Goal: Task Accomplishment & Management: Use online tool/utility

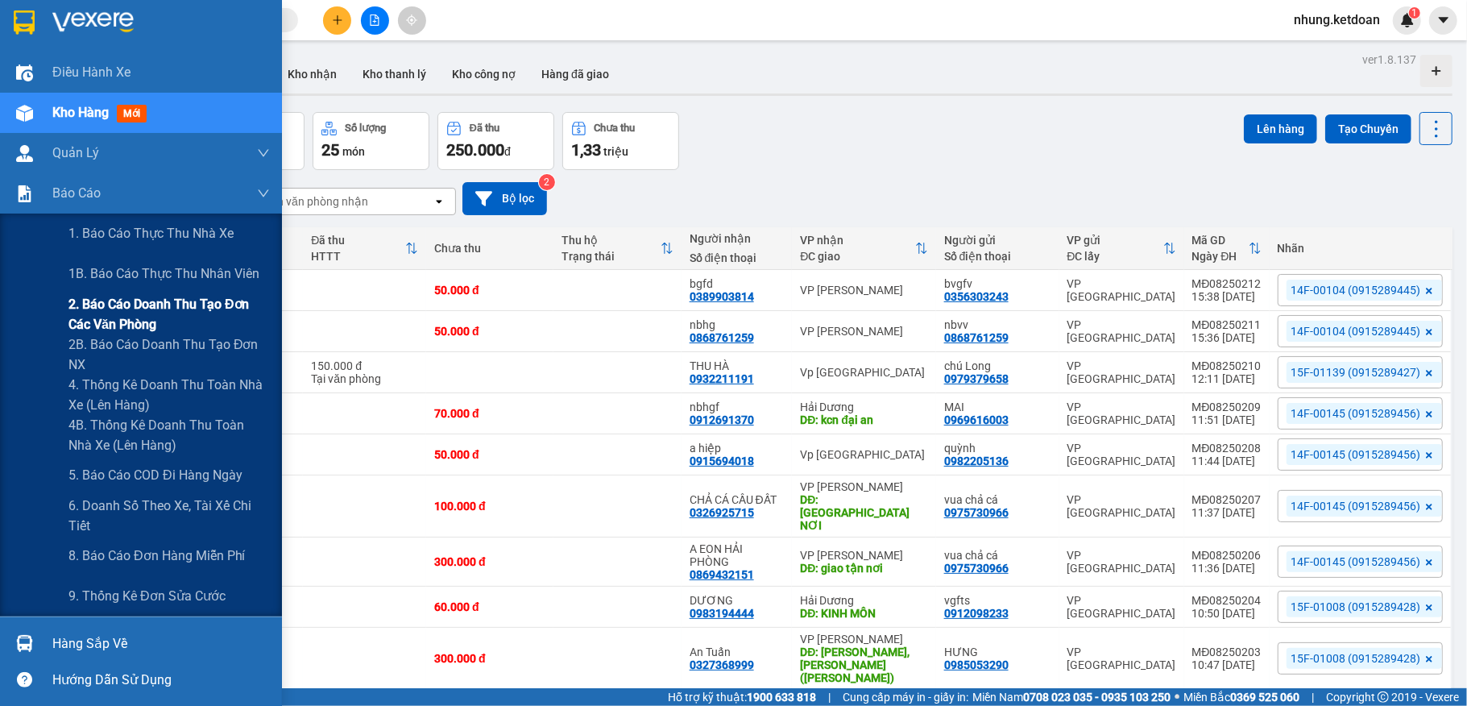
click at [150, 319] on span "2. Báo cáo doanh thu tạo đơn các văn phòng" at bounding box center [168, 314] width 201 height 40
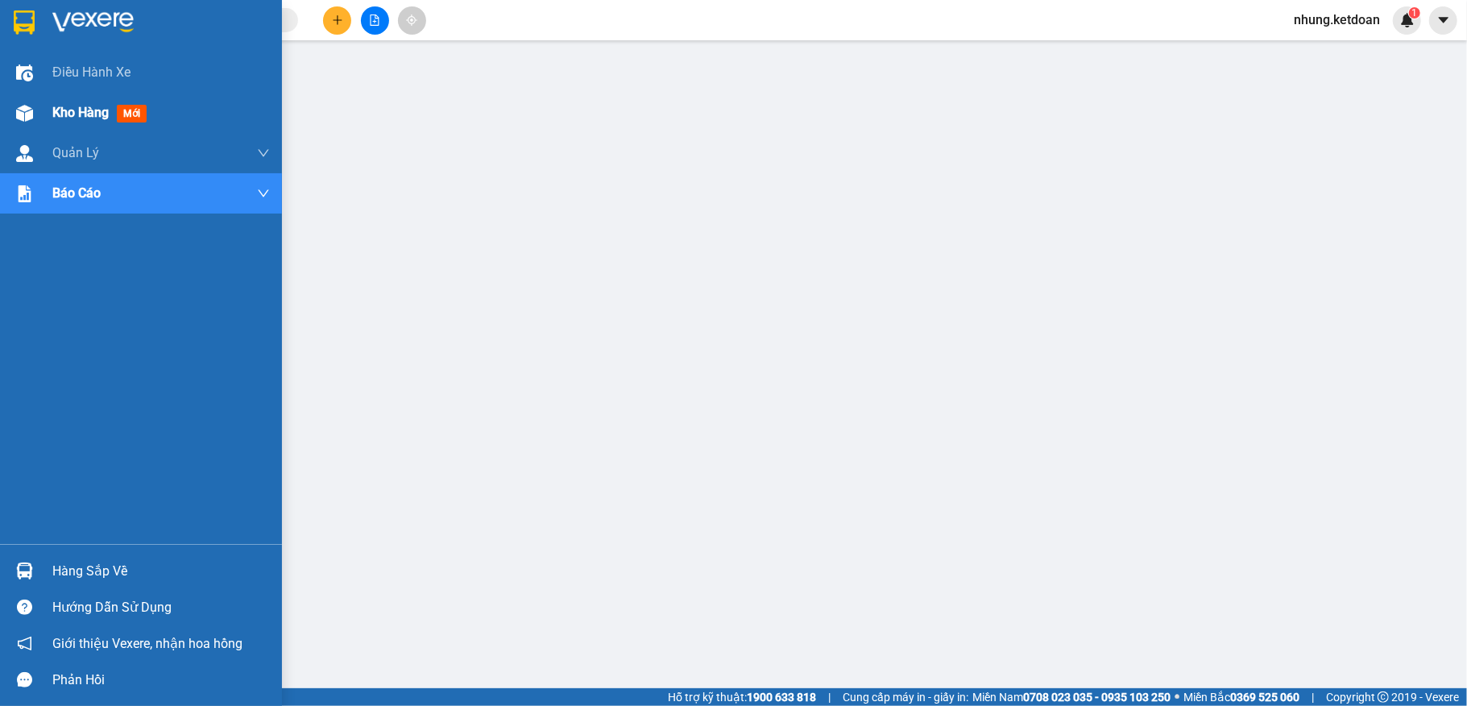
click at [35, 114] on div at bounding box center [24, 113] width 28 height 28
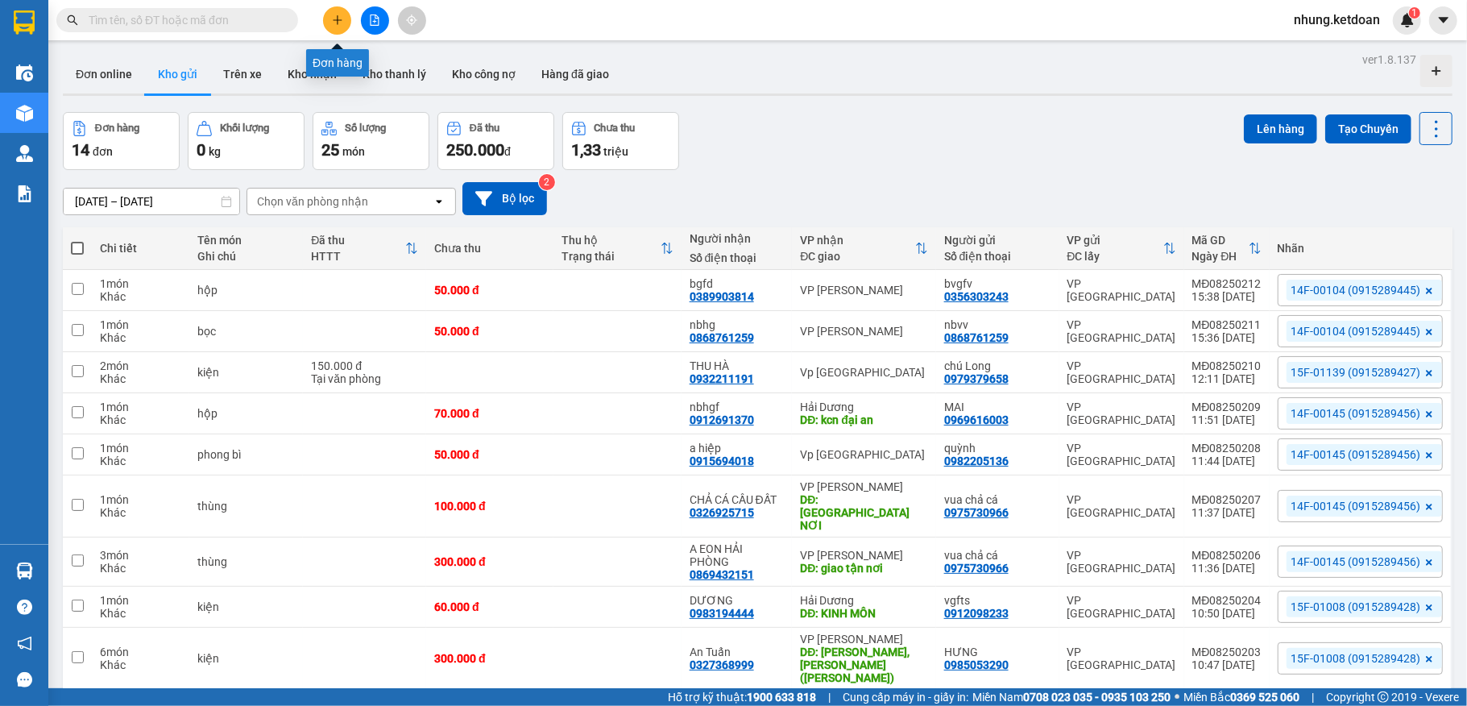
click at [324, 21] on button at bounding box center [337, 20] width 28 height 28
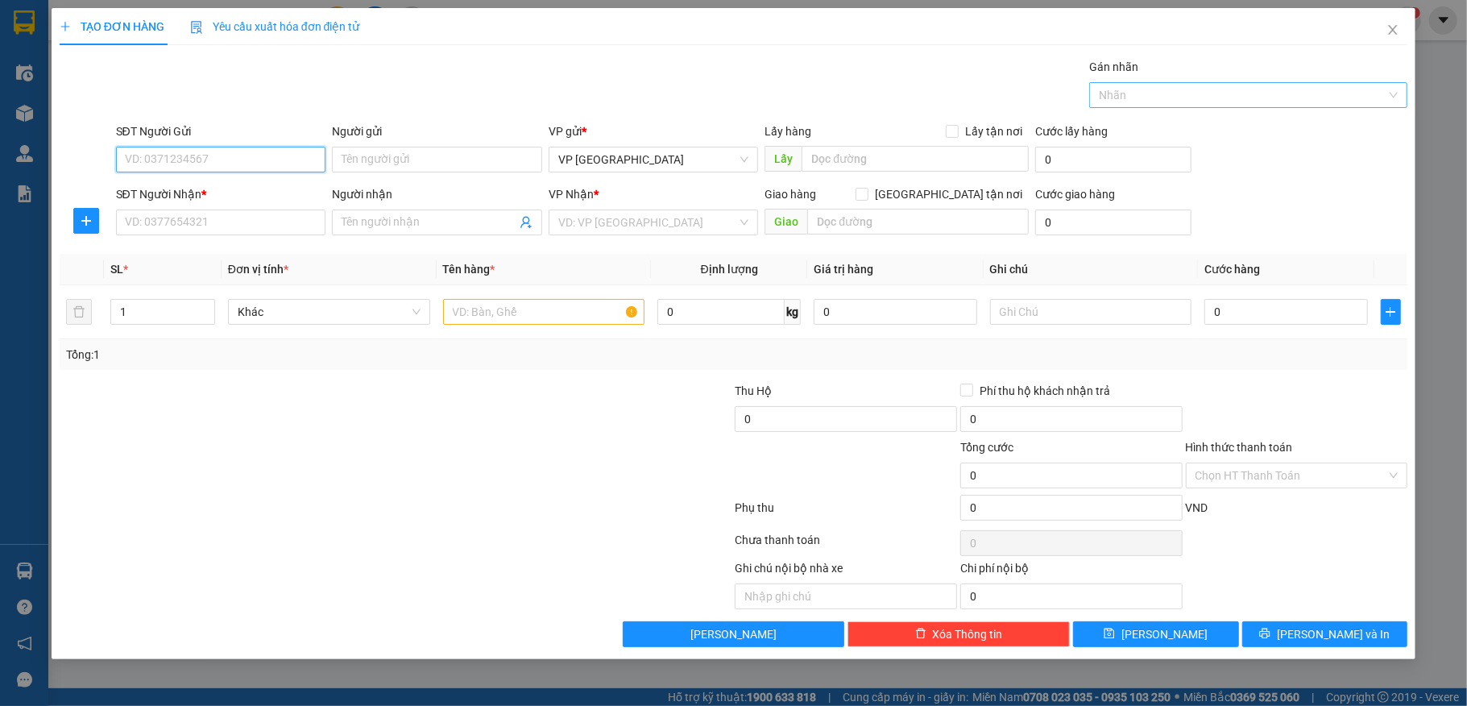
click at [1292, 105] on div "Nhãn" at bounding box center [1248, 95] width 318 height 26
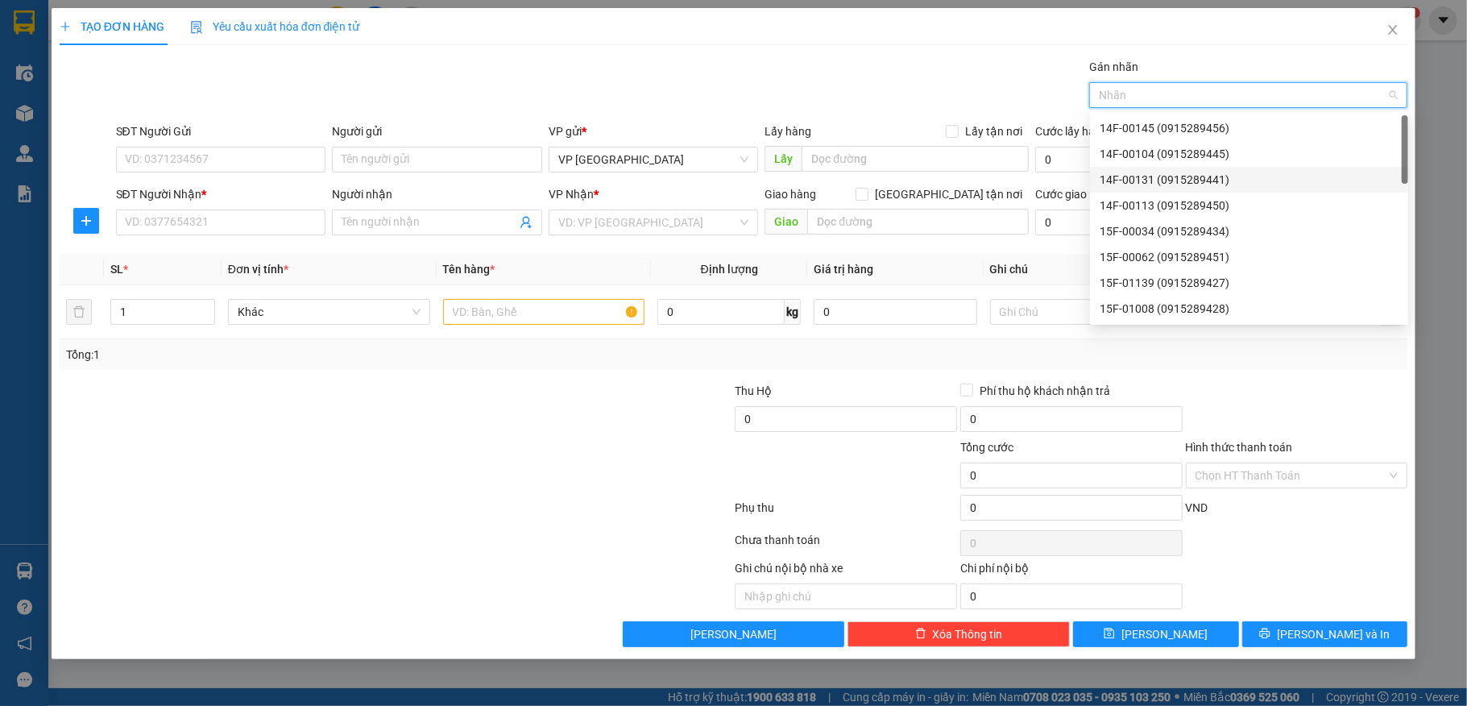
click at [1154, 182] on div "14F-00131 (0915289441)" at bounding box center [1249, 180] width 299 height 18
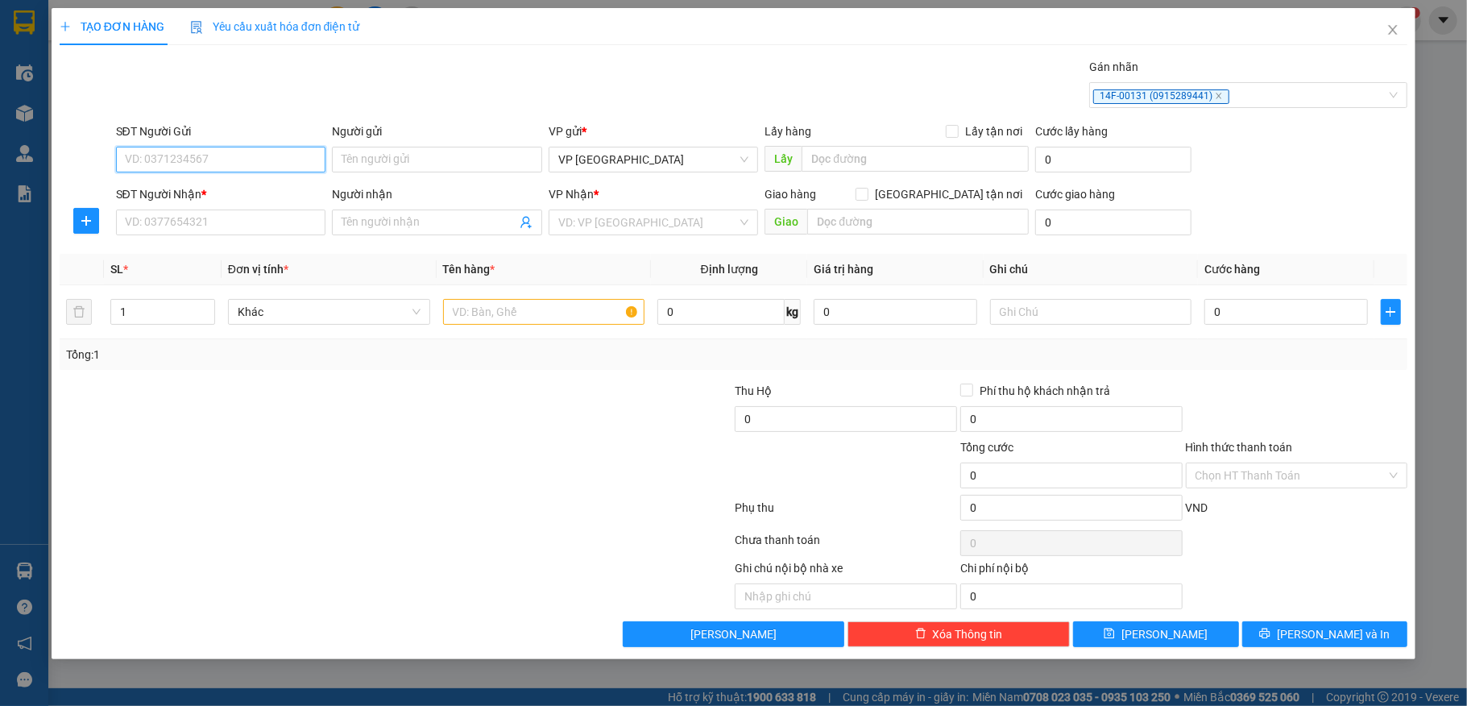
click at [201, 168] on input "SĐT Người Gửi" at bounding box center [221, 160] width 210 height 26
click at [176, 160] on input "SĐT Người Gửi" at bounding box center [221, 160] width 210 height 26
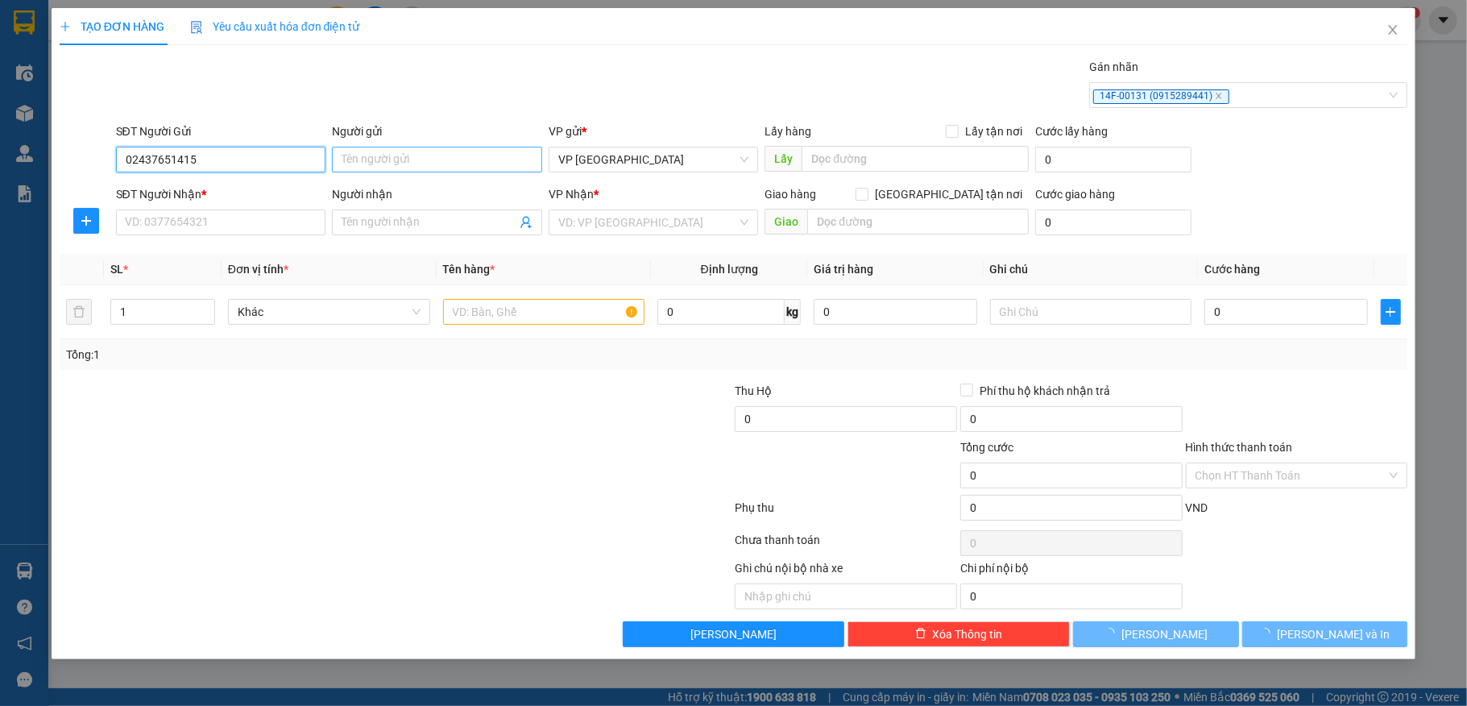
type input "02437651415"
click at [365, 160] on input "Người gửi" at bounding box center [437, 160] width 210 height 26
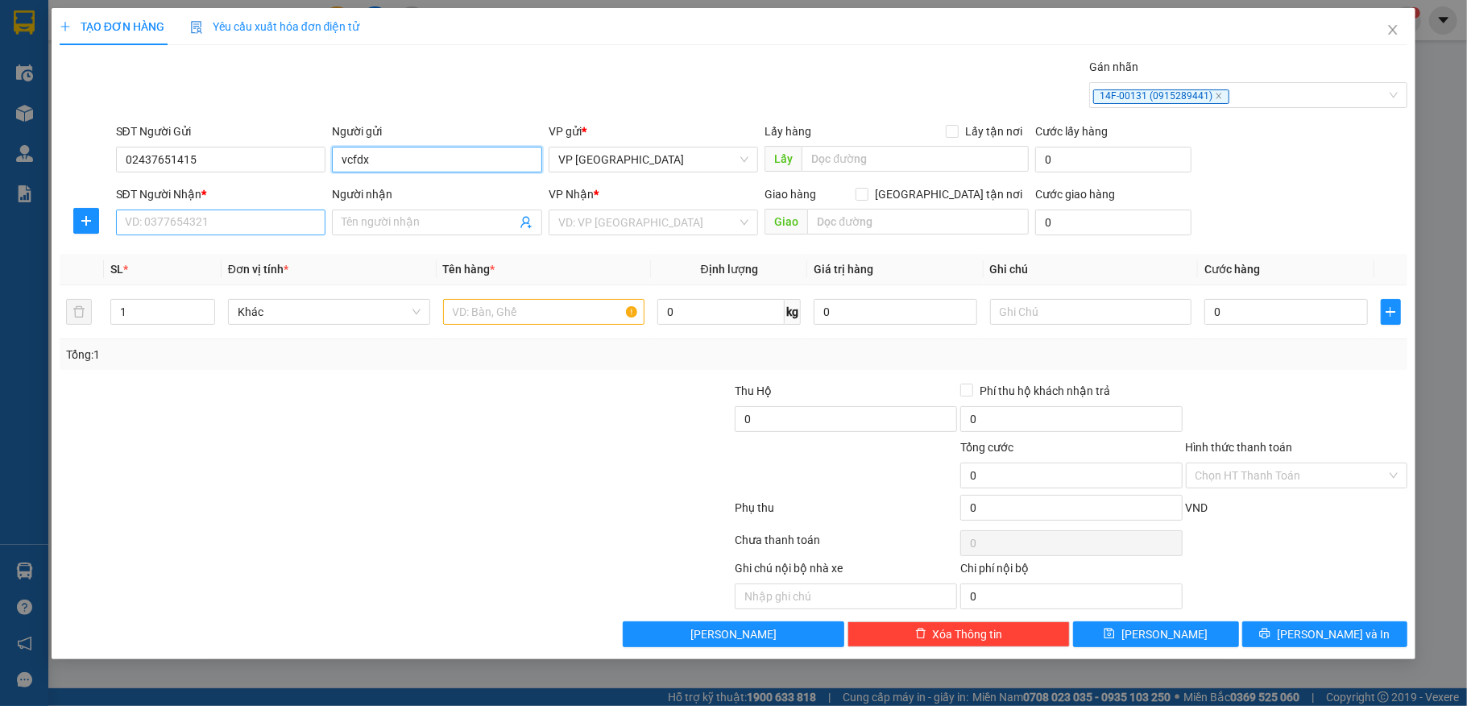
type input "vcfdx"
click at [204, 230] on input "SĐT Người Nhận *" at bounding box center [221, 222] width 210 height 26
type input "0902090869"
click at [368, 237] on div "Người nhận Tên người nhận" at bounding box center [437, 213] width 210 height 56
click at [387, 233] on span at bounding box center [437, 222] width 210 height 26
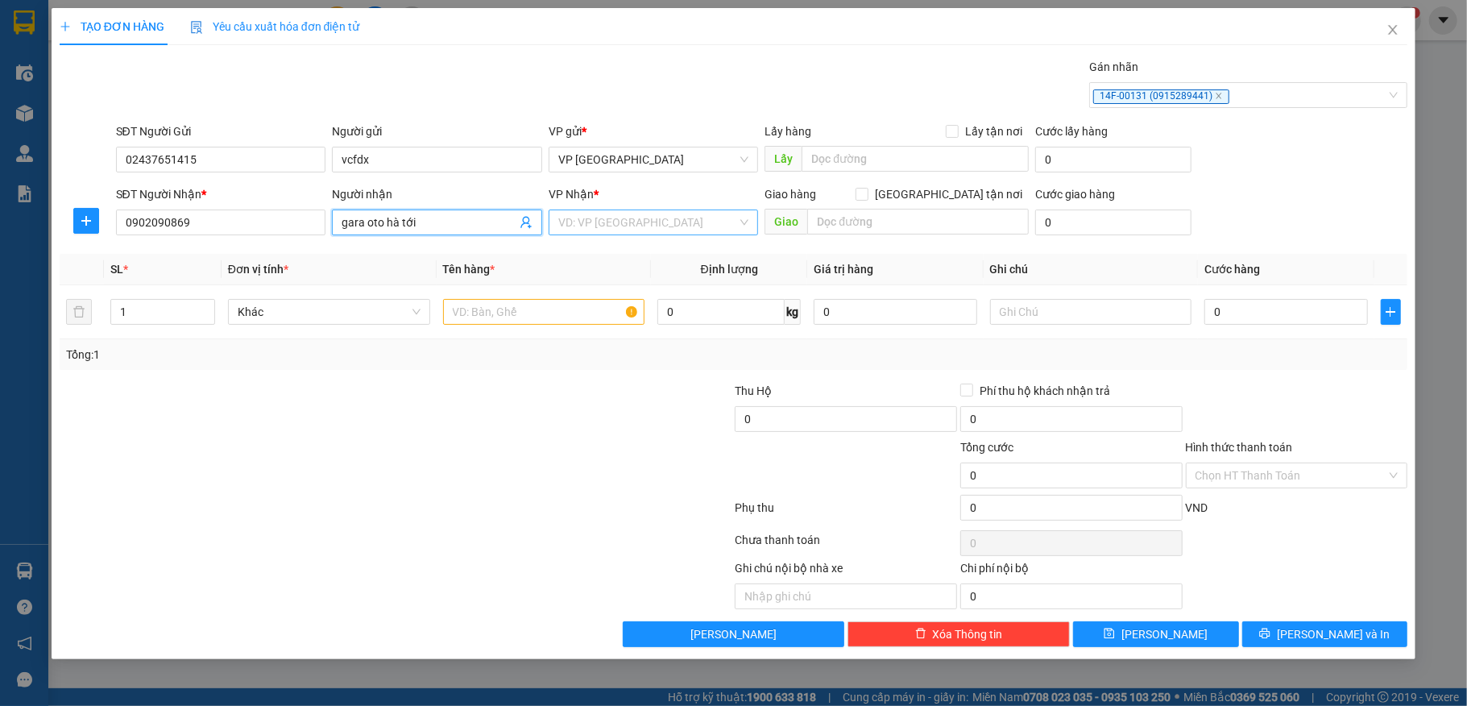
type input "gara oto hà tới"
click at [628, 229] on input "search" at bounding box center [648, 222] width 180 height 24
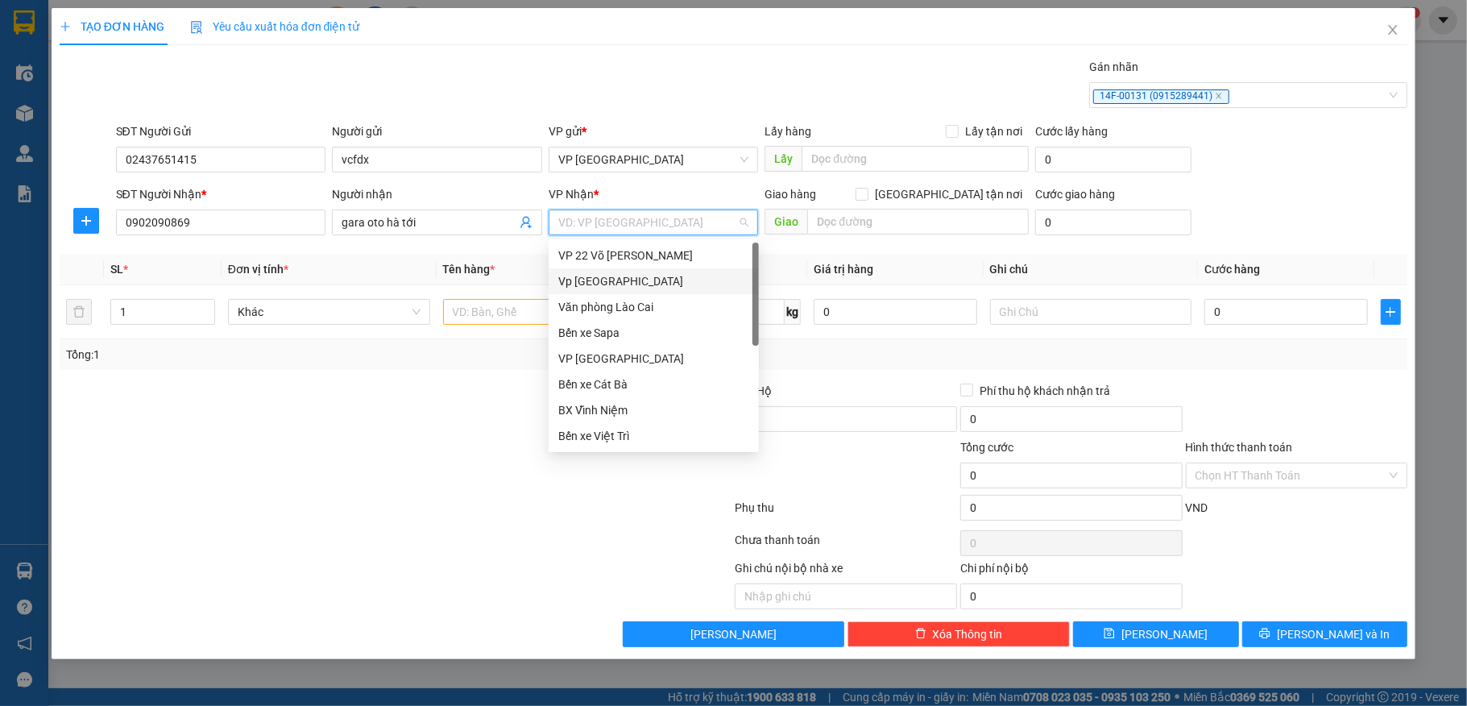
click at [619, 278] on div "Vp [GEOGRAPHIC_DATA]" at bounding box center [653, 281] width 191 height 18
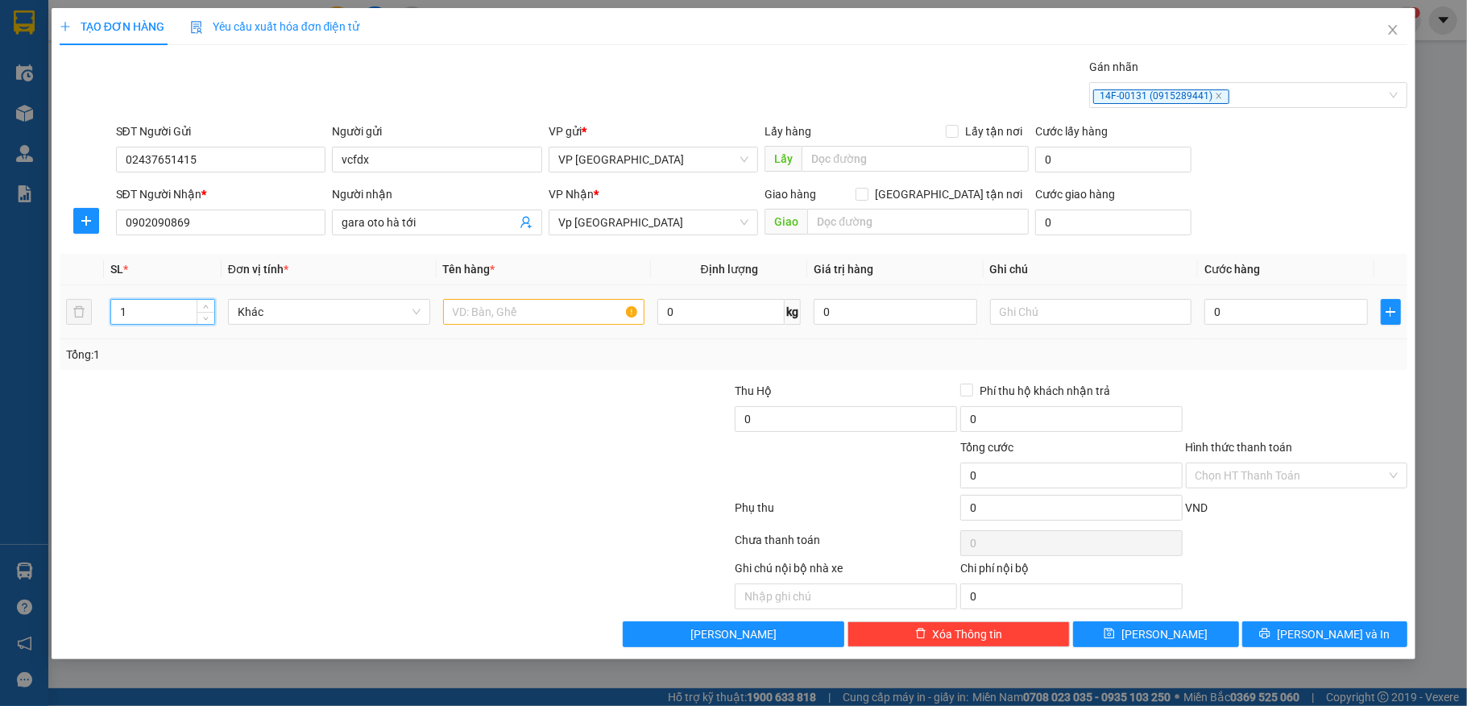
click at [162, 319] on input "1" at bounding box center [162, 312] width 103 height 24
click at [522, 319] on input "text" at bounding box center [544, 312] width 202 height 26
type input "2"
type input "kiện"
click at [1294, 322] on input "0" at bounding box center [1285, 312] width 163 height 26
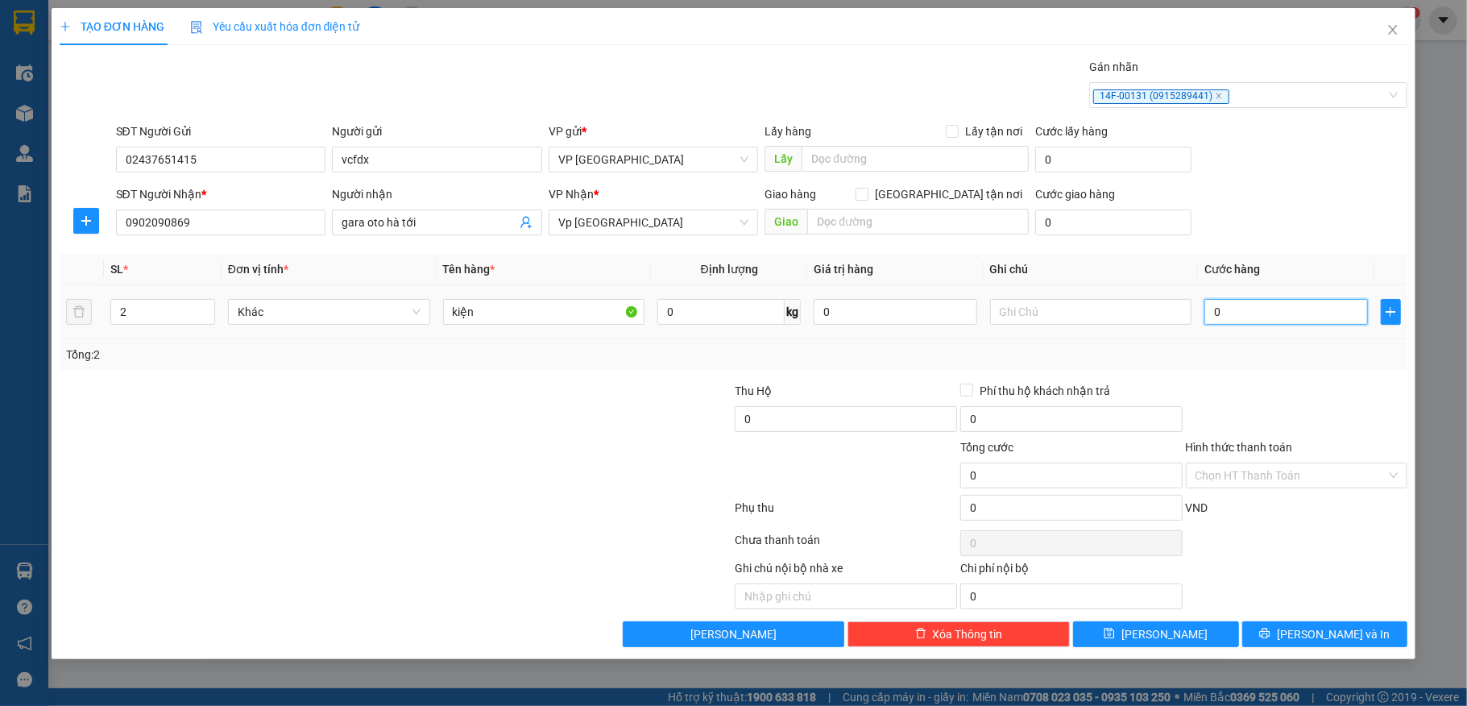
type input "2"
type input "20"
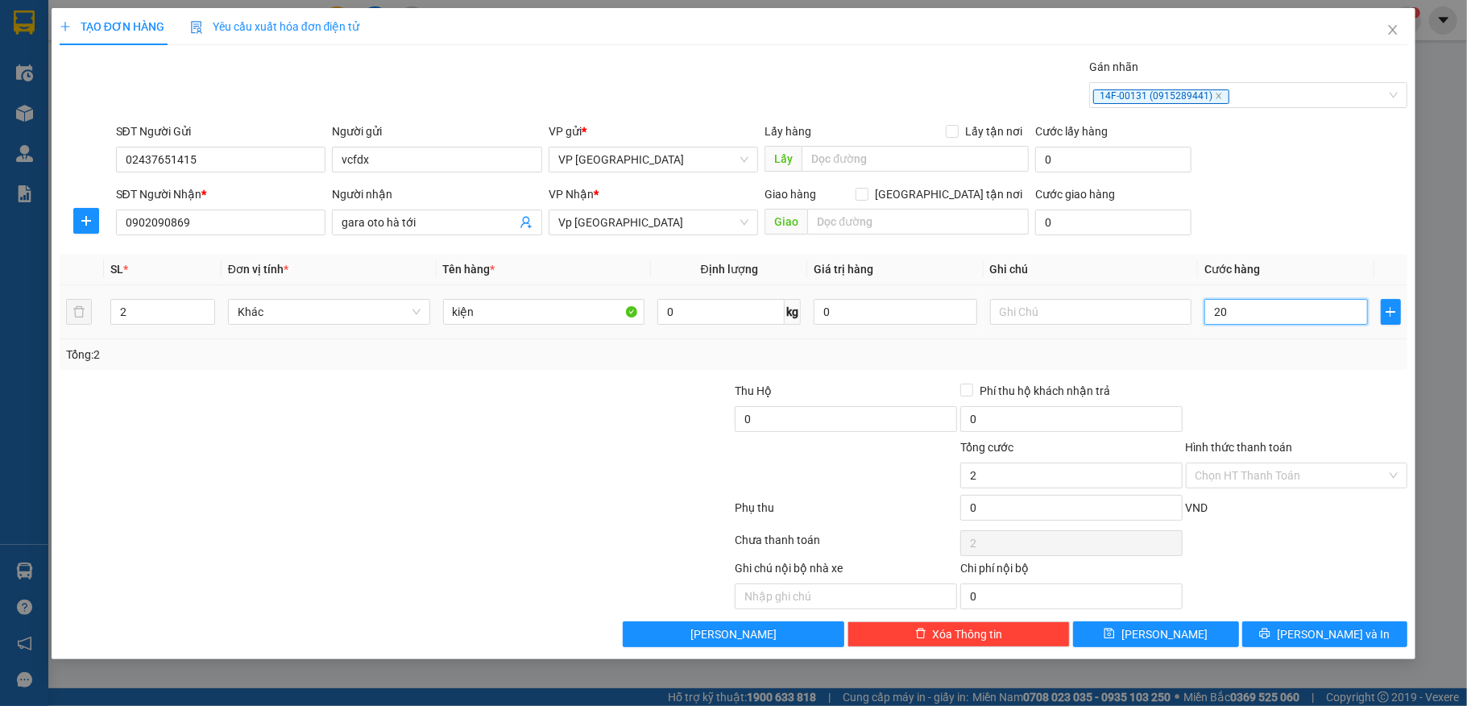
type input "20"
type input "200"
type input "2.000"
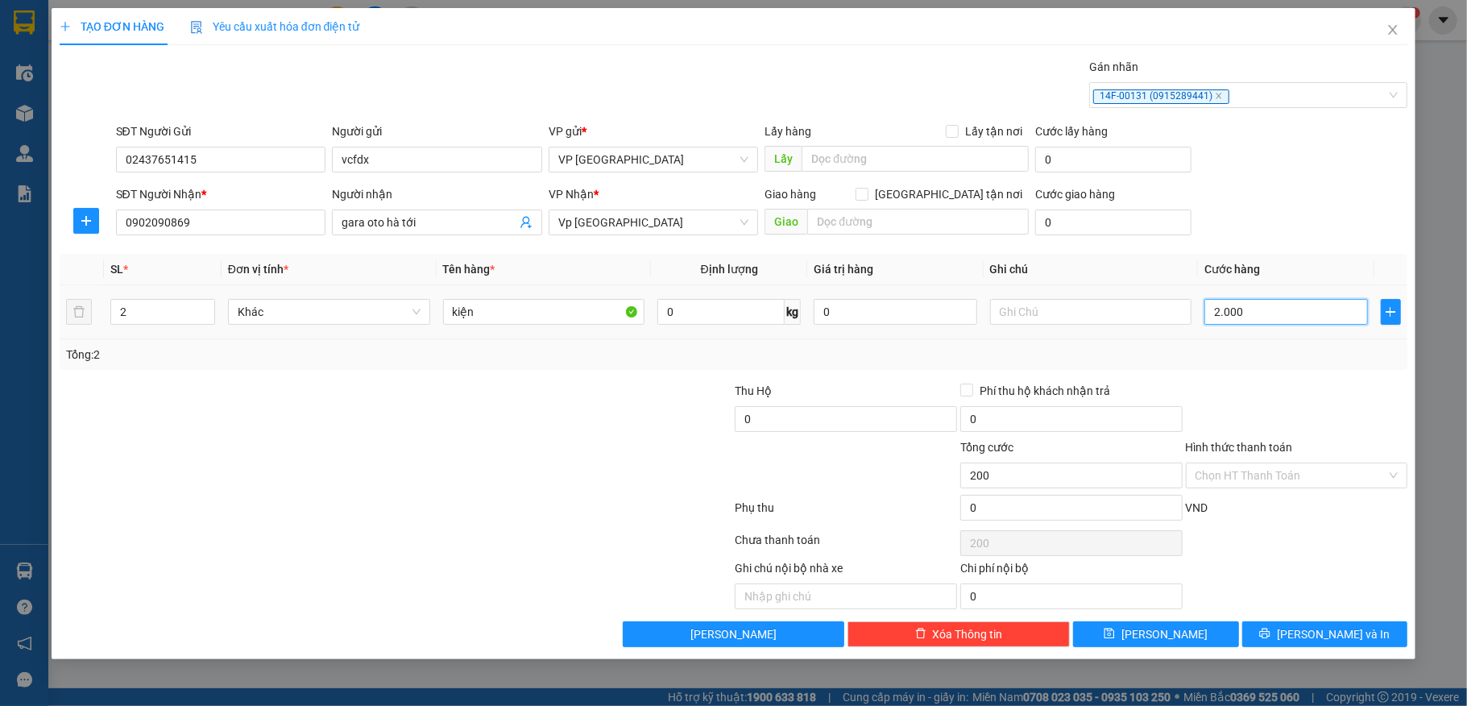
type input "2.000"
type input "20.000"
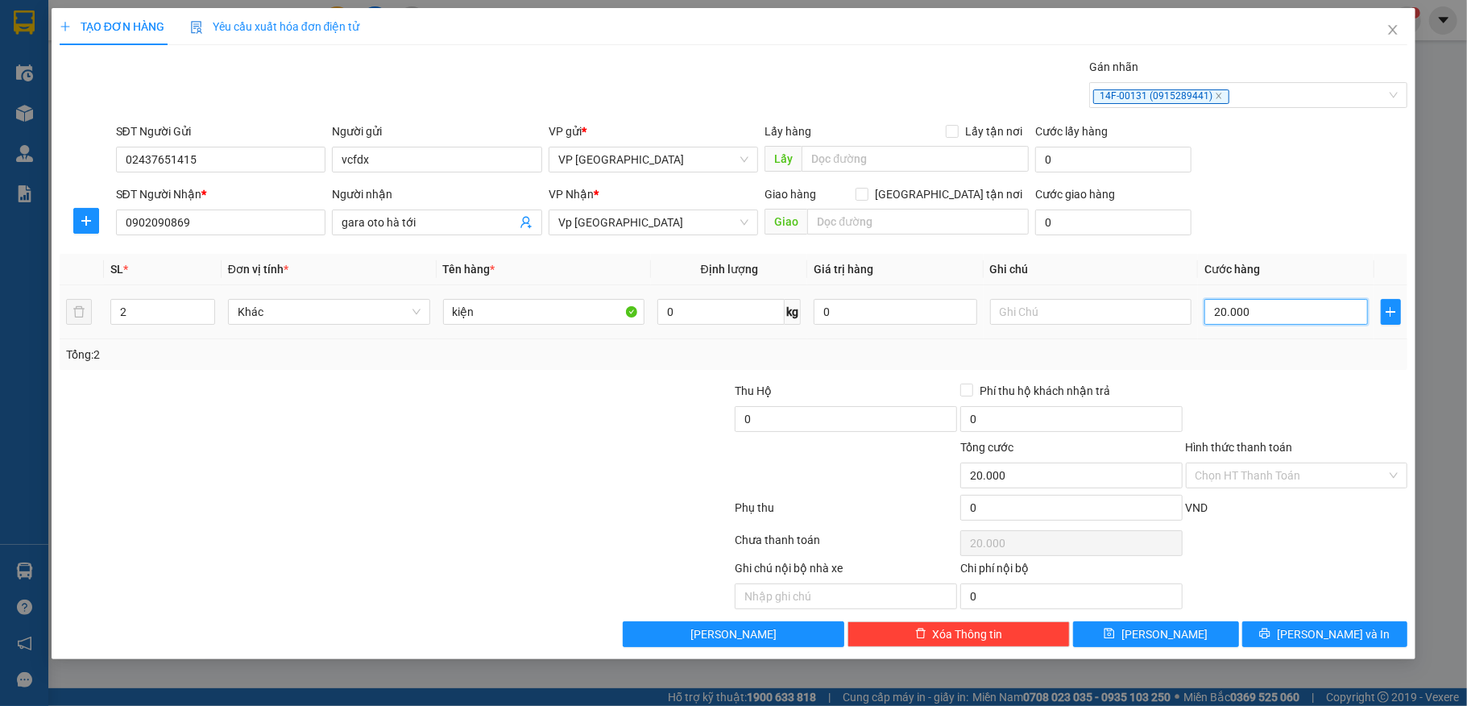
type input "200.000"
click at [1313, 635] on span "[PERSON_NAME] và In" at bounding box center [1333, 634] width 113 height 18
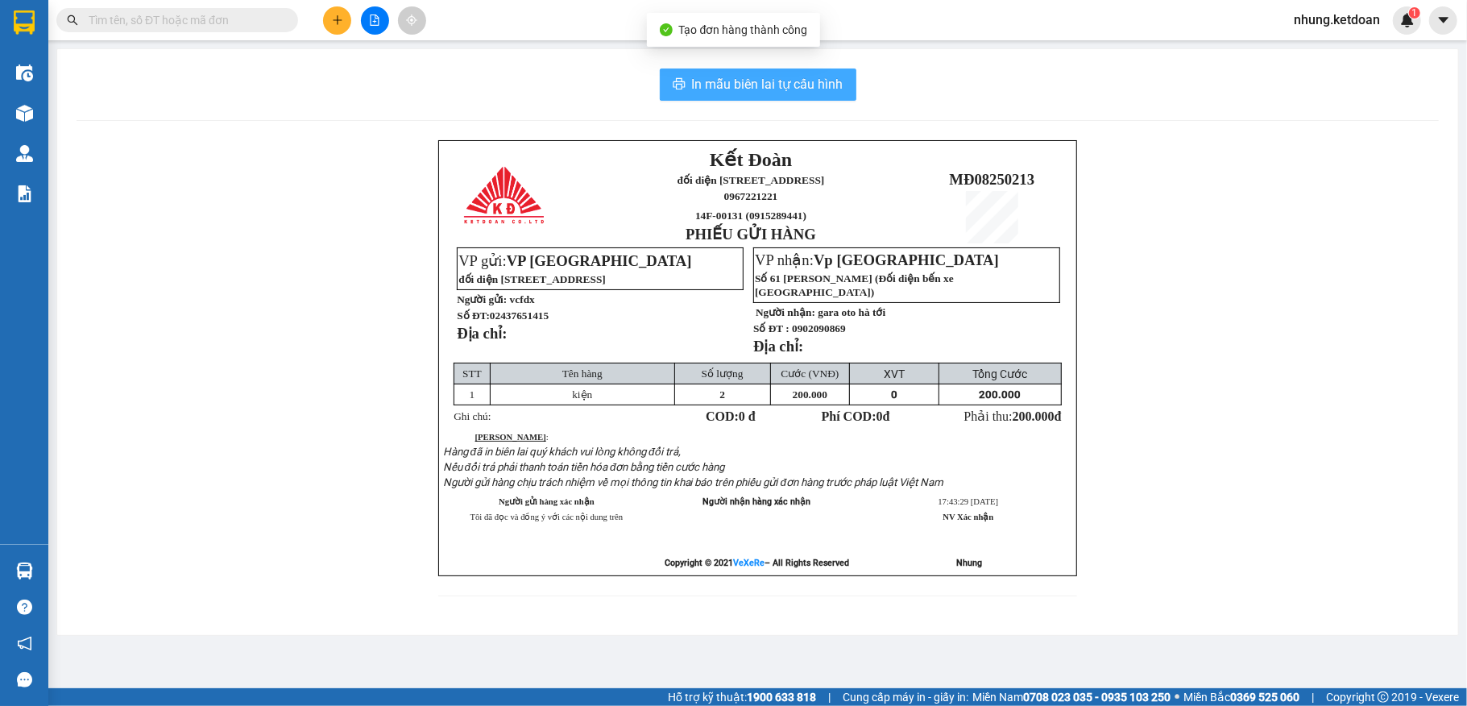
click at [728, 81] on span "In mẫu biên lai tự cấu hình" at bounding box center [767, 84] width 151 height 20
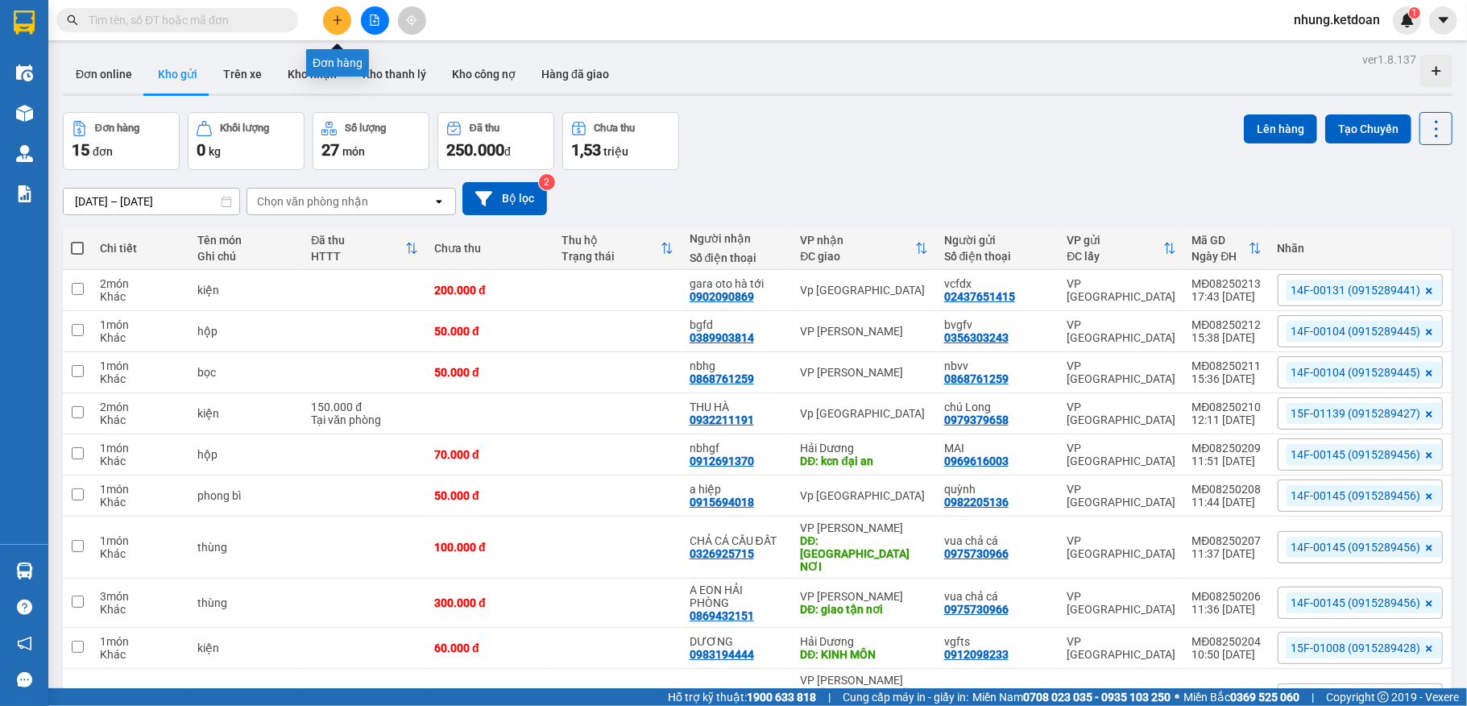
click at [332, 18] on icon "plus" at bounding box center [337, 20] width 11 height 11
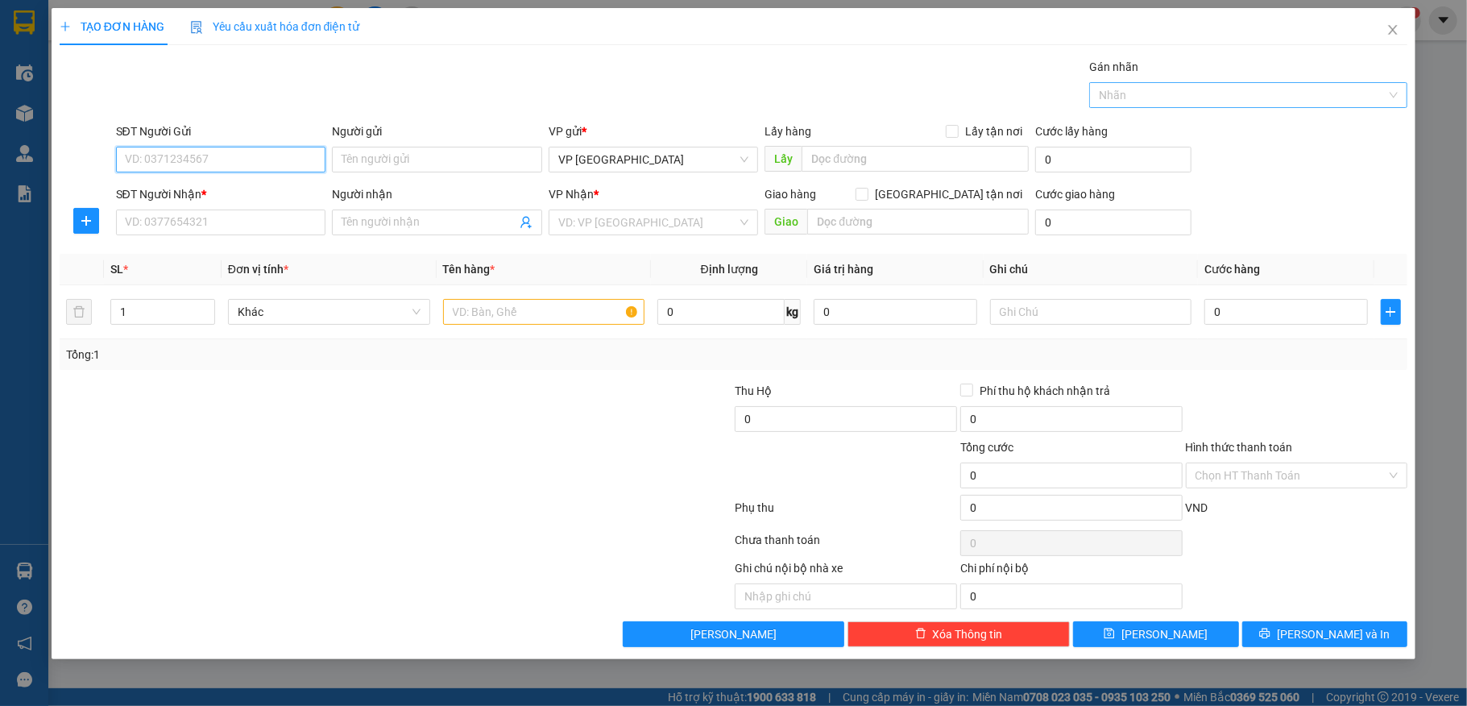
click at [1212, 89] on div at bounding box center [1240, 94] width 294 height 19
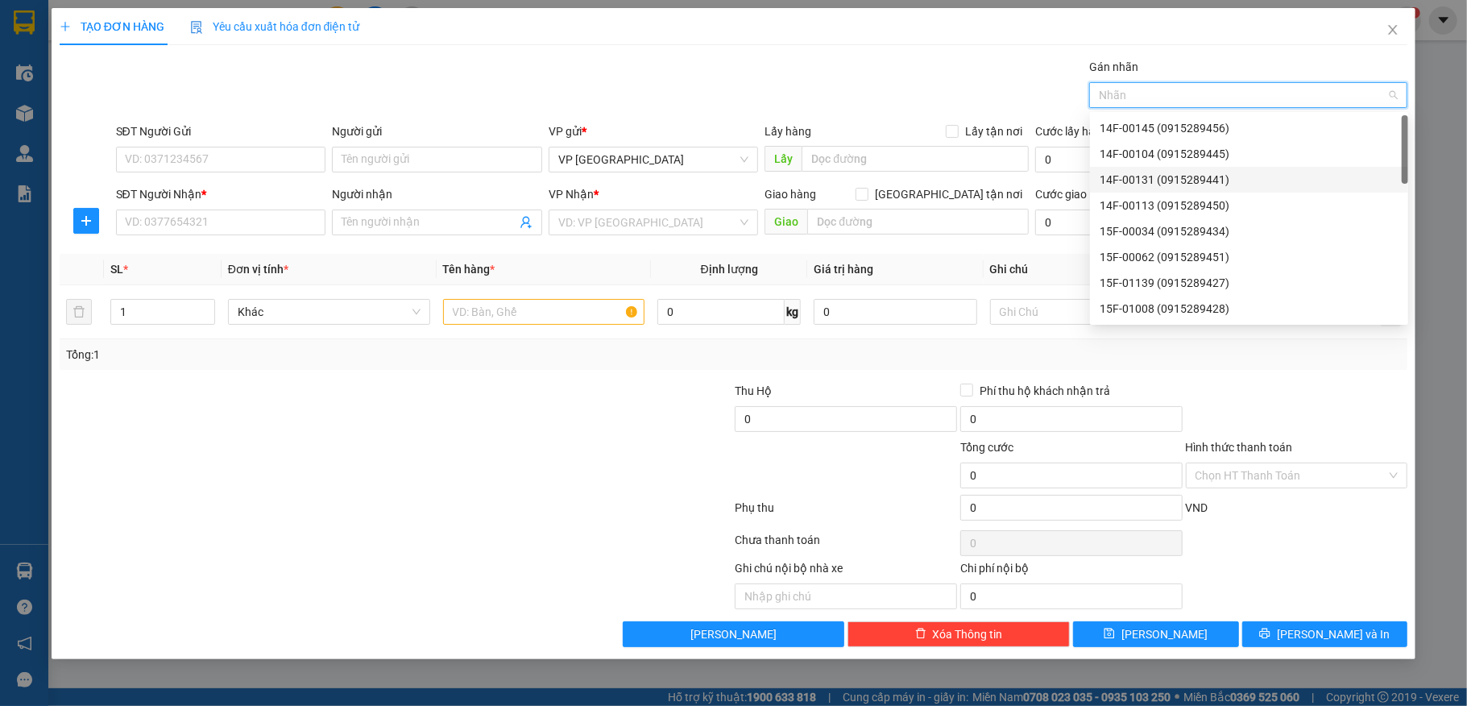
click at [1175, 179] on div "14F-00131 (0915289441)" at bounding box center [1249, 180] width 299 height 18
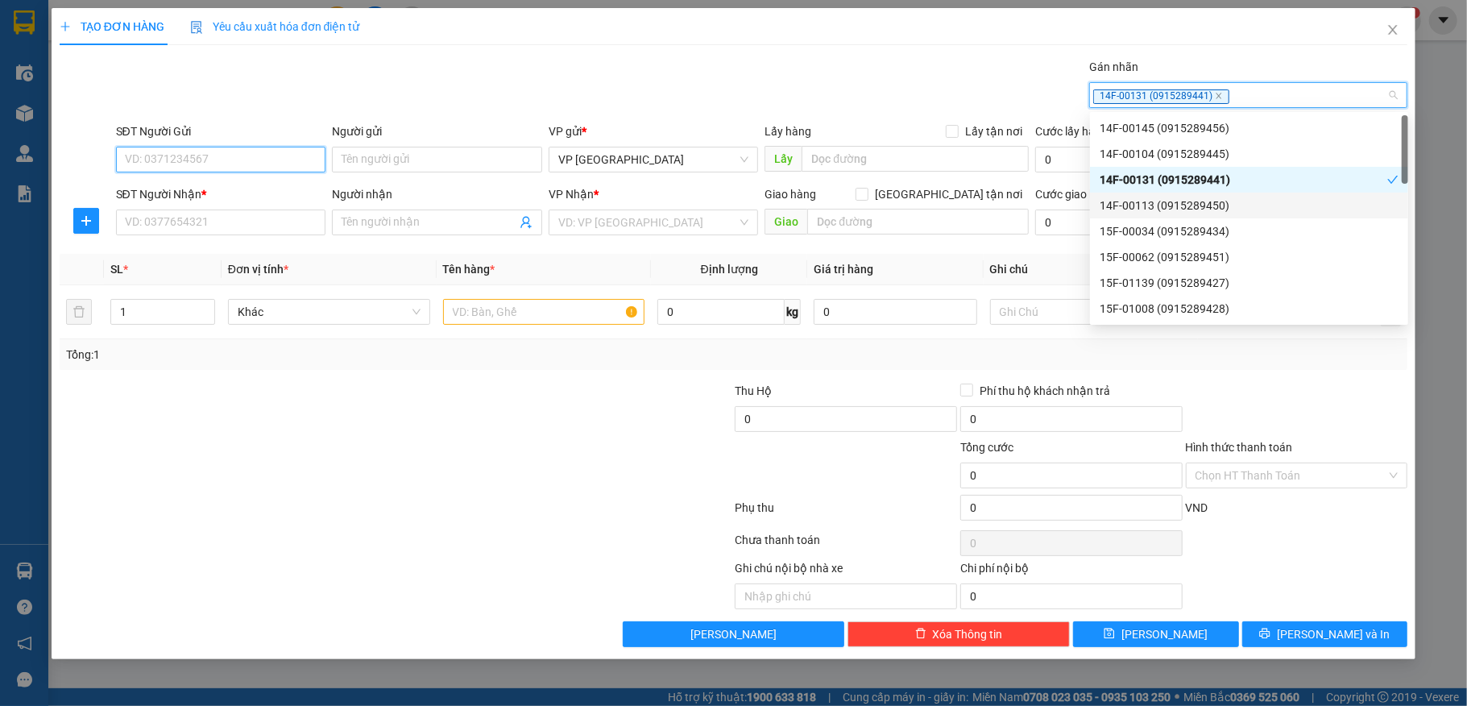
click at [213, 152] on input "SĐT Người Gửi" at bounding box center [221, 160] width 210 height 26
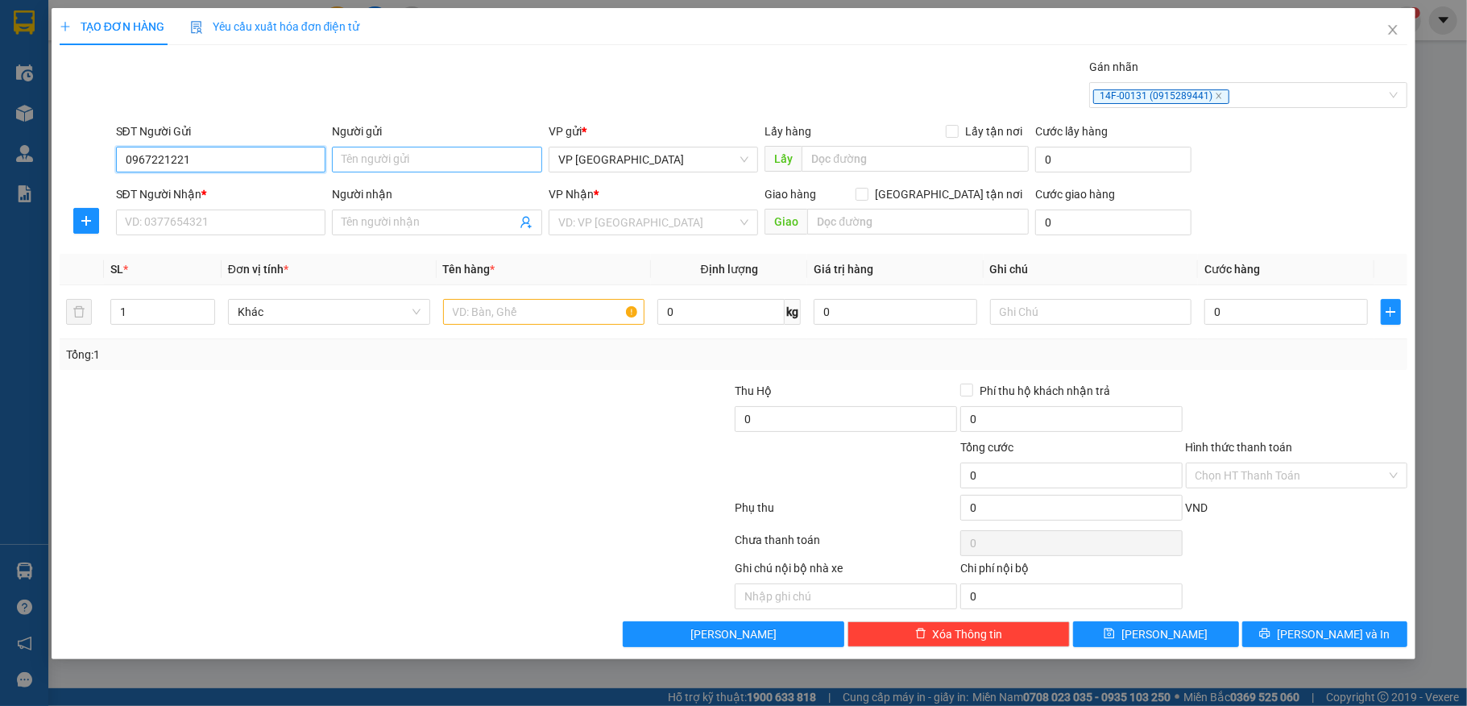
type input "0967221221"
click at [456, 161] on input "Người gửi" at bounding box center [437, 160] width 210 height 26
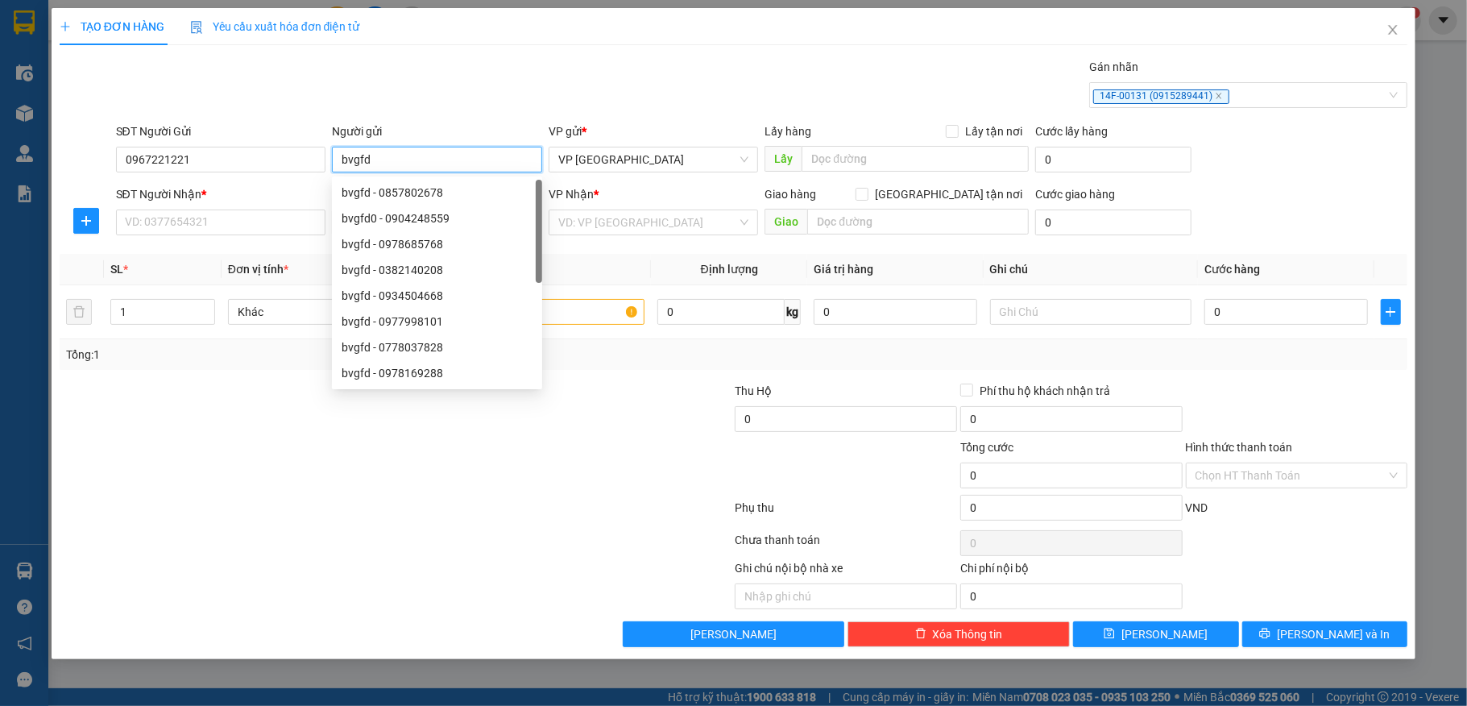
type input "bvgfd"
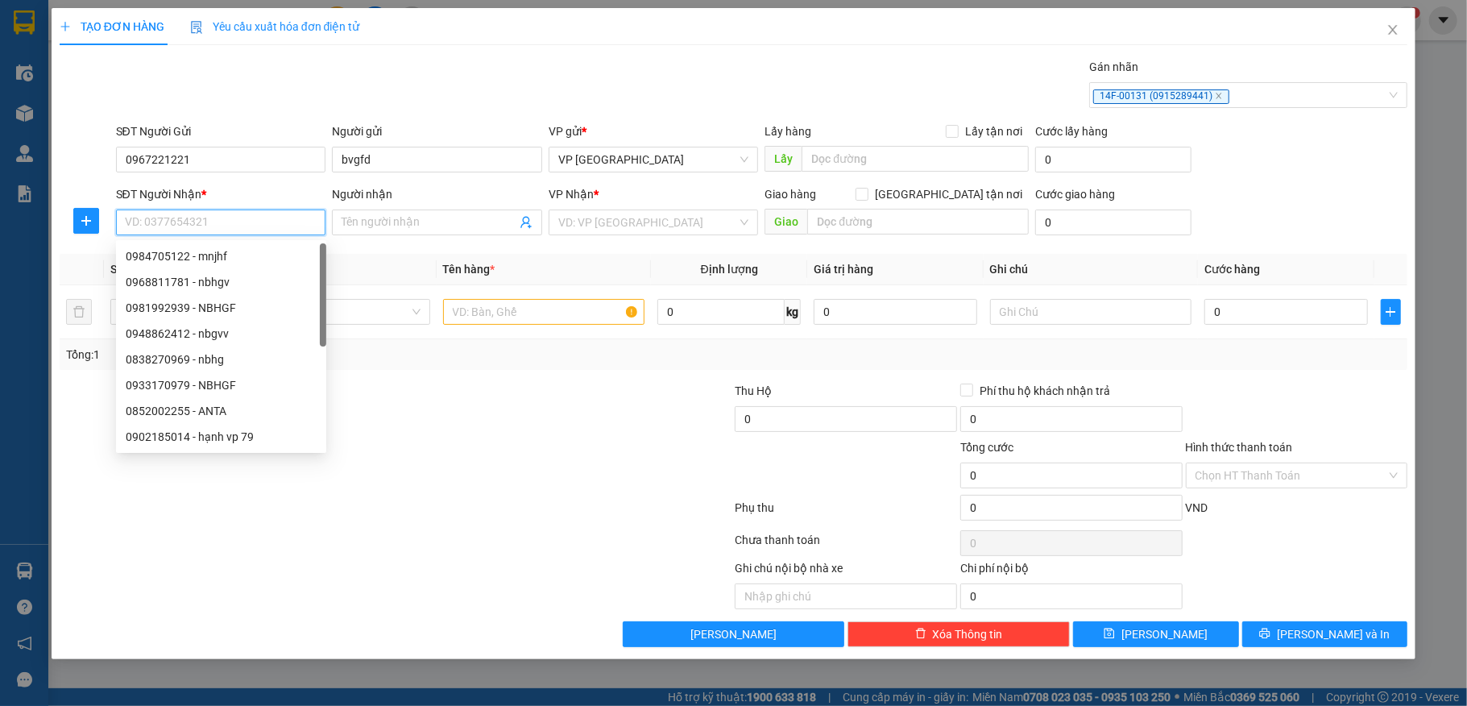
paste input "089 9255313"
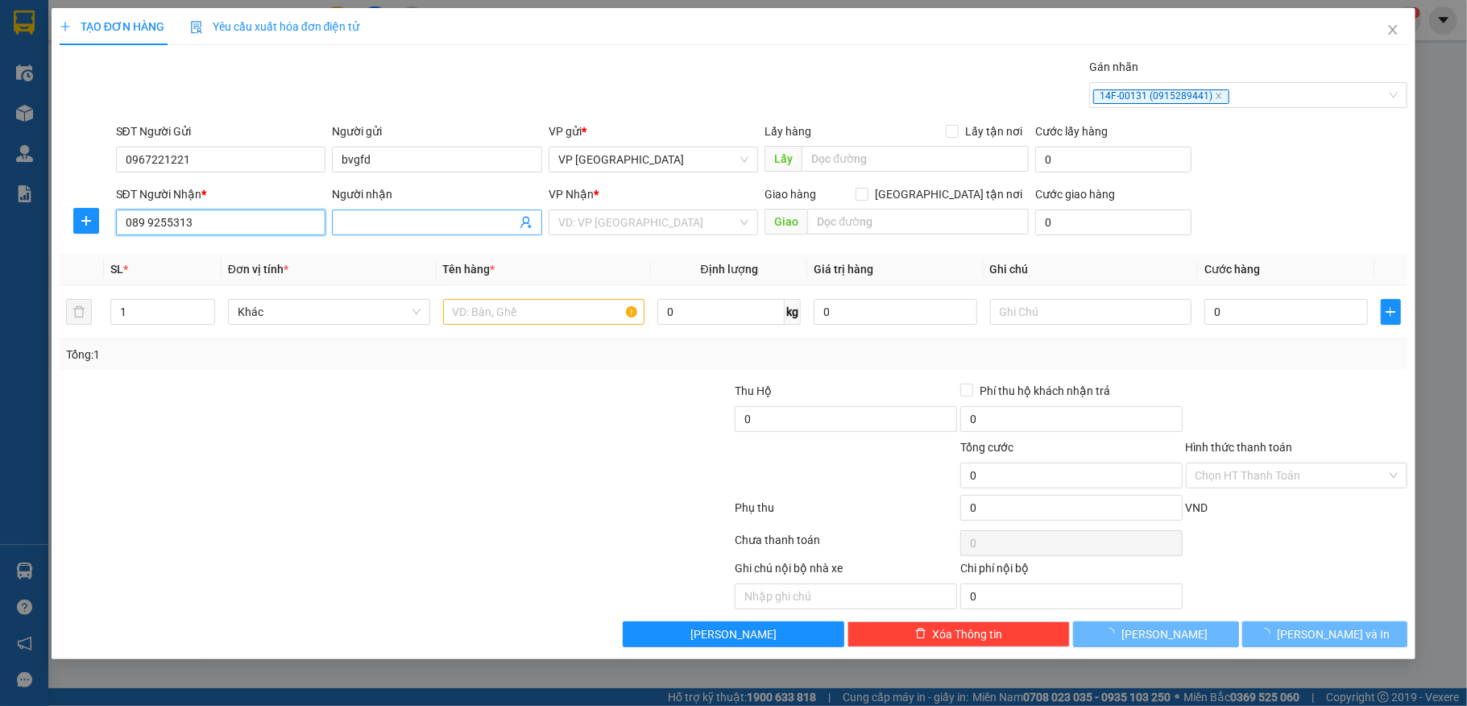
type input "089 9255313"
click at [421, 222] on input "Người nhận" at bounding box center [429, 222] width 175 height 18
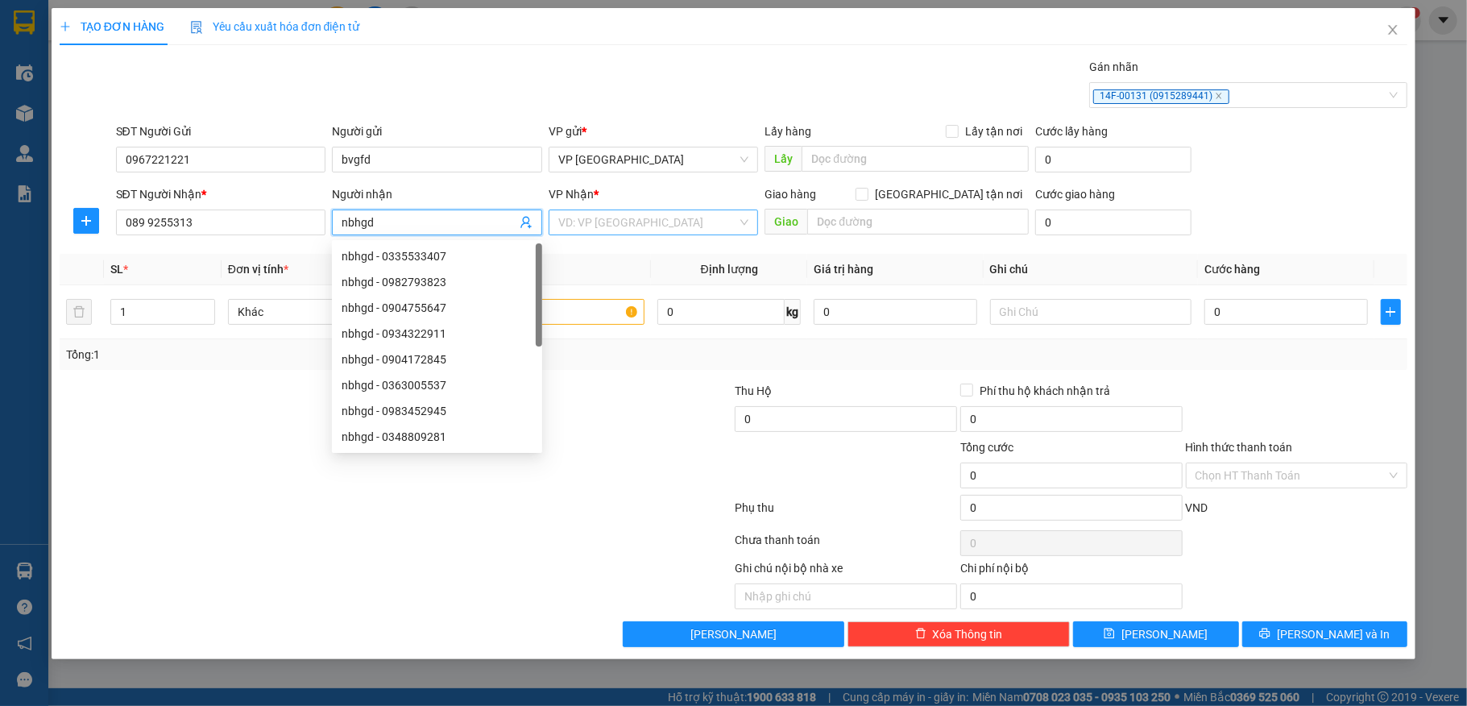
type input "nbhgd"
click at [597, 221] on input "search" at bounding box center [648, 222] width 180 height 24
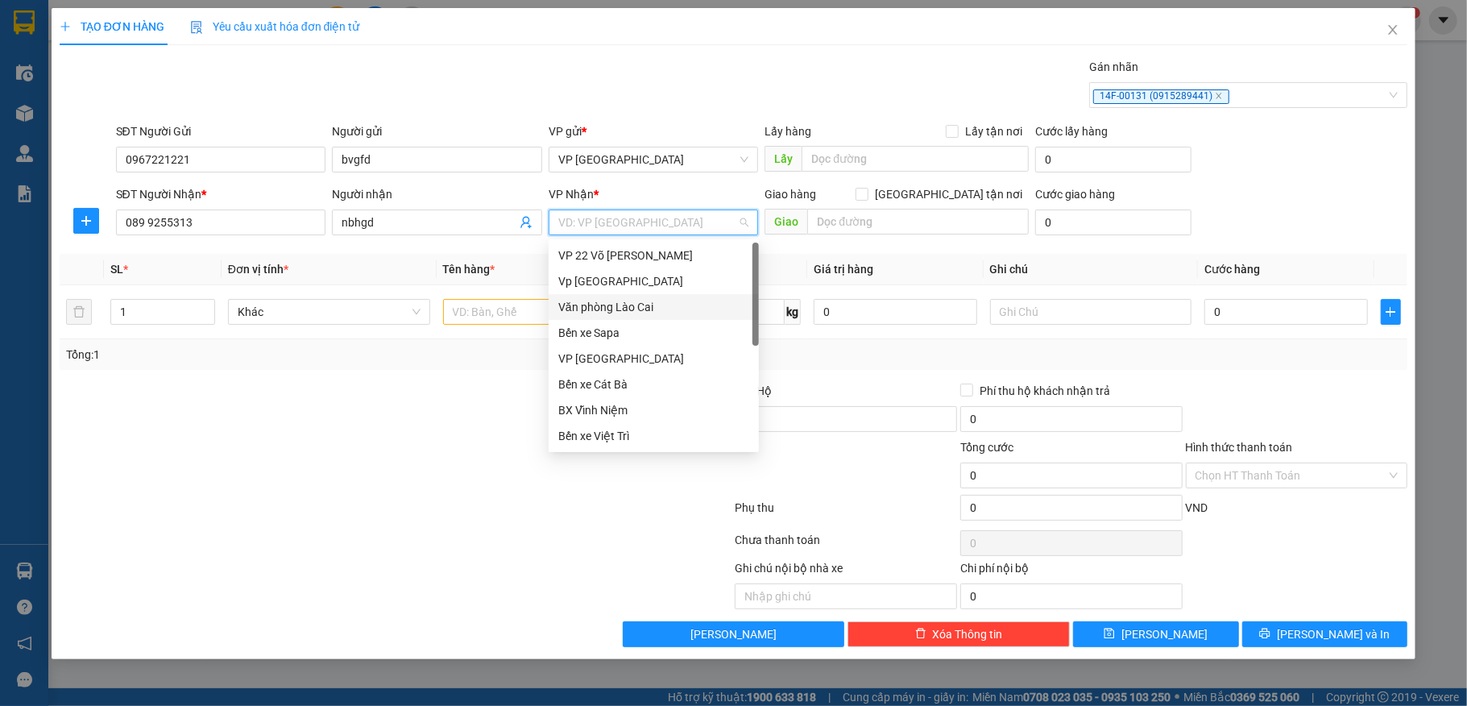
scroll to position [148, 0]
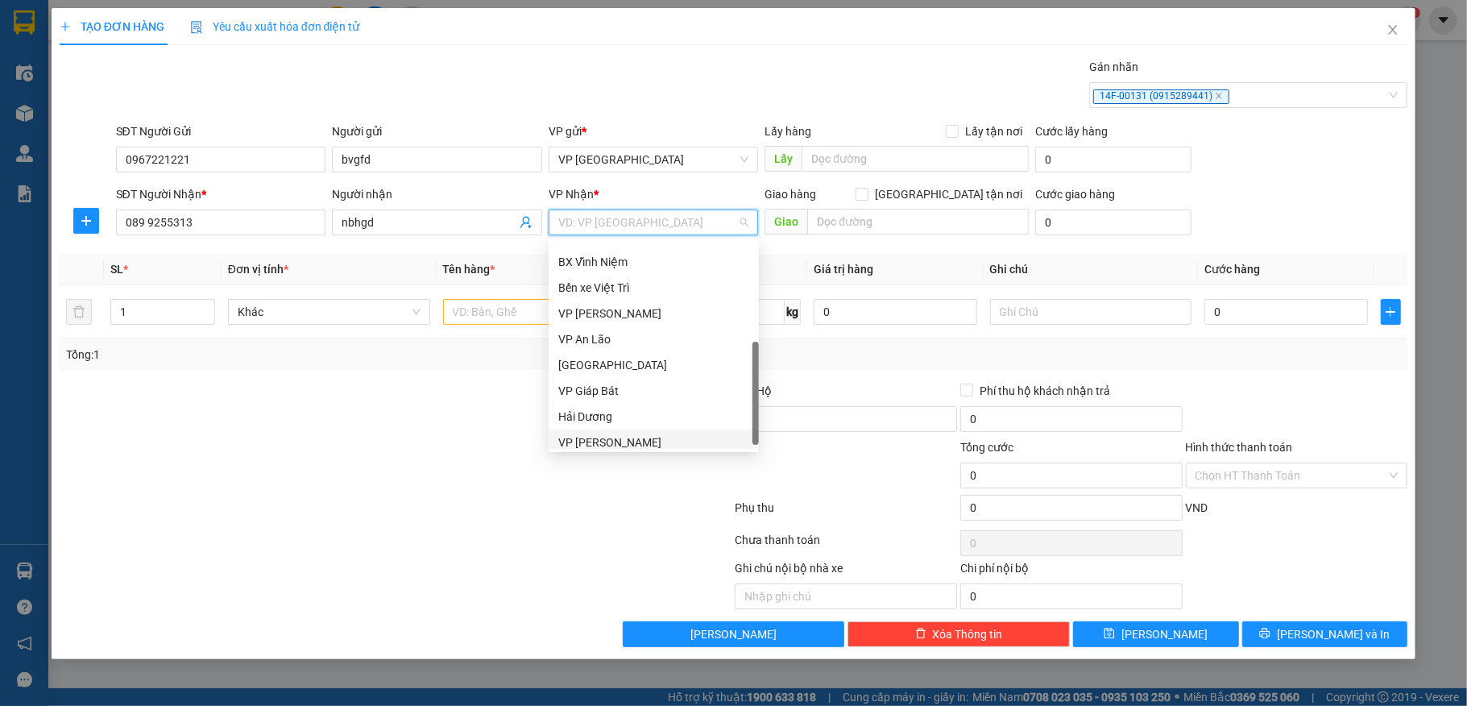
click at [617, 440] on div "VP [PERSON_NAME]" at bounding box center [653, 442] width 191 height 18
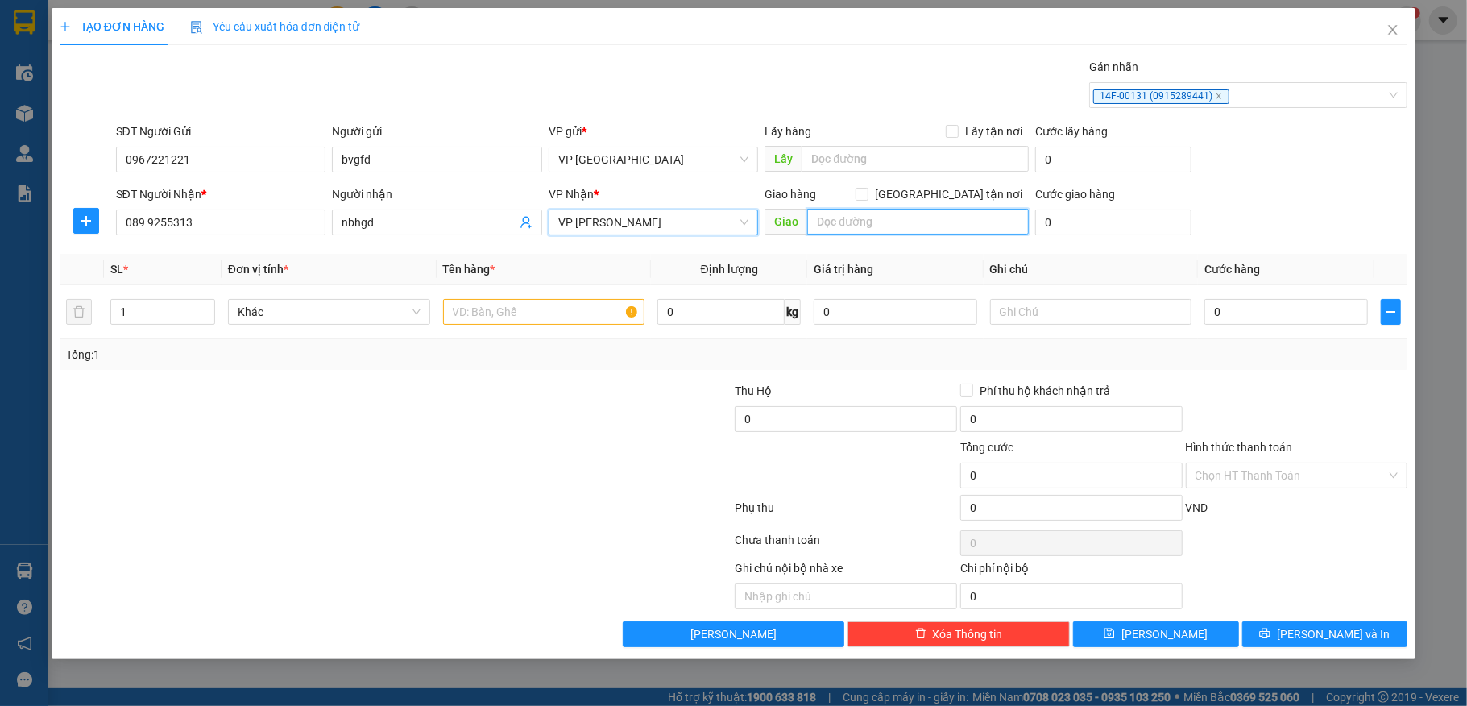
click at [826, 223] on input "text" at bounding box center [918, 222] width 222 height 26
type input "giao miễu 2 xã"
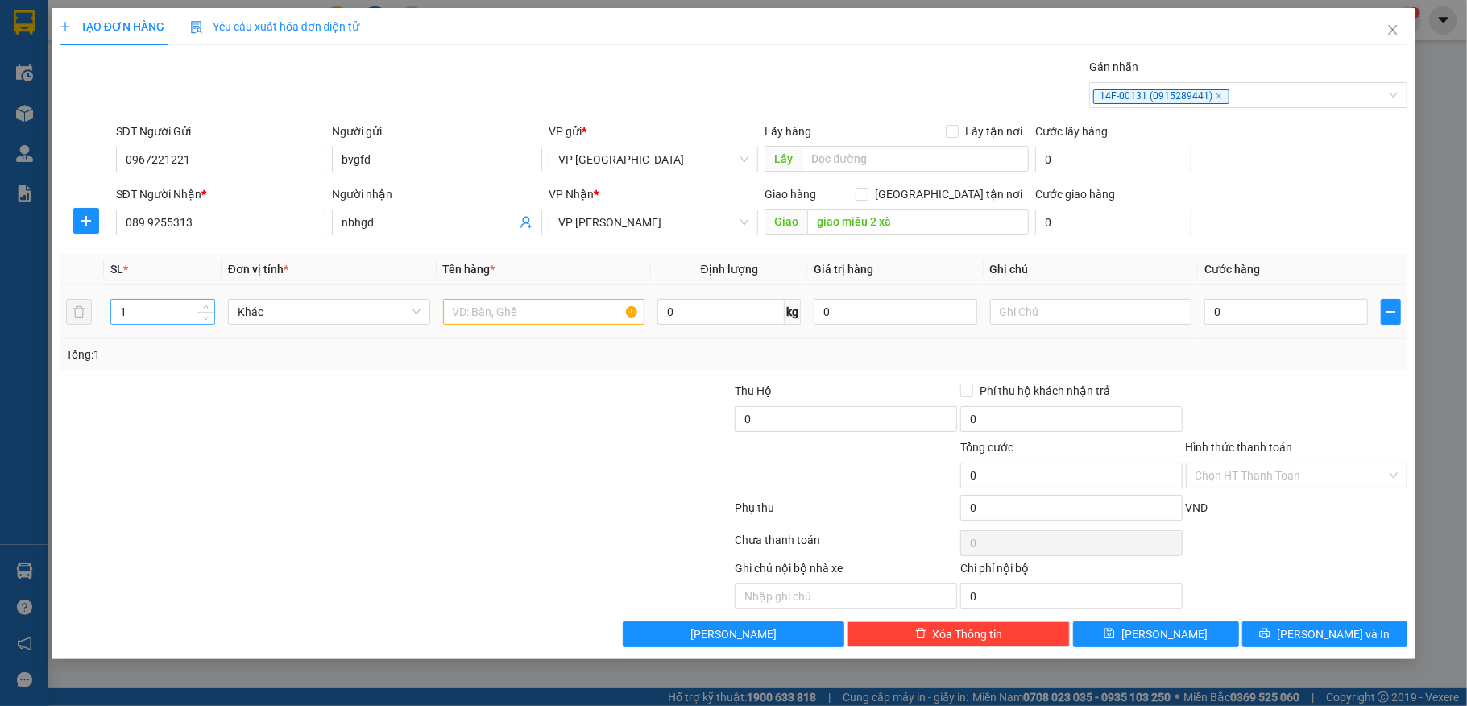
click at [175, 313] on input "1" at bounding box center [162, 312] width 103 height 24
type input "2"
click at [551, 320] on input "text" at bounding box center [544, 312] width 202 height 26
type input "tải"
click at [1273, 322] on input "0" at bounding box center [1285, 312] width 163 height 26
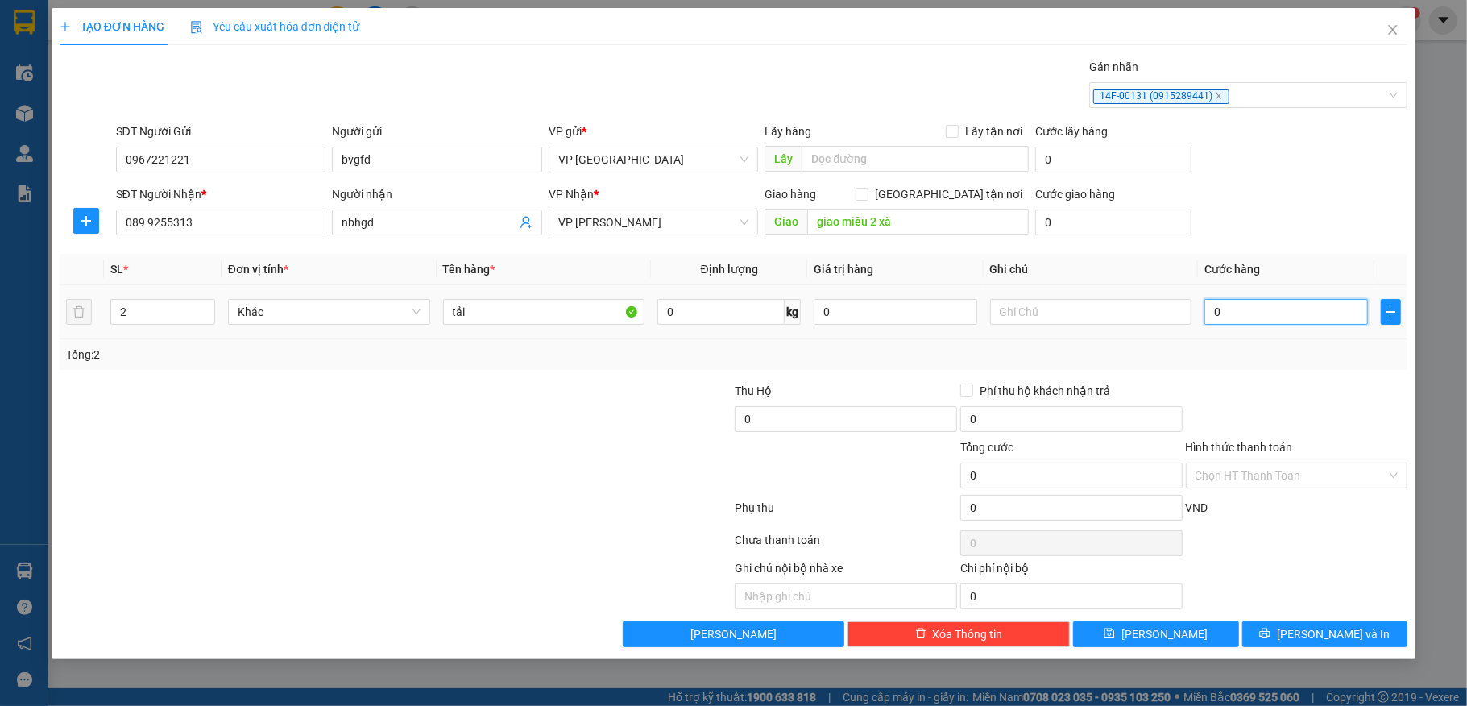
type input "3"
type input "30"
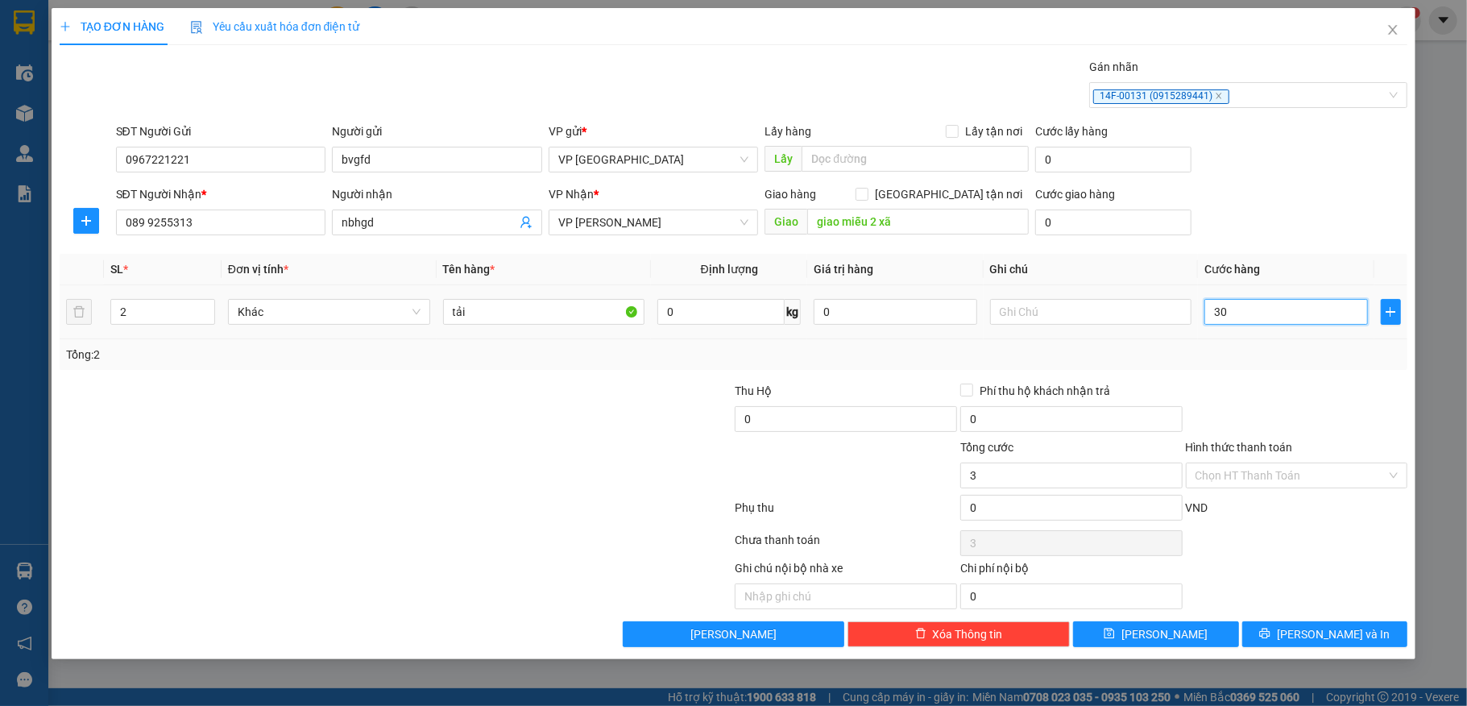
type input "30"
type input "300"
type input "3.000"
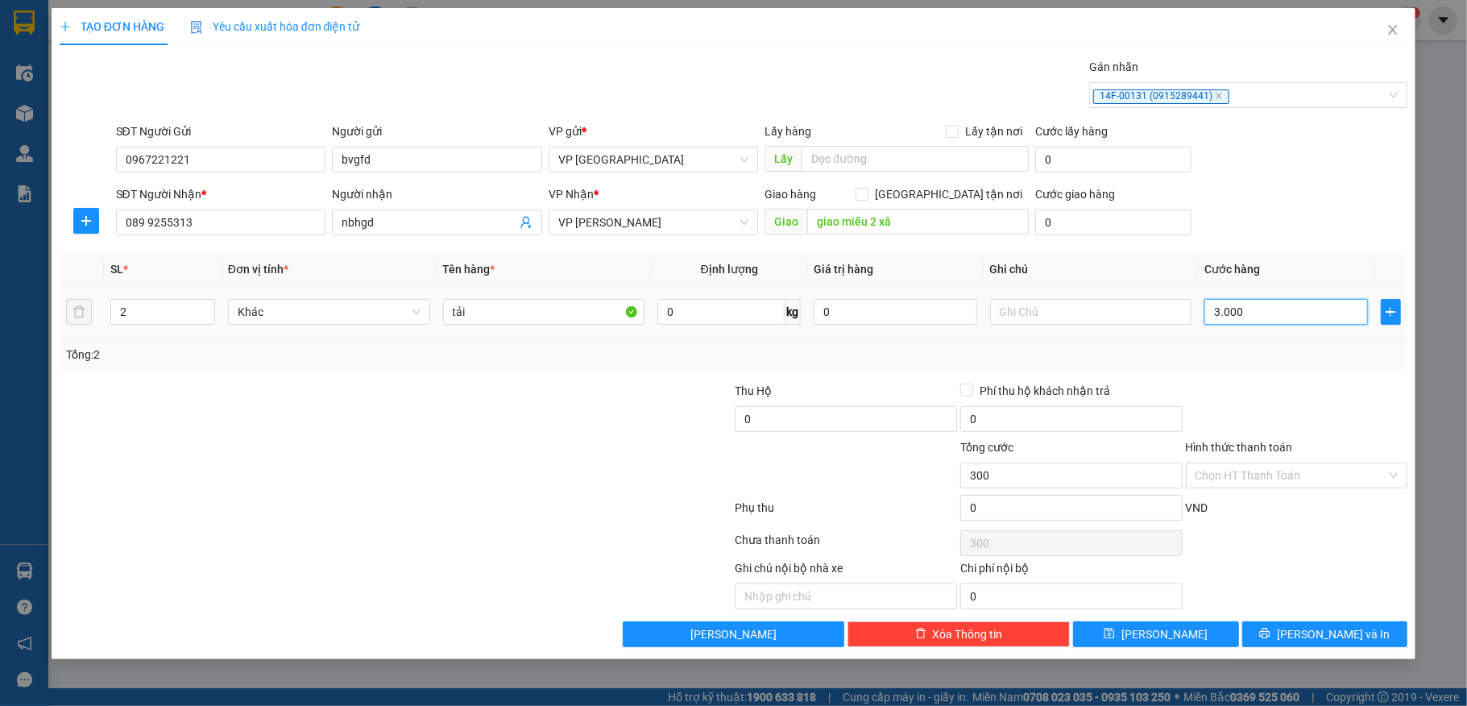
type input "3.000"
type input "30.000"
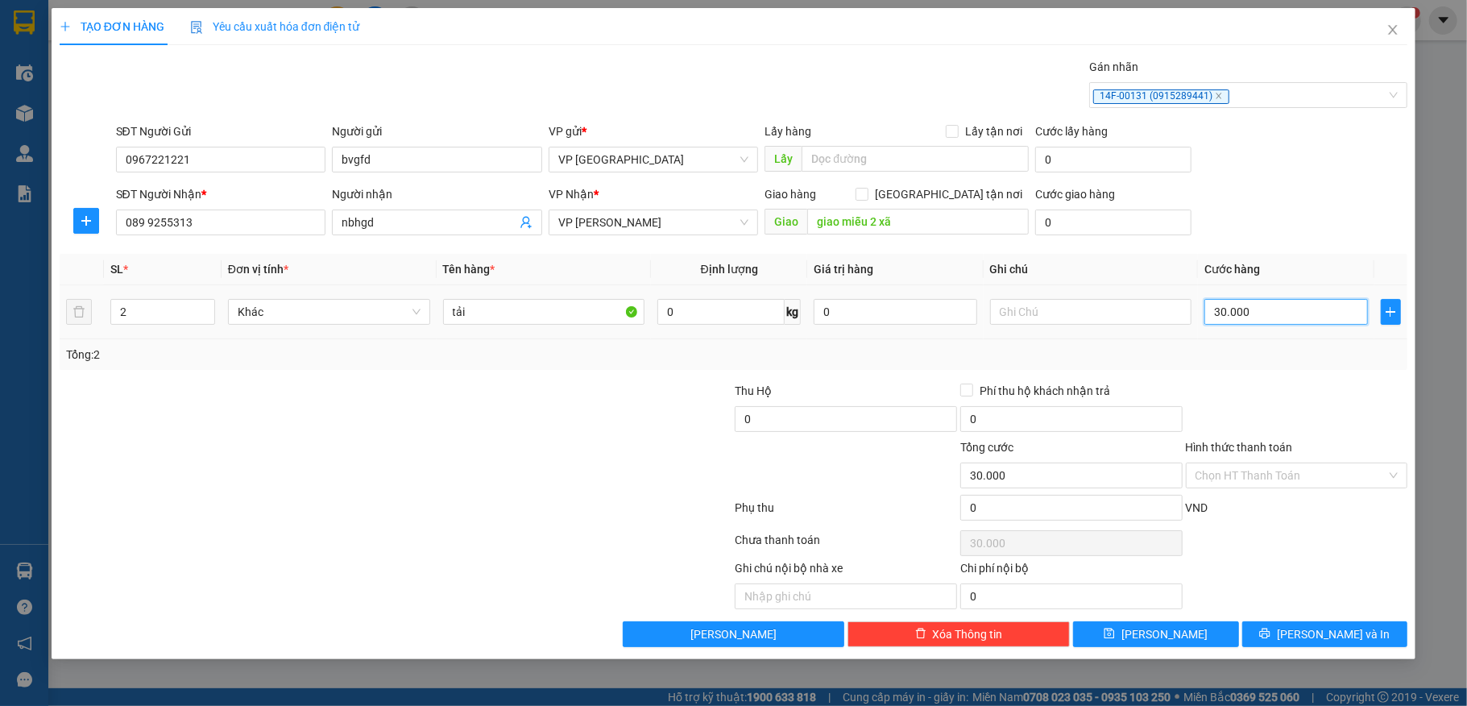
type input "300.000"
click at [1319, 622] on span "[PERSON_NAME] và In" at bounding box center [1333, 634] width 113 height 18
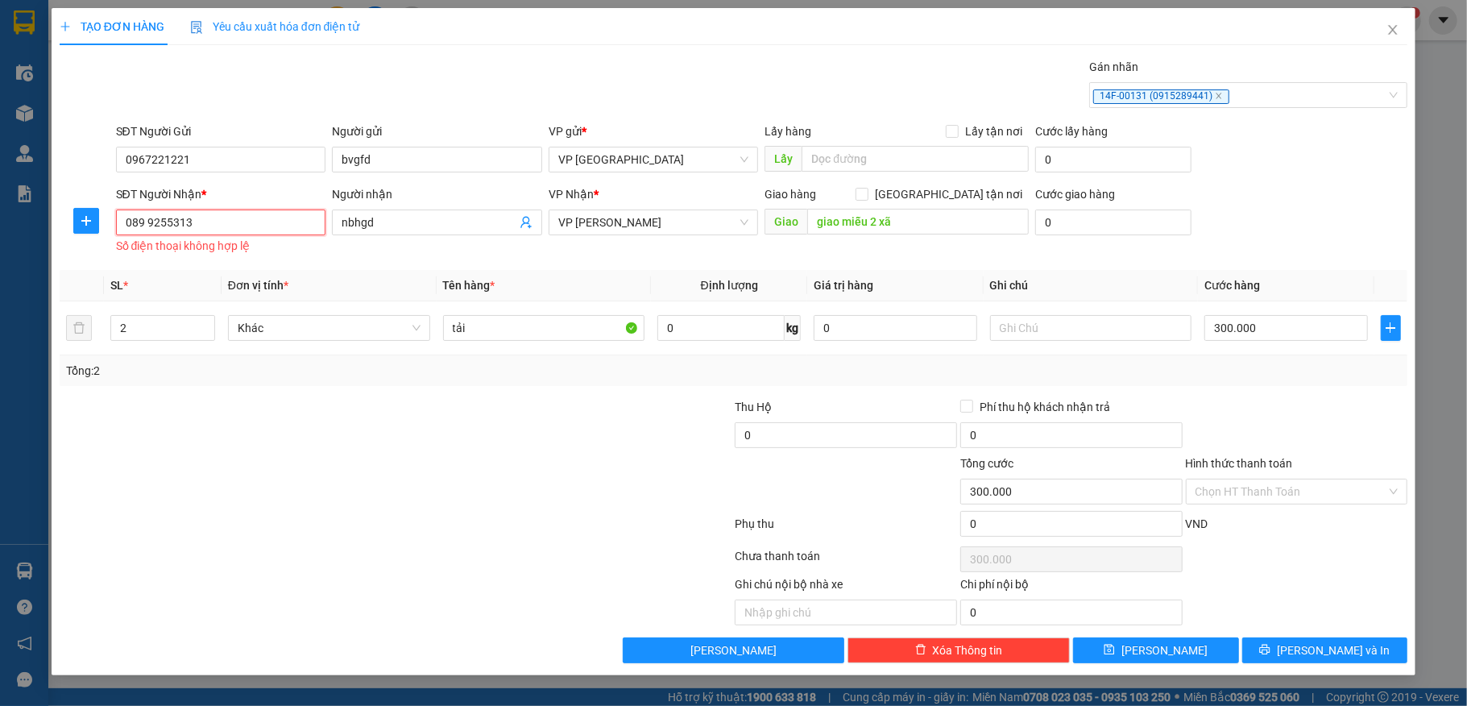
click at [148, 226] on input "089 9255313" at bounding box center [221, 222] width 210 height 26
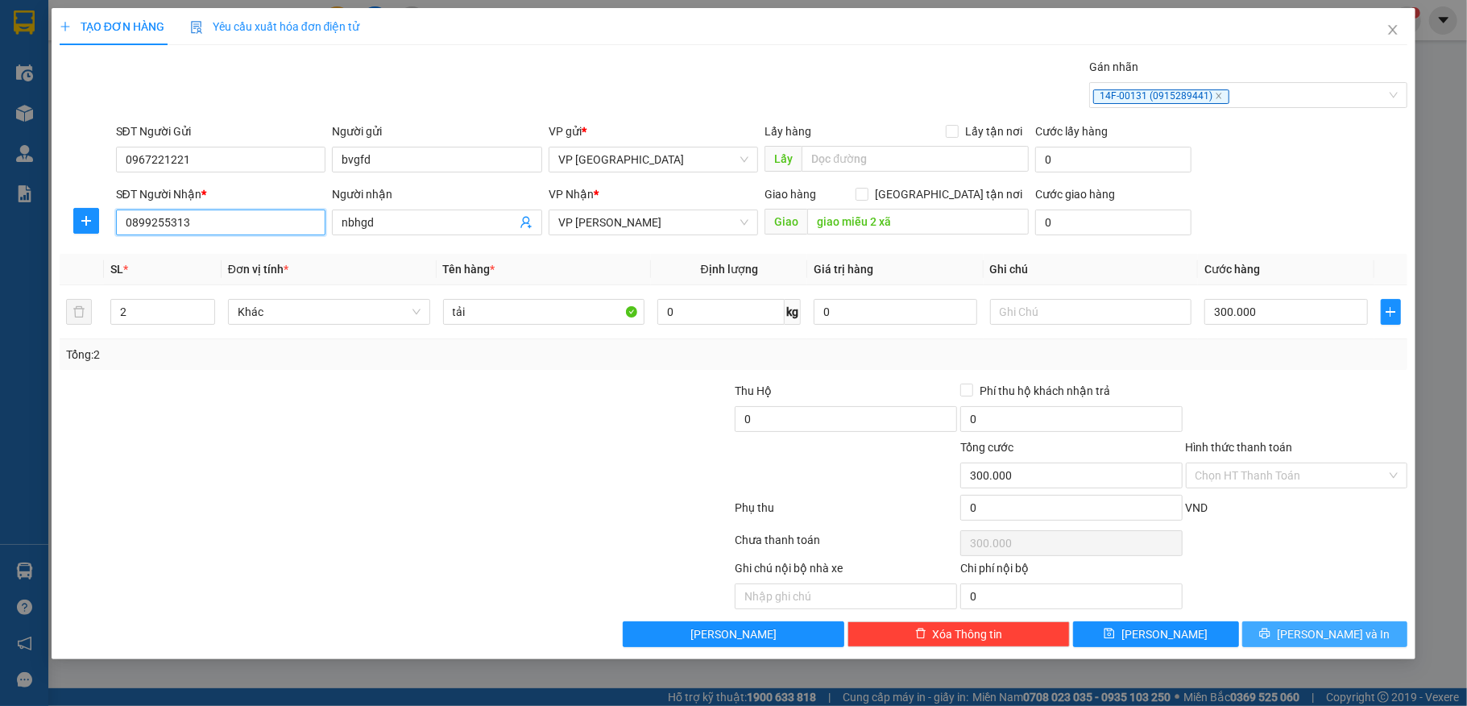
type input "0899255313"
click at [1342, 622] on span "[PERSON_NAME] và In" at bounding box center [1333, 634] width 113 height 18
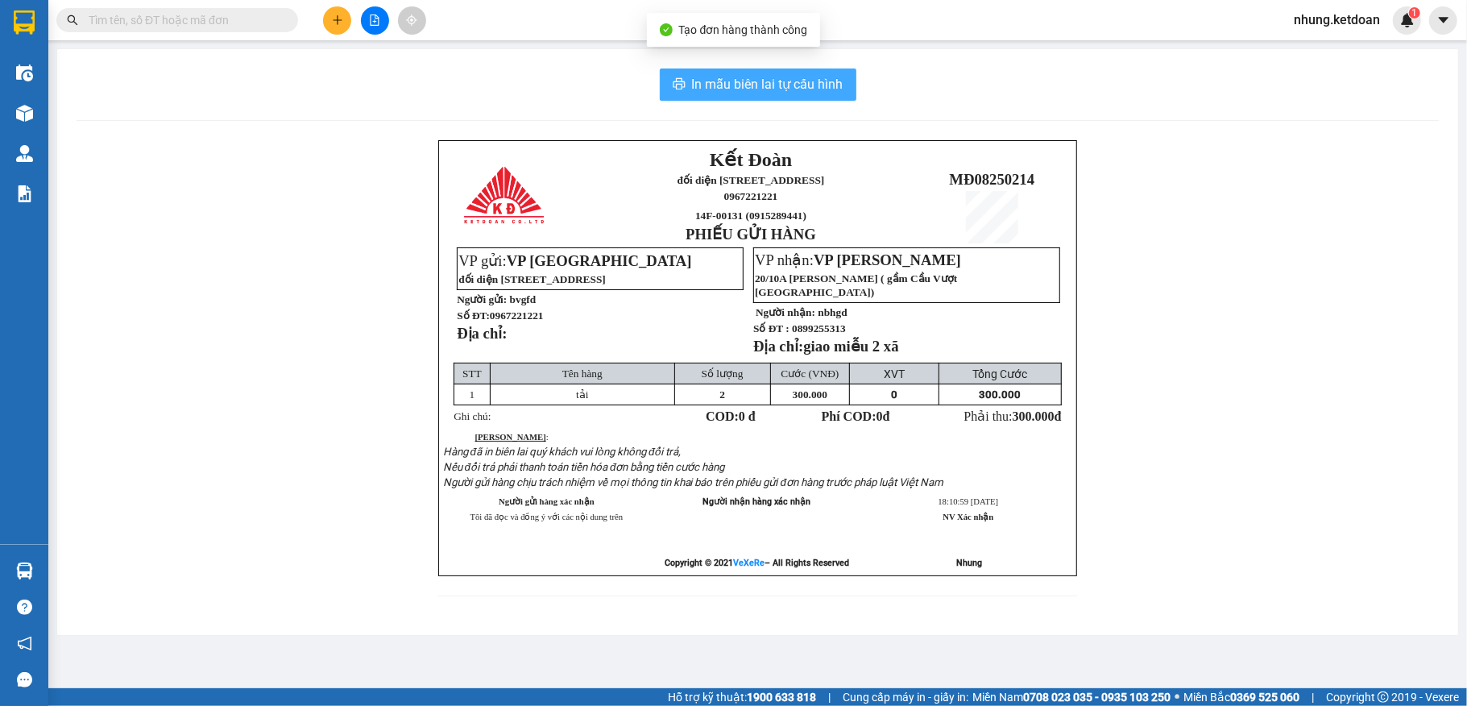
click at [781, 71] on button "In mẫu biên lai tự cấu hình" at bounding box center [758, 84] width 197 height 32
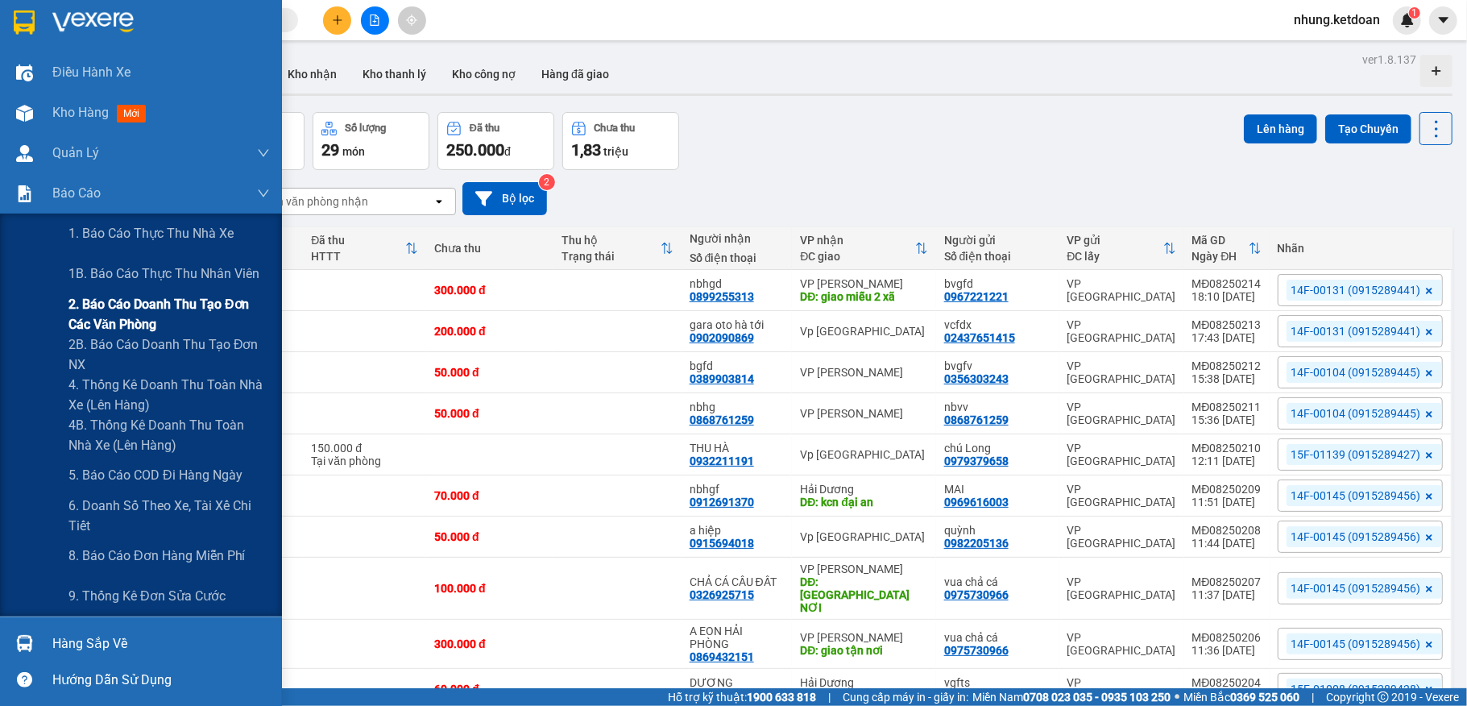
click at [203, 308] on span "2. Báo cáo doanh thu tạo đơn các văn phòng" at bounding box center [168, 314] width 201 height 40
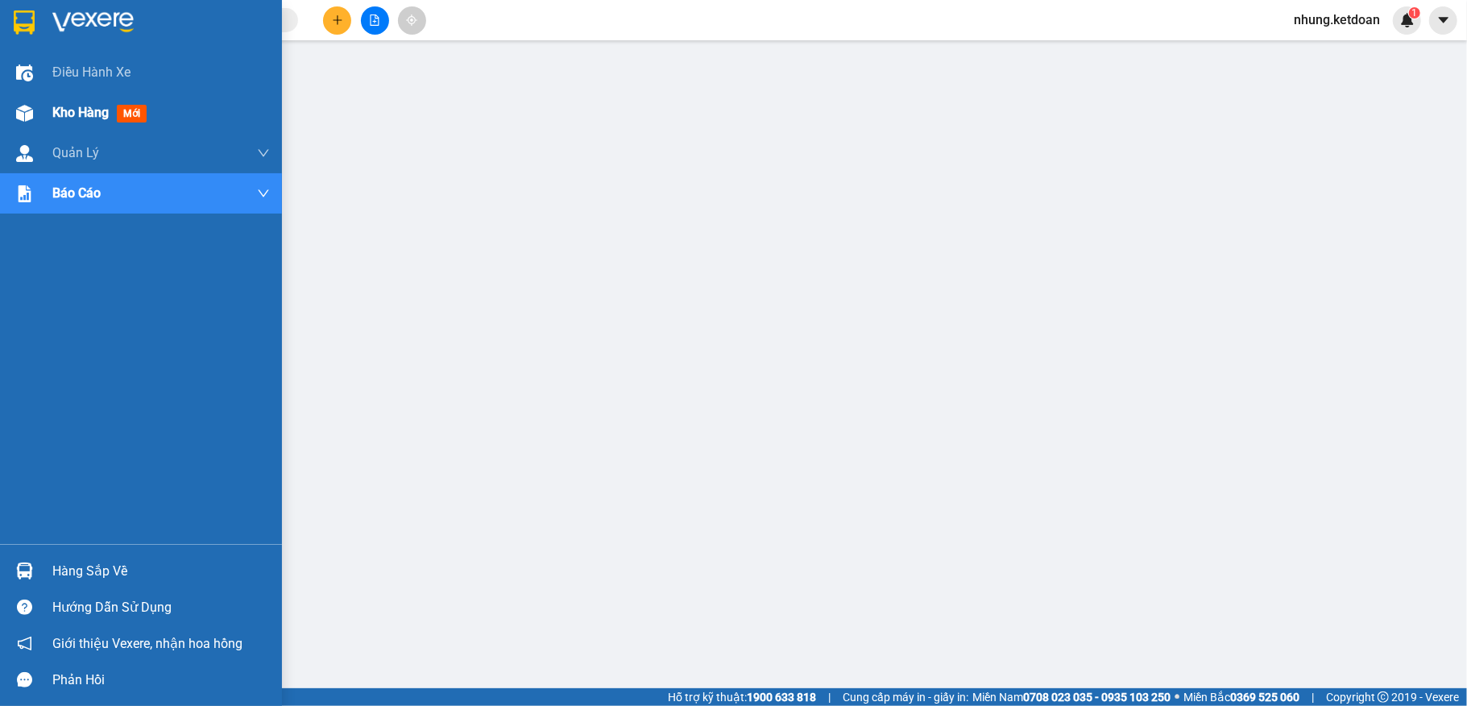
click at [23, 113] on img at bounding box center [24, 113] width 17 height 17
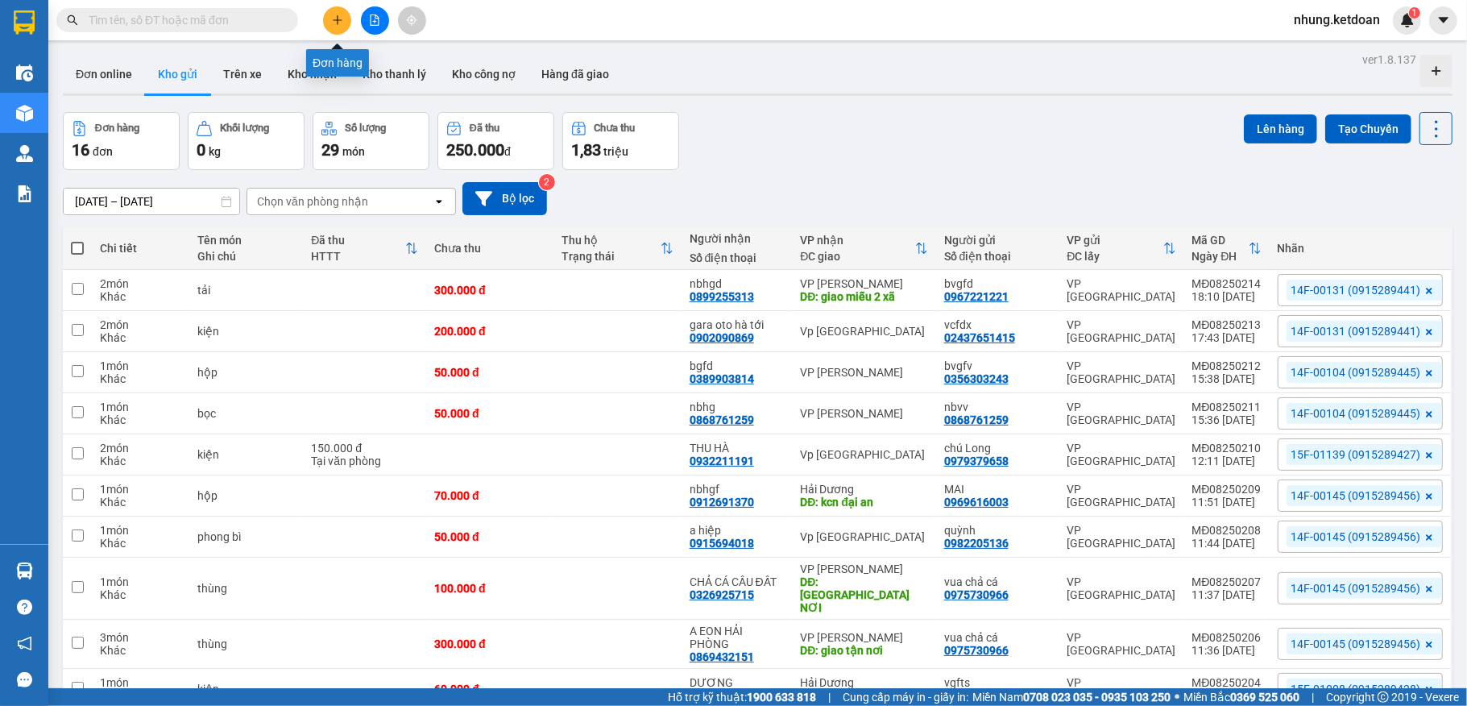
click at [349, 20] on button at bounding box center [337, 20] width 28 height 28
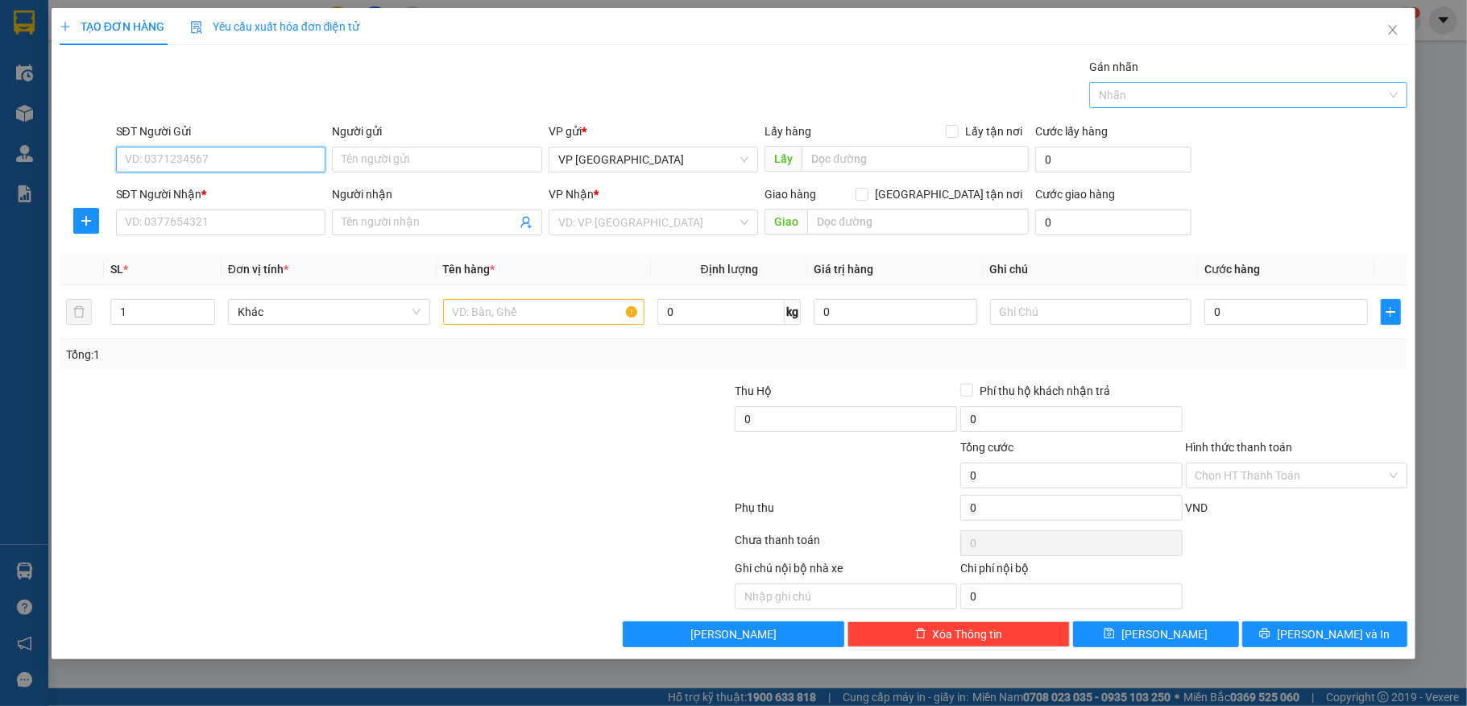
click at [1151, 87] on div at bounding box center [1240, 94] width 294 height 19
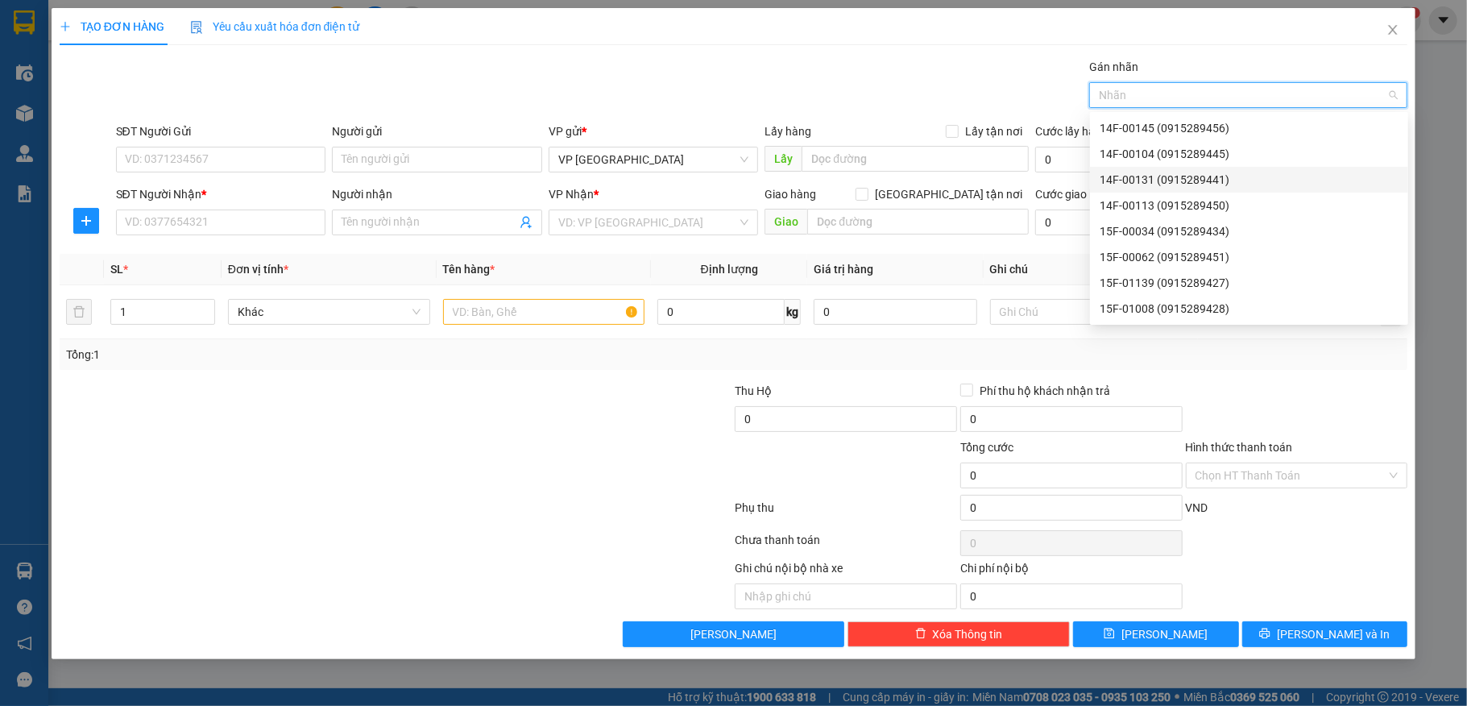
click at [1152, 180] on div "14F-00131 (0915289441)" at bounding box center [1249, 180] width 299 height 18
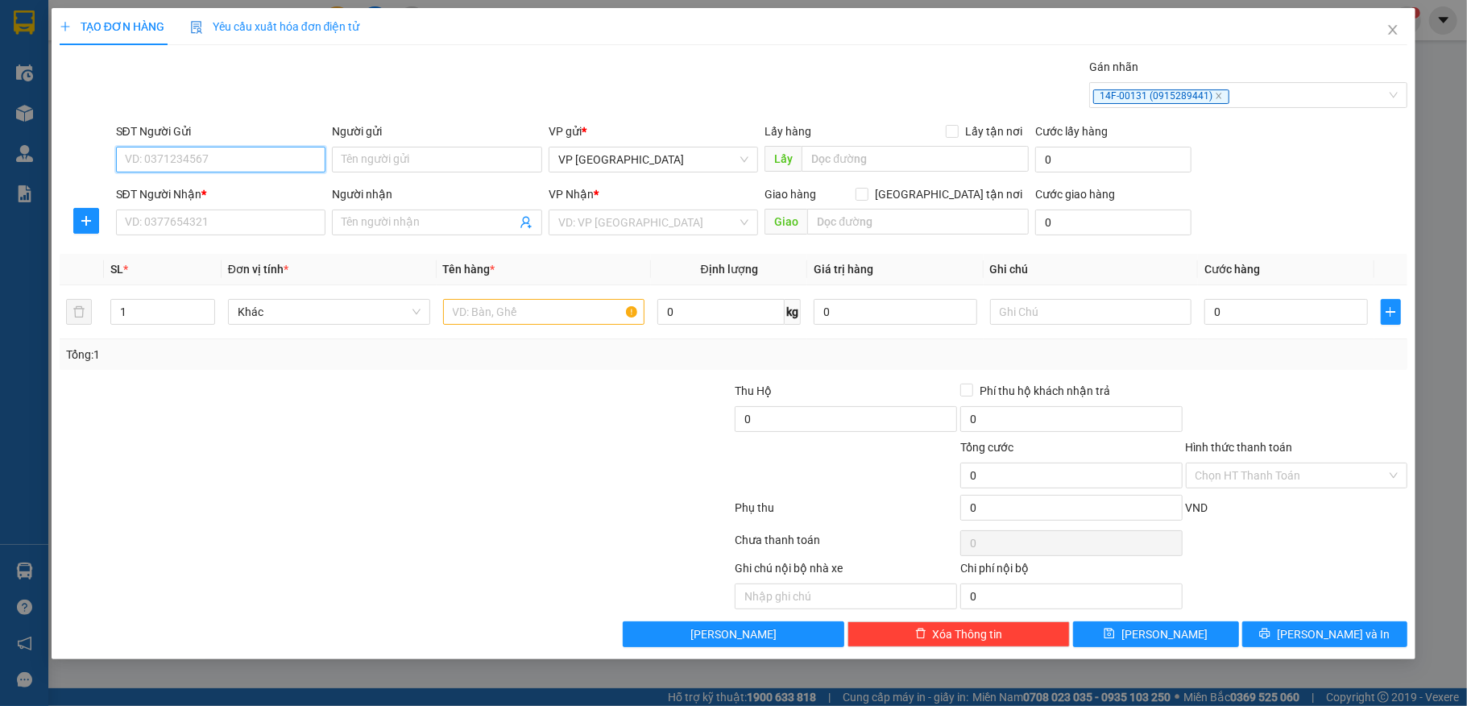
click at [220, 163] on input "SĐT Người Gửi" at bounding box center [221, 160] width 210 height 26
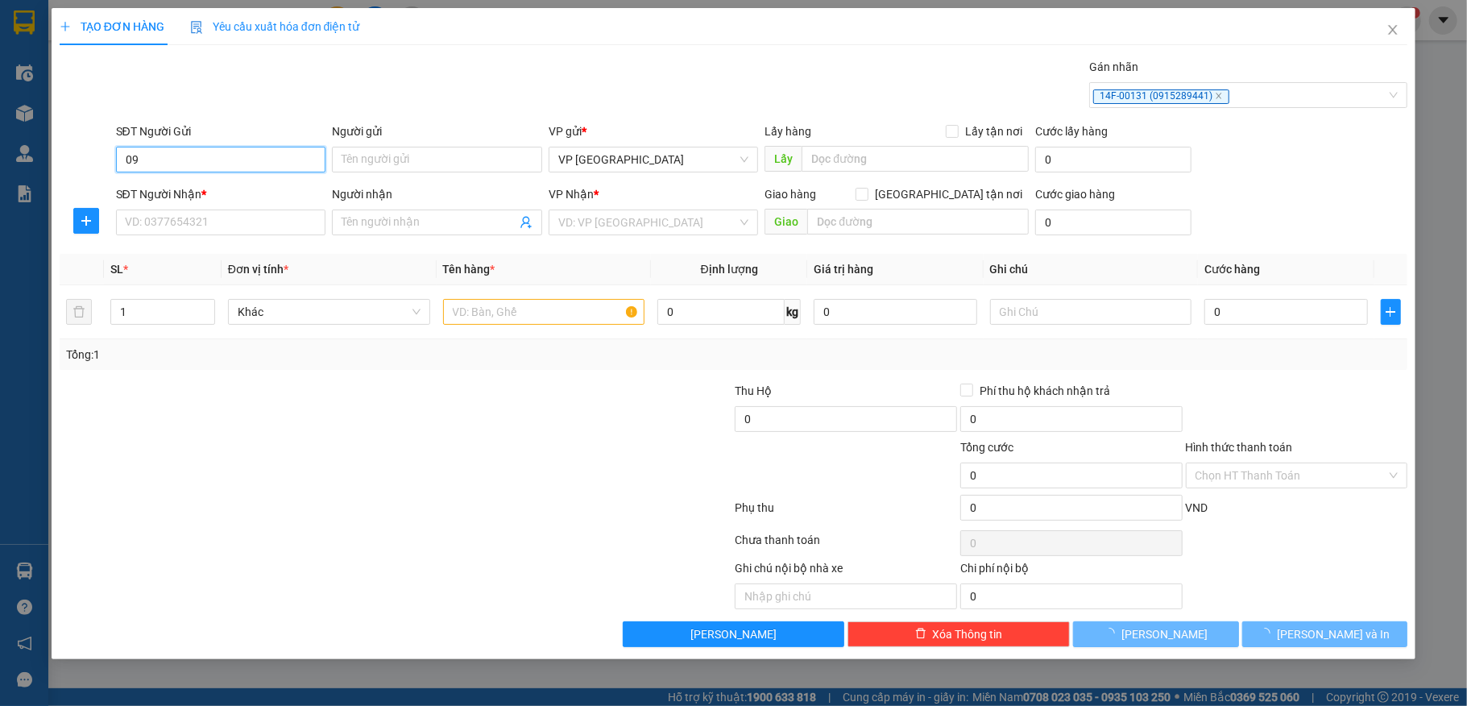
type input "0"
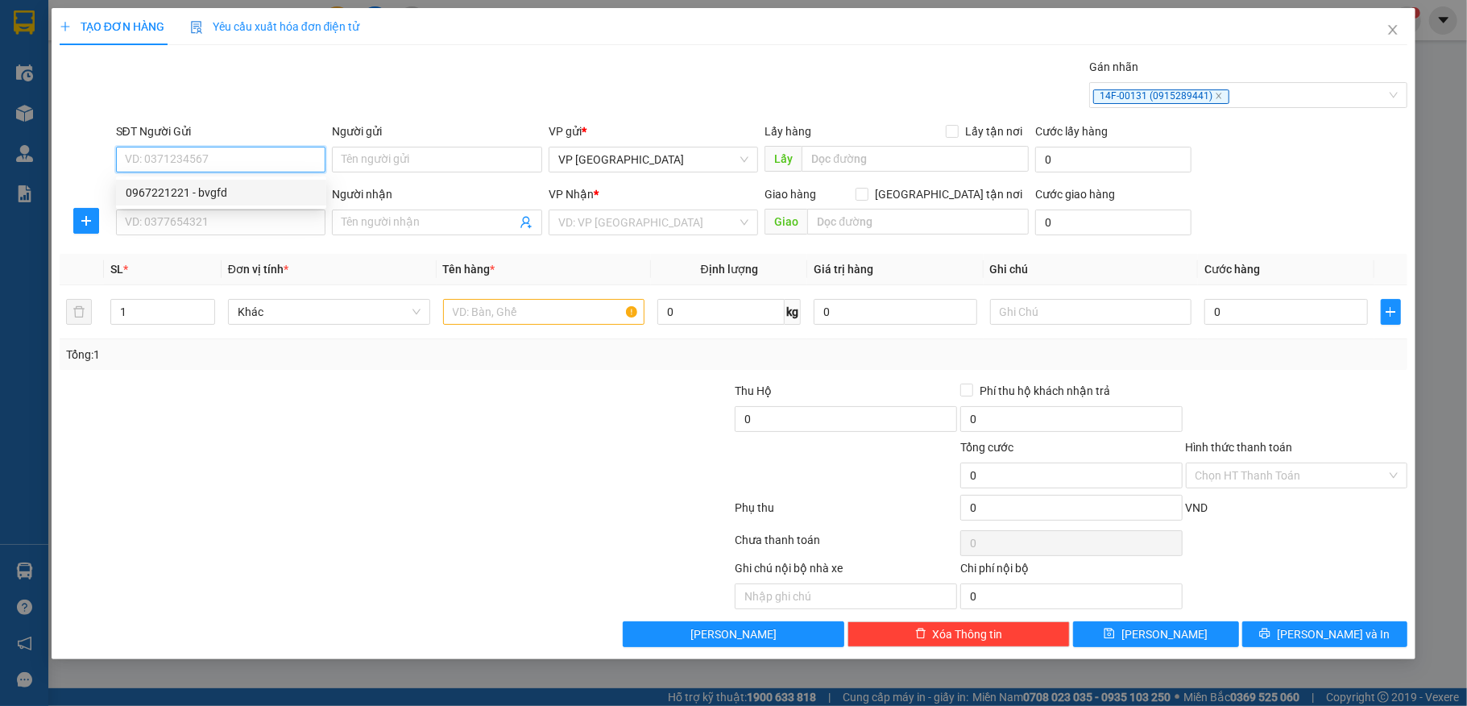
click at [177, 184] on div "0967221221 - bvgfd" at bounding box center [221, 193] width 191 height 18
type input "0967221221"
type input "bvgfd"
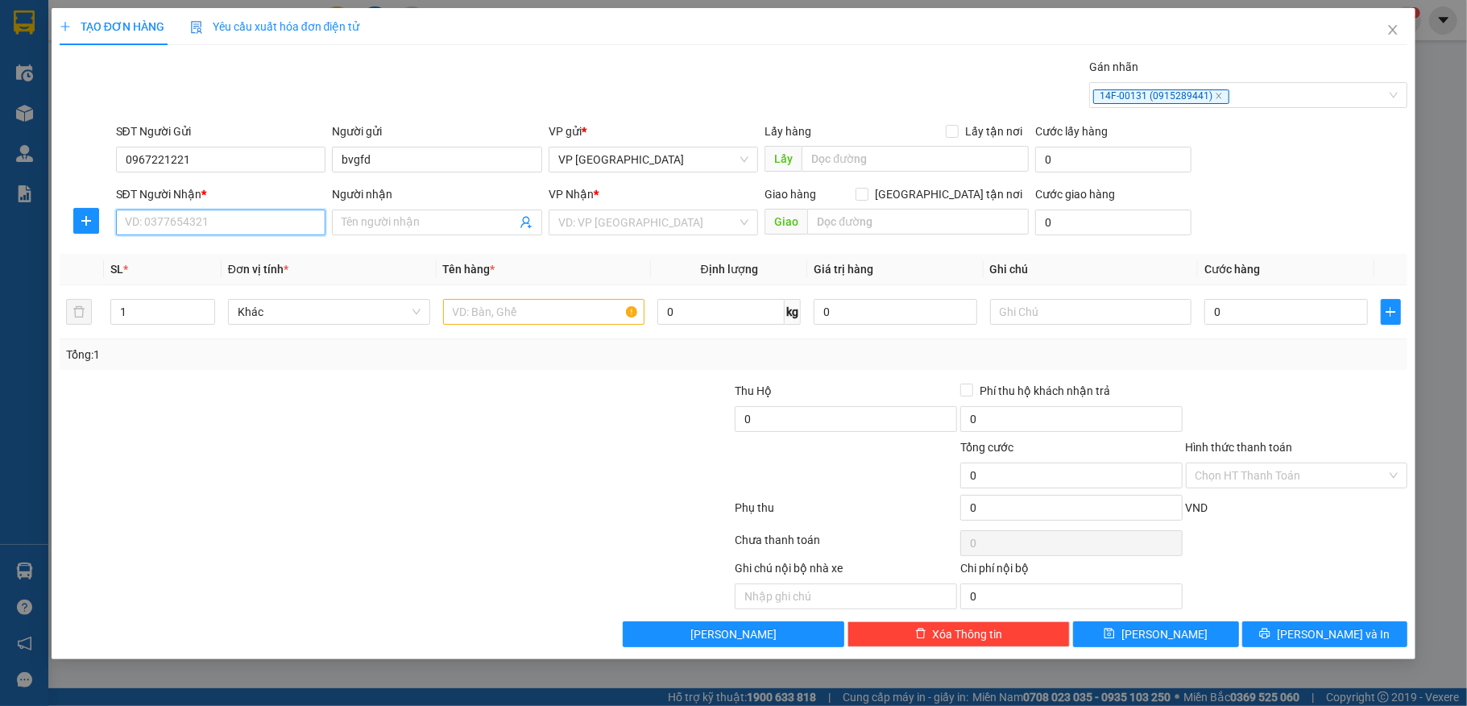
click at [165, 233] on input "SĐT Người Nhận *" at bounding box center [221, 222] width 210 height 26
type input "0976649424"
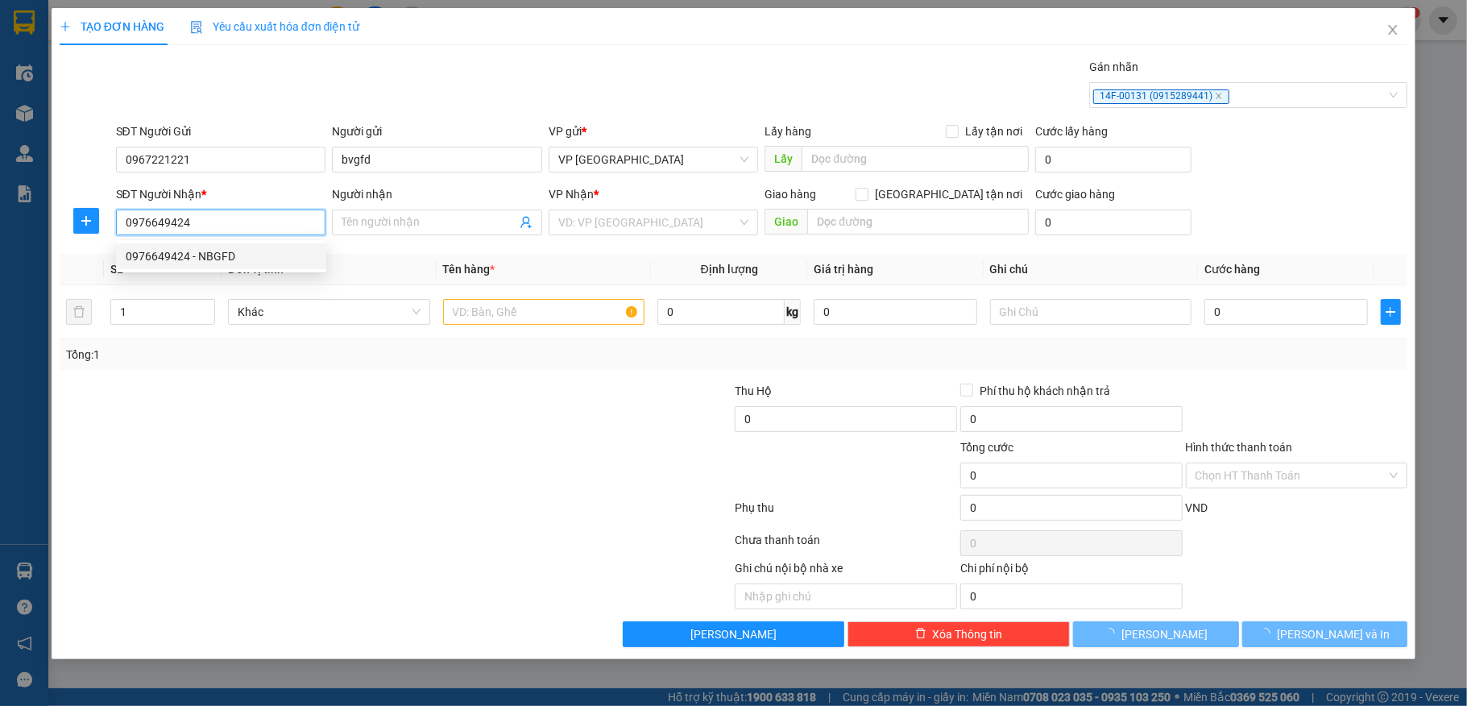
click at [179, 259] on div "0976649424 - NBGFD" at bounding box center [221, 256] width 191 height 18
type input "NBGFD"
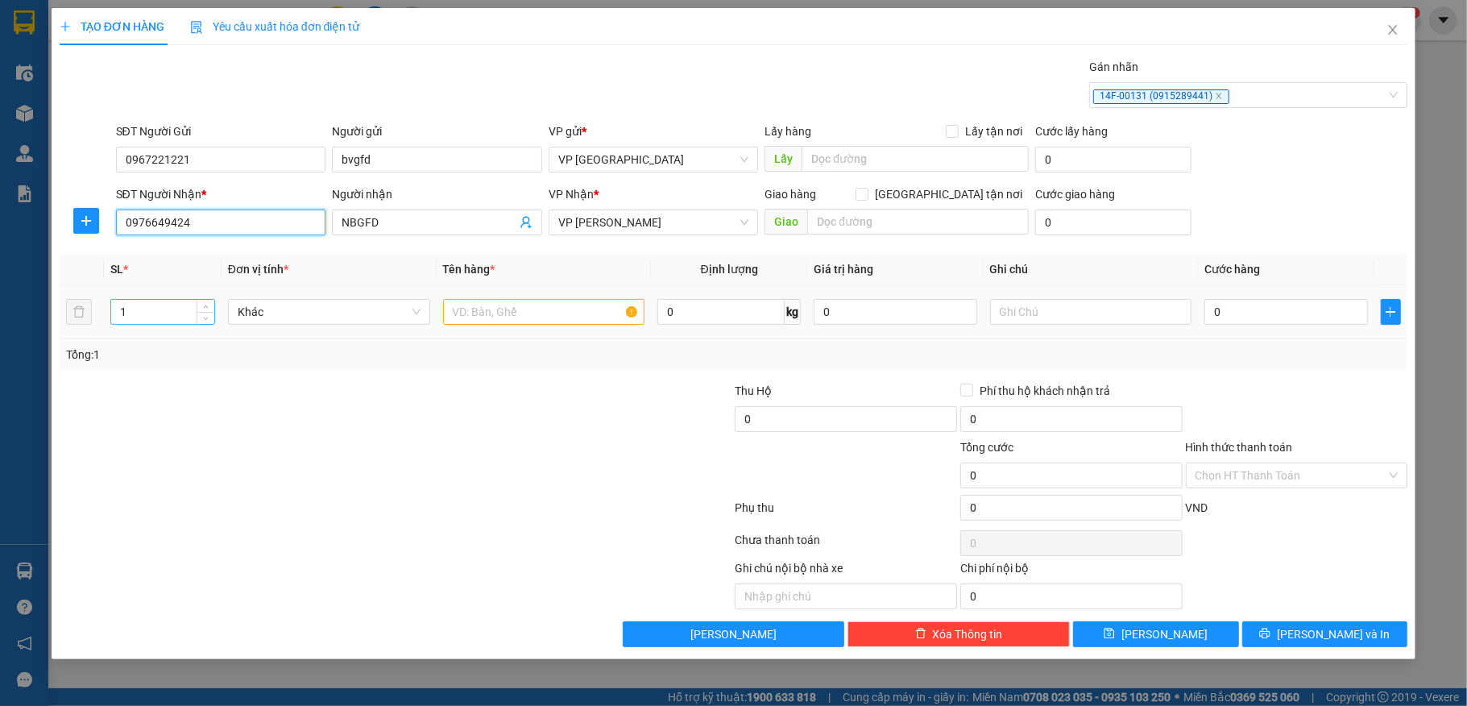
type input "0976649424"
click at [133, 322] on input "1" at bounding box center [162, 312] width 103 height 24
click at [493, 311] on input "text" at bounding box center [544, 312] width 202 height 26
type input "3"
type input "kiện"
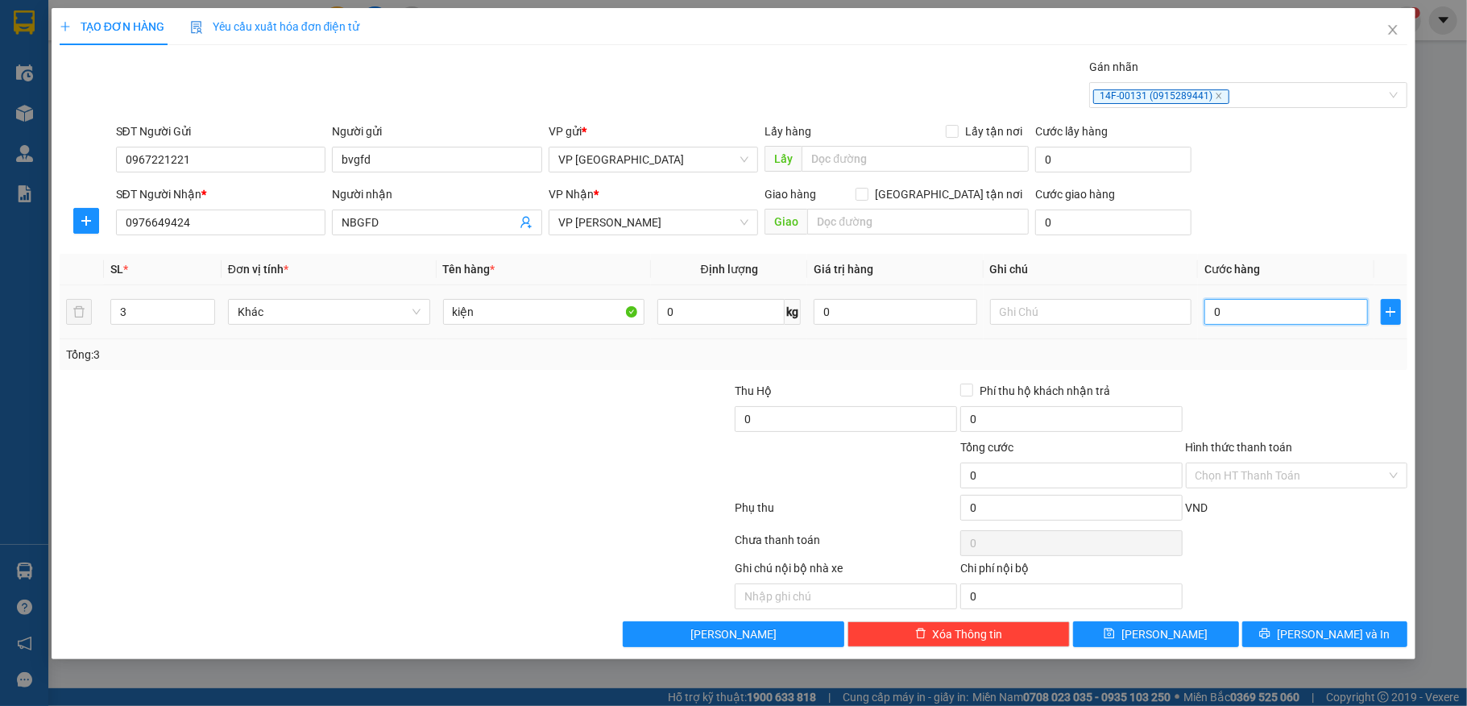
click at [1263, 314] on input "0" at bounding box center [1285, 312] width 163 height 26
type input "1"
type input "15"
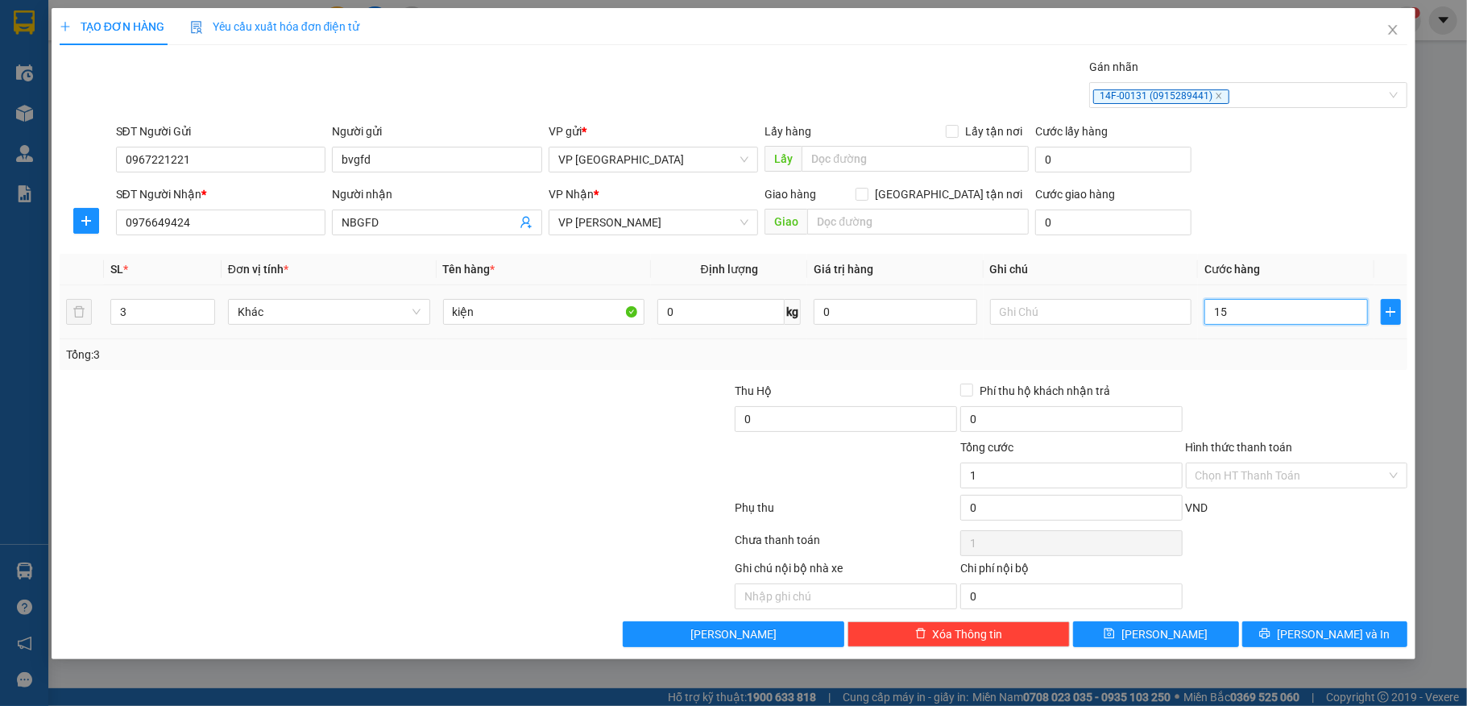
type input "15"
type input "150"
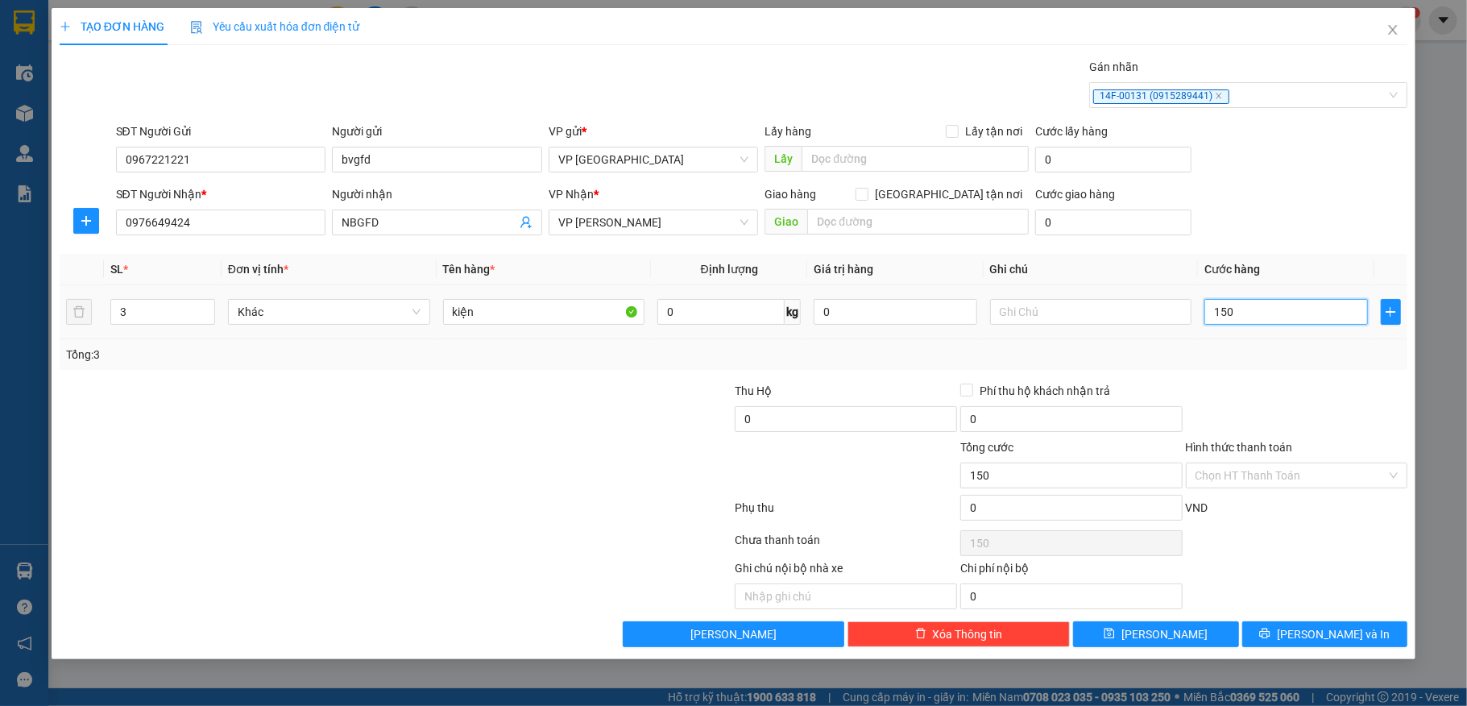
type input "1.500"
type input "15.000"
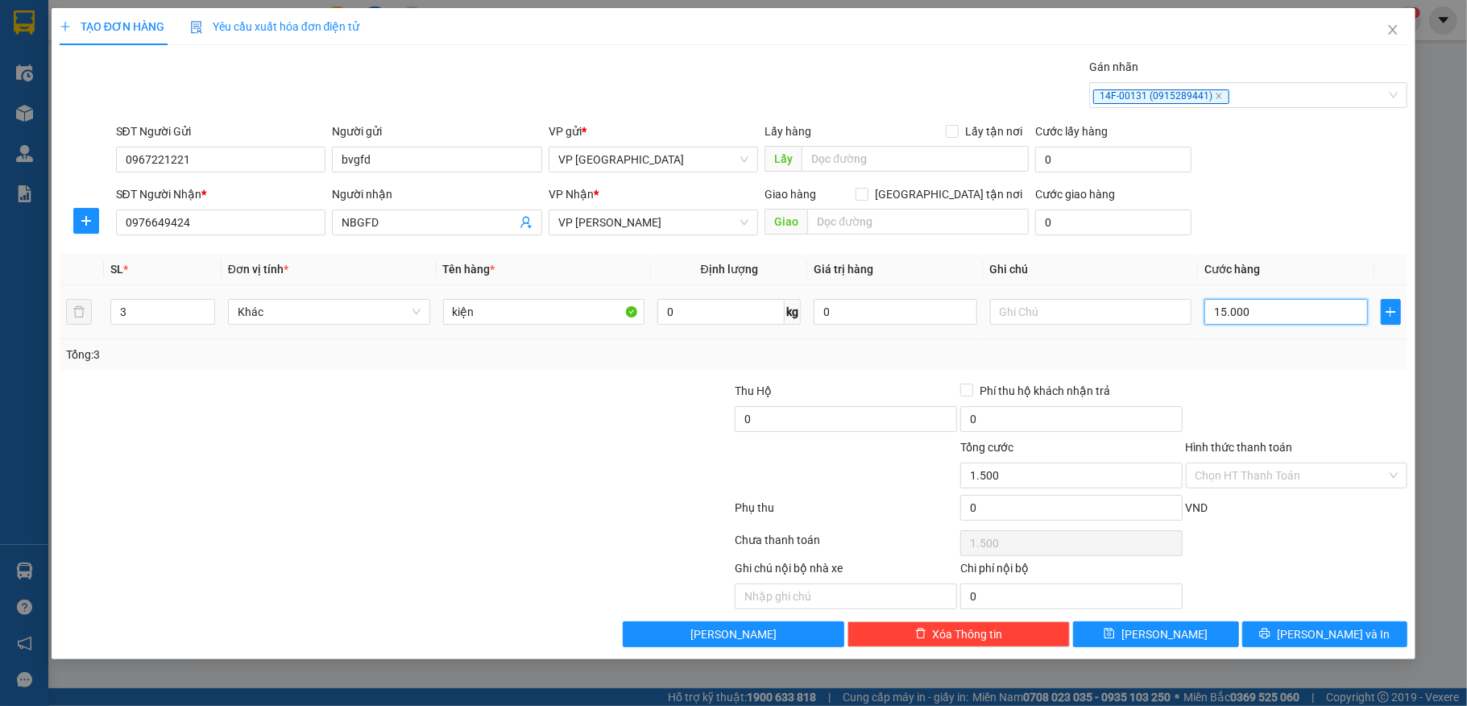
type input "15.000"
type input "150.000"
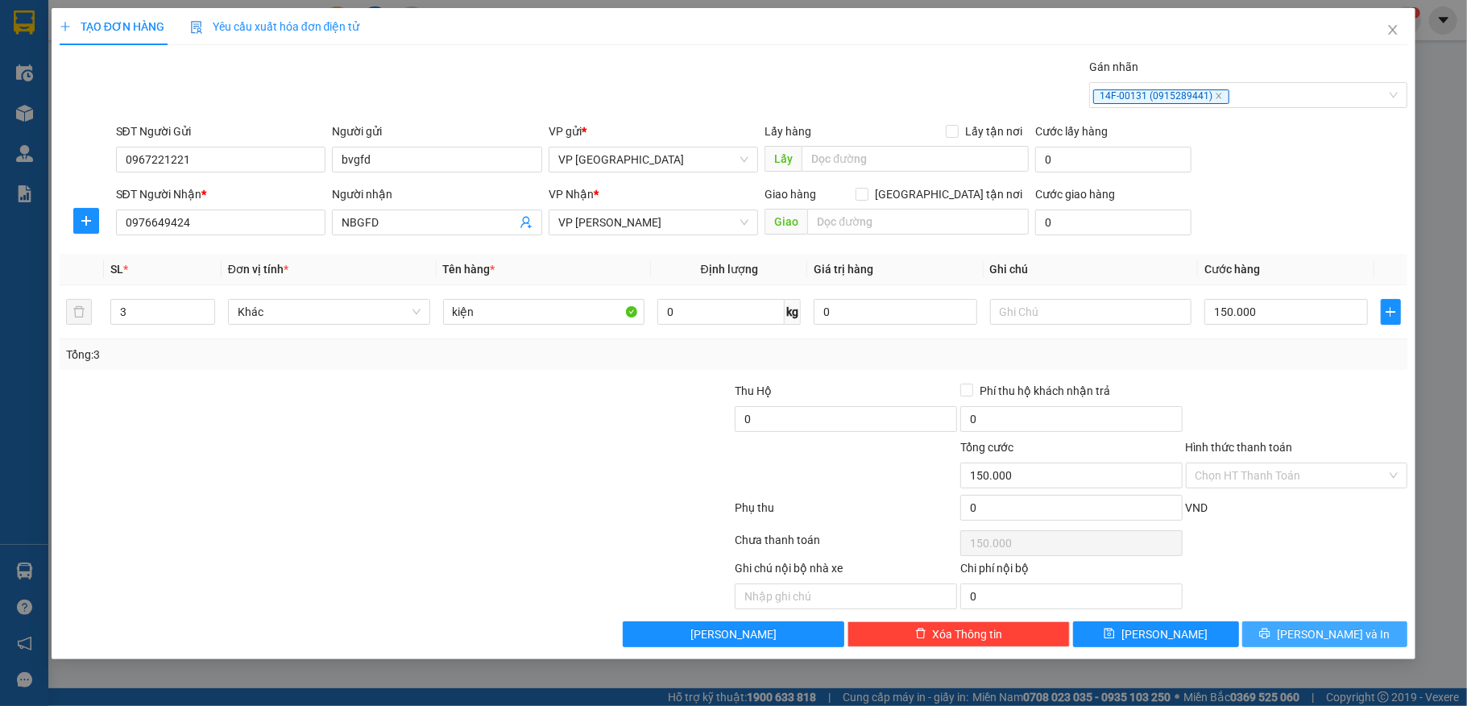
click at [1325, 622] on span "[PERSON_NAME] và In" at bounding box center [1333, 634] width 113 height 18
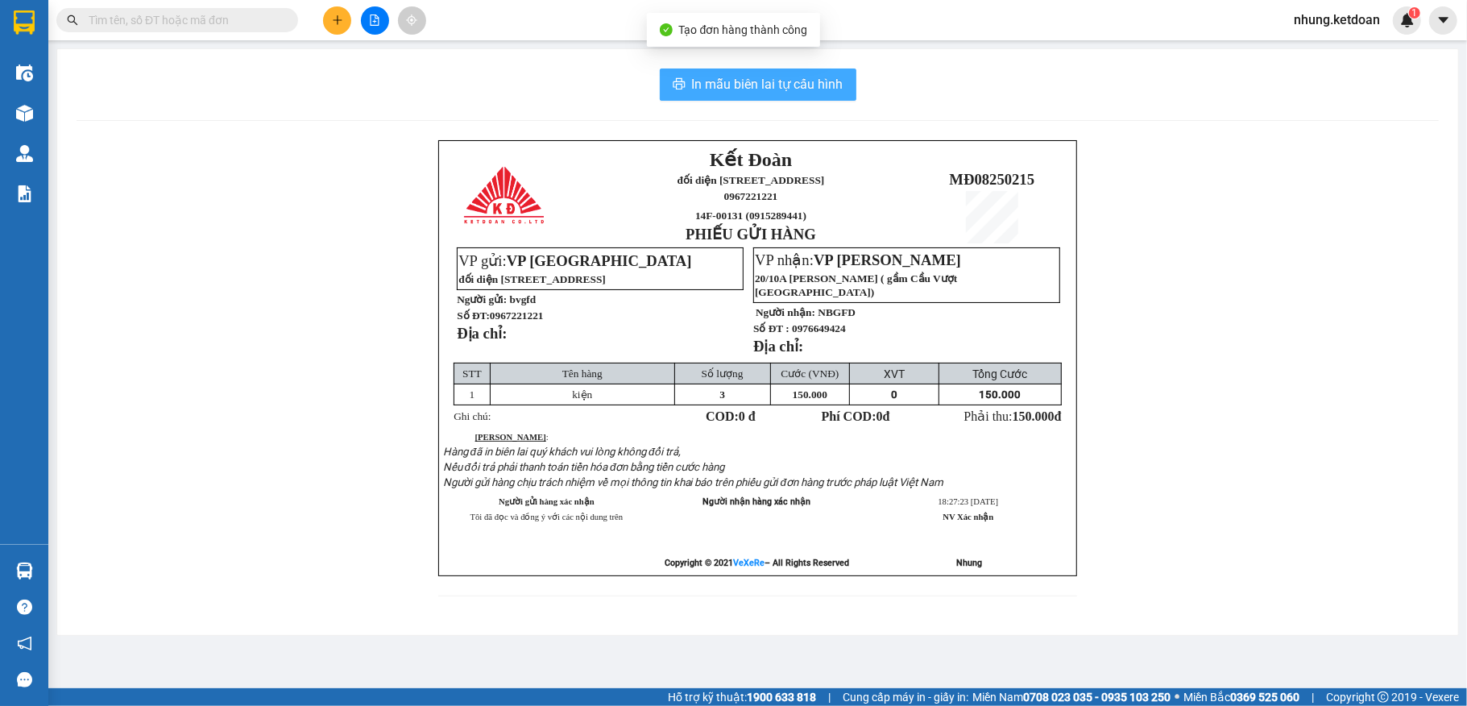
click at [770, 72] on button "In mẫu biên lai tự cấu hình" at bounding box center [758, 84] width 197 height 32
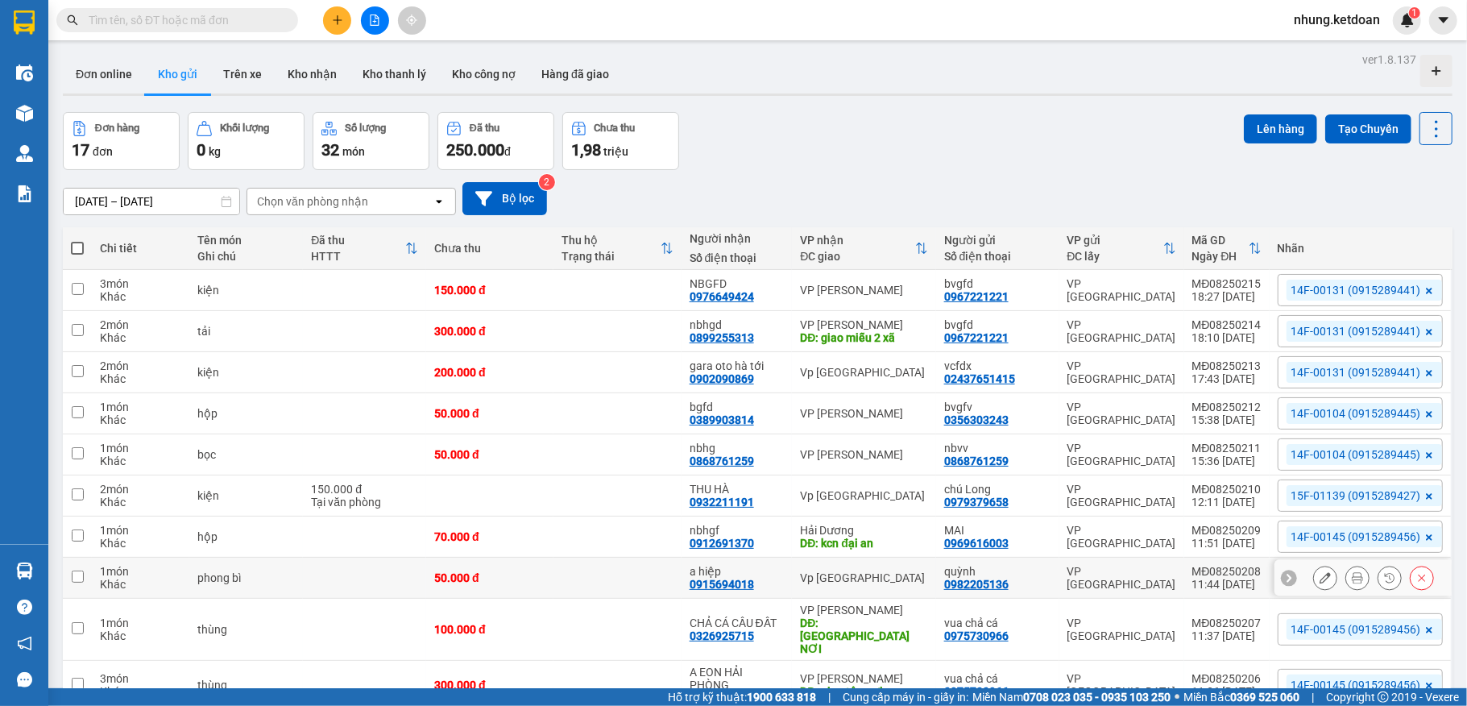
scroll to position [105, 0]
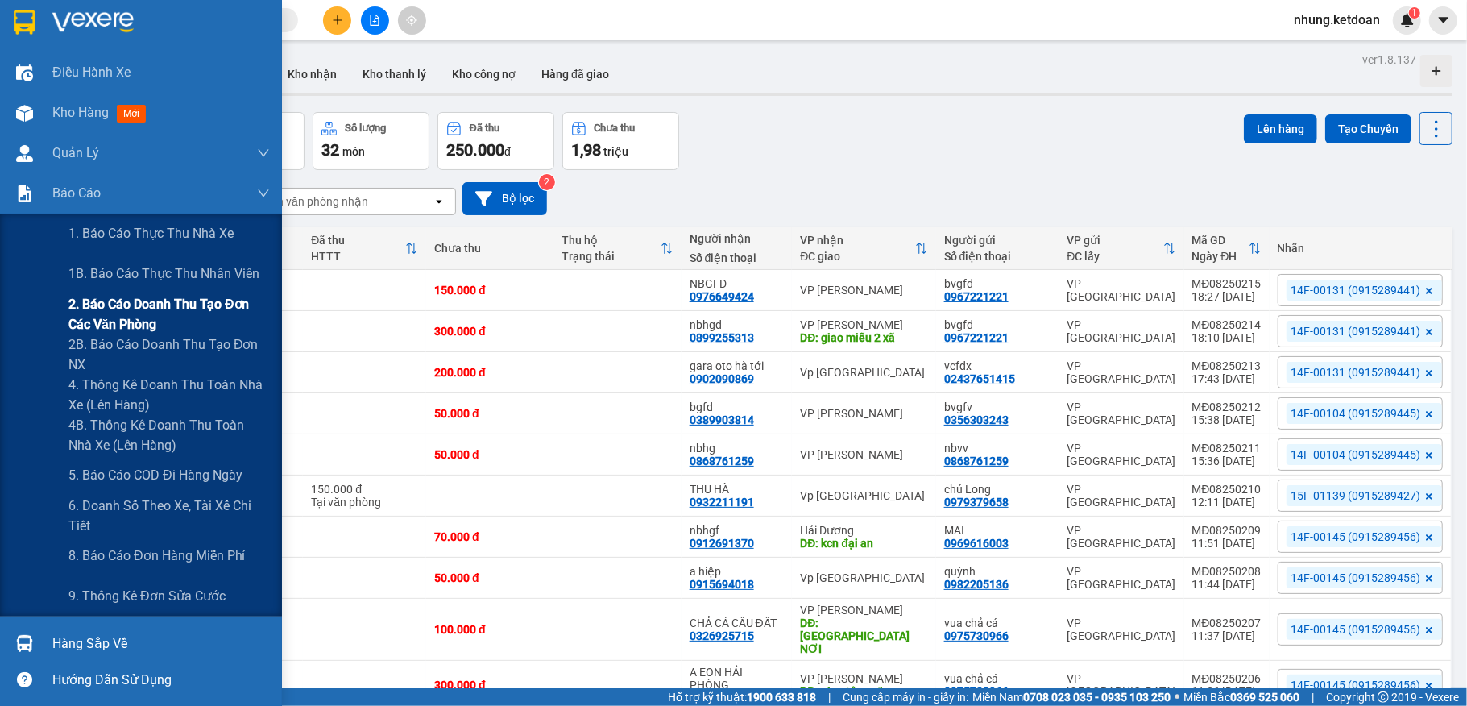
click at [197, 307] on span "2. Báo cáo doanh thu tạo đơn các văn phòng" at bounding box center [168, 314] width 201 height 40
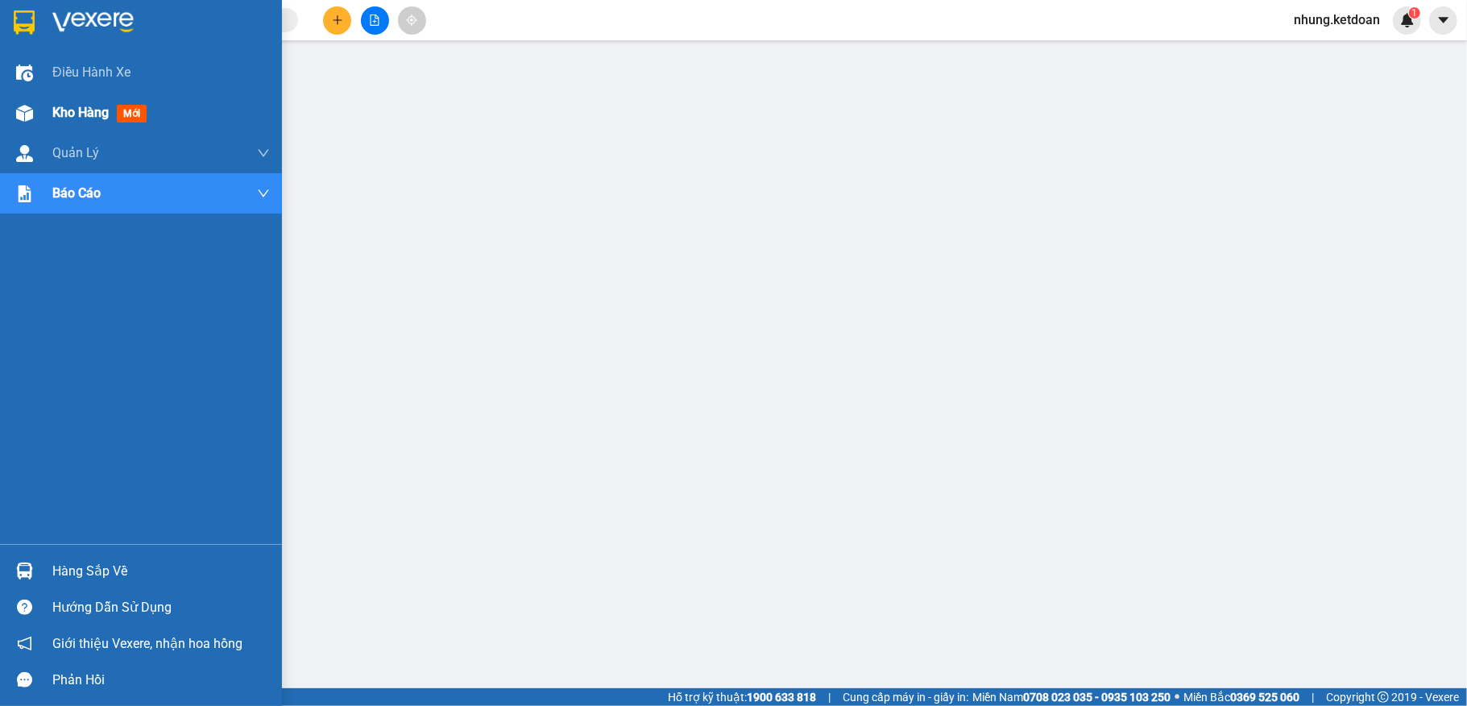
click at [34, 118] on div at bounding box center [24, 113] width 28 height 28
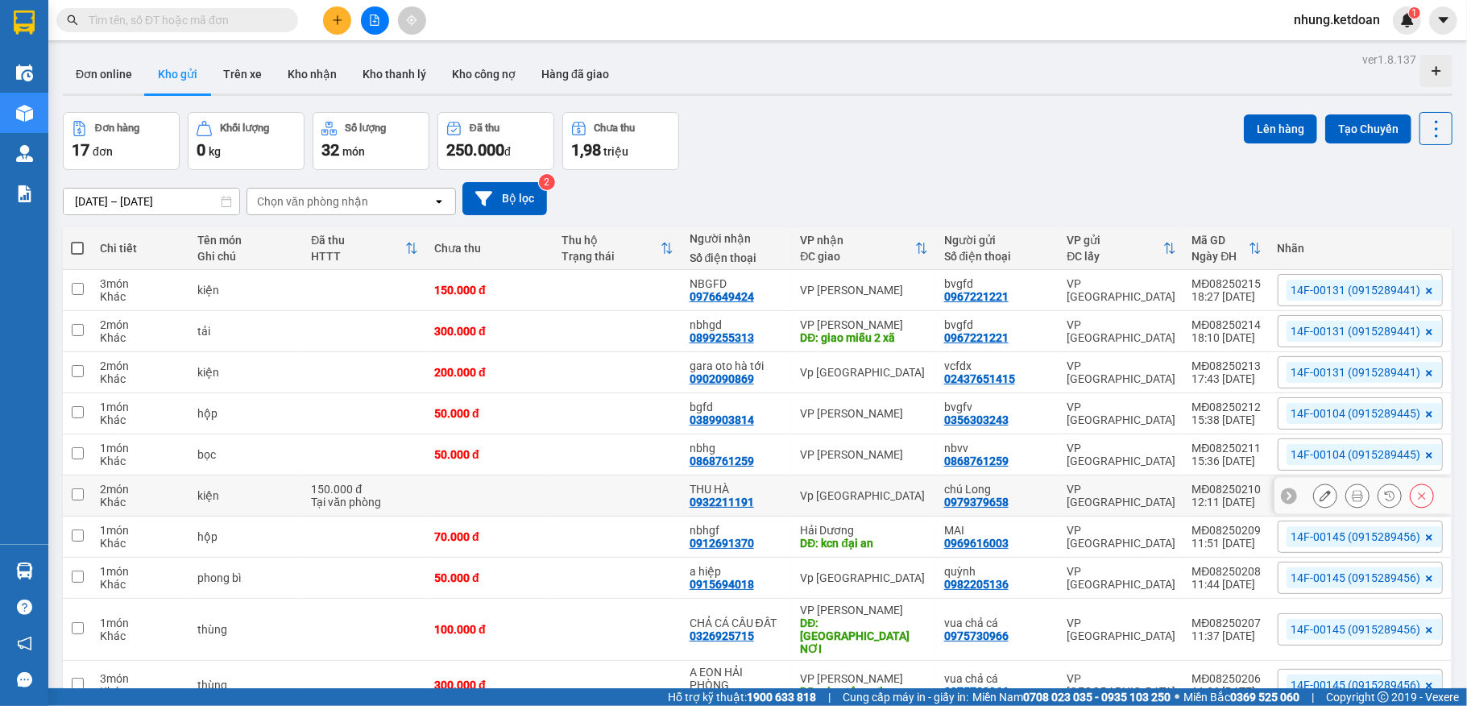
scroll to position [76, 0]
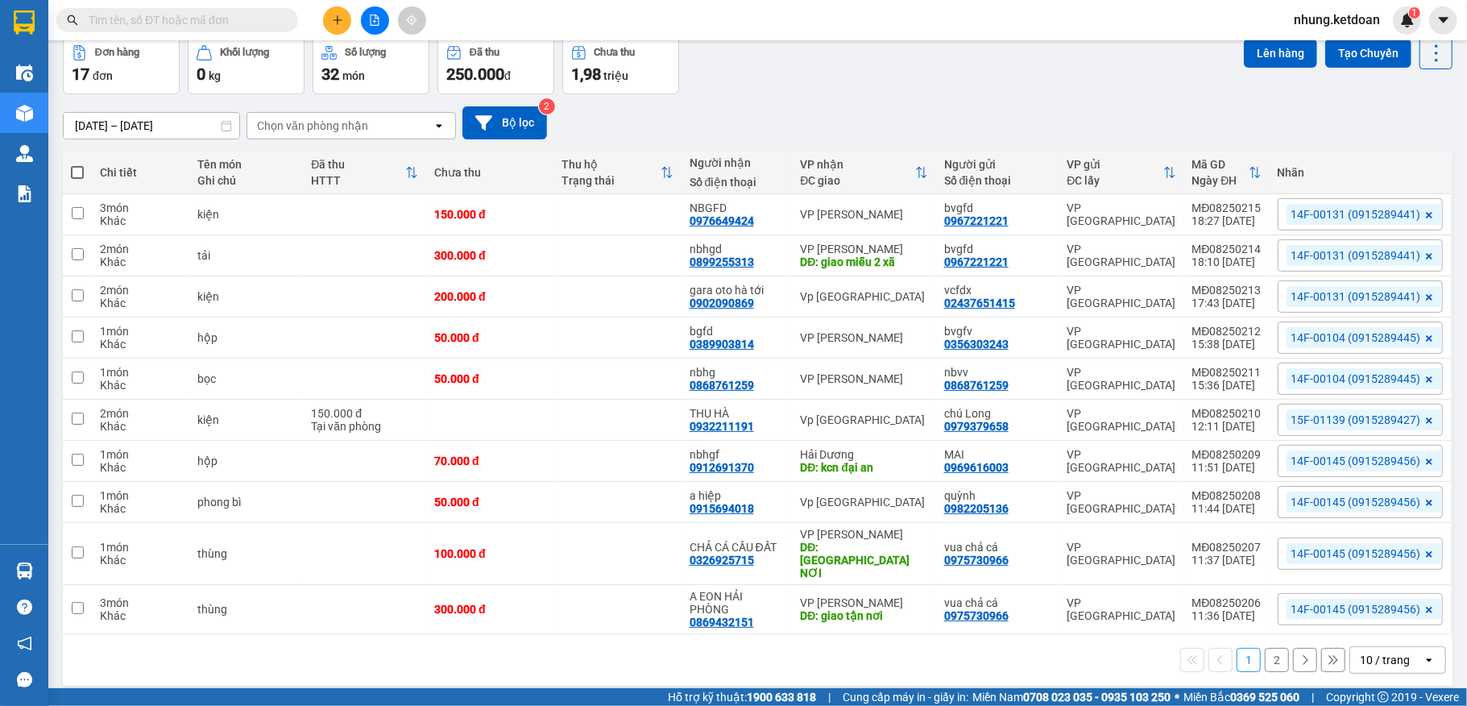
click at [1265, 622] on button "2" at bounding box center [1277, 660] width 24 height 24
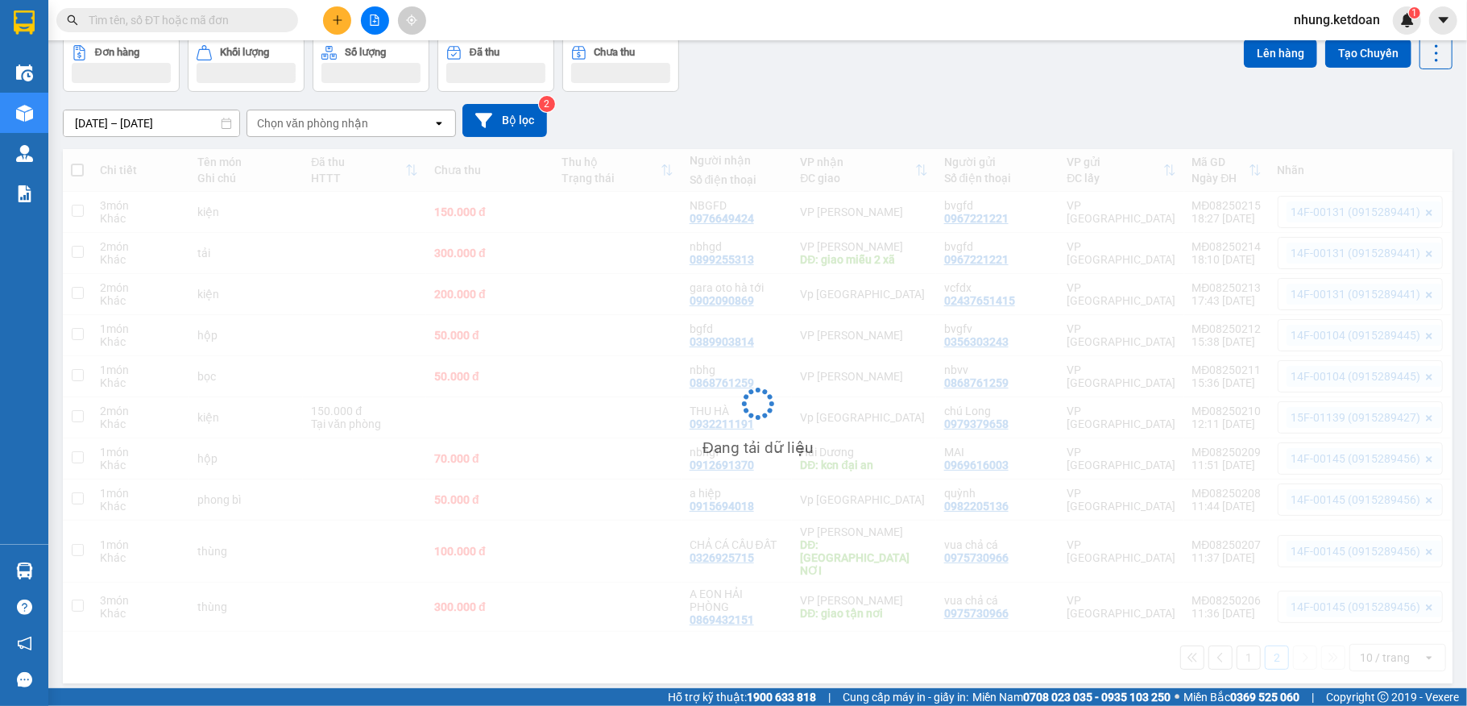
scroll to position [74, 0]
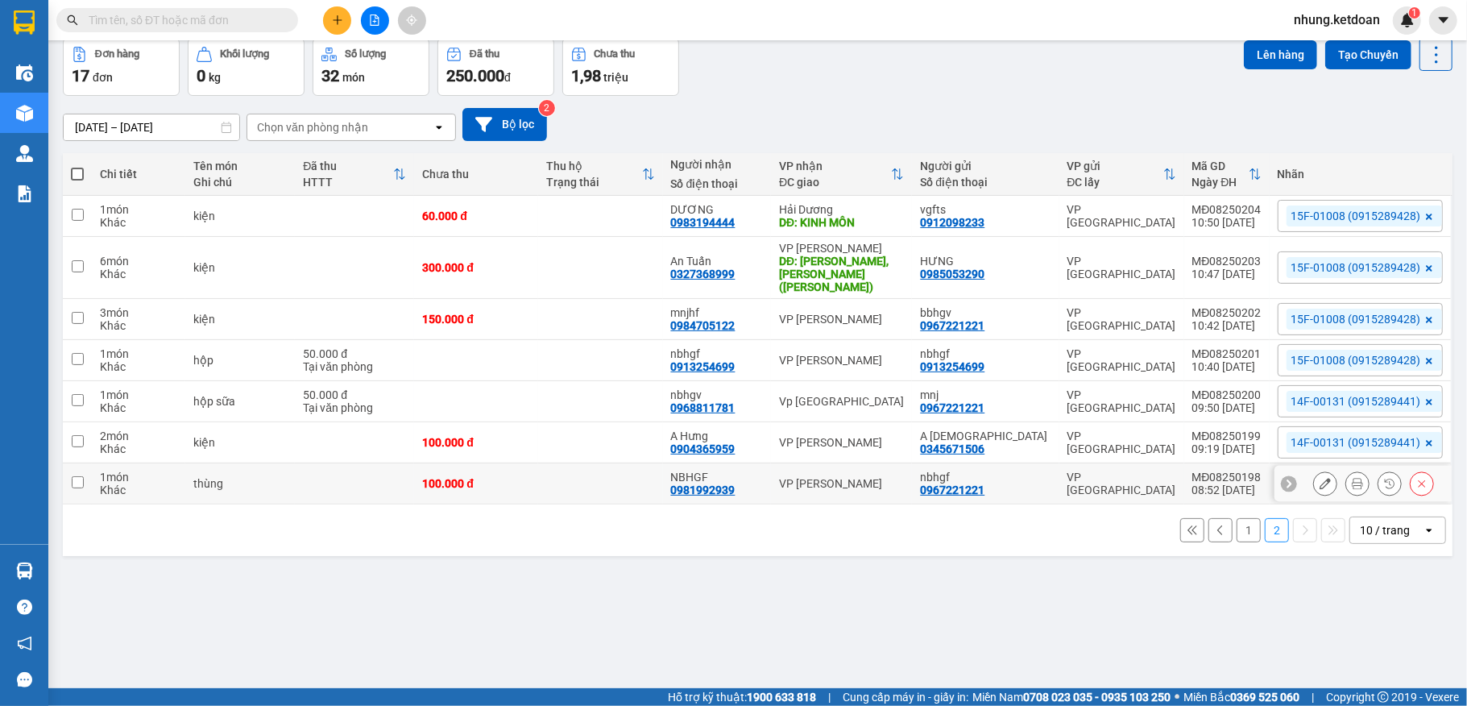
click at [597, 469] on td at bounding box center [600, 483] width 124 height 41
checkbox input "true"
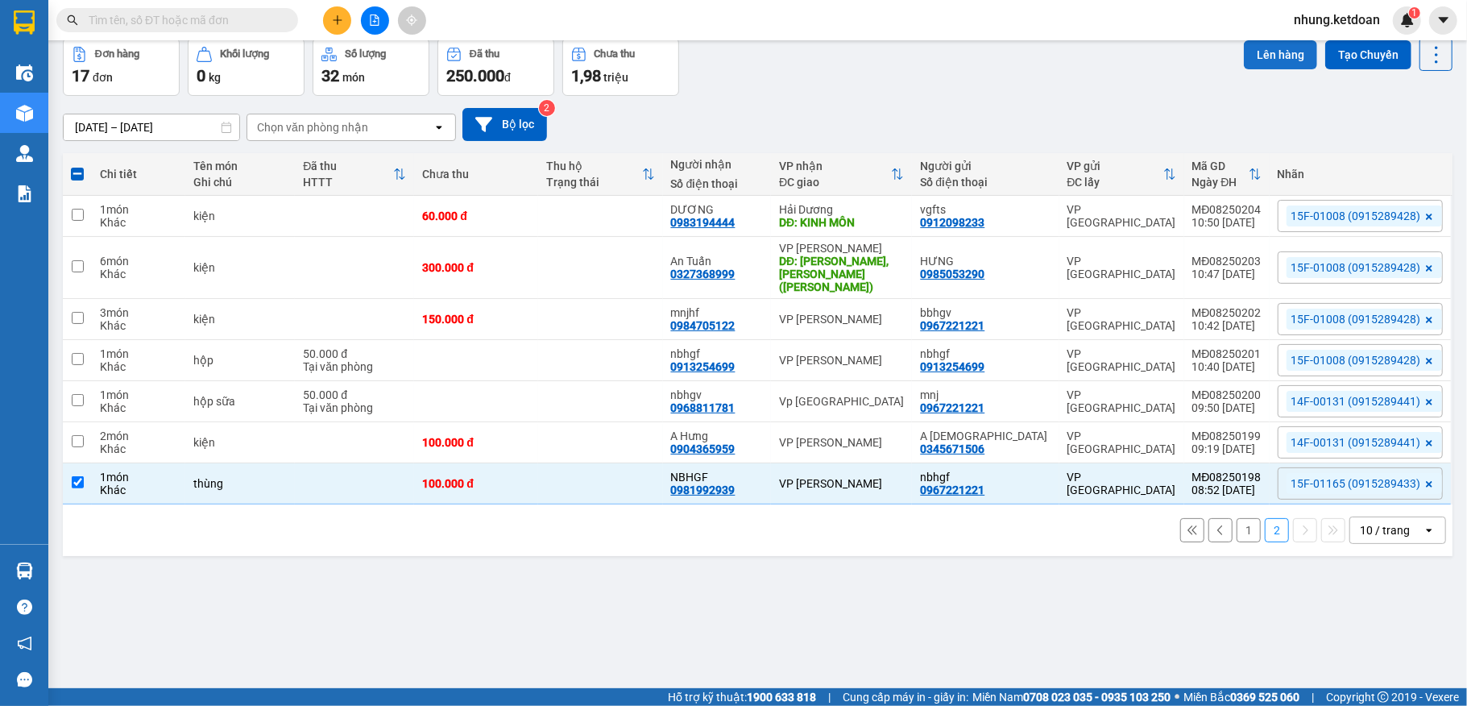
click at [1244, 48] on button "Lên hàng" at bounding box center [1280, 54] width 73 height 29
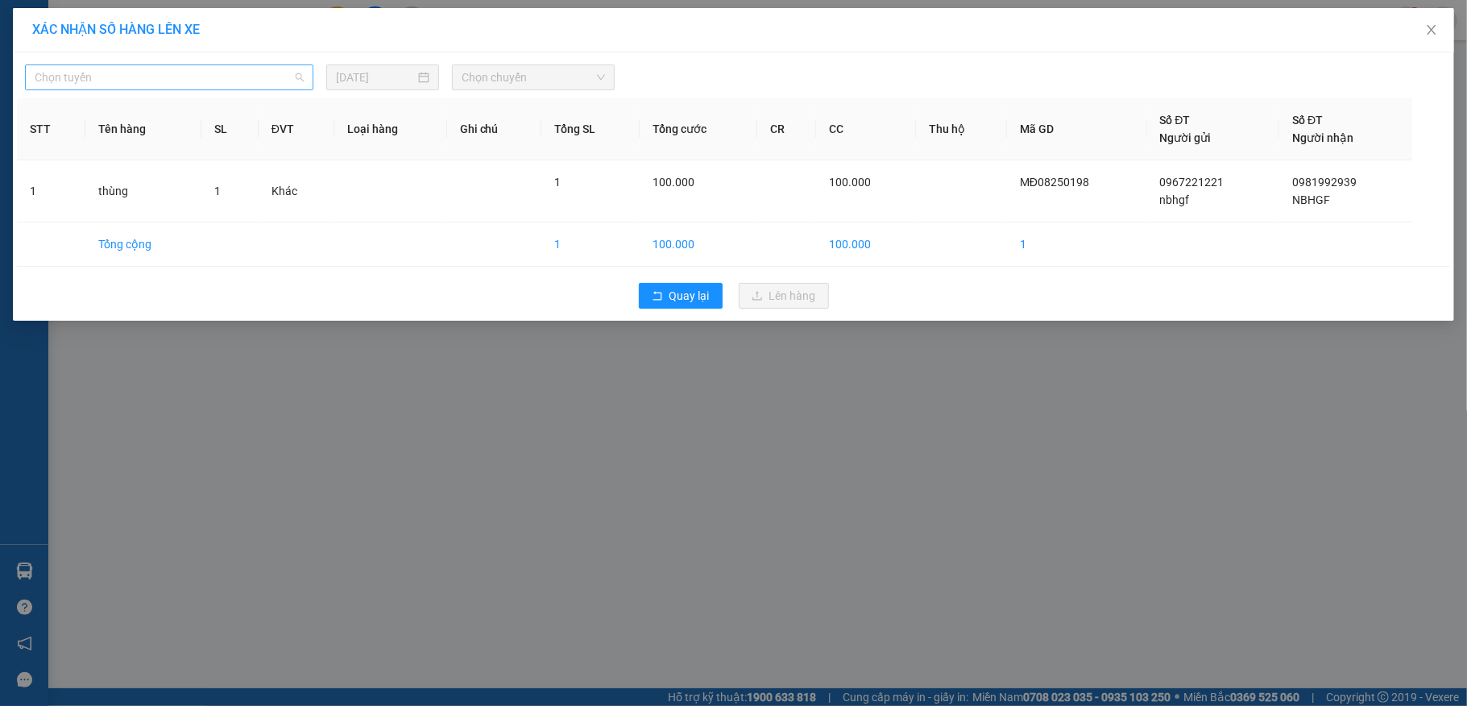
click at [143, 85] on span "Chọn tuyến" at bounding box center [169, 77] width 269 height 24
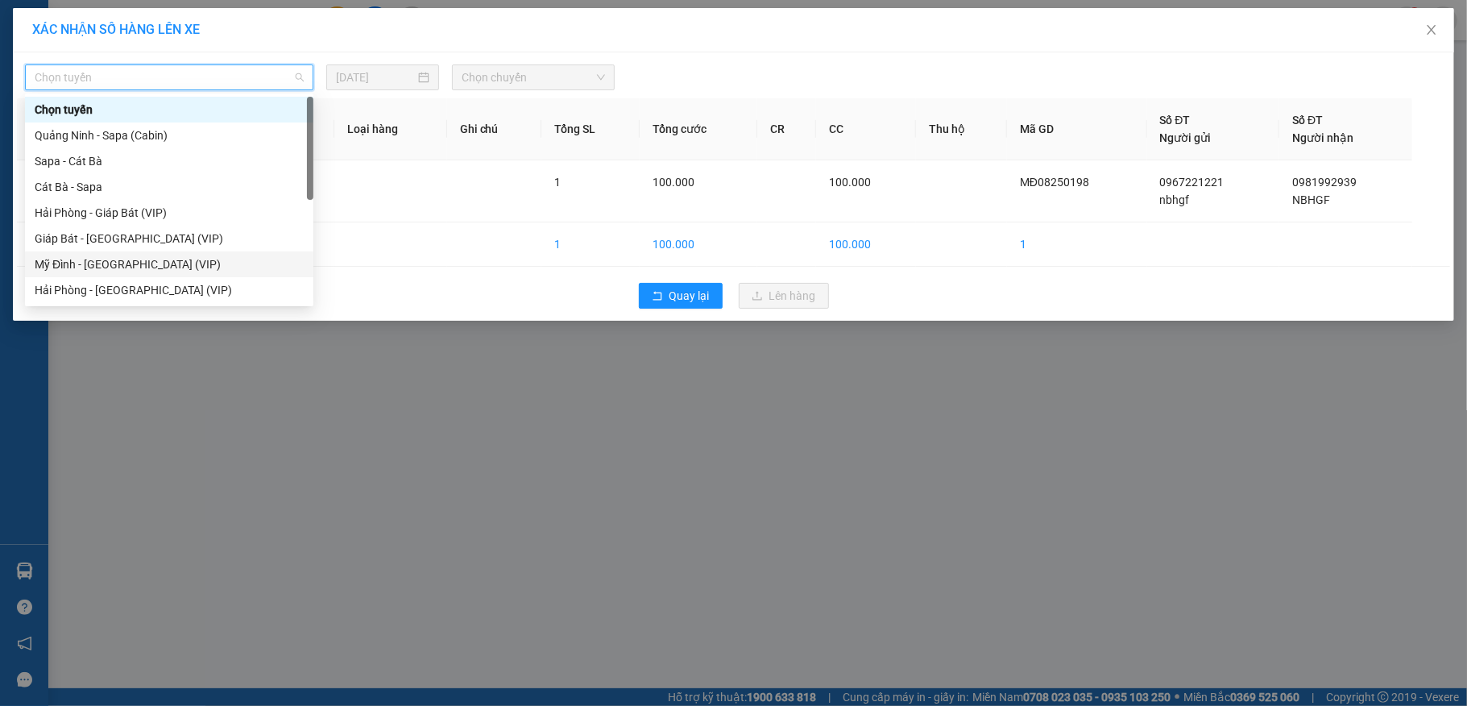
click at [97, 255] on div "Mỹ Đình - [GEOGRAPHIC_DATA] (VIP)" at bounding box center [169, 264] width 269 height 18
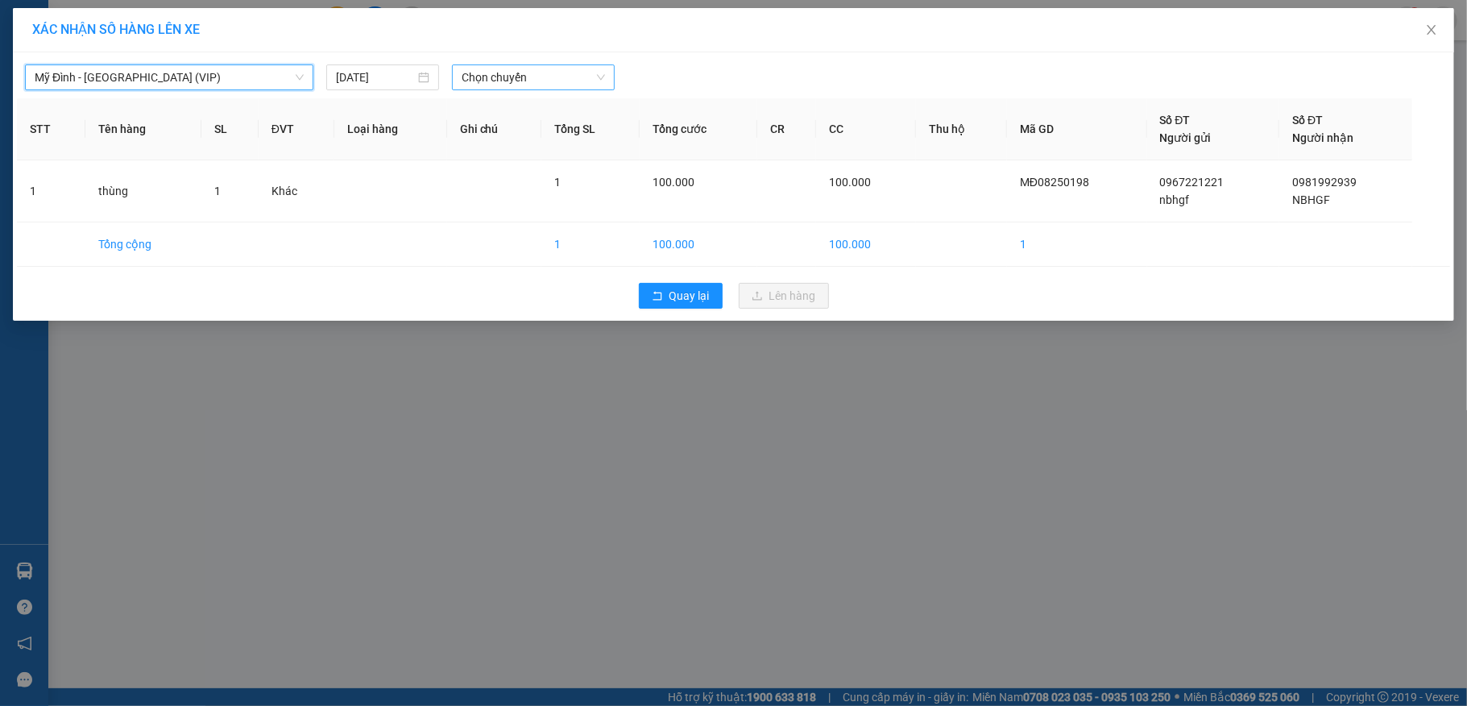
click at [483, 87] on span "Chọn chuyến" at bounding box center [533, 77] width 143 height 24
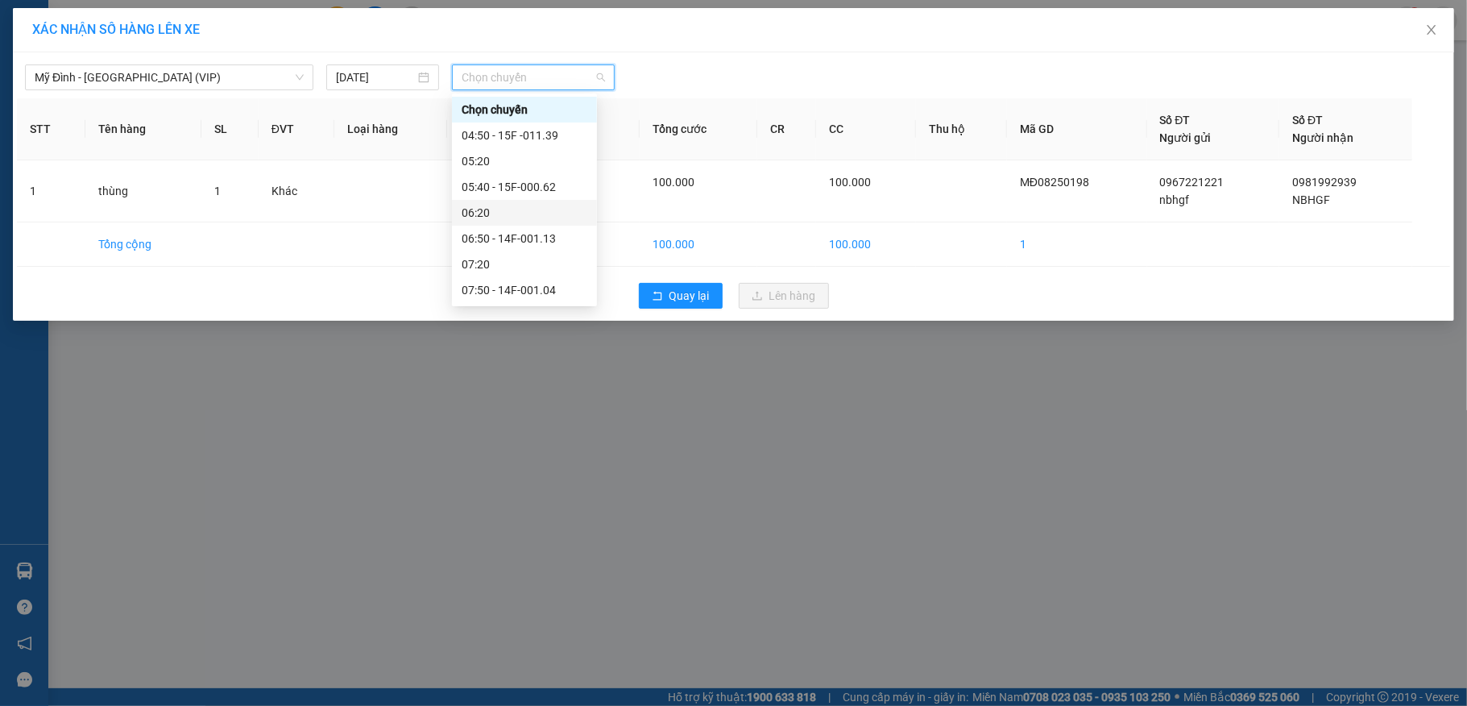
scroll to position [107, 0]
click at [532, 239] on div "08:50 - 15F-011.65" at bounding box center [525, 235] width 126 height 18
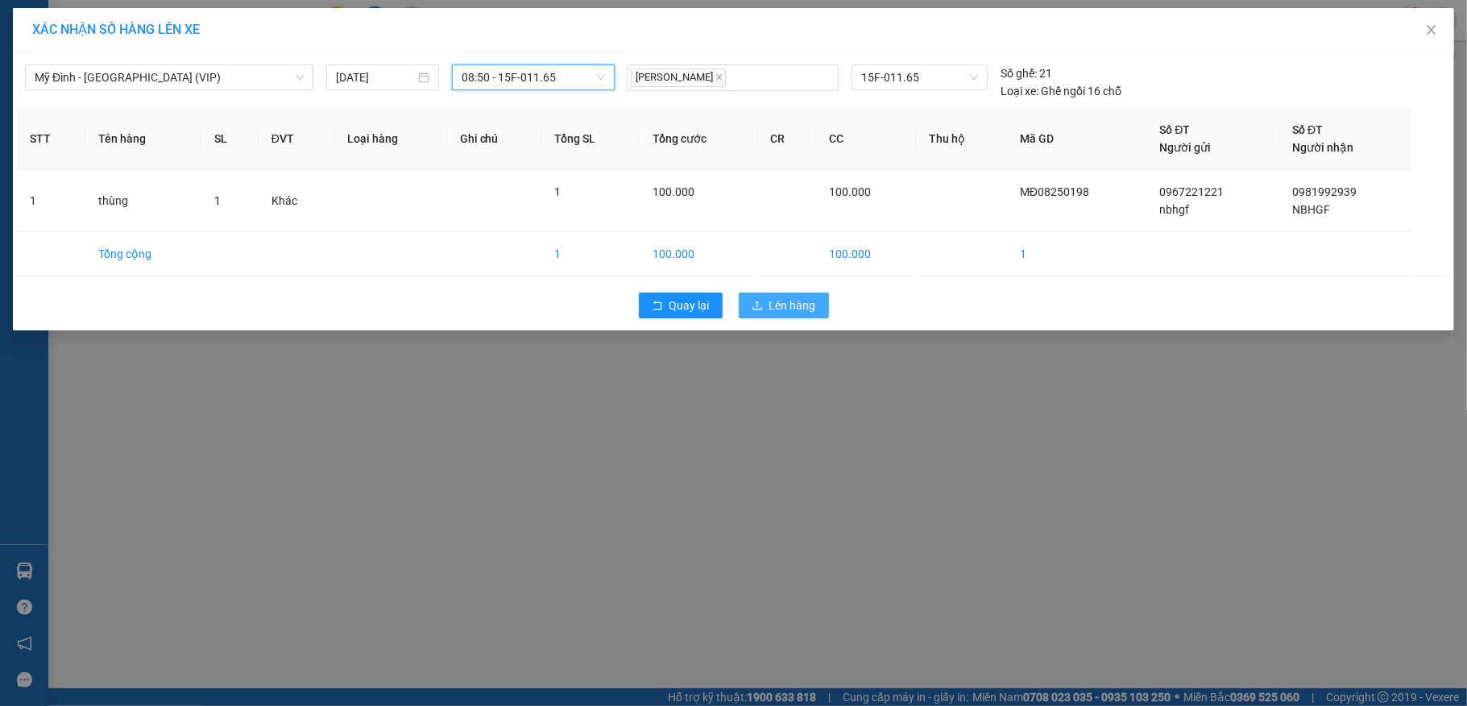
click at [786, 310] on span "Lên hàng" at bounding box center [792, 305] width 47 height 18
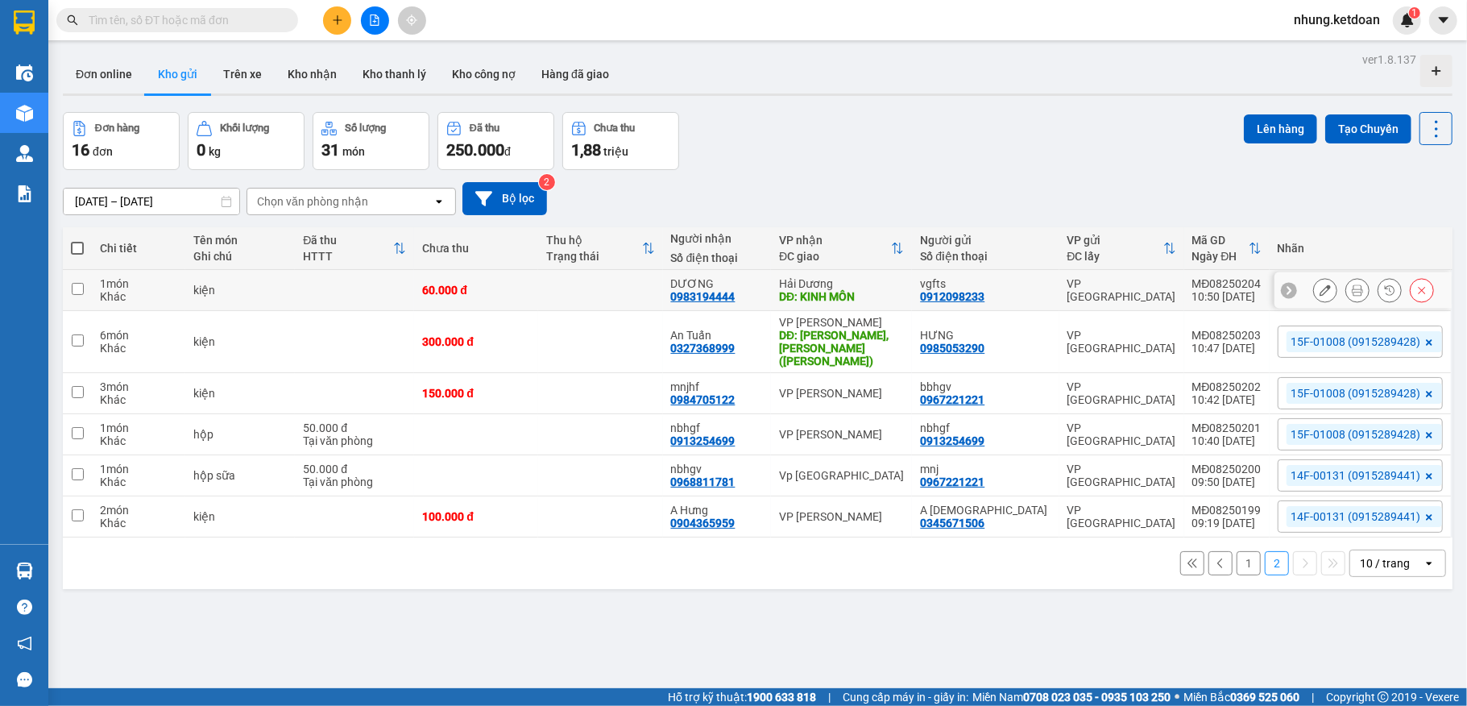
click at [586, 301] on td at bounding box center [600, 290] width 124 height 41
checkbox input "true"
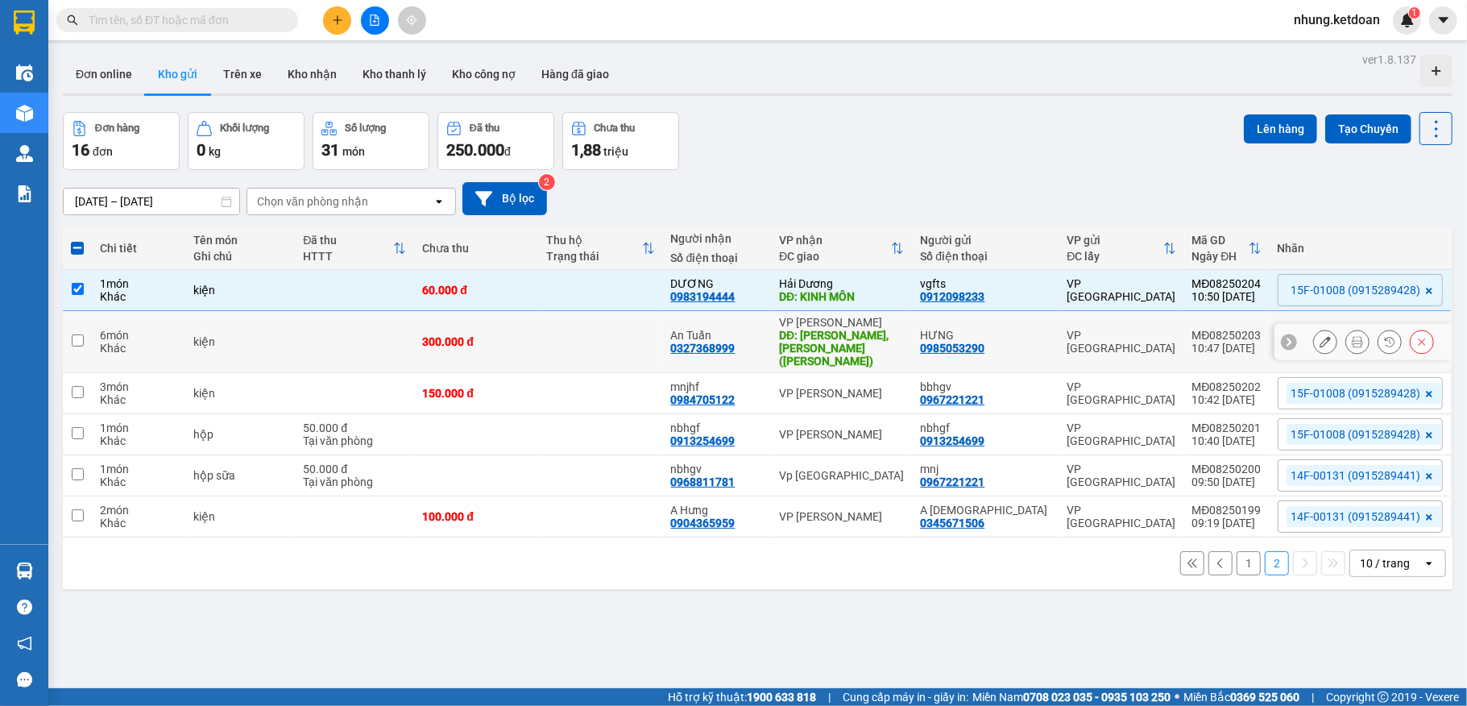
click at [538, 348] on td "300.000 đ" at bounding box center [476, 342] width 124 height 62
checkbox input "true"
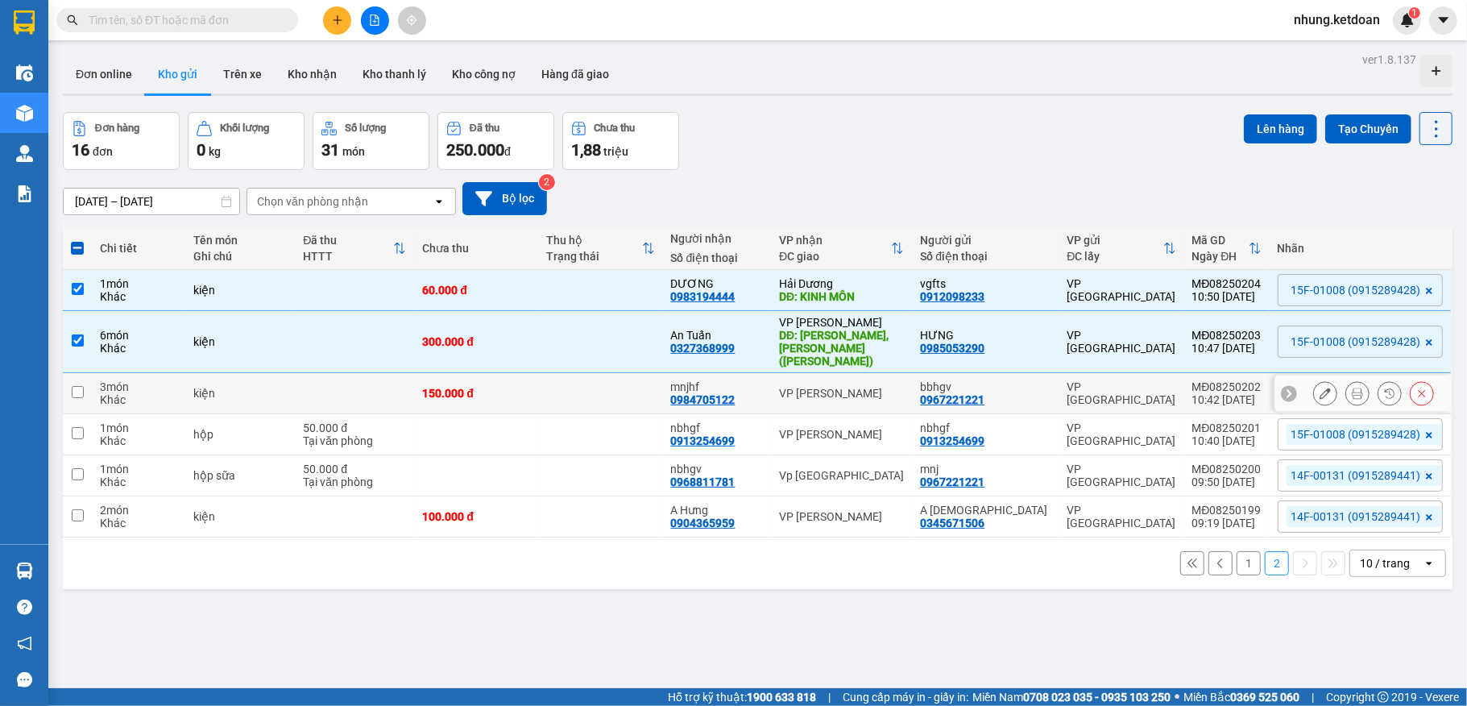
click at [538, 396] on td "150.000 đ" at bounding box center [476, 393] width 124 height 41
checkbox input "true"
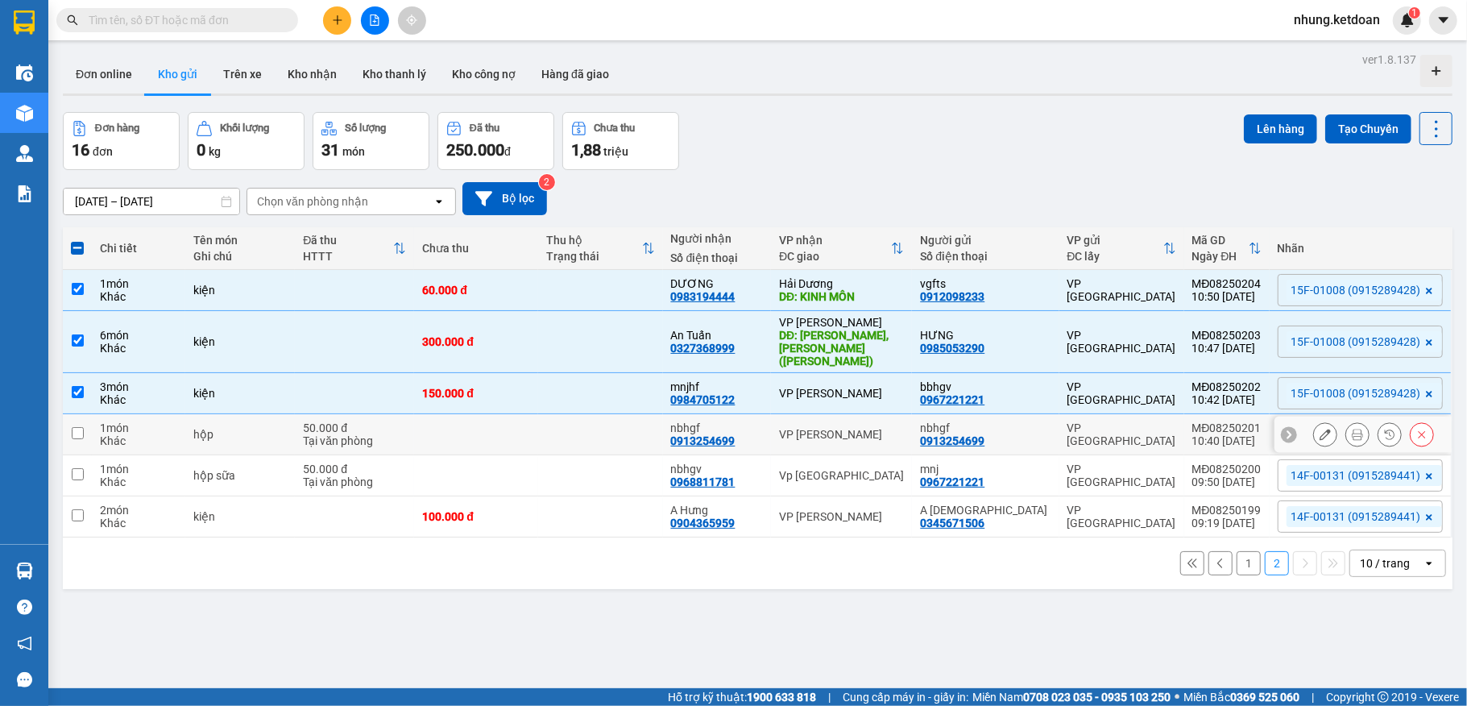
click at [406, 434] on div "Tại văn phòng" at bounding box center [354, 440] width 103 height 13
checkbox input "true"
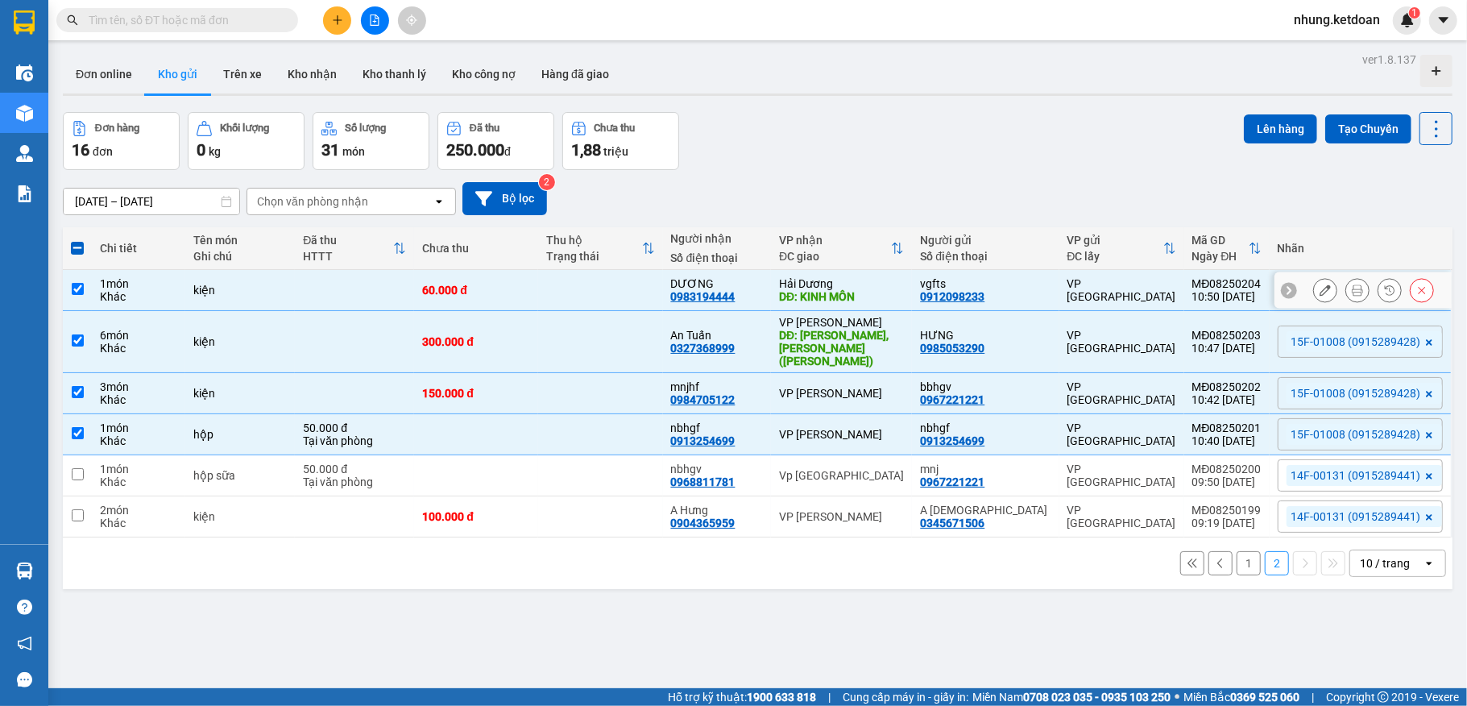
drag, startPoint x: 427, startPoint y: 282, endPoint x: 420, endPoint y: 294, distance: 14.1
click at [429, 282] on td "60.000 đ" at bounding box center [476, 290] width 124 height 41
checkbox input "false"
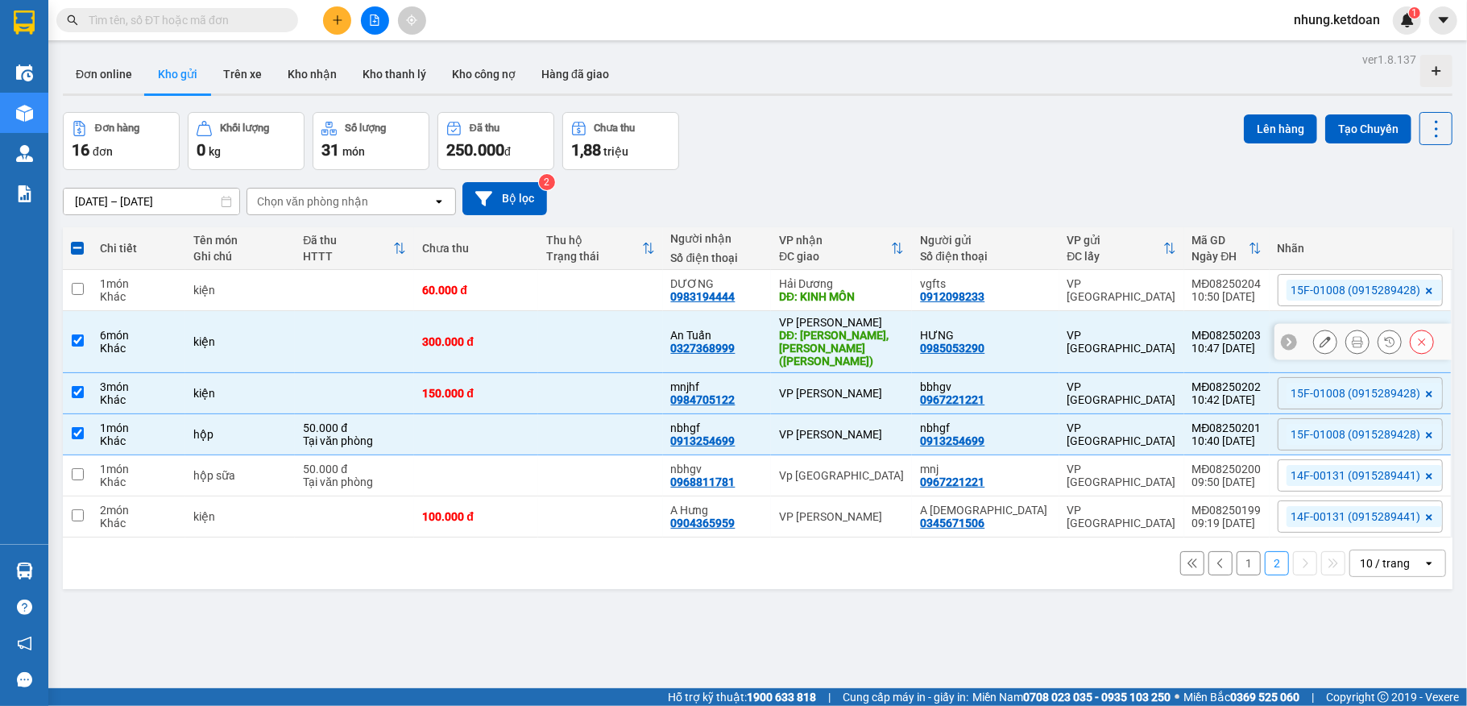
click at [394, 322] on td at bounding box center [354, 342] width 119 height 62
checkbox input "false"
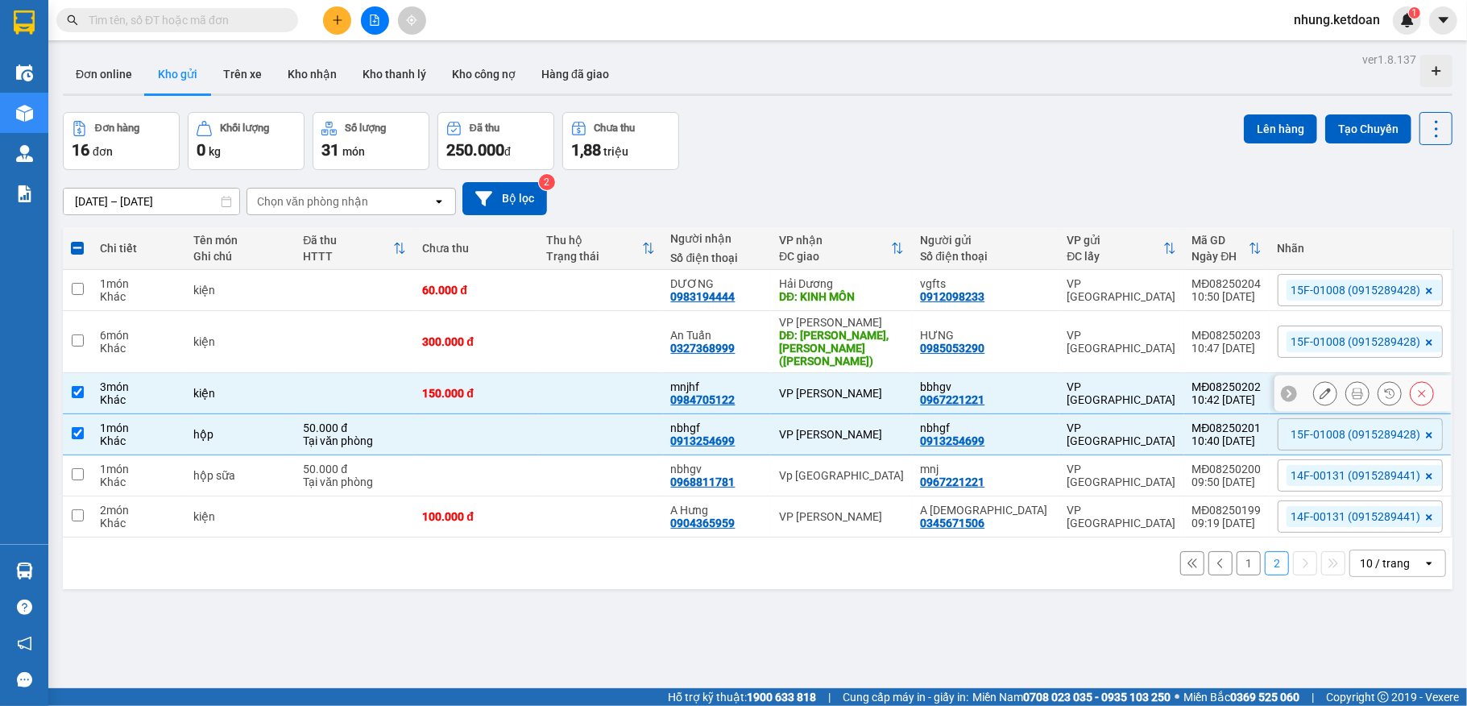
click at [380, 375] on td at bounding box center [354, 393] width 119 height 41
checkbox input "false"
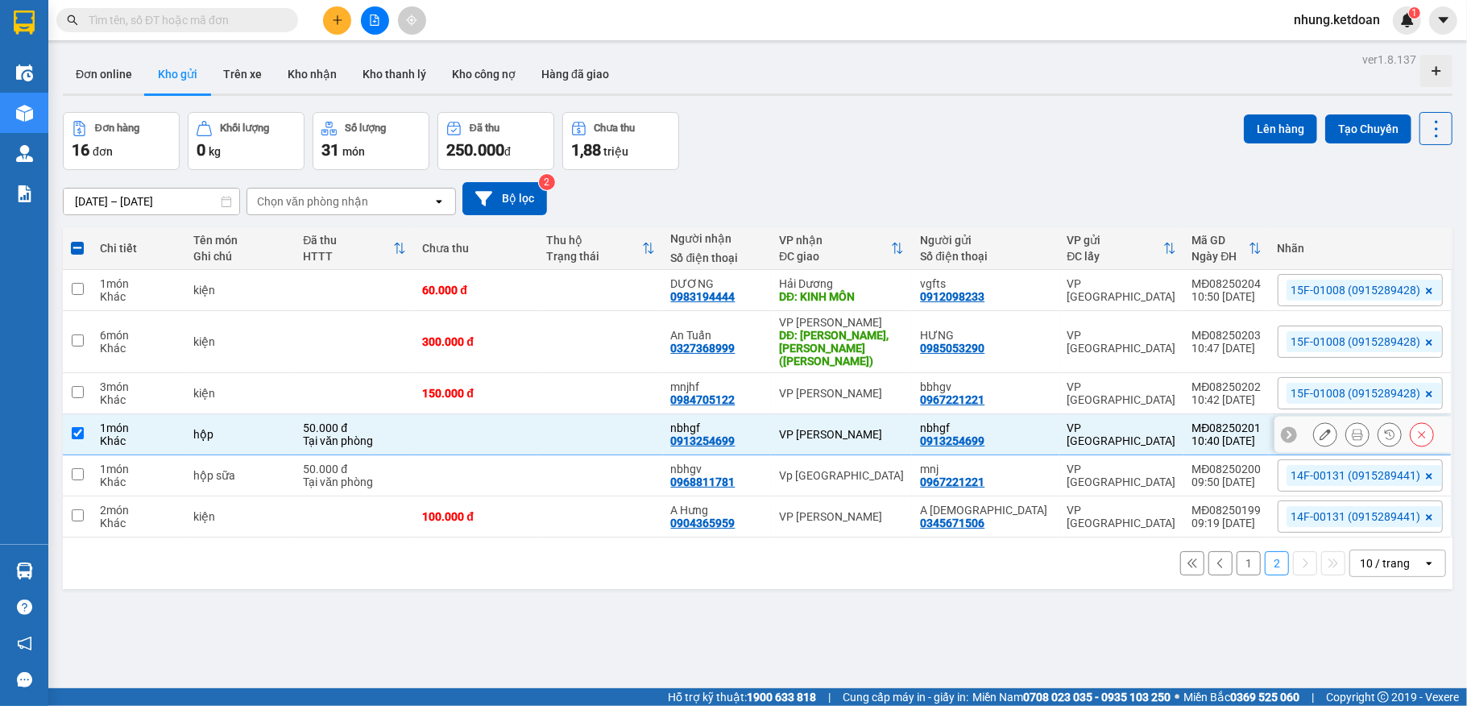
click at [453, 429] on td at bounding box center [476, 434] width 124 height 41
checkbox input "false"
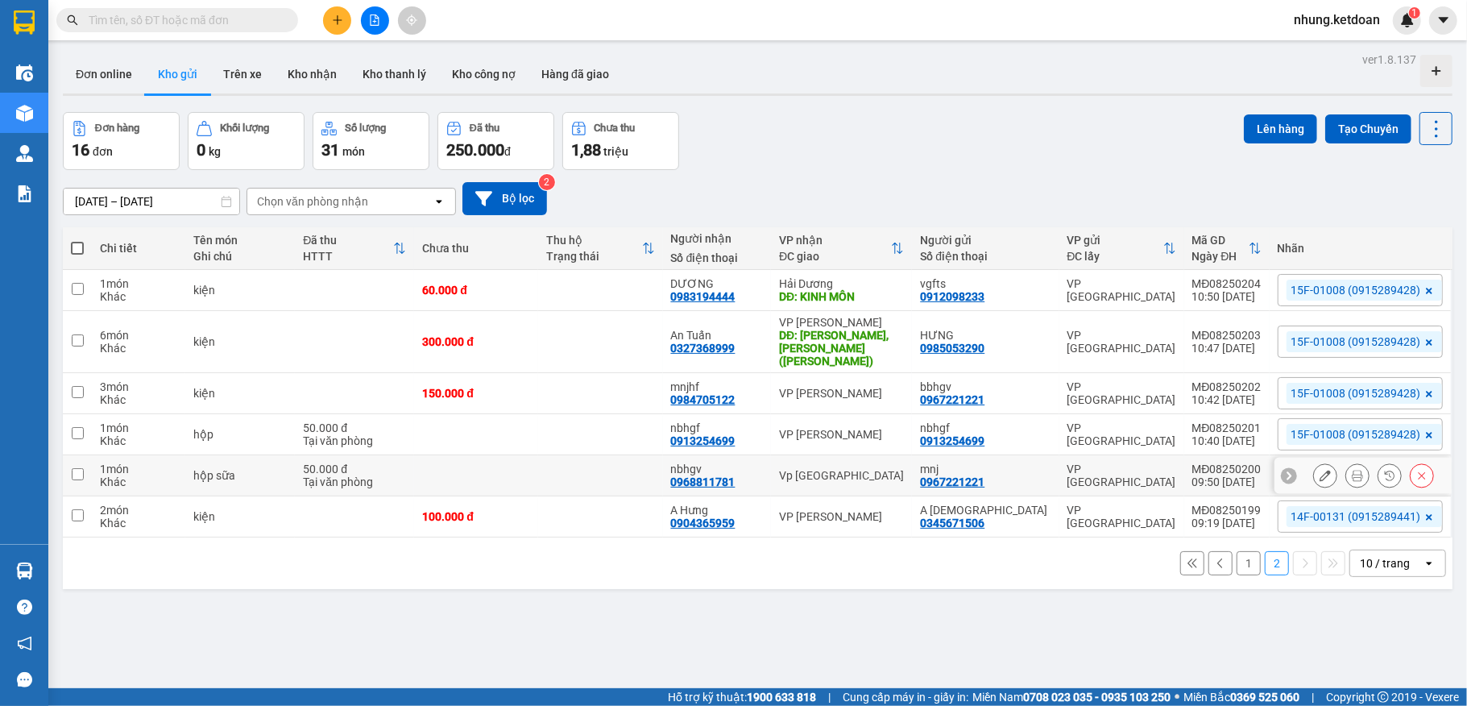
click at [456, 462] on td at bounding box center [476, 475] width 124 height 41
checkbox input "true"
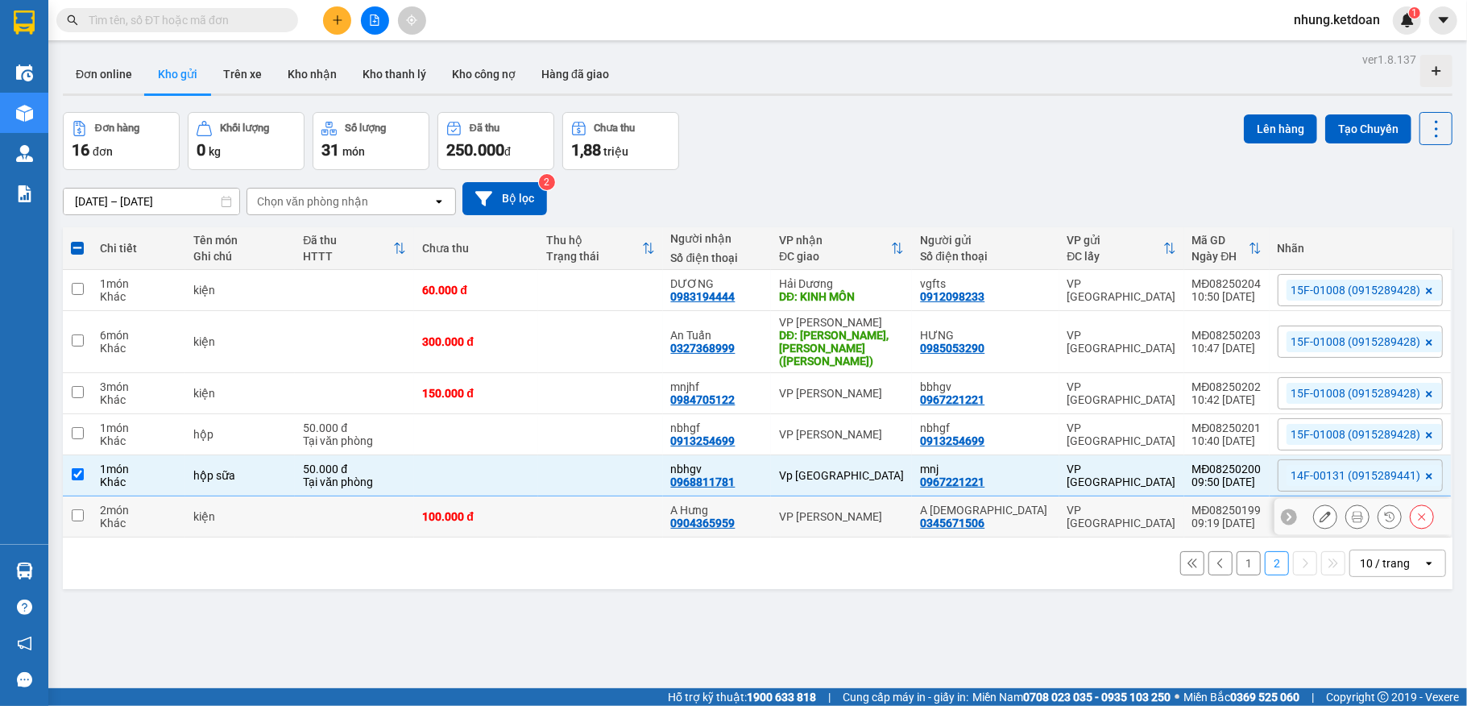
click at [371, 528] on td at bounding box center [354, 516] width 119 height 41
checkbox input "true"
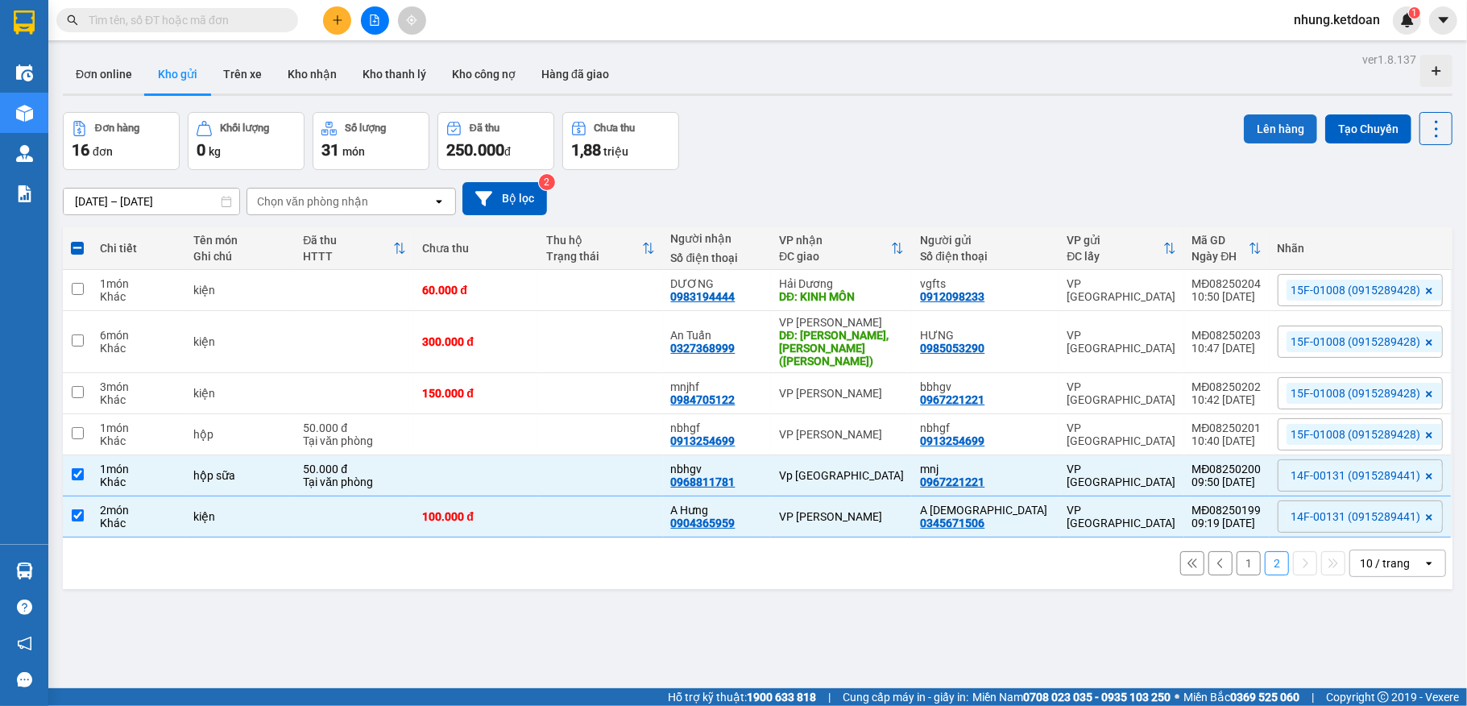
click at [1253, 130] on button "Lên hàng" at bounding box center [1280, 128] width 73 height 29
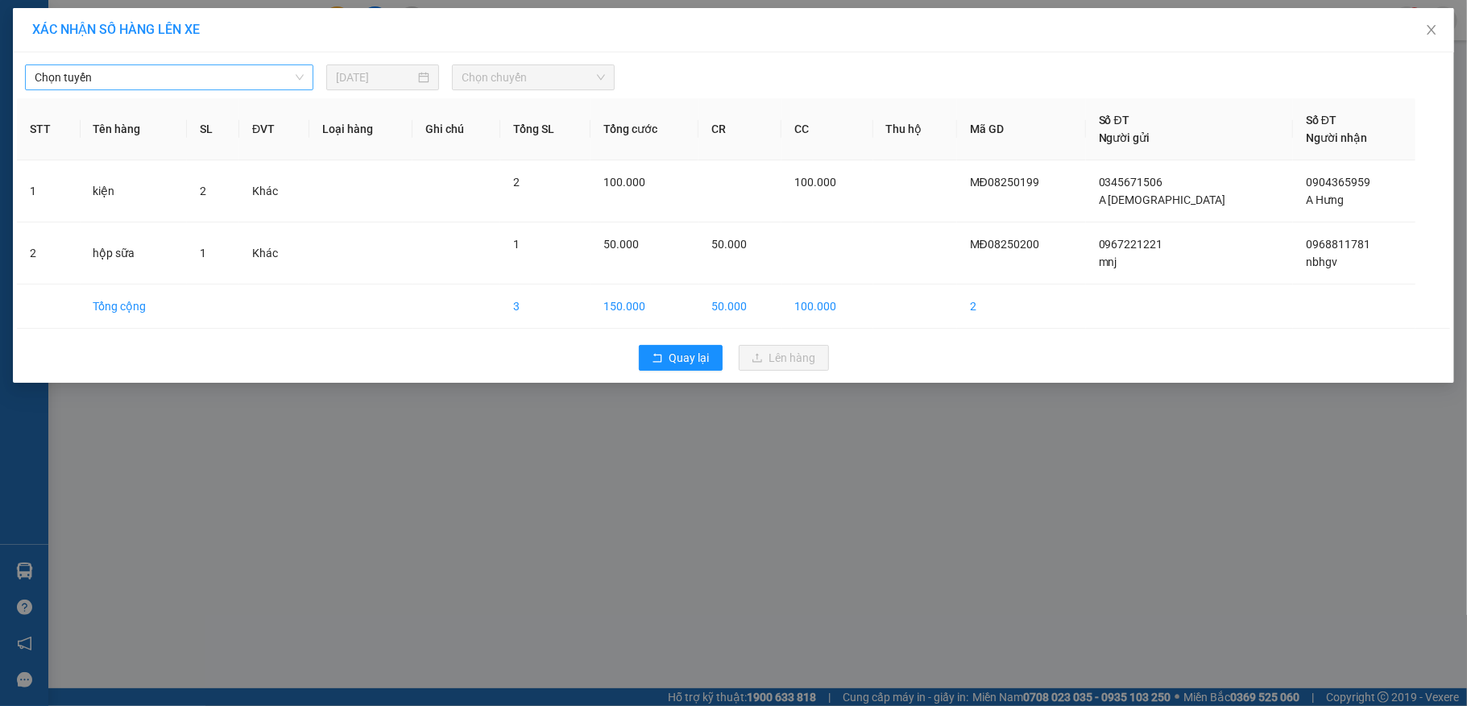
click at [126, 75] on span "Chọn tuyến" at bounding box center [169, 77] width 269 height 24
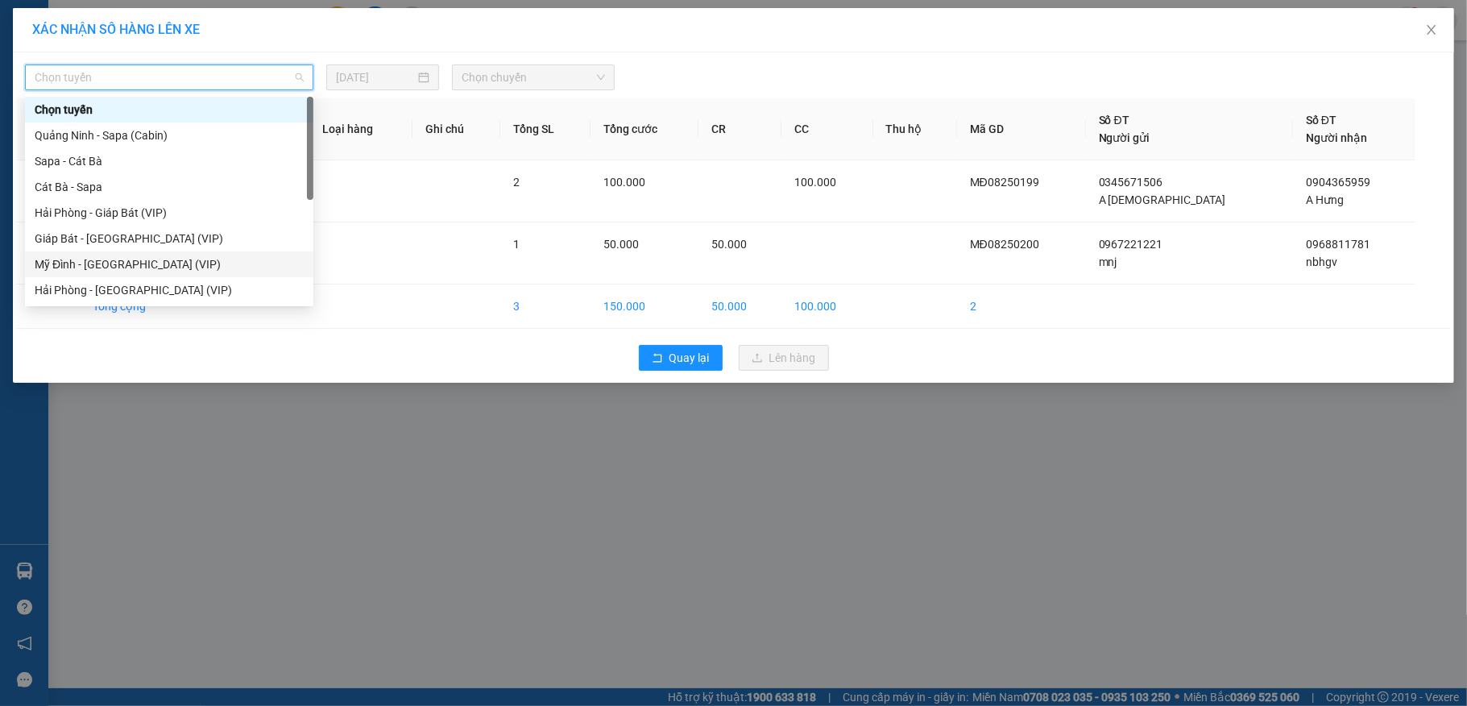
click at [103, 265] on div "Mỹ Đình - [GEOGRAPHIC_DATA] (VIP)" at bounding box center [169, 264] width 269 height 18
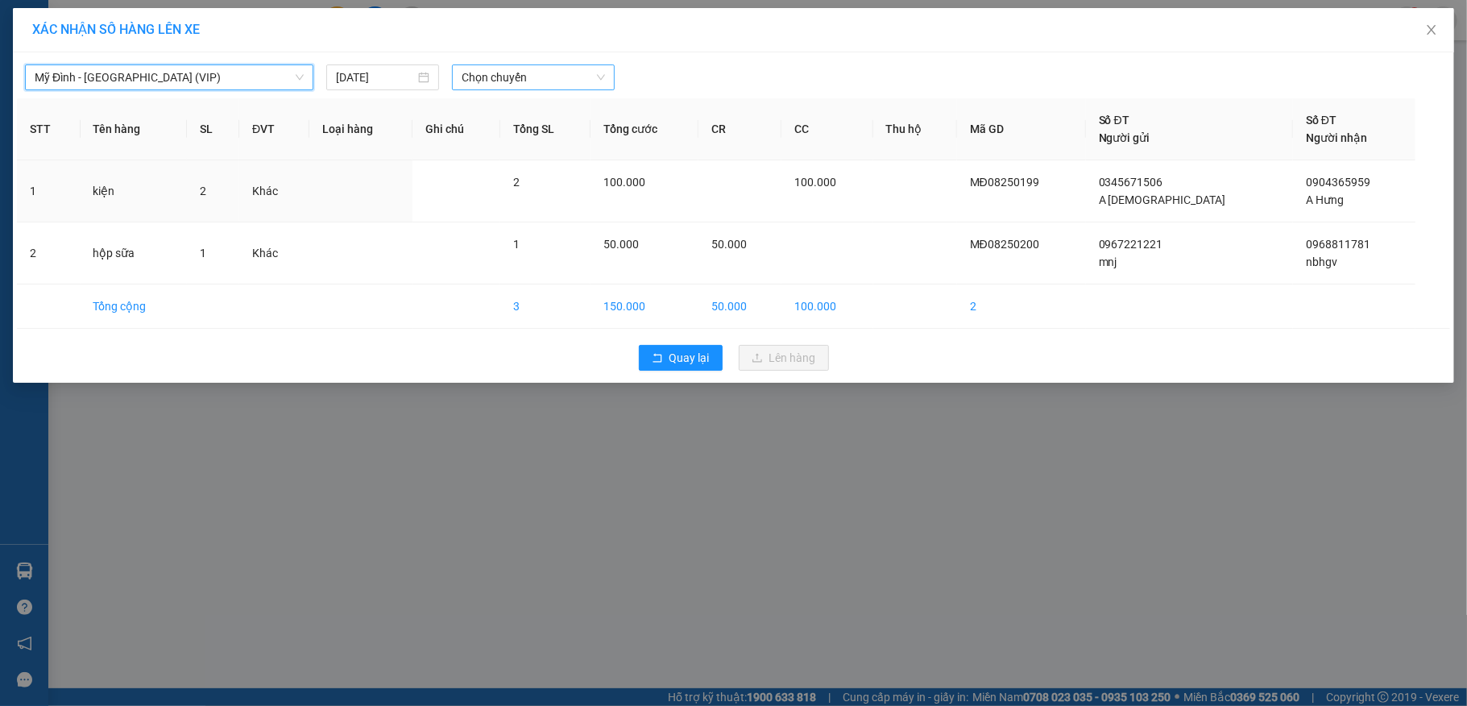
click at [529, 81] on span "Chọn chuyến" at bounding box center [533, 77] width 143 height 24
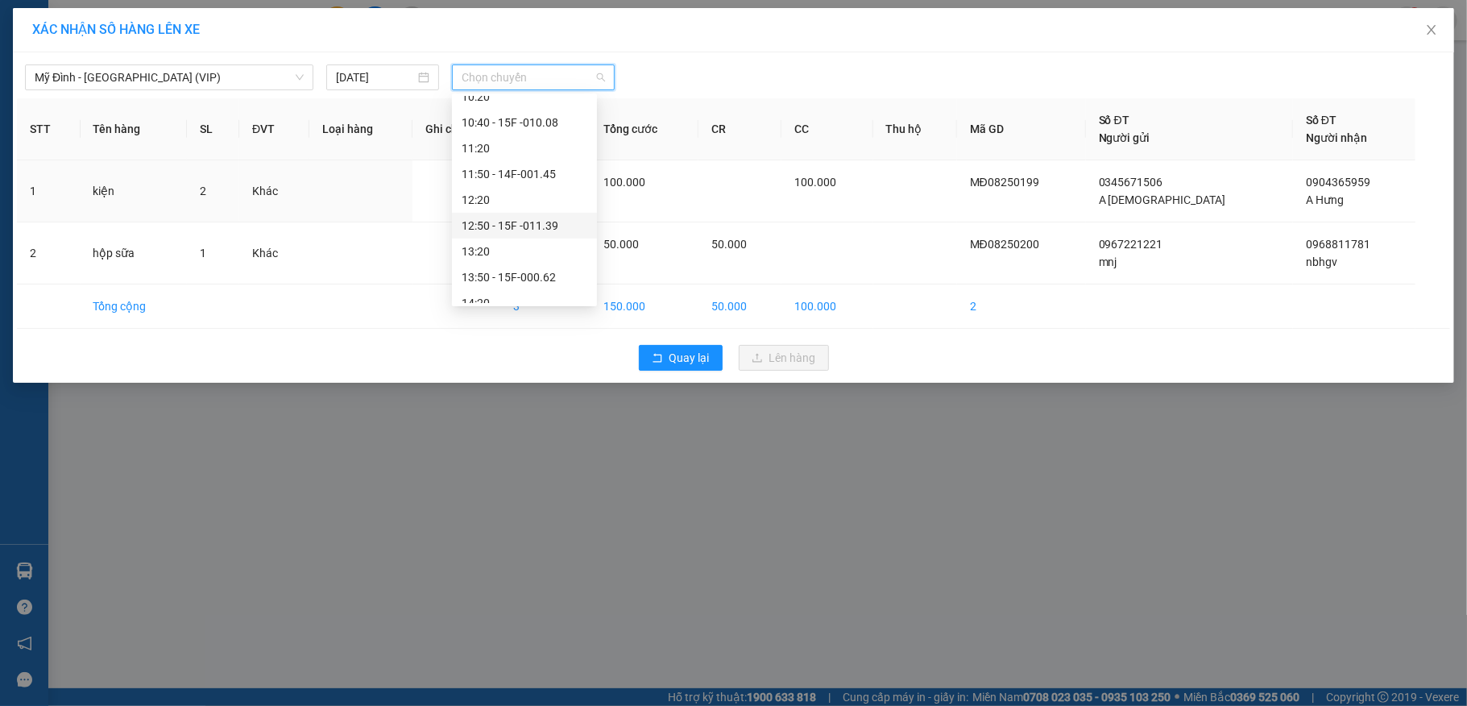
scroll to position [214, 0]
click at [536, 180] on div "09:50 - 14F-001.31" at bounding box center [525, 179] width 126 height 18
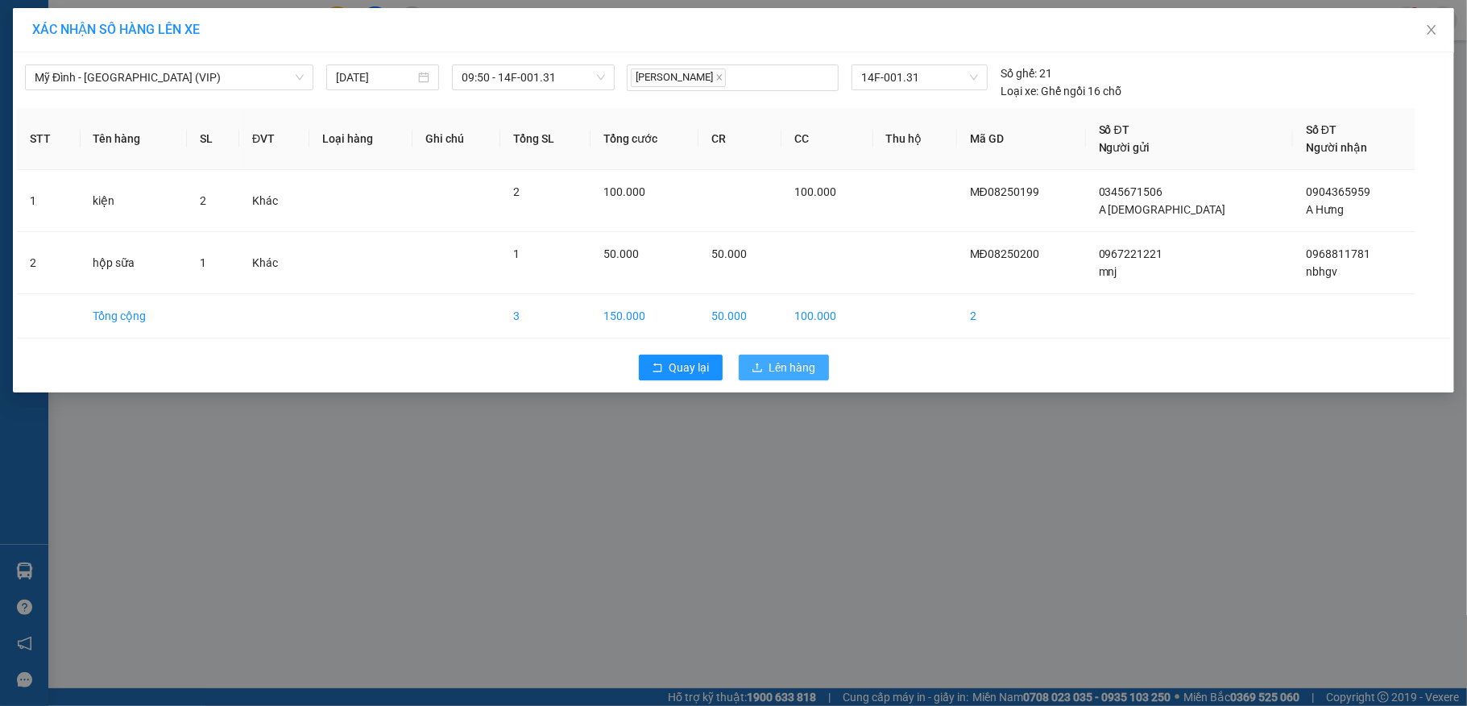
click at [783, 358] on button "Lên hàng" at bounding box center [784, 367] width 90 height 26
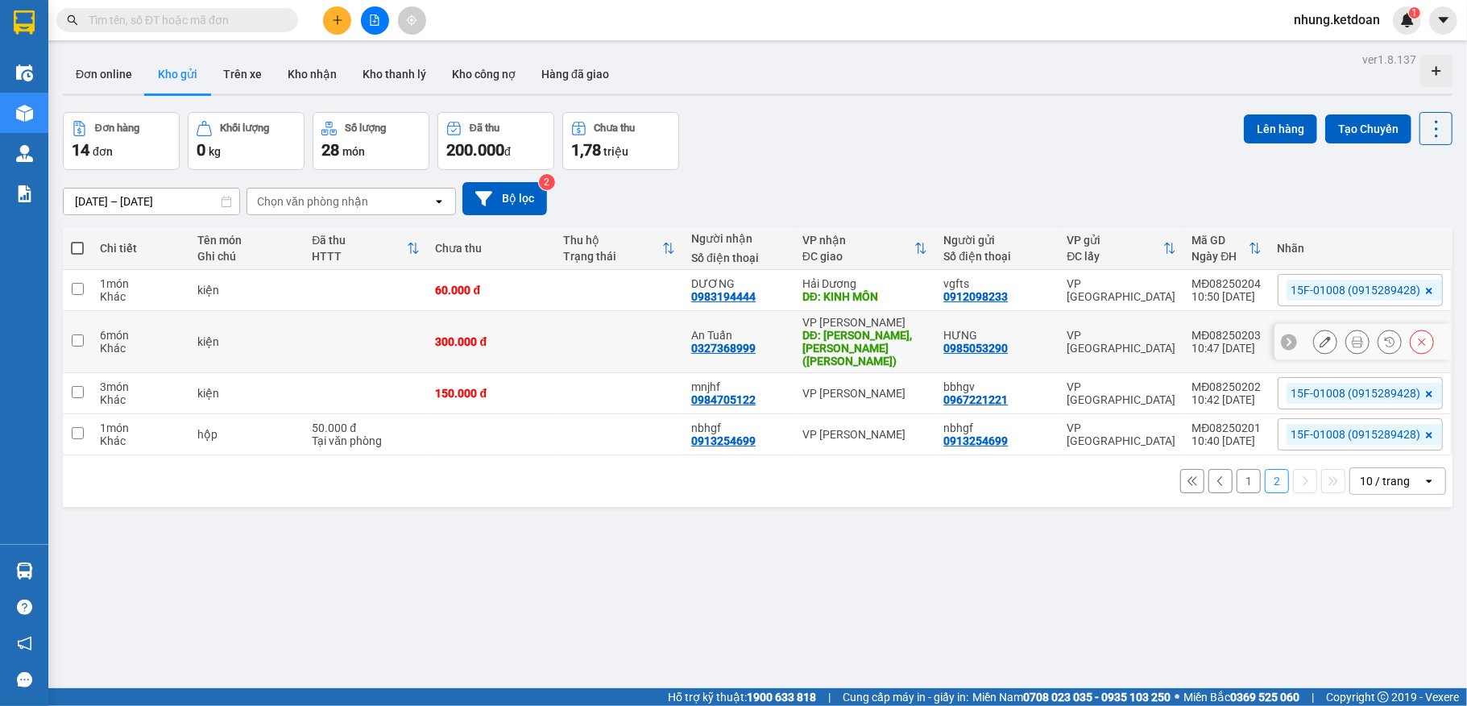
click at [514, 329] on td "300.000 đ" at bounding box center [492, 342] width 128 height 62
checkbox input "true"
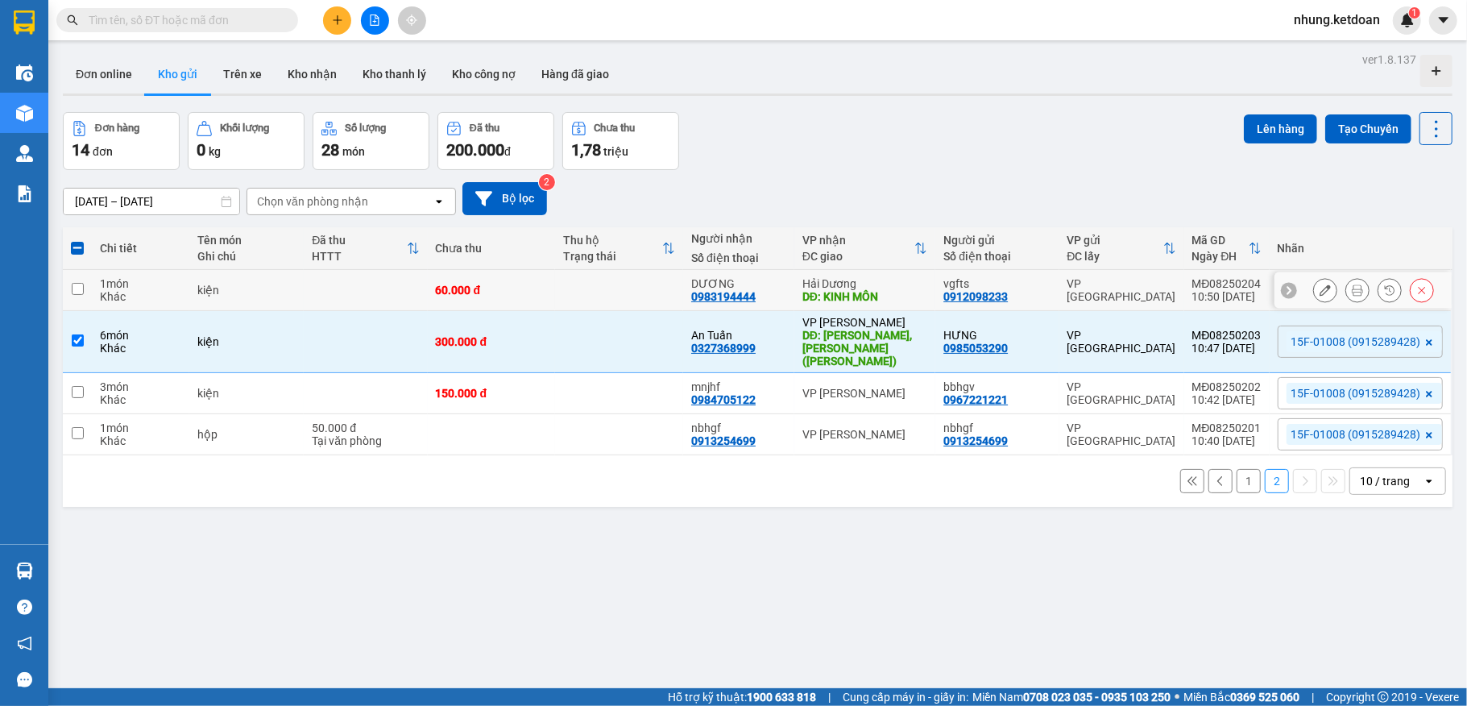
click at [556, 284] on td at bounding box center [619, 290] width 128 height 41
checkbox input "true"
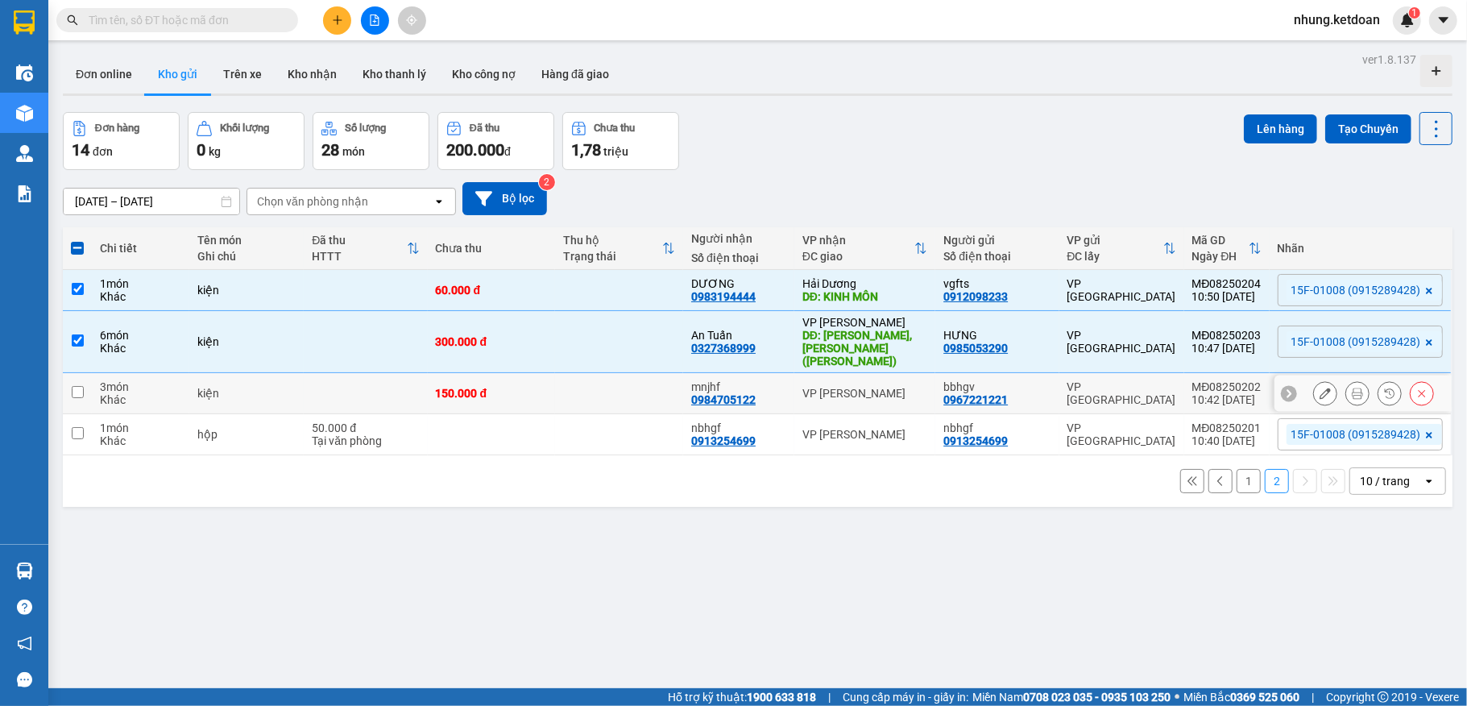
click at [332, 383] on td at bounding box center [365, 393] width 123 height 41
checkbox input "true"
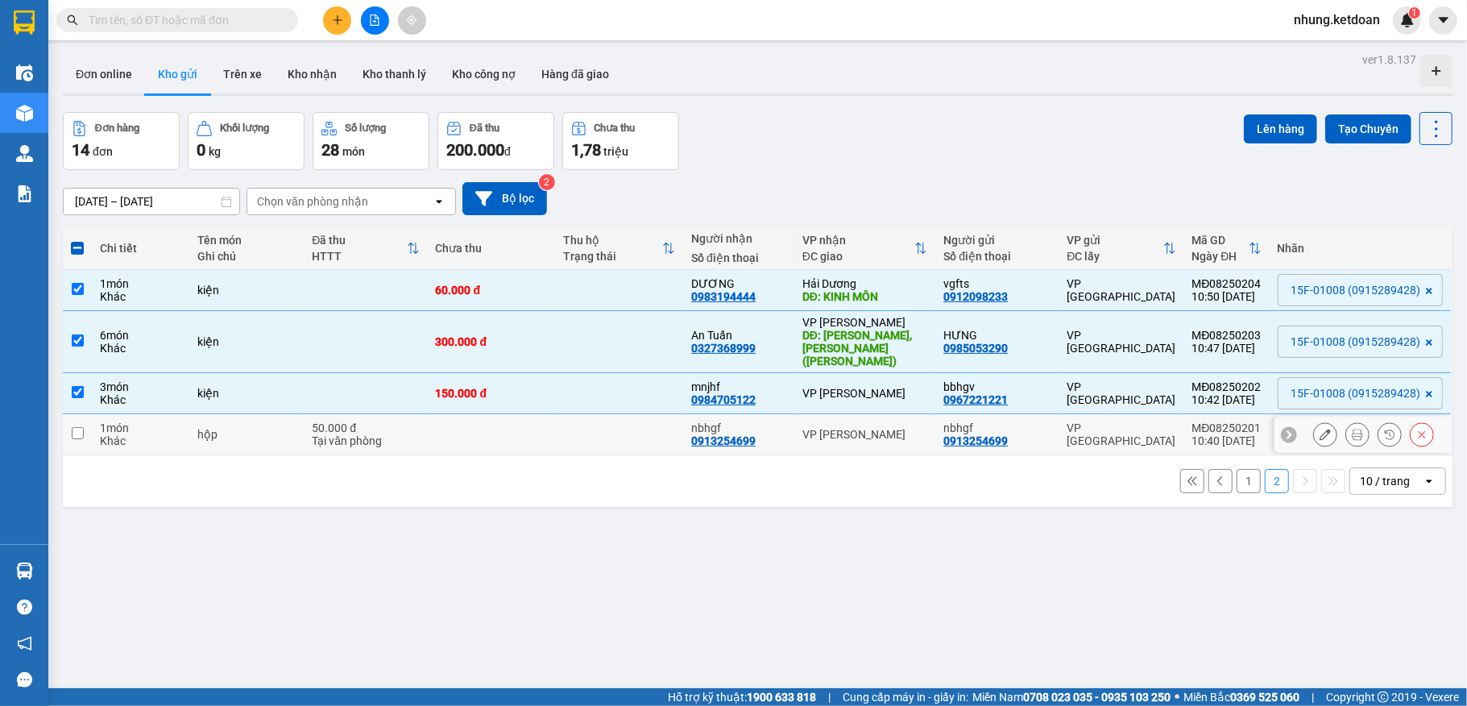
drag, startPoint x: 242, startPoint y: 427, endPoint x: 262, endPoint y: 416, distance: 23.1
click at [242, 429] on div "hộp" at bounding box center [246, 434] width 98 height 13
checkbox input "true"
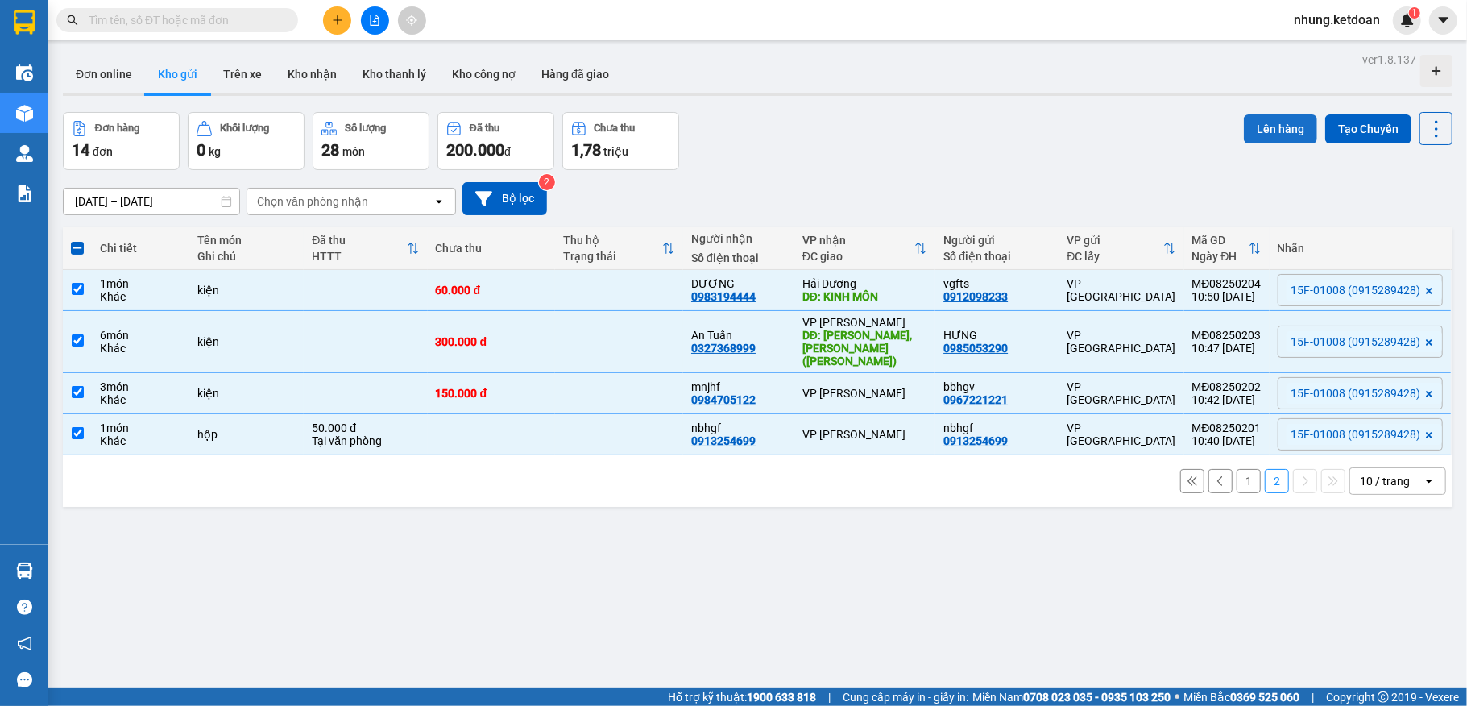
click at [1260, 130] on button "Lên hàng" at bounding box center [1280, 128] width 73 height 29
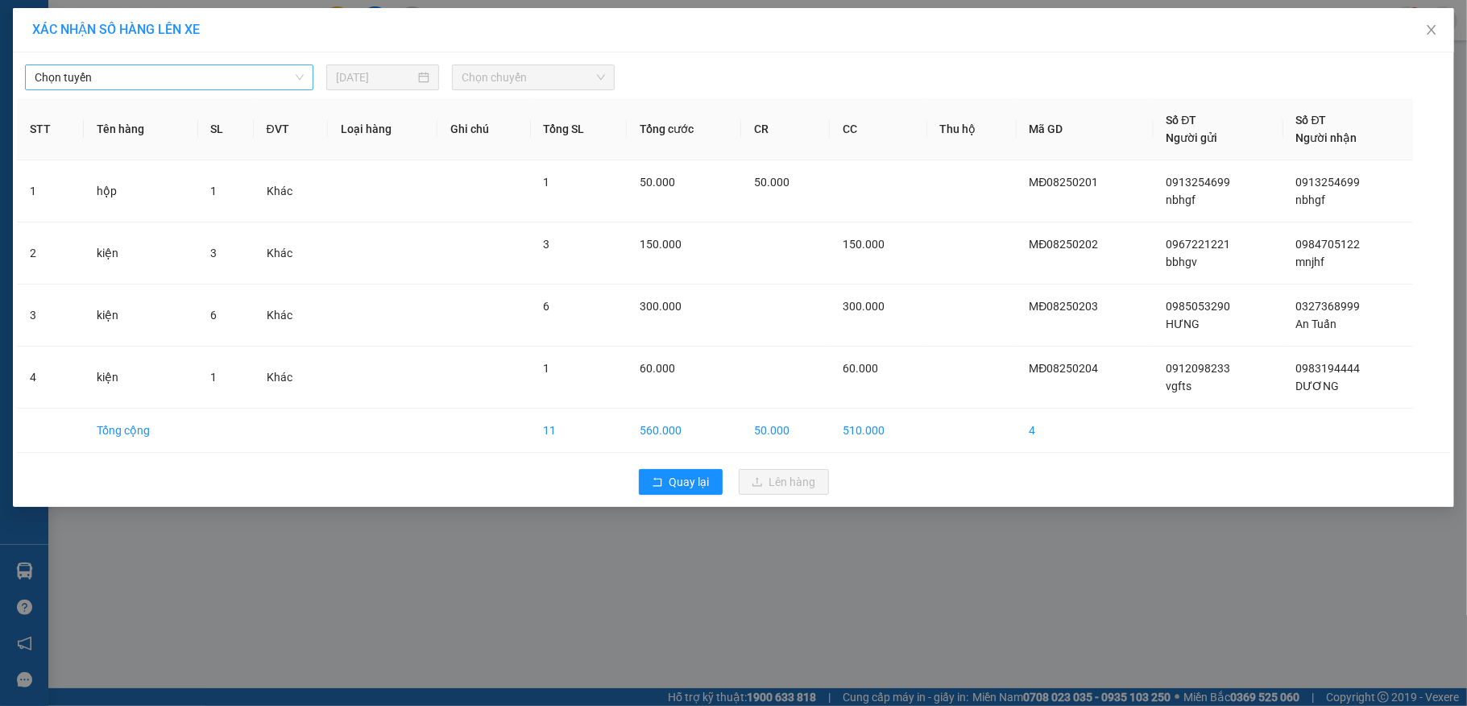
click at [230, 68] on span "Chọn tuyến" at bounding box center [169, 77] width 269 height 24
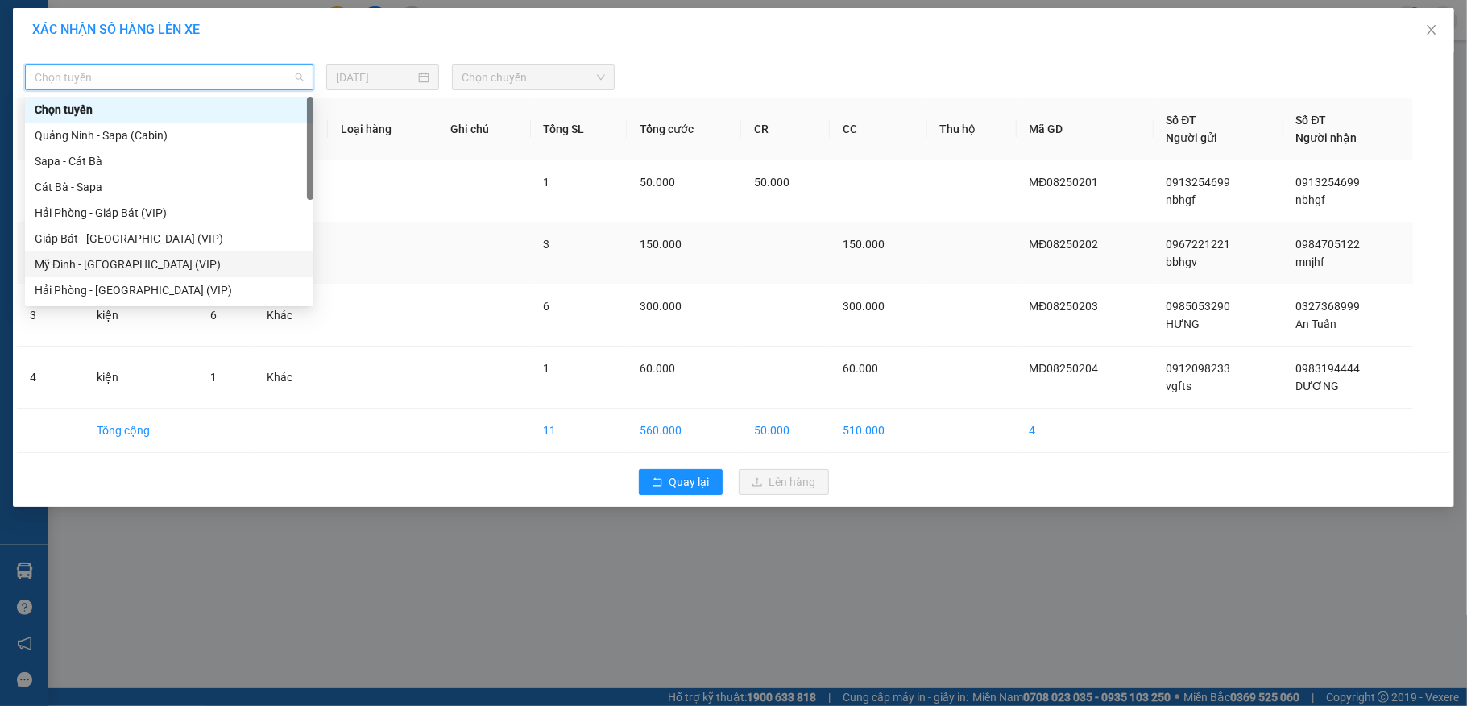
drag, startPoint x: 100, startPoint y: 259, endPoint x: 113, endPoint y: 249, distance: 16.1
click at [101, 261] on div "Mỹ Đình - [GEOGRAPHIC_DATA] (VIP)" at bounding box center [169, 264] width 269 height 18
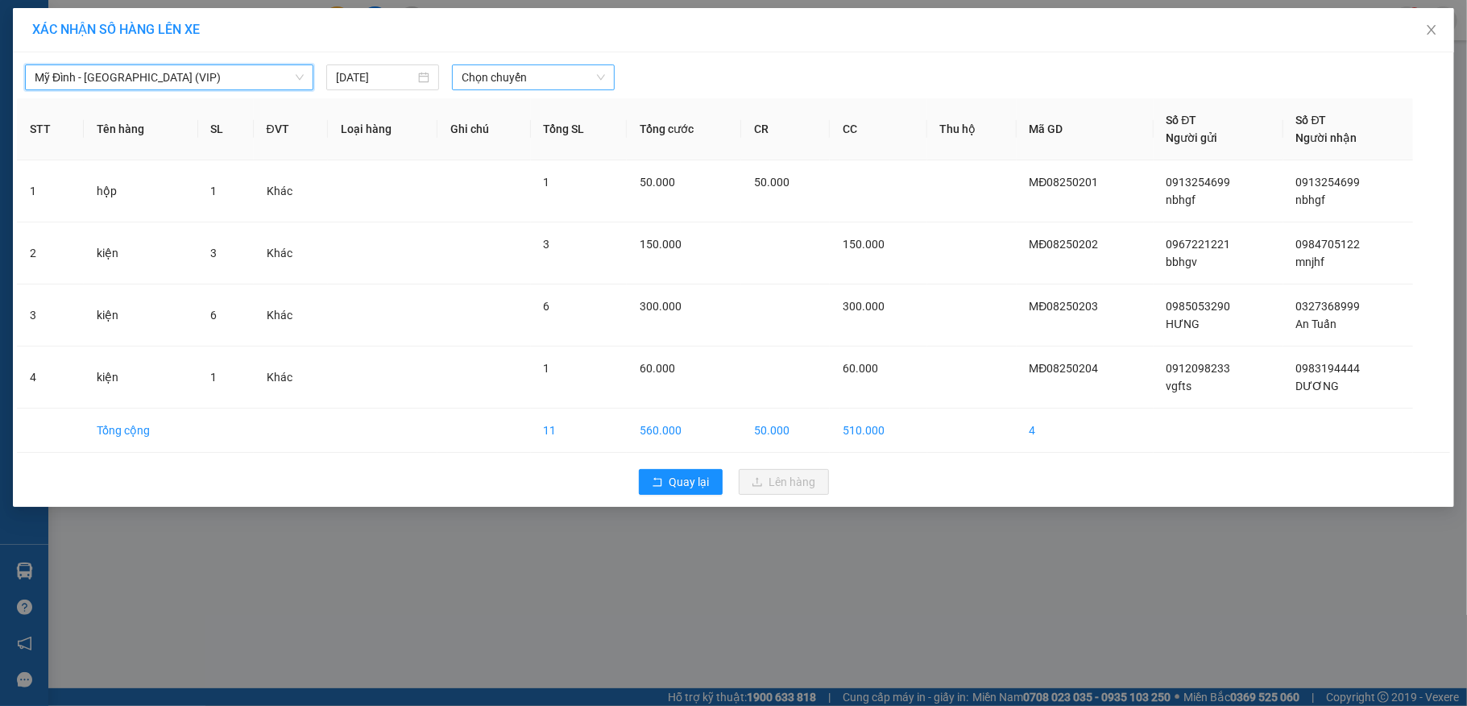
click at [516, 85] on span "Chọn chuyến" at bounding box center [533, 77] width 143 height 24
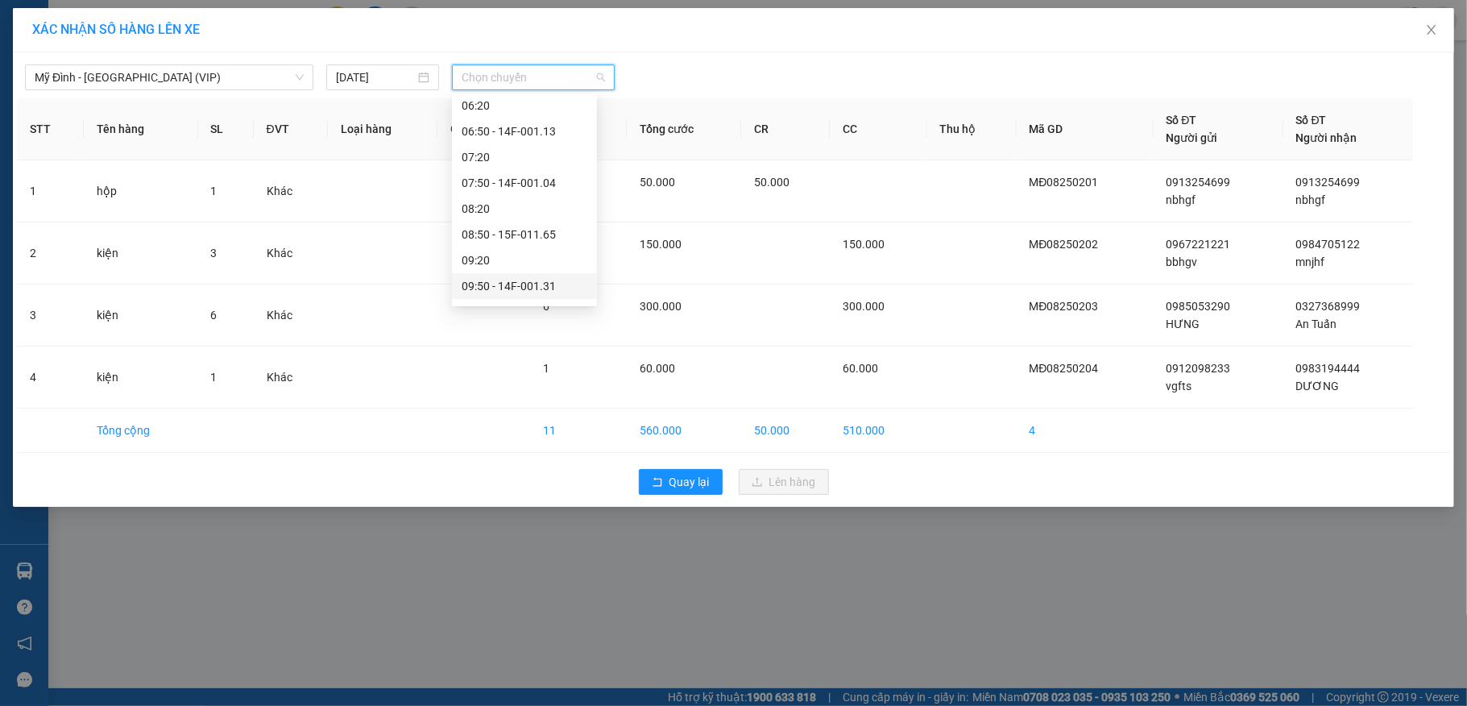
scroll to position [214, 0]
click at [538, 232] on div "10:40 - 15F -010.08" at bounding box center [525, 231] width 126 height 18
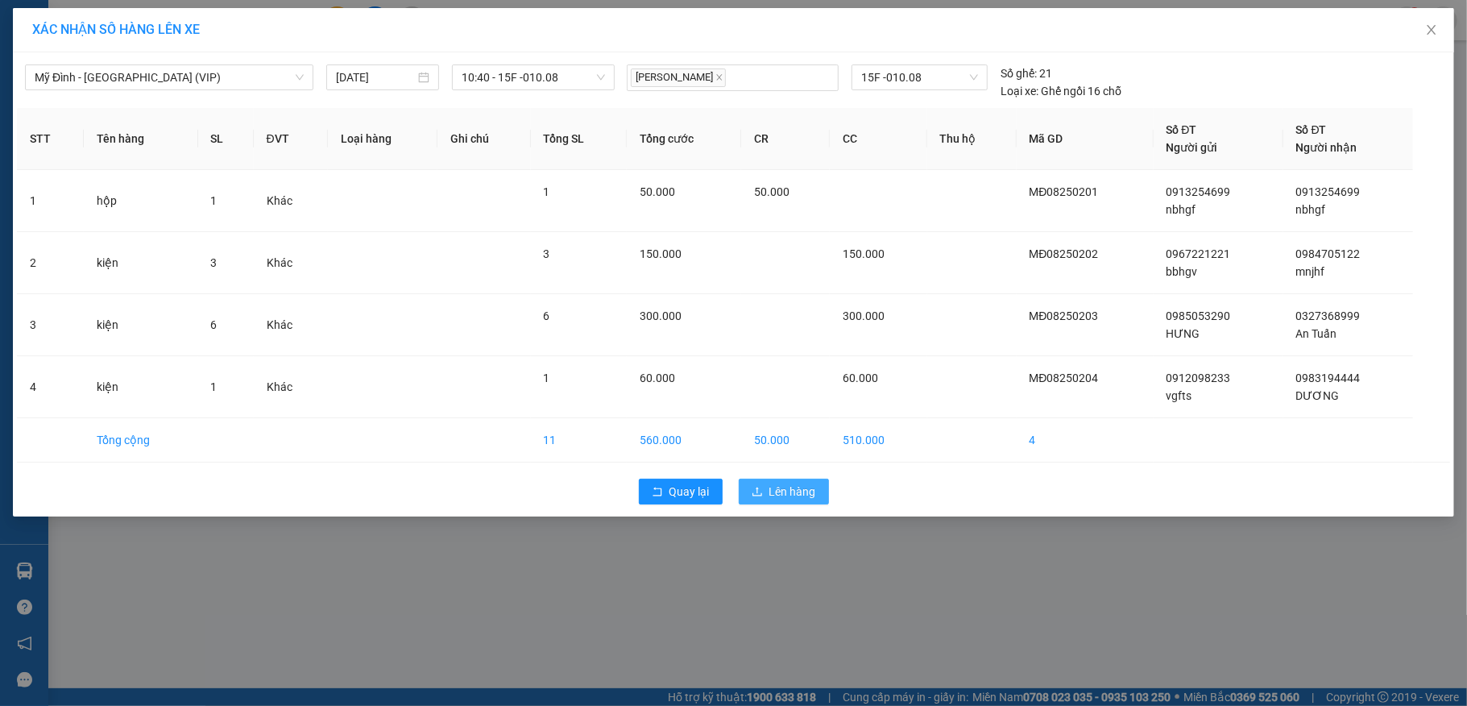
click at [767, 495] on button "Lên hàng" at bounding box center [784, 492] width 90 height 26
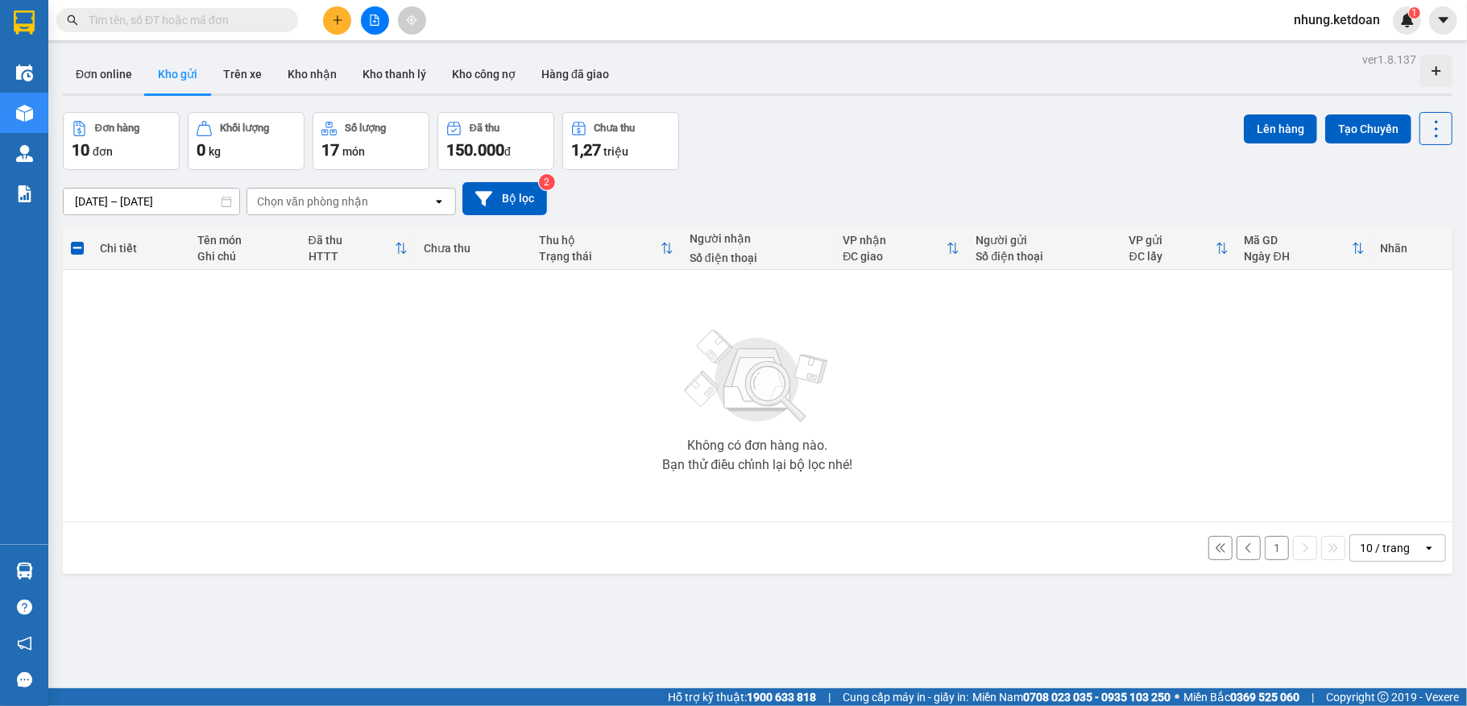
click at [1265, 551] on button "1" at bounding box center [1277, 548] width 24 height 24
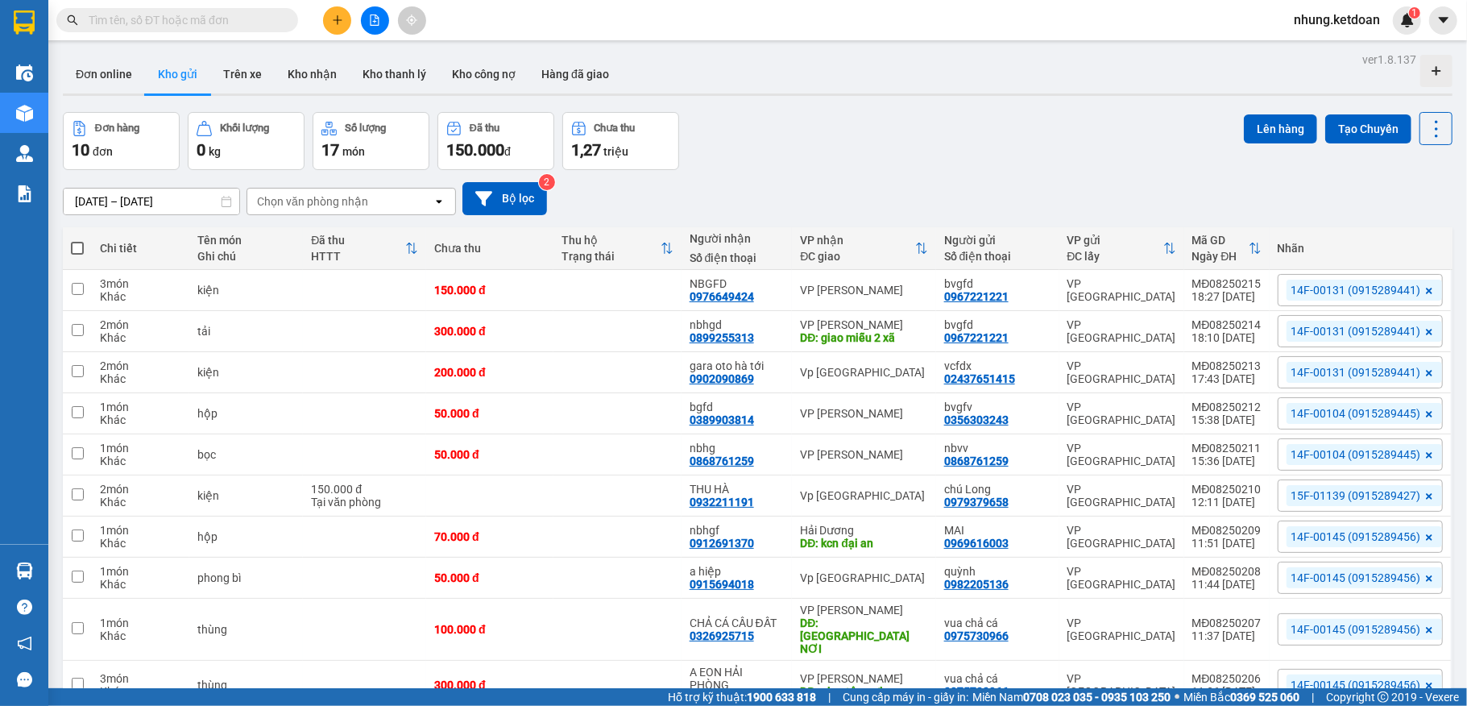
scroll to position [76, 0]
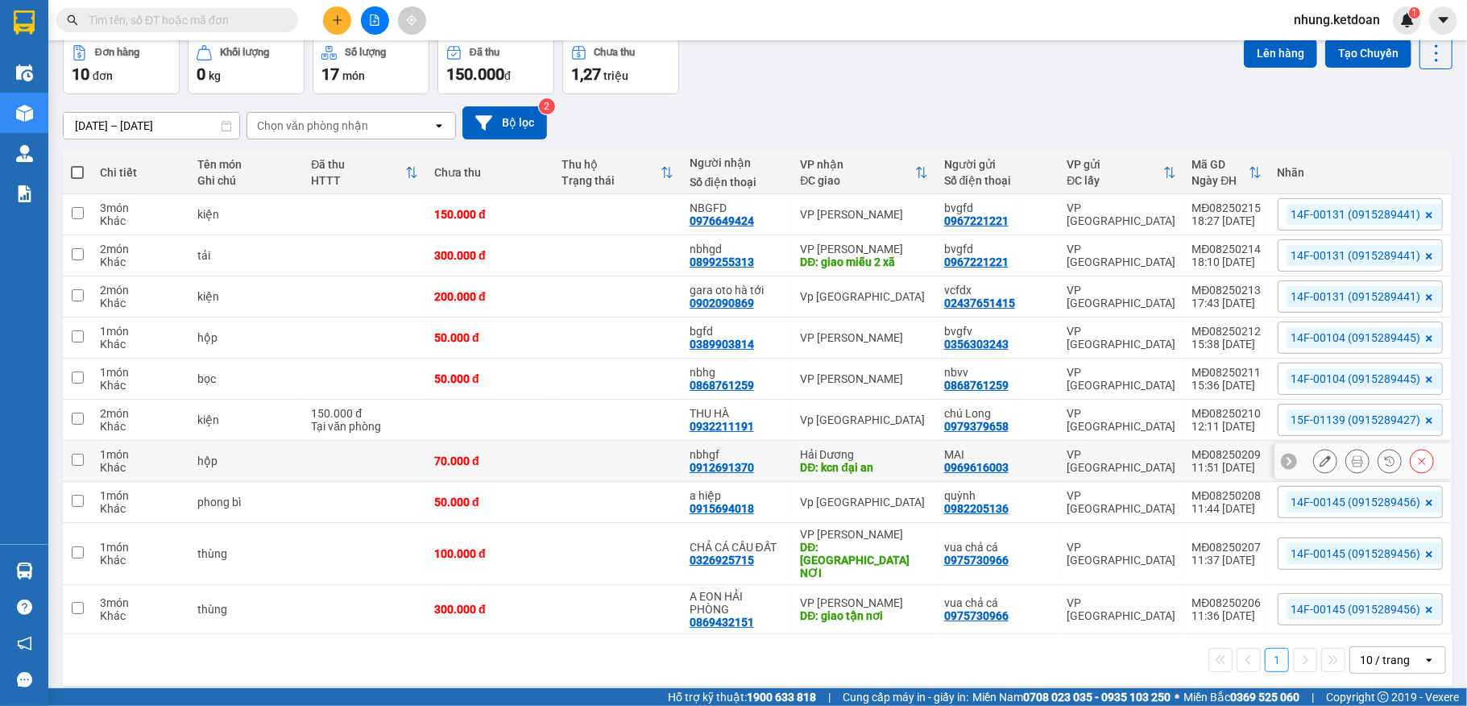
click at [343, 477] on td at bounding box center [364, 461] width 123 height 41
checkbox input "true"
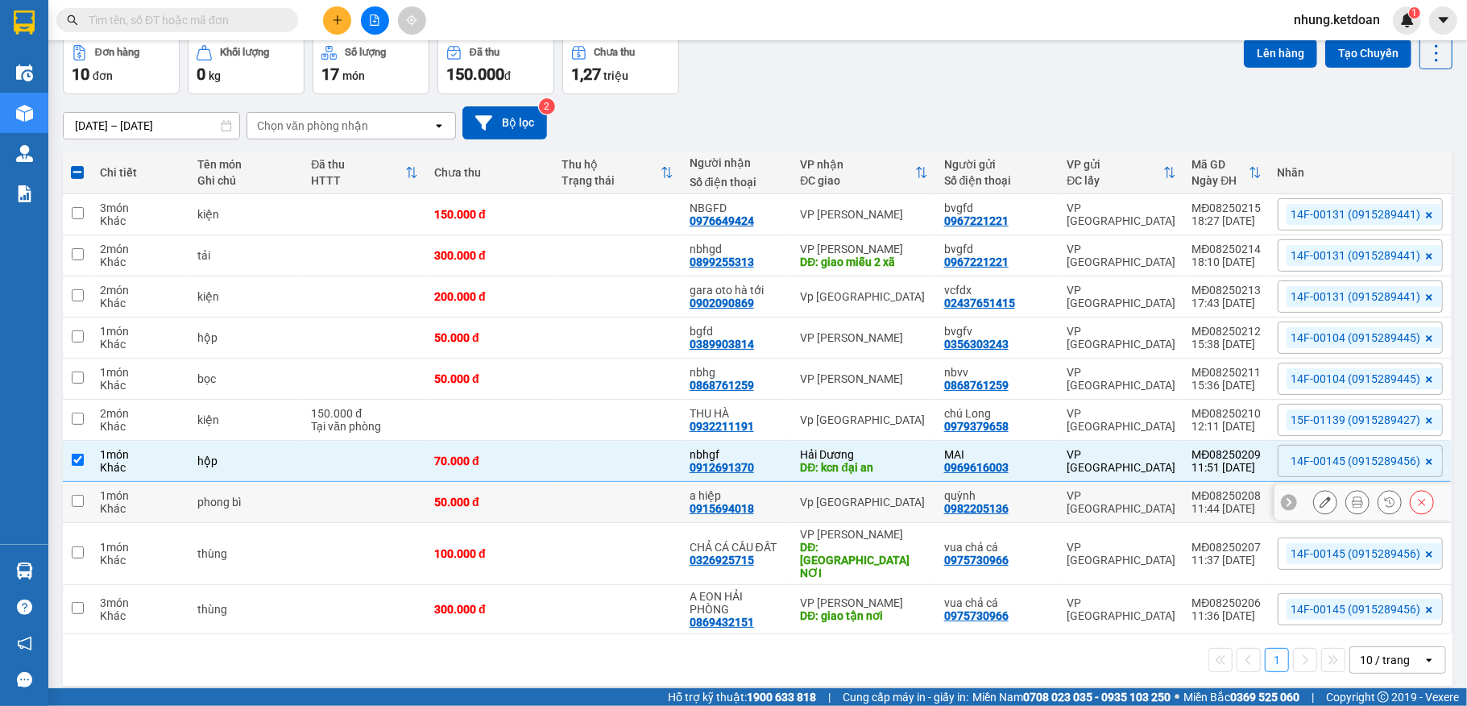
click at [336, 512] on td at bounding box center [364, 502] width 123 height 41
checkbox input "true"
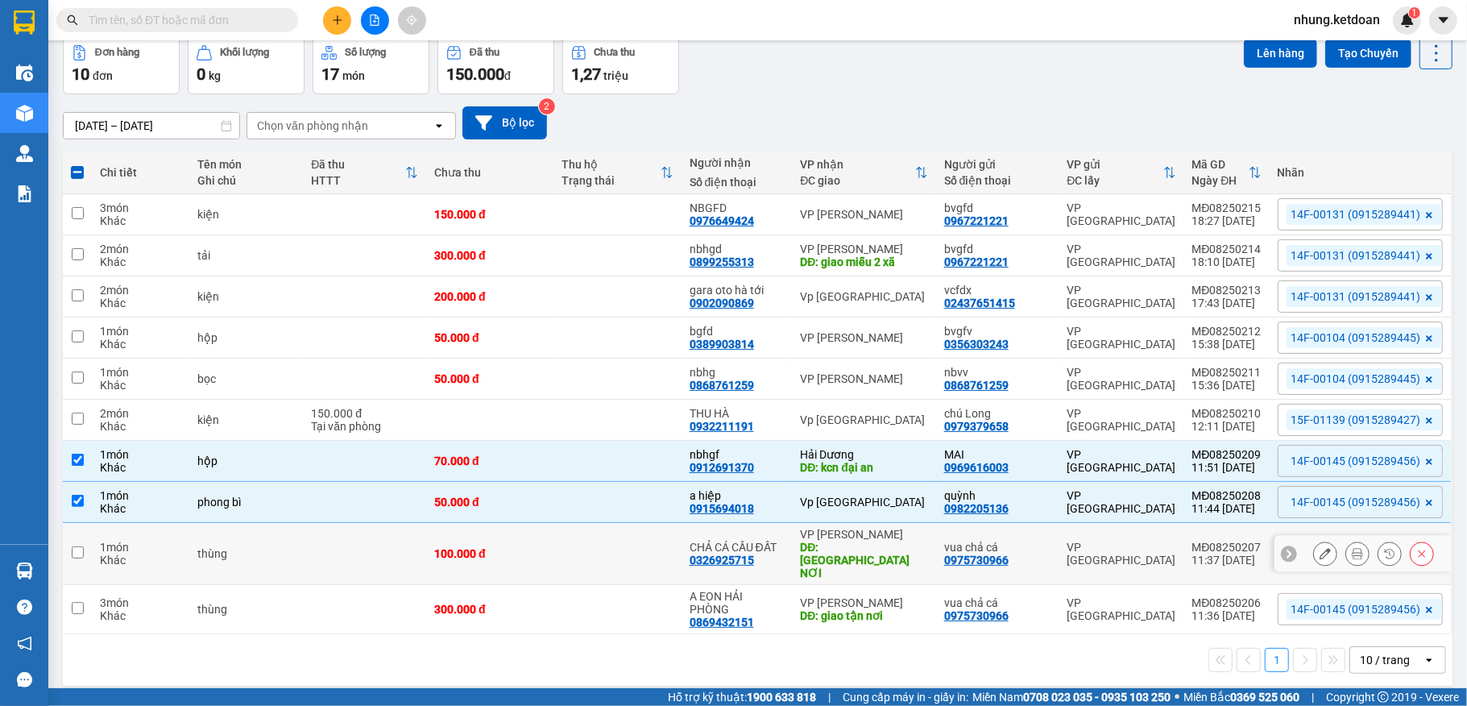
click at [313, 546] on td at bounding box center [364, 554] width 123 height 62
checkbox input "true"
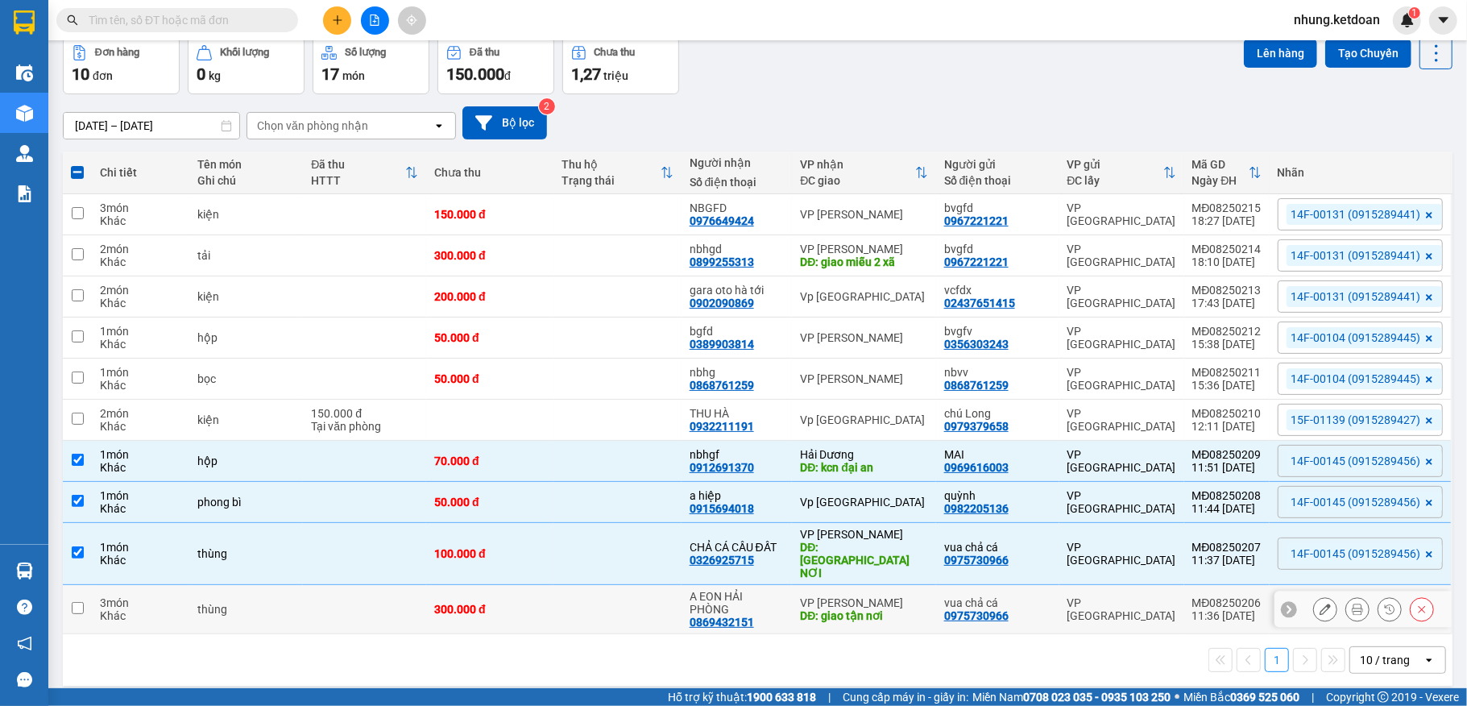
drag, startPoint x: 313, startPoint y: 603, endPoint x: 313, endPoint y: 583, distance: 20.1
click at [314, 603] on td at bounding box center [364, 609] width 123 height 49
checkbox input "true"
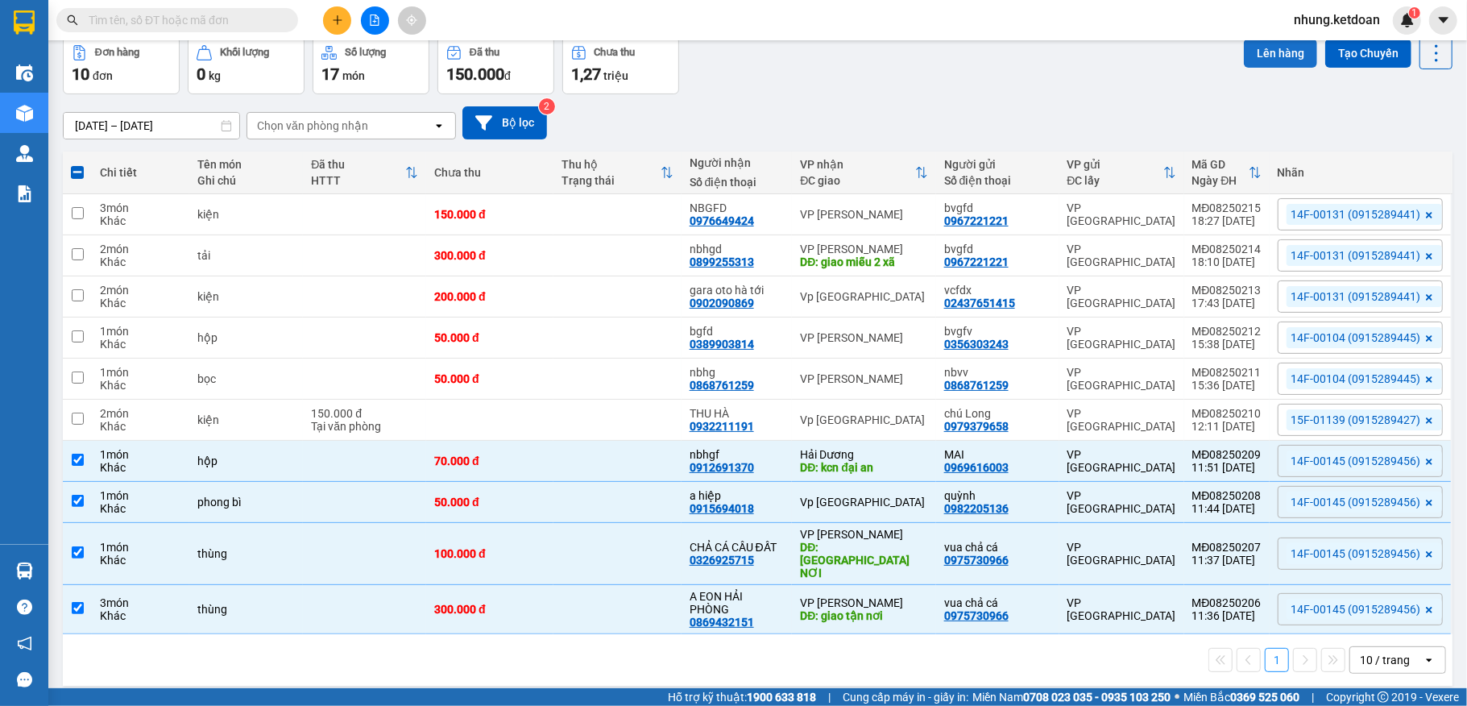
click at [1258, 52] on button "Lên hàng" at bounding box center [1280, 53] width 73 height 29
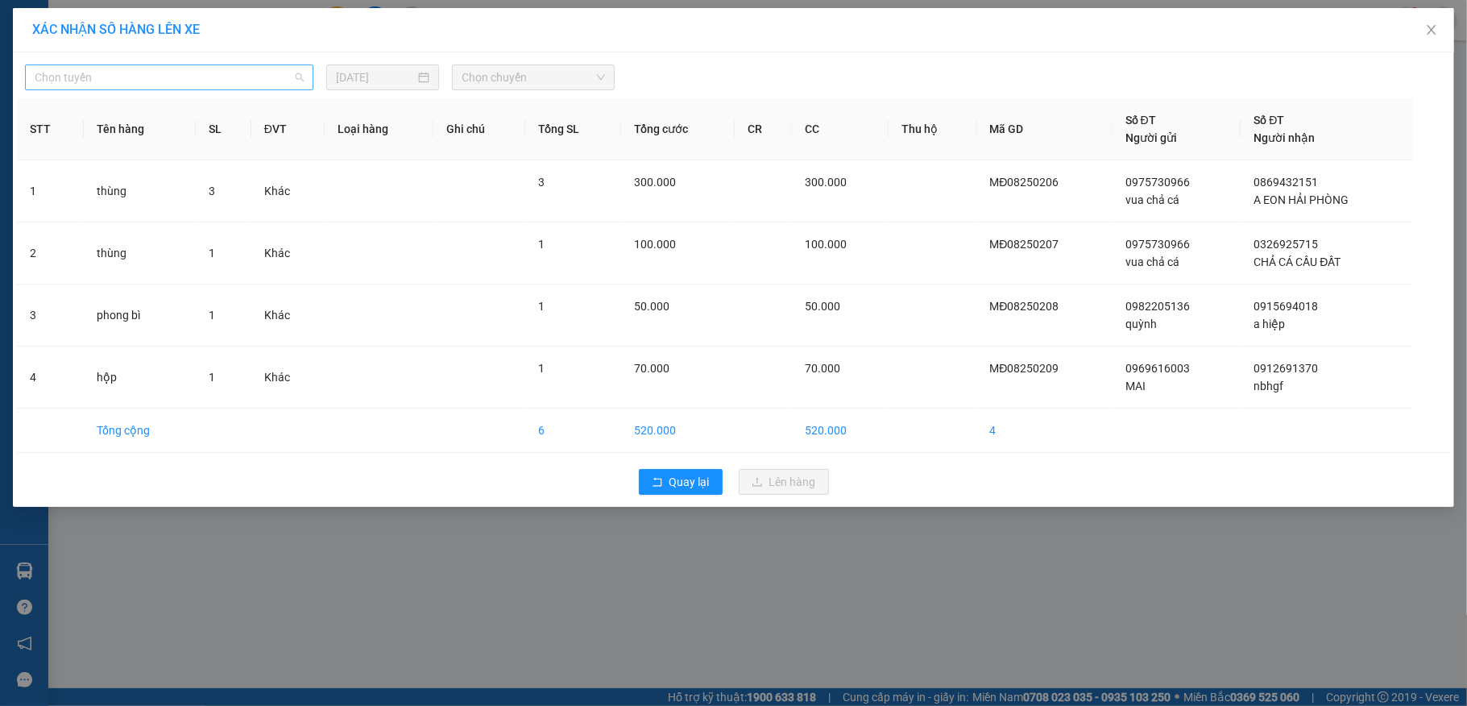
click at [233, 68] on span "Chọn tuyến" at bounding box center [169, 77] width 269 height 24
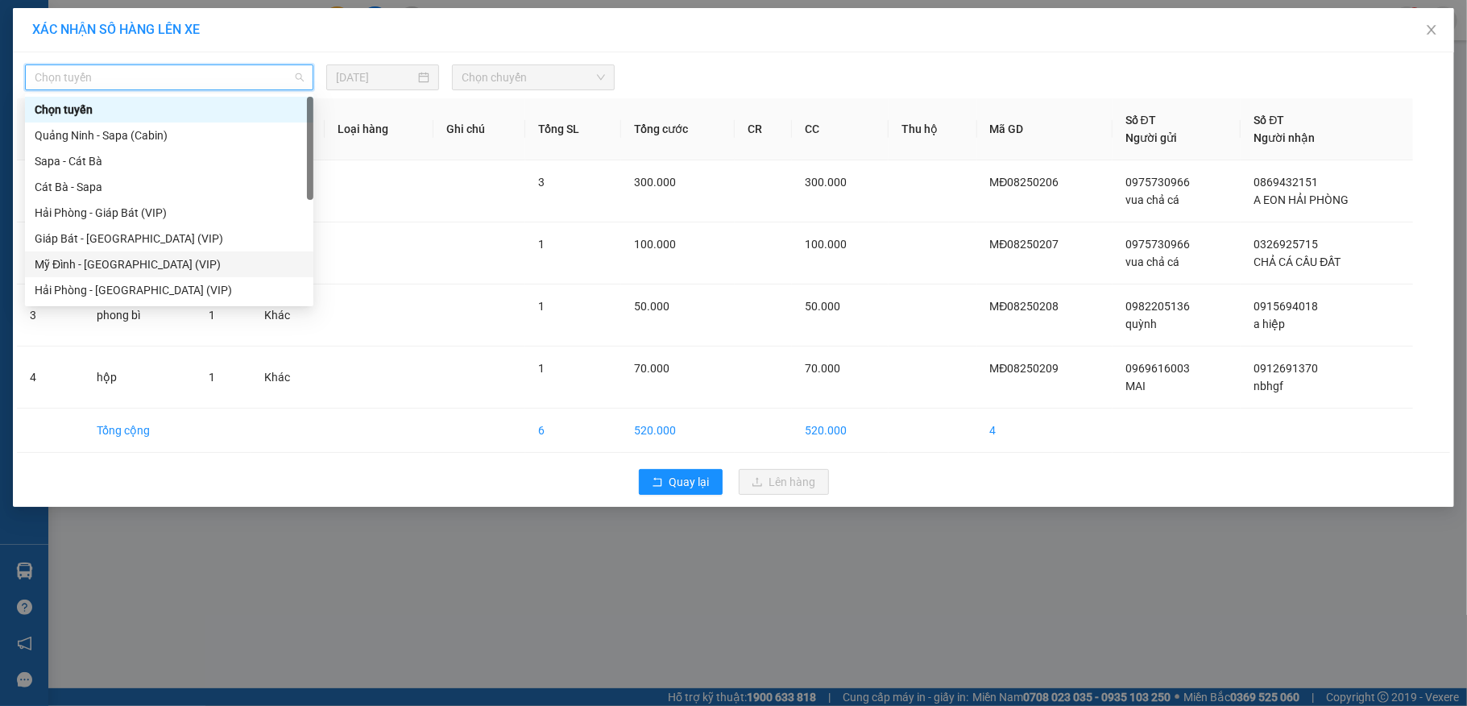
click at [85, 263] on div "Mỹ Đình - [GEOGRAPHIC_DATA] (VIP)" at bounding box center [169, 264] width 269 height 18
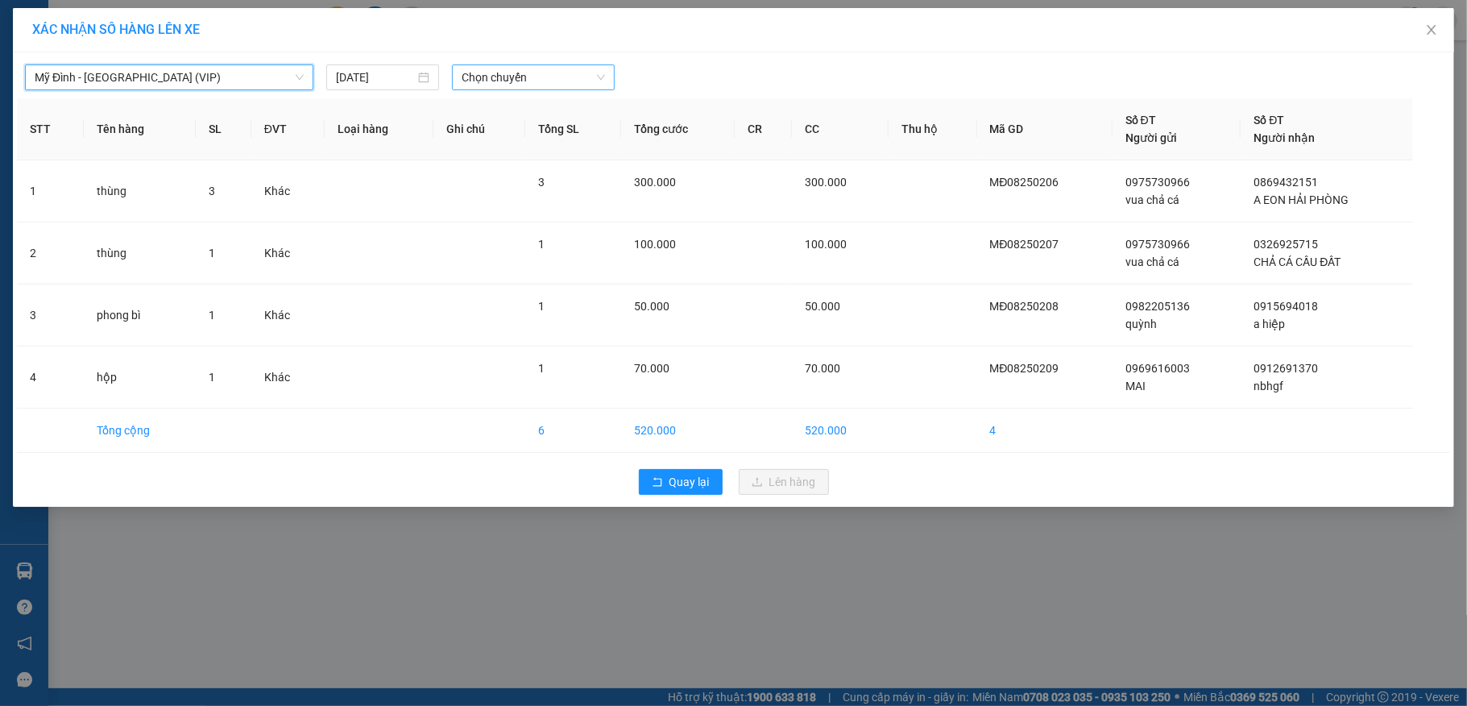
click at [500, 82] on span "Chọn chuyến" at bounding box center [533, 77] width 143 height 24
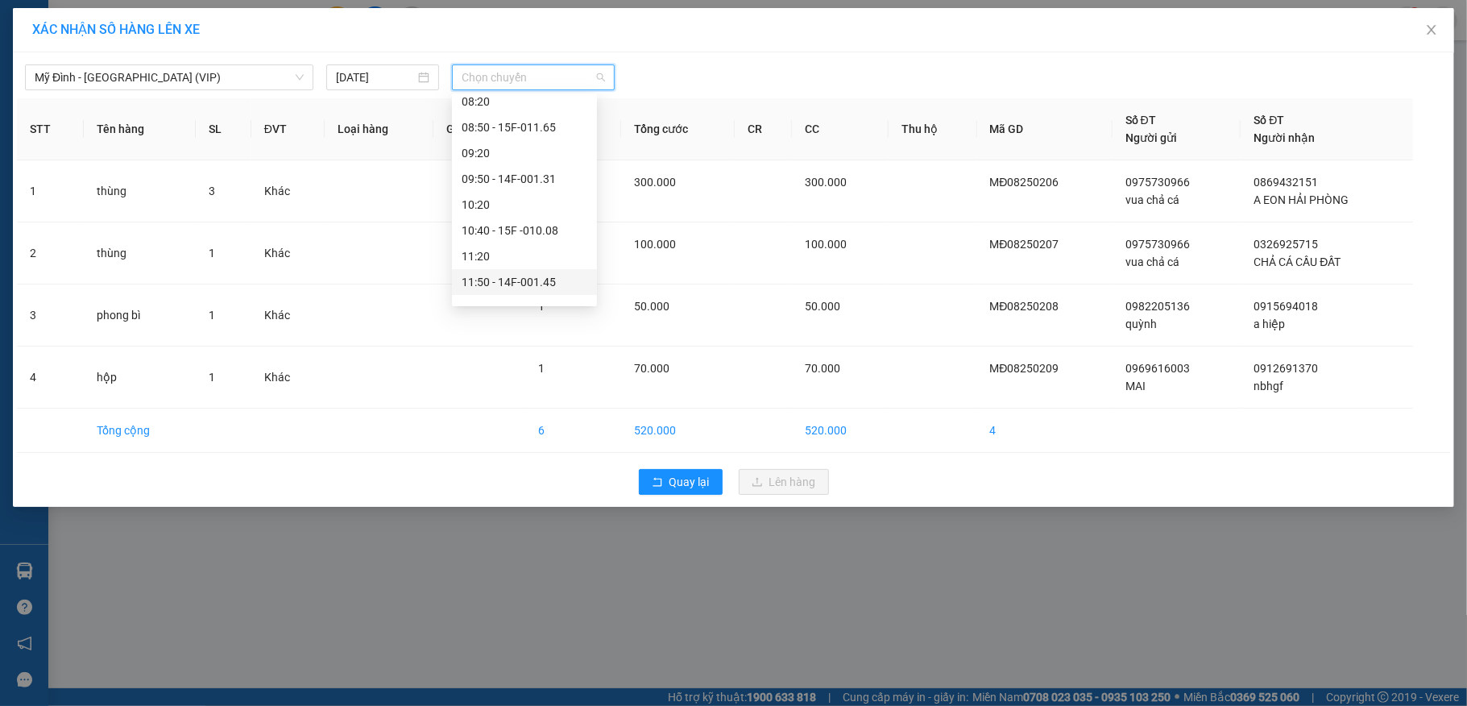
scroll to position [322, 0]
click at [527, 168] on div "11:50 - 14F-001.45" at bounding box center [525, 174] width 126 height 18
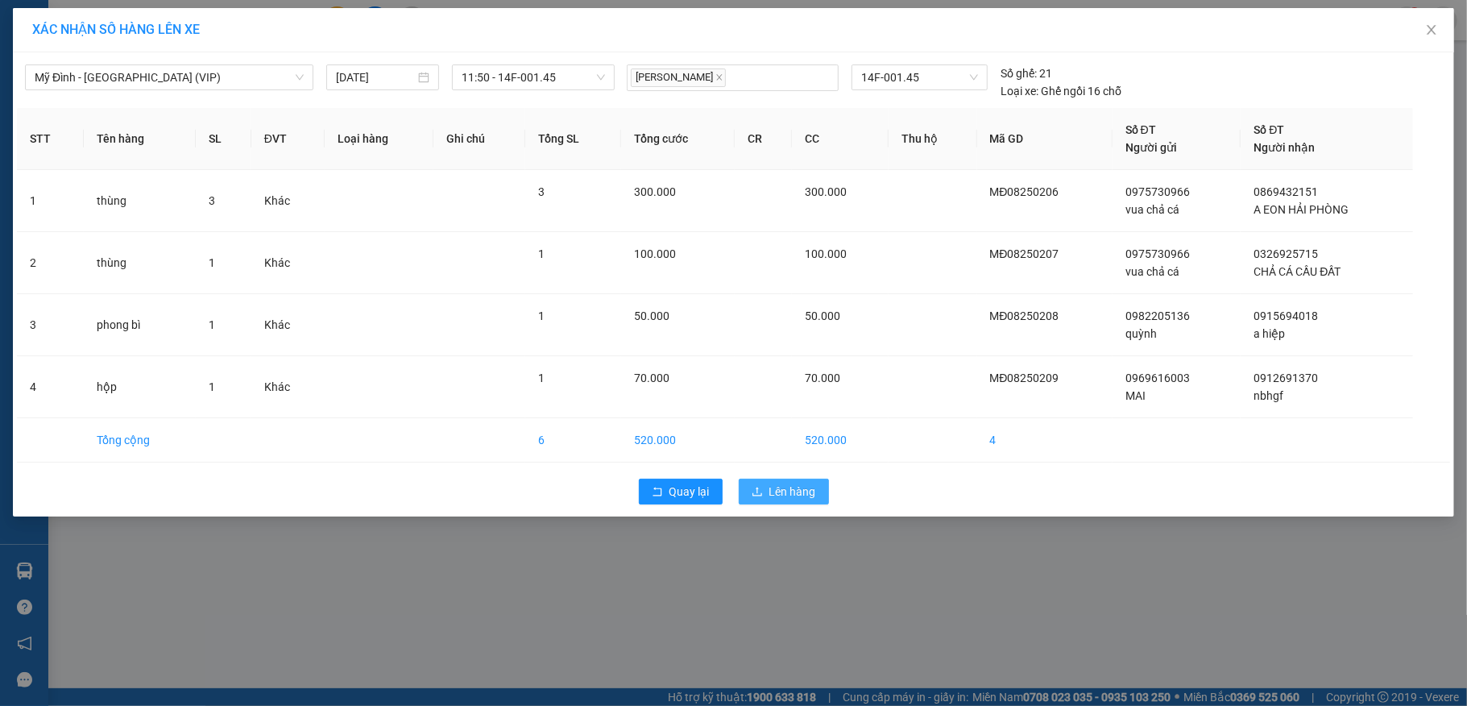
click at [778, 487] on span "Lên hàng" at bounding box center [792, 492] width 47 height 18
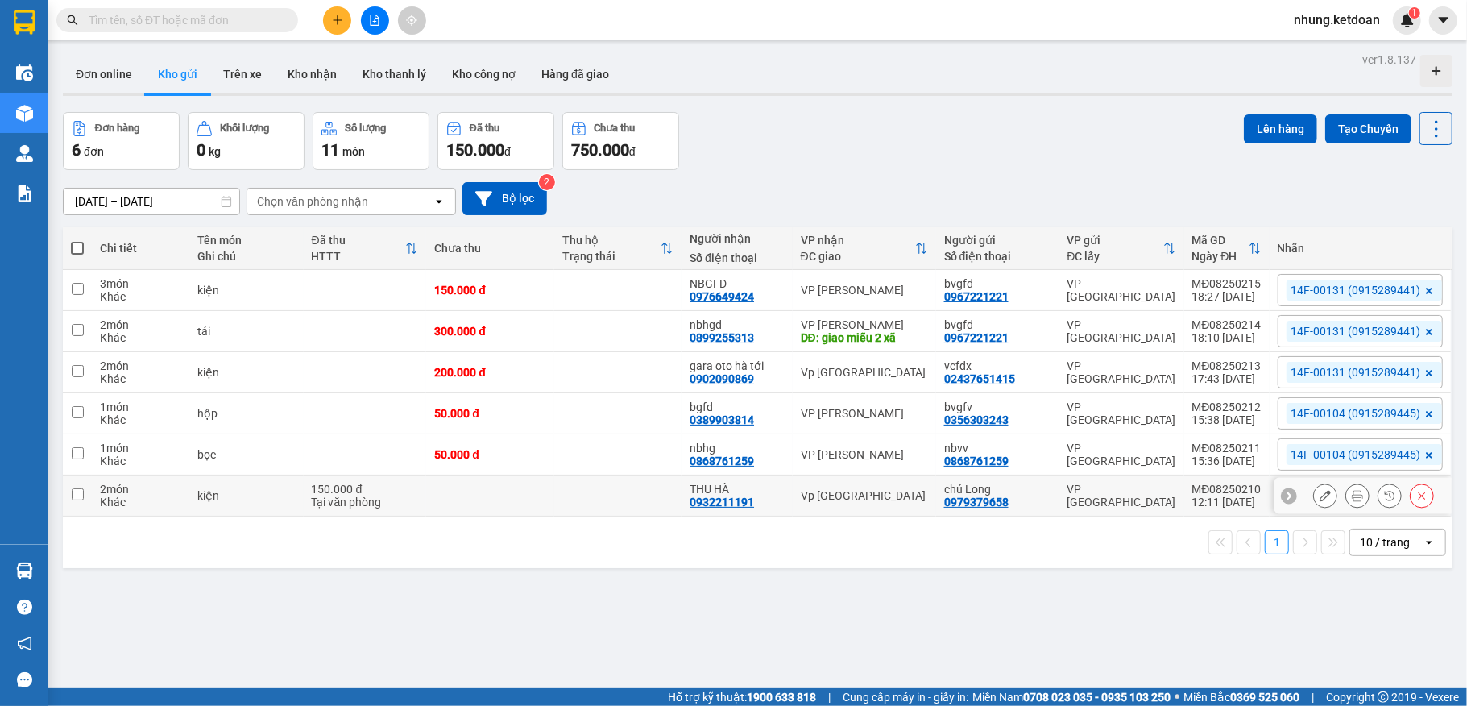
click at [648, 510] on td at bounding box center [617, 495] width 127 height 41
checkbox input "true"
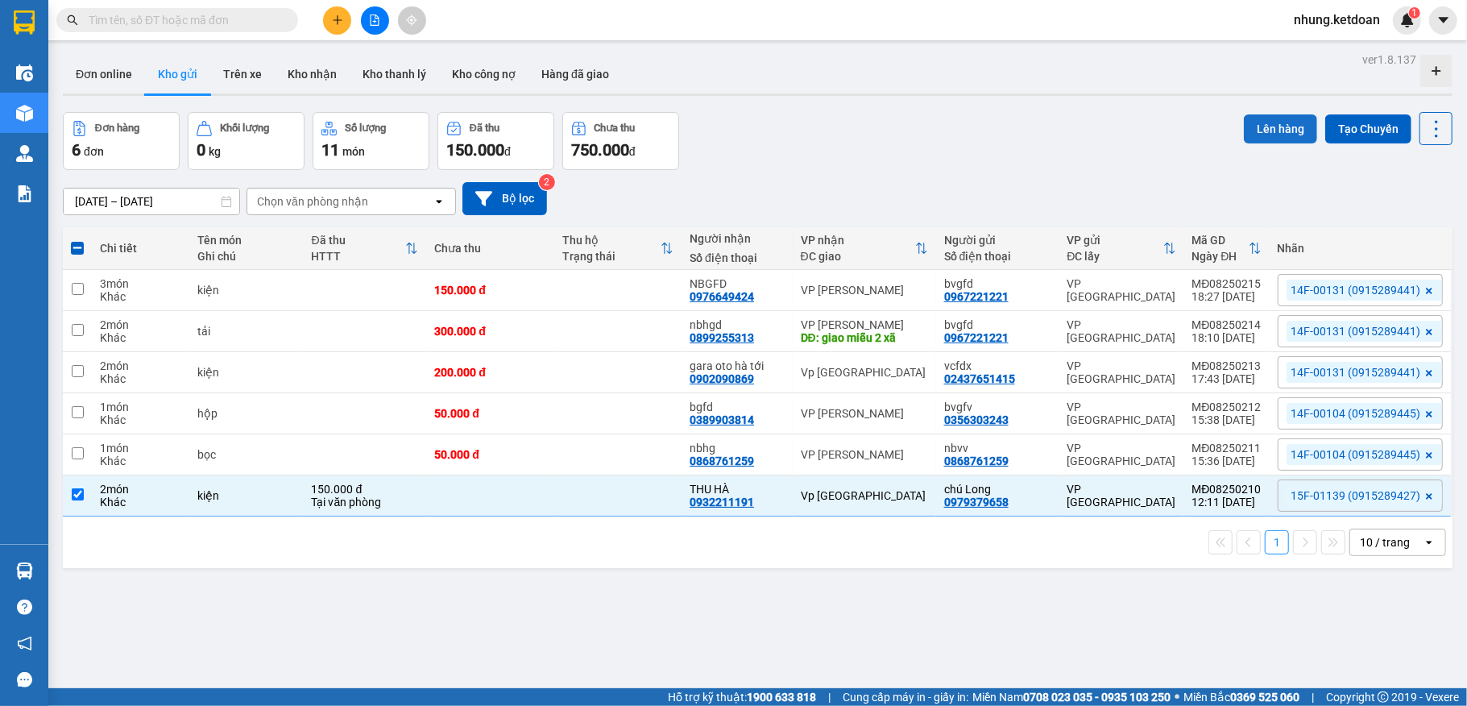
click at [1261, 131] on button "Lên hàng" at bounding box center [1280, 128] width 73 height 29
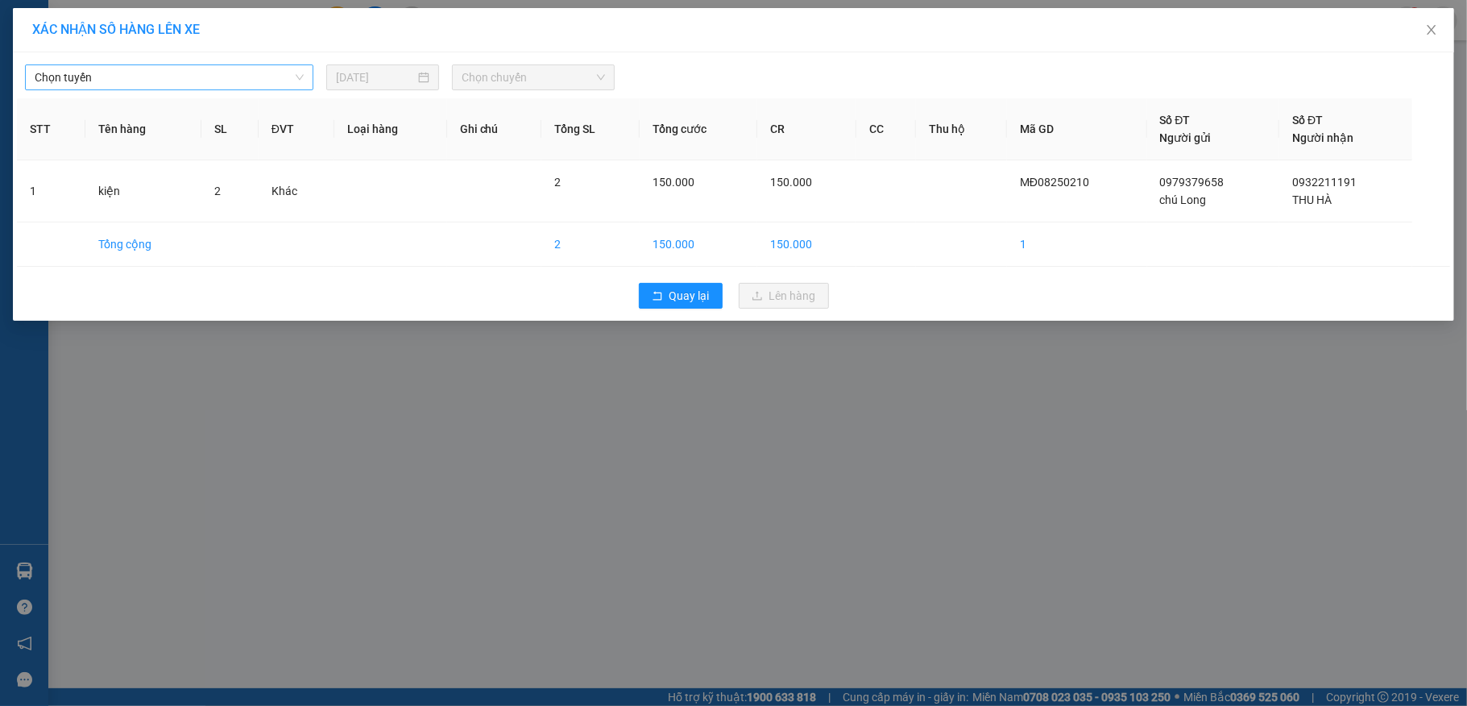
click at [172, 81] on span "Chọn tuyến" at bounding box center [169, 77] width 269 height 24
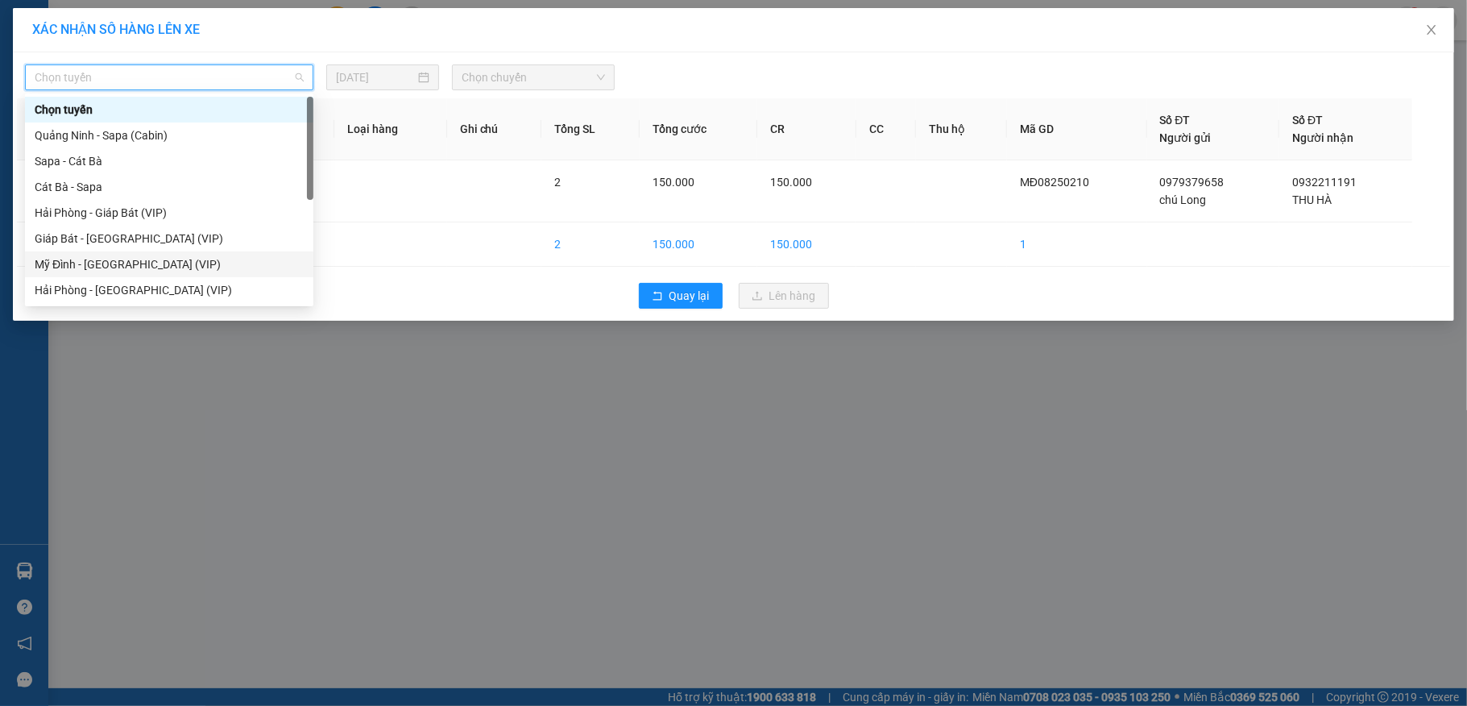
click at [76, 263] on div "Mỹ Đình - [GEOGRAPHIC_DATA] (VIP)" at bounding box center [169, 264] width 269 height 18
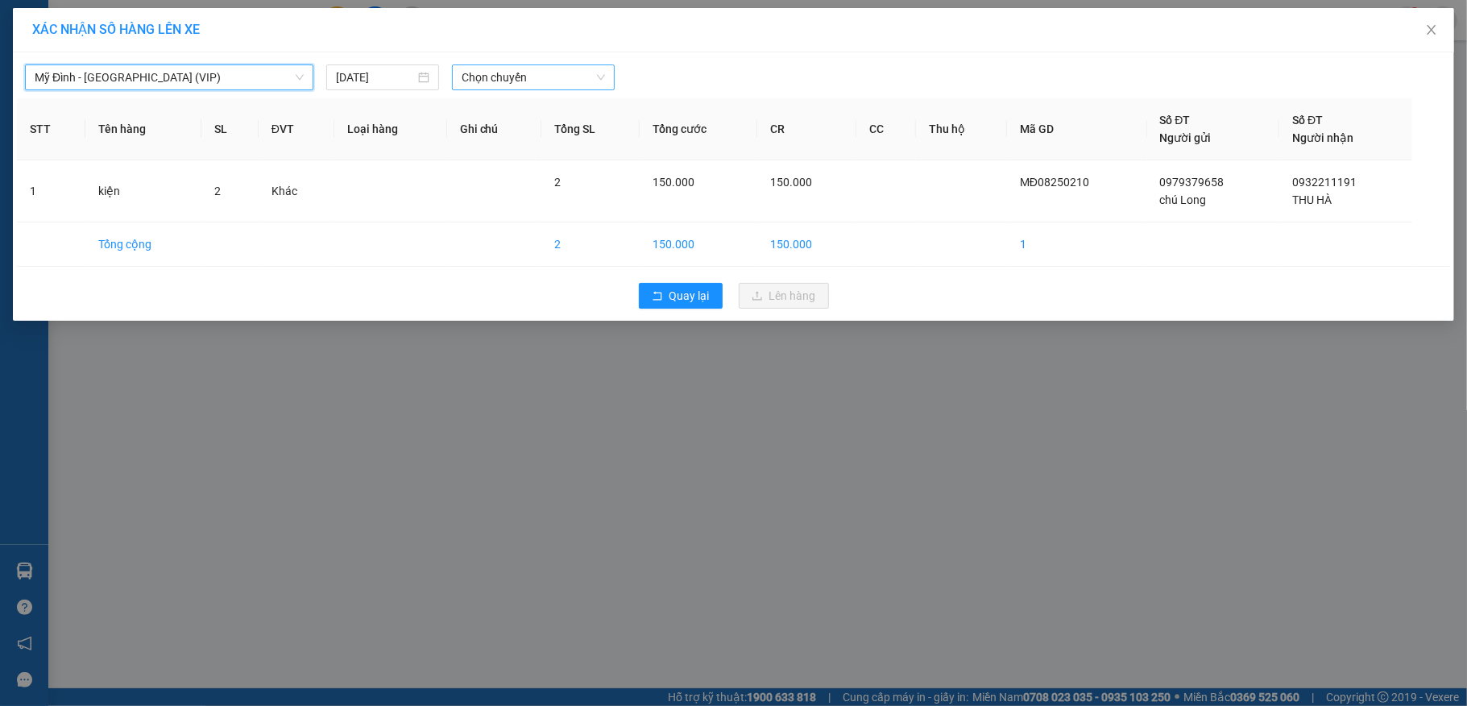
click at [549, 82] on span "Chọn chuyến" at bounding box center [533, 77] width 143 height 24
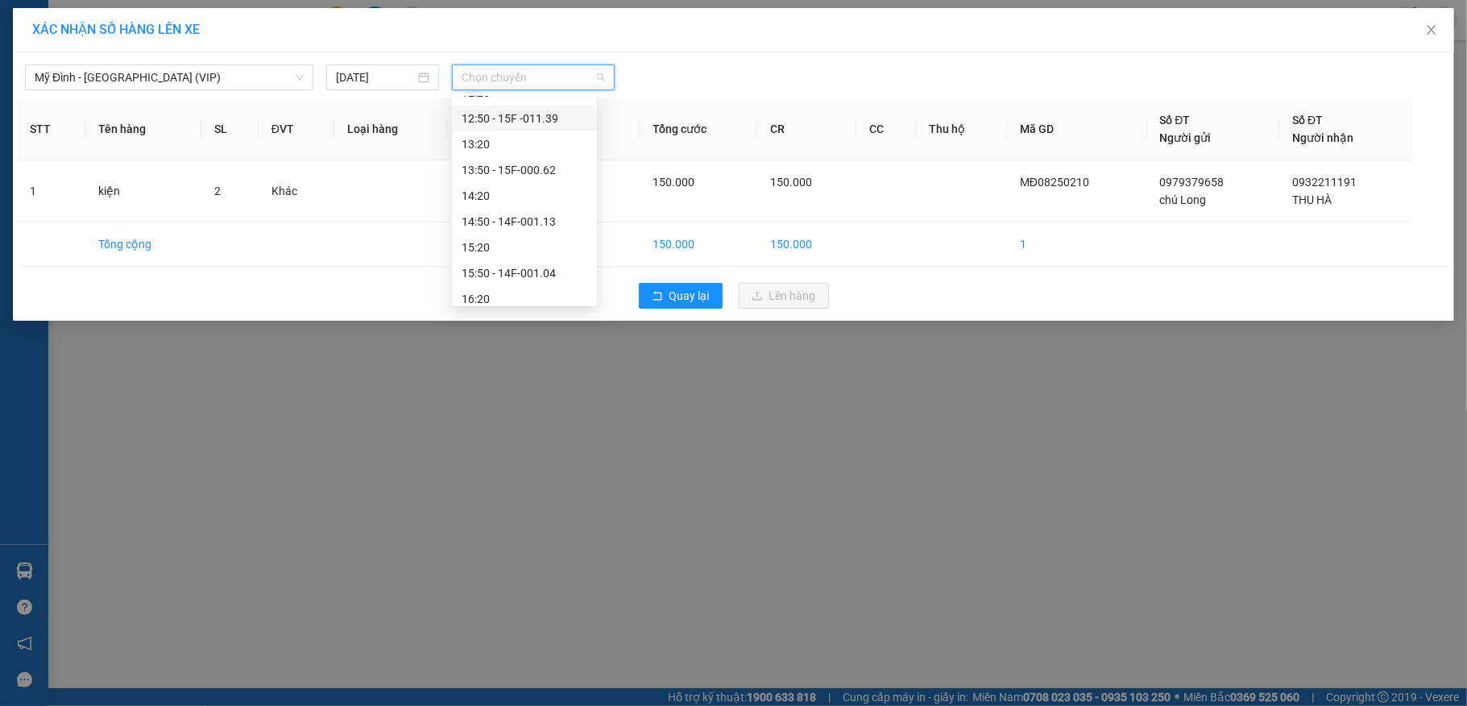
click at [541, 118] on div "12:50 - 15F -011.39" at bounding box center [525, 119] width 126 height 18
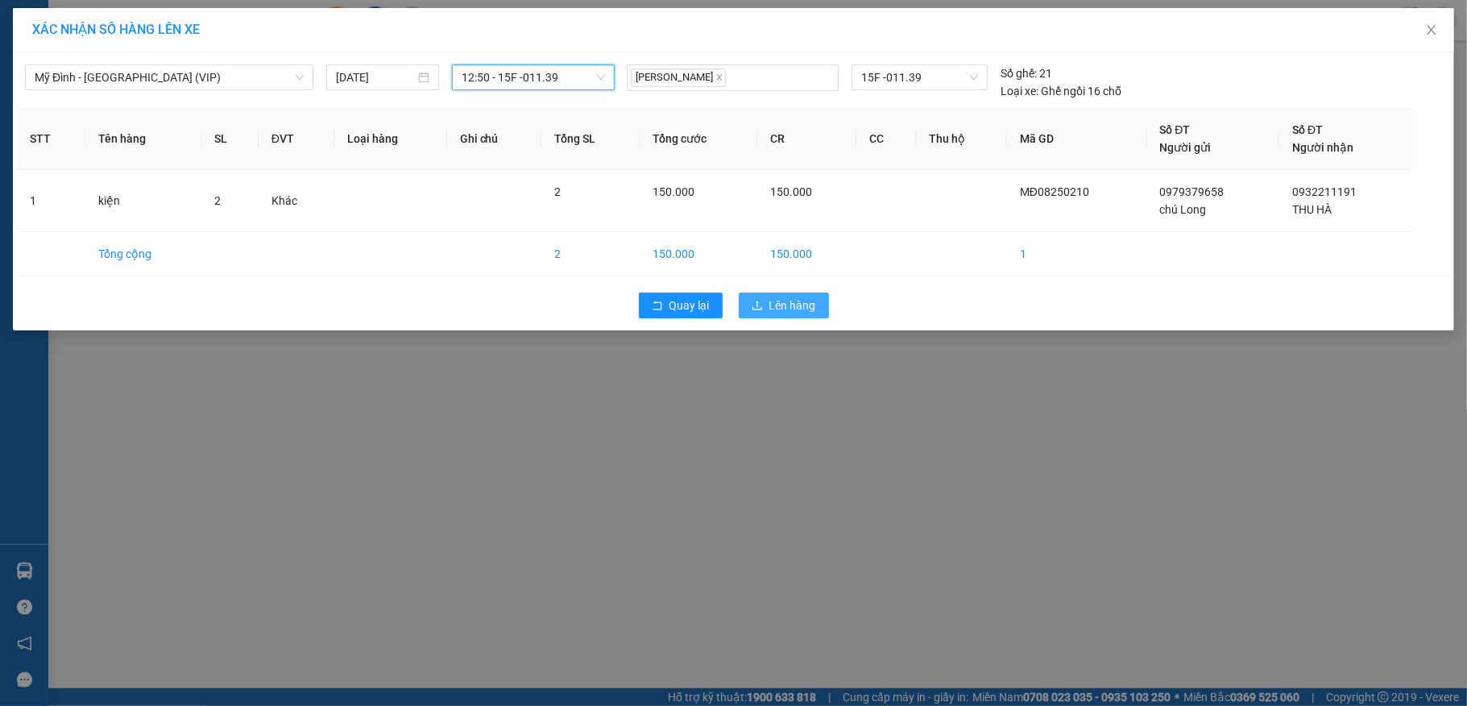
drag, startPoint x: 769, startPoint y: 305, endPoint x: 778, endPoint y: 295, distance: 13.7
click at [770, 305] on span "Lên hàng" at bounding box center [792, 305] width 47 height 18
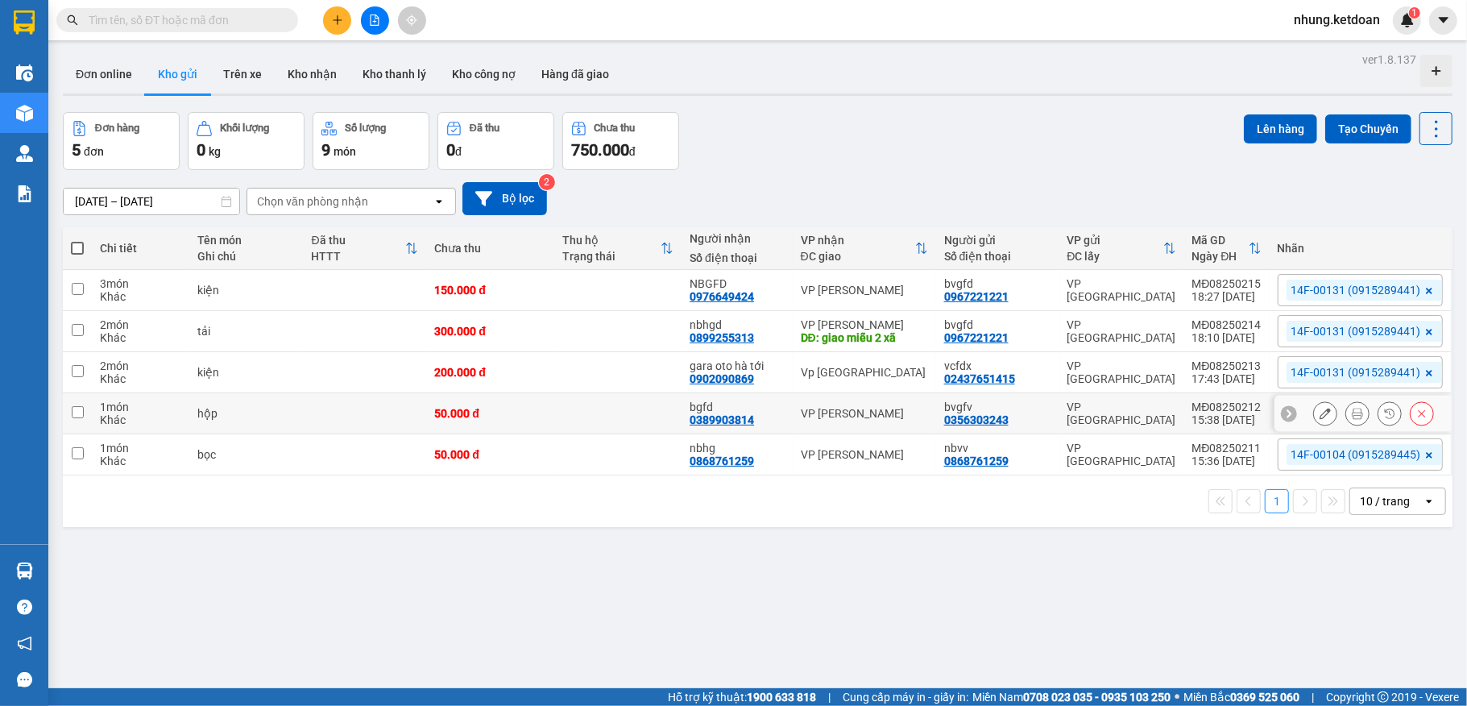
click at [483, 429] on td "50.000 đ" at bounding box center [489, 413] width 127 height 41
checkbox input "true"
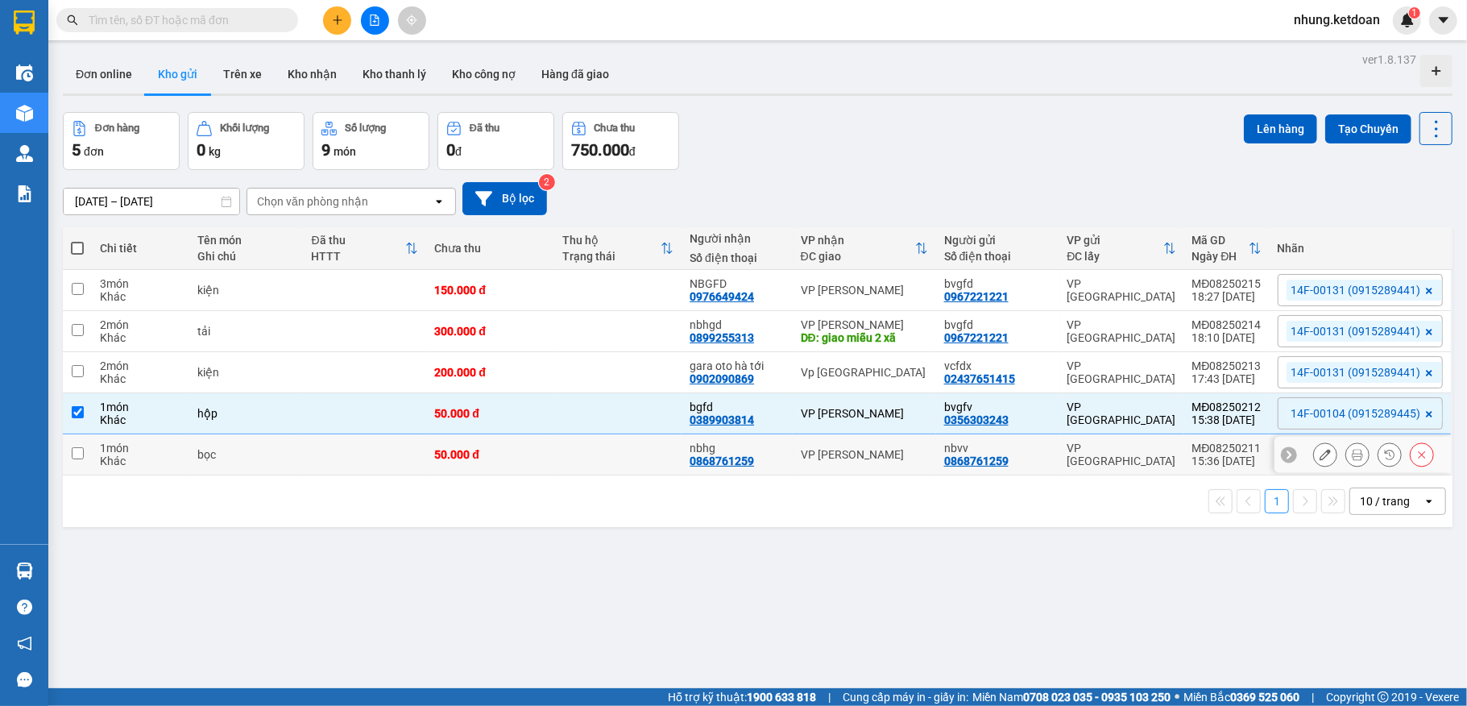
click at [481, 455] on div "50.000 đ" at bounding box center [489, 454] width 111 height 13
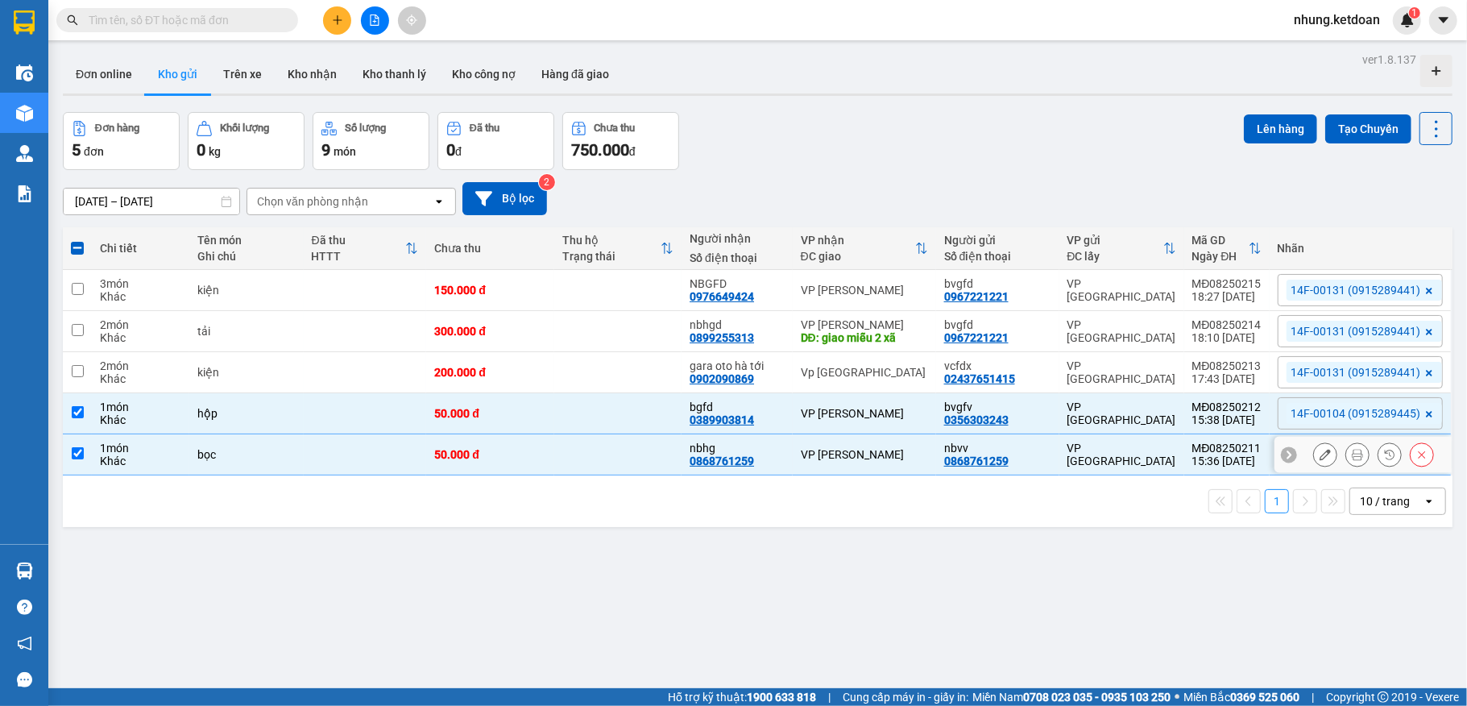
checkbox input "true"
click at [1244, 126] on button "Lên hàng" at bounding box center [1280, 128] width 73 height 29
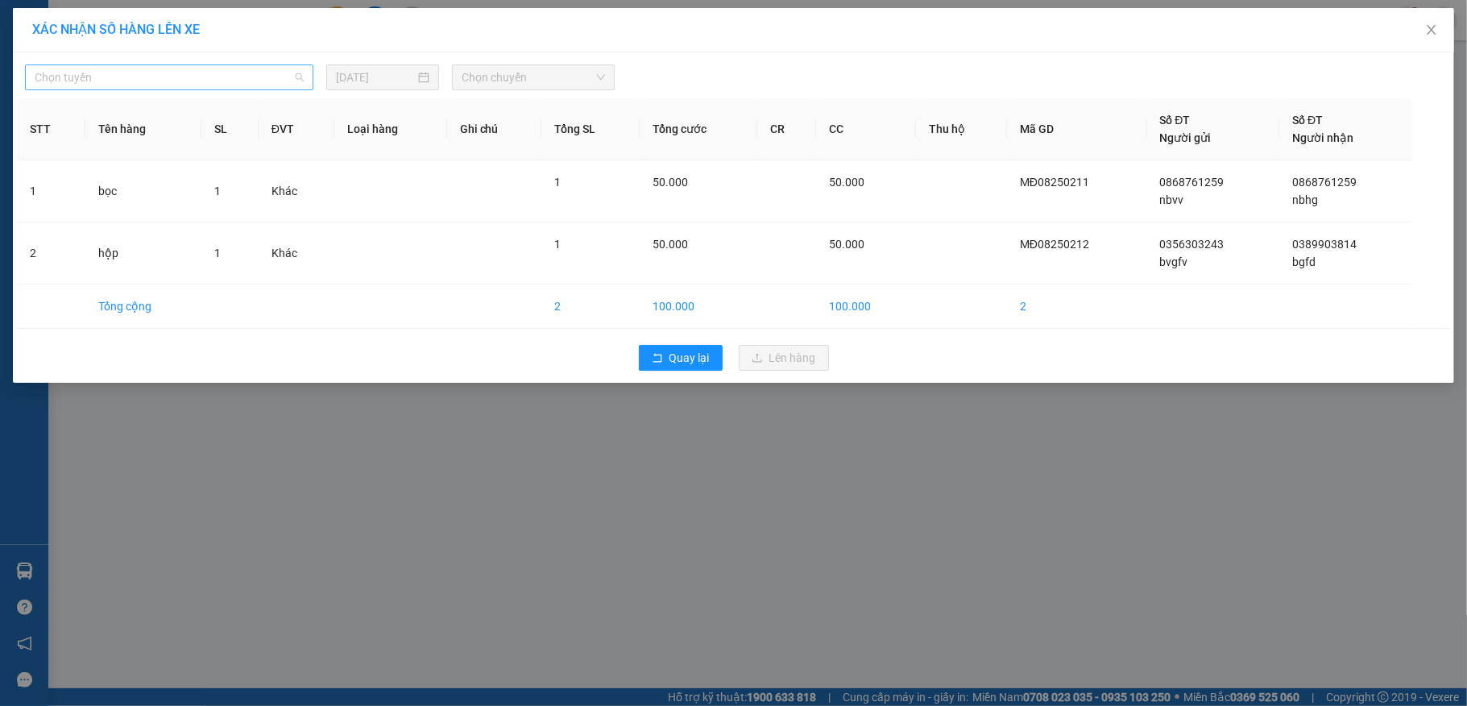
click at [218, 71] on span "Chọn tuyến" at bounding box center [169, 77] width 269 height 24
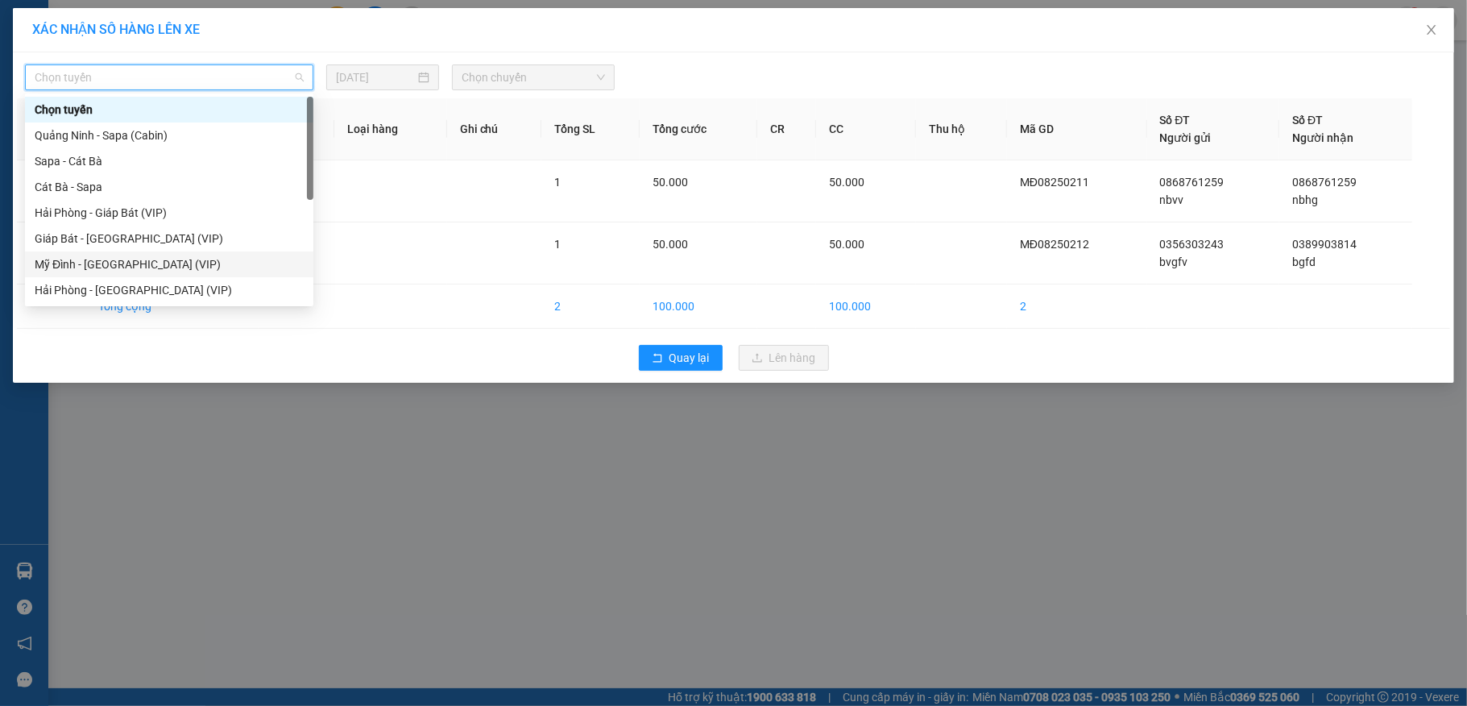
click at [108, 263] on div "Mỹ Đình - [GEOGRAPHIC_DATA] (VIP)" at bounding box center [169, 264] width 269 height 18
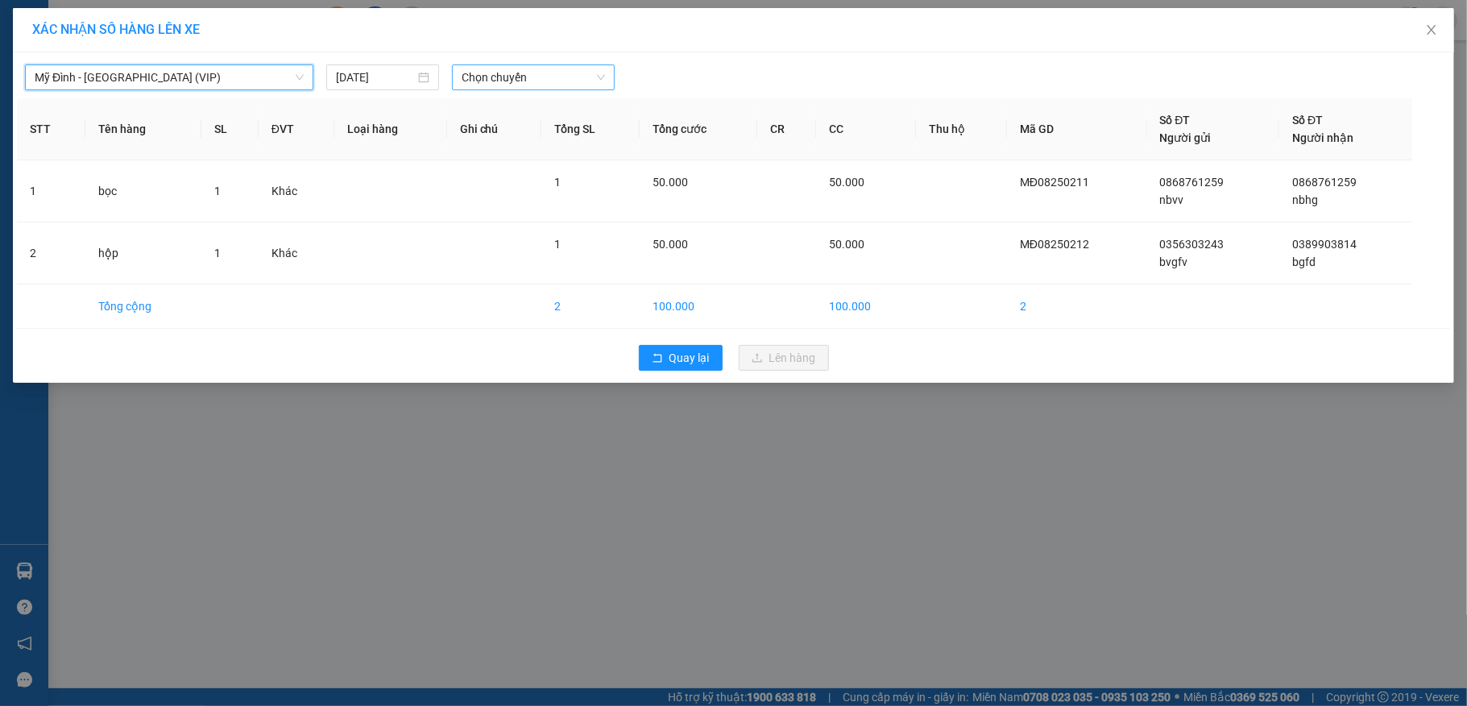
click at [490, 75] on span "Chọn chuyến" at bounding box center [533, 77] width 143 height 24
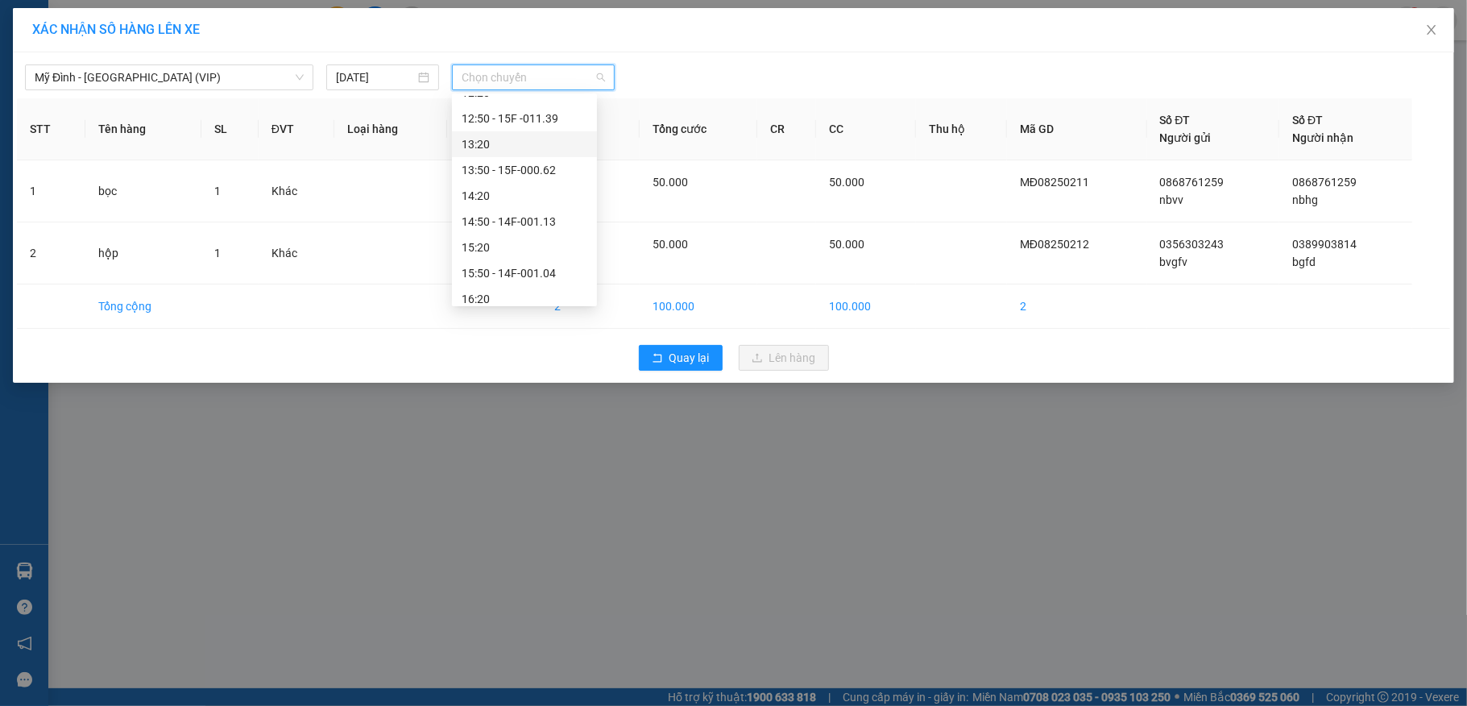
scroll to position [567, 0]
click at [684, 374] on div "Quay lại Lên hàng" at bounding box center [733, 358] width 1433 height 42
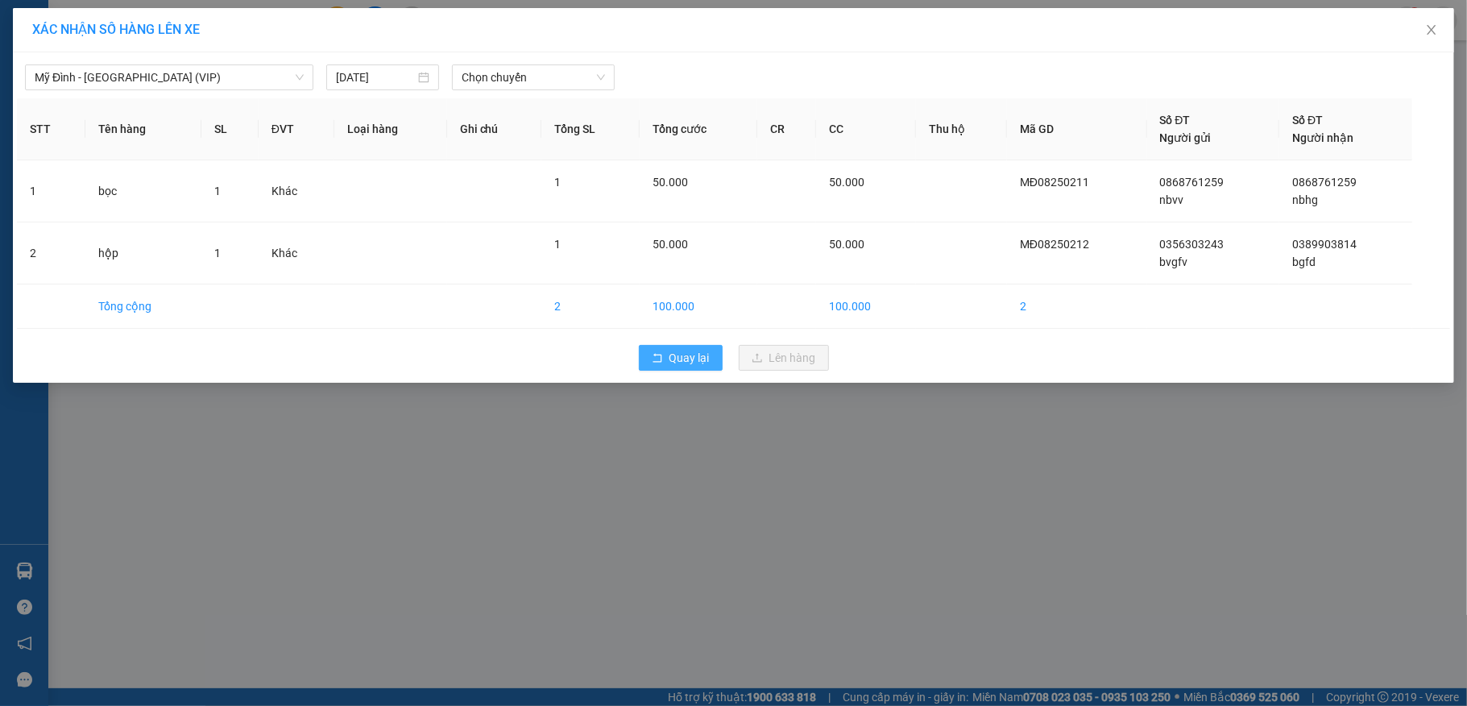
click at [687, 361] on span "Quay lại" at bounding box center [689, 358] width 40 height 18
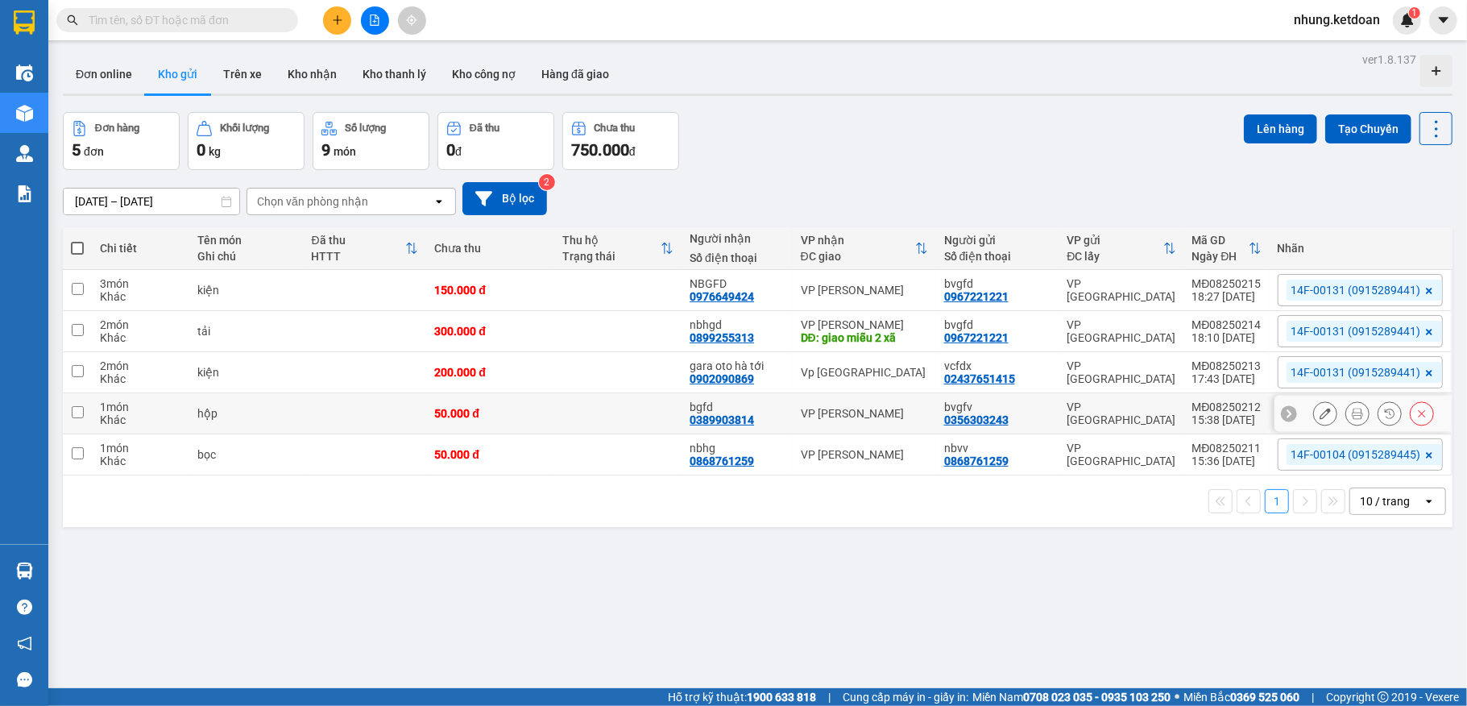
click at [557, 410] on td at bounding box center [617, 413] width 127 height 41
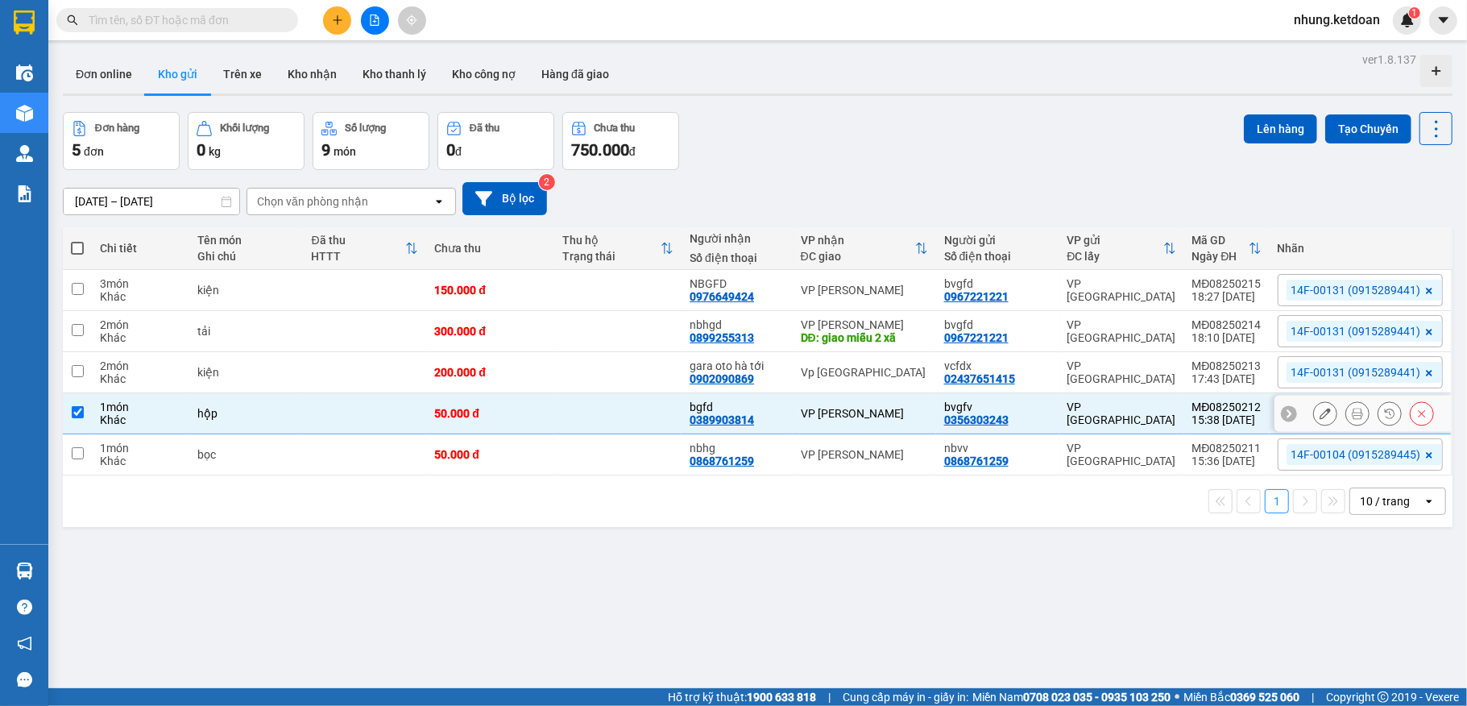
checkbox input "true"
click at [538, 461] on div "50.000 đ" at bounding box center [489, 454] width 111 height 13
checkbox input "true"
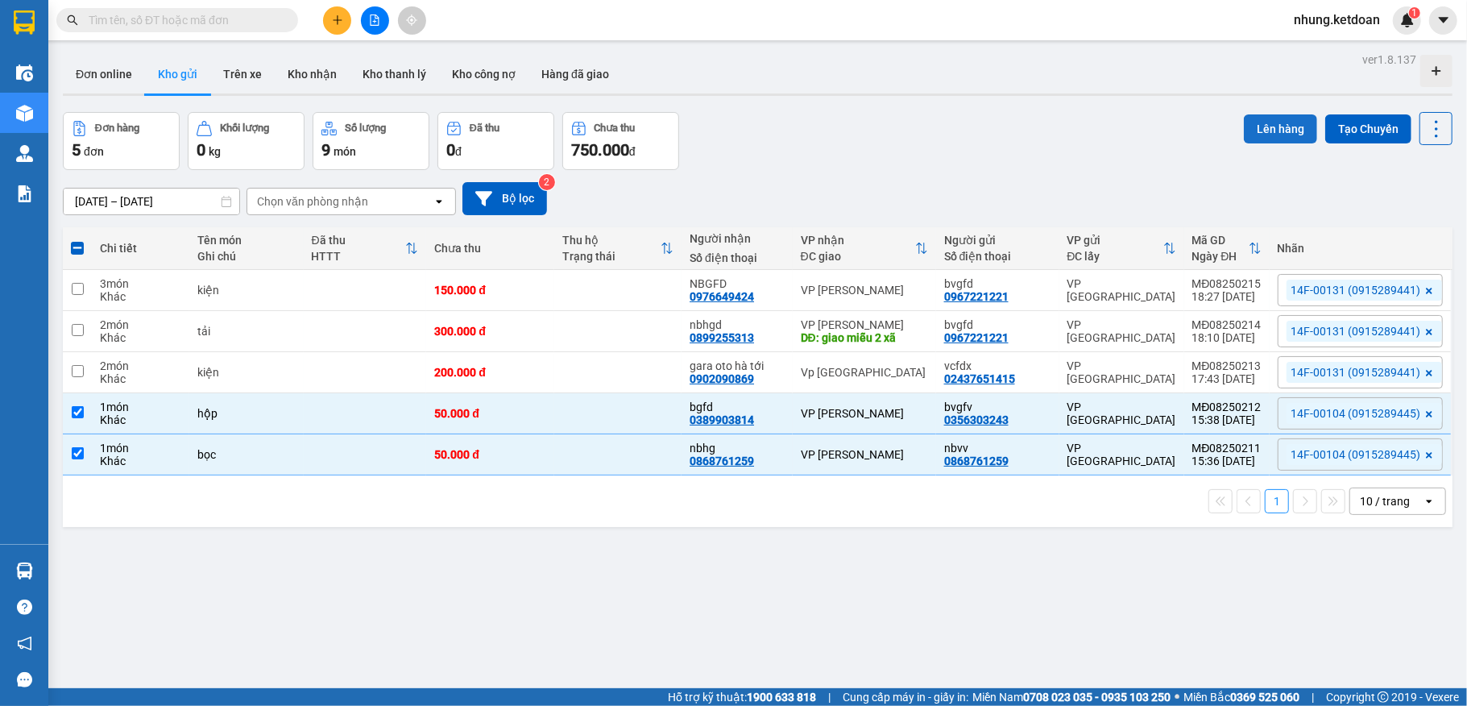
click at [1244, 127] on button "Lên hàng" at bounding box center [1280, 128] width 73 height 29
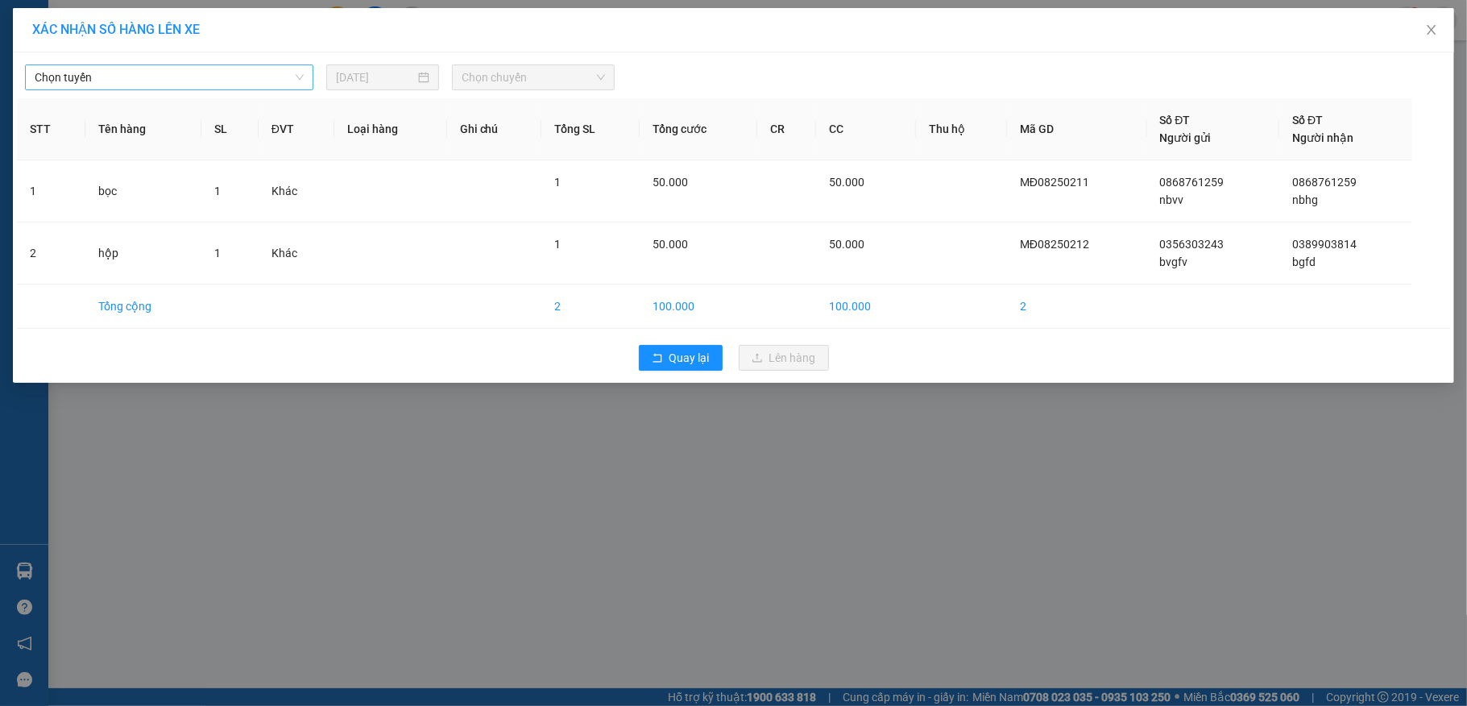
click at [197, 78] on span "Chọn tuyến" at bounding box center [169, 77] width 269 height 24
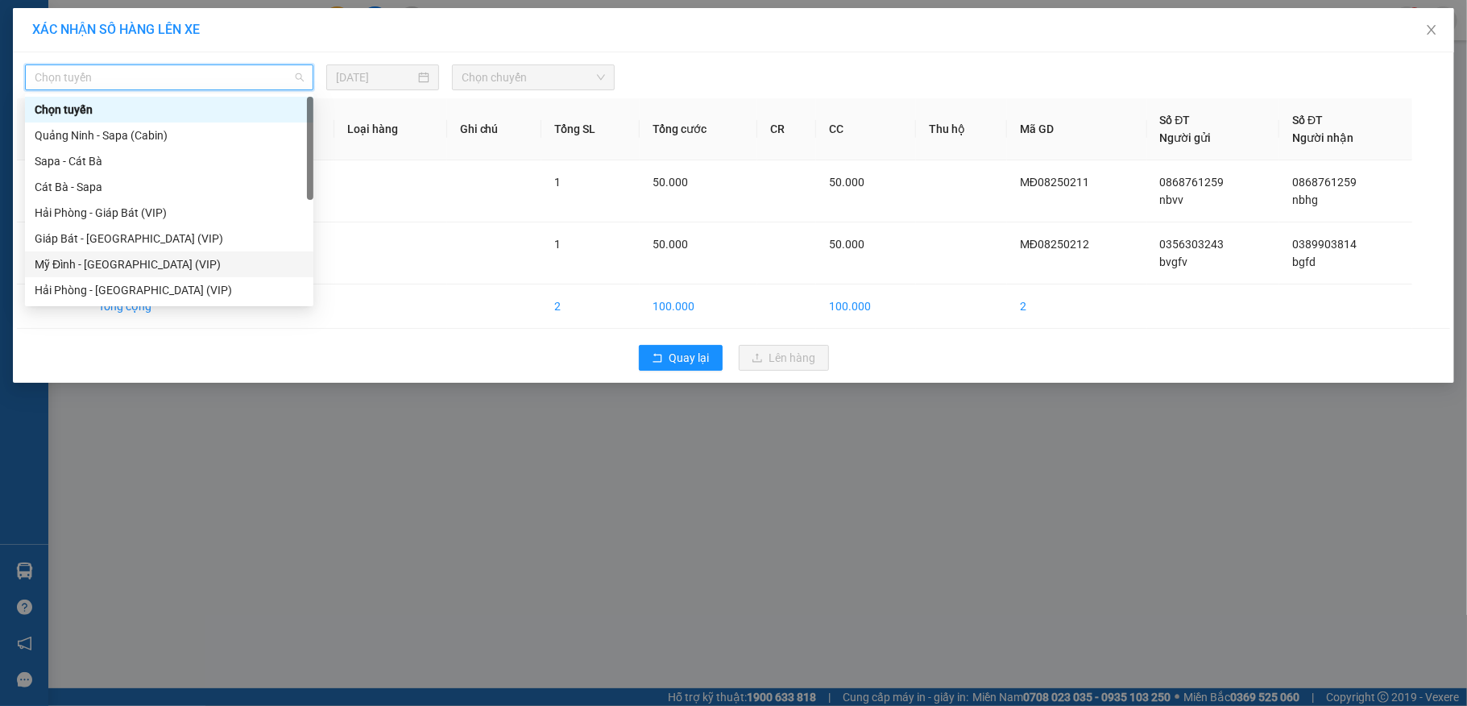
click at [121, 261] on div "Mỹ Đình - [GEOGRAPHIC_DATA] (VIP)" at bounding box center [169, 264] width 269 height 18
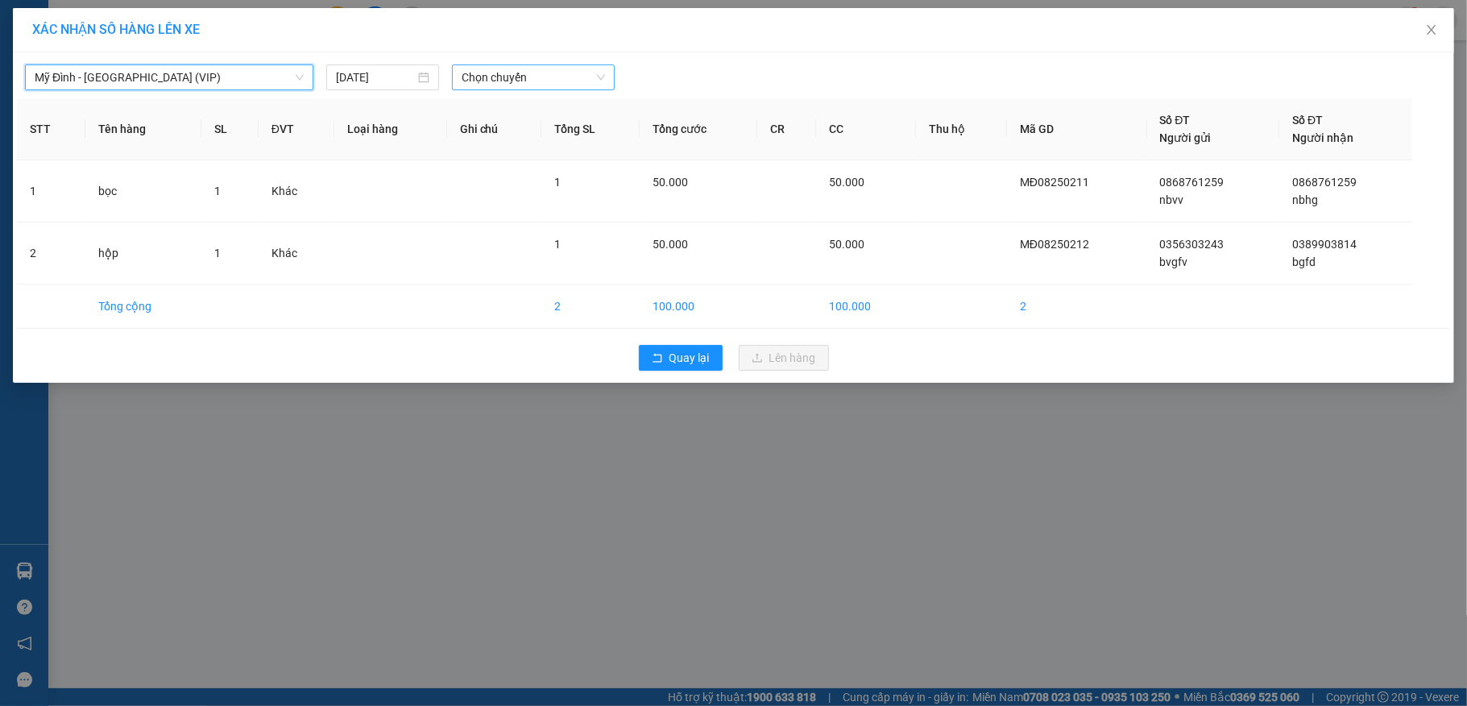
click at [516, 87] on span "Chọn chuyến" at bounding box center [533, 77] width 143 height 24
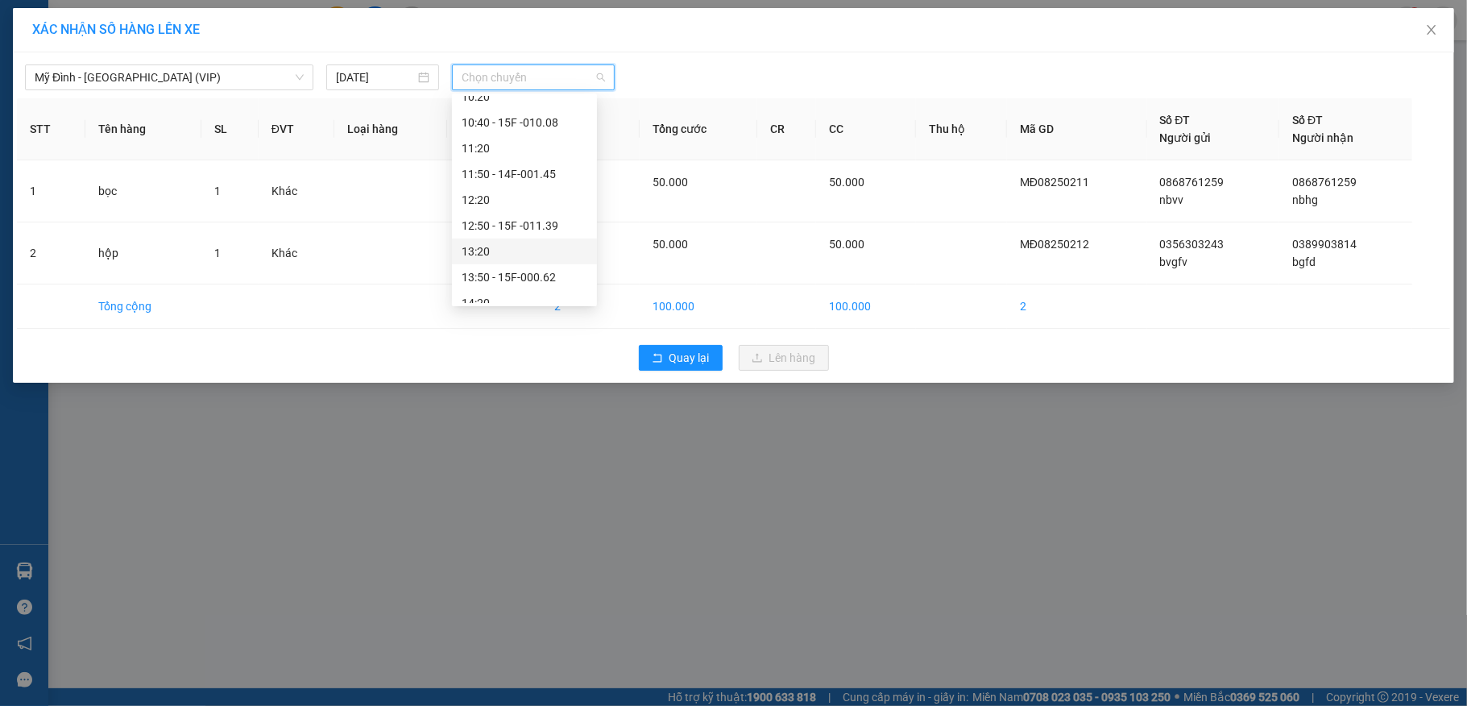
scroll to position [537, 0]
click at [538, 162] on div "15:50 - 14F-001.04" at bounding box center [525, 166] width 126 height 18
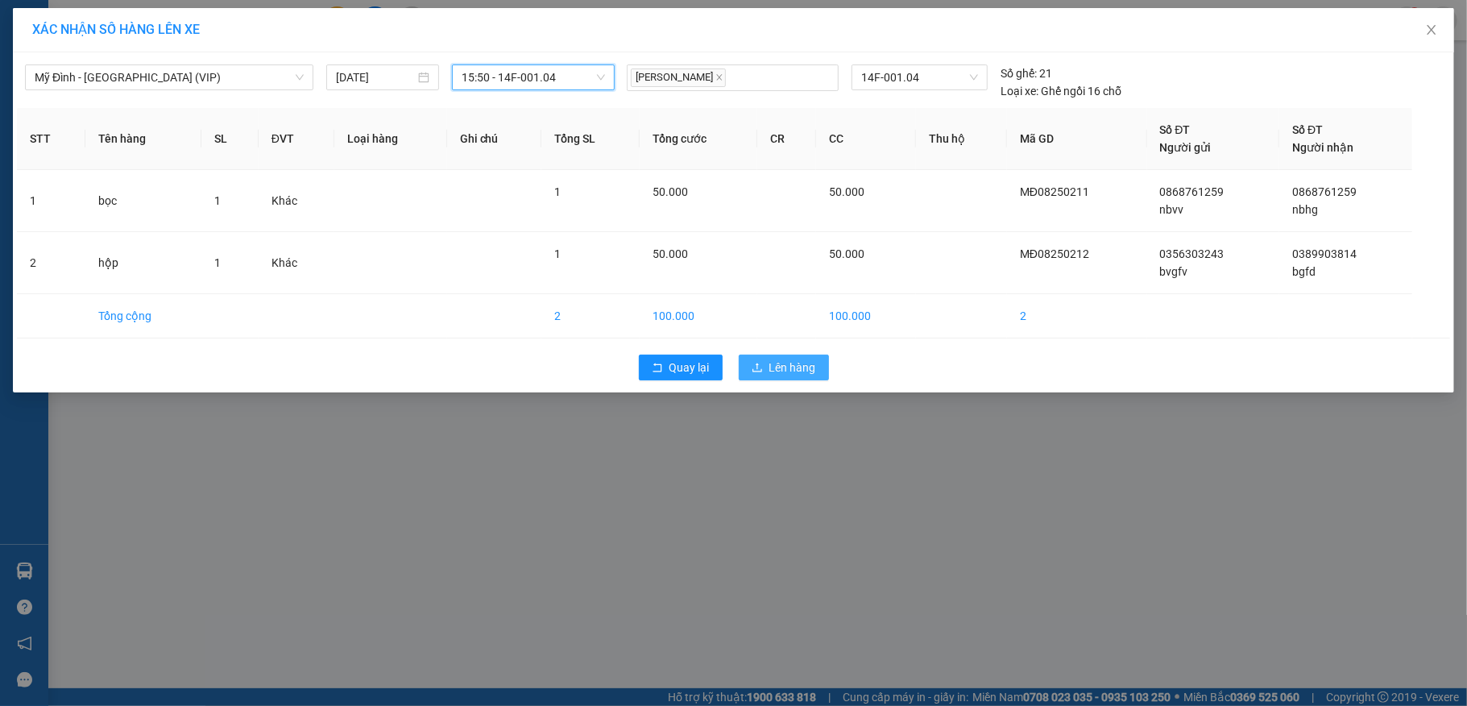
click at [777, 371] on span "Lên hàng" at bounding box center [792, 367] width 47 height 18
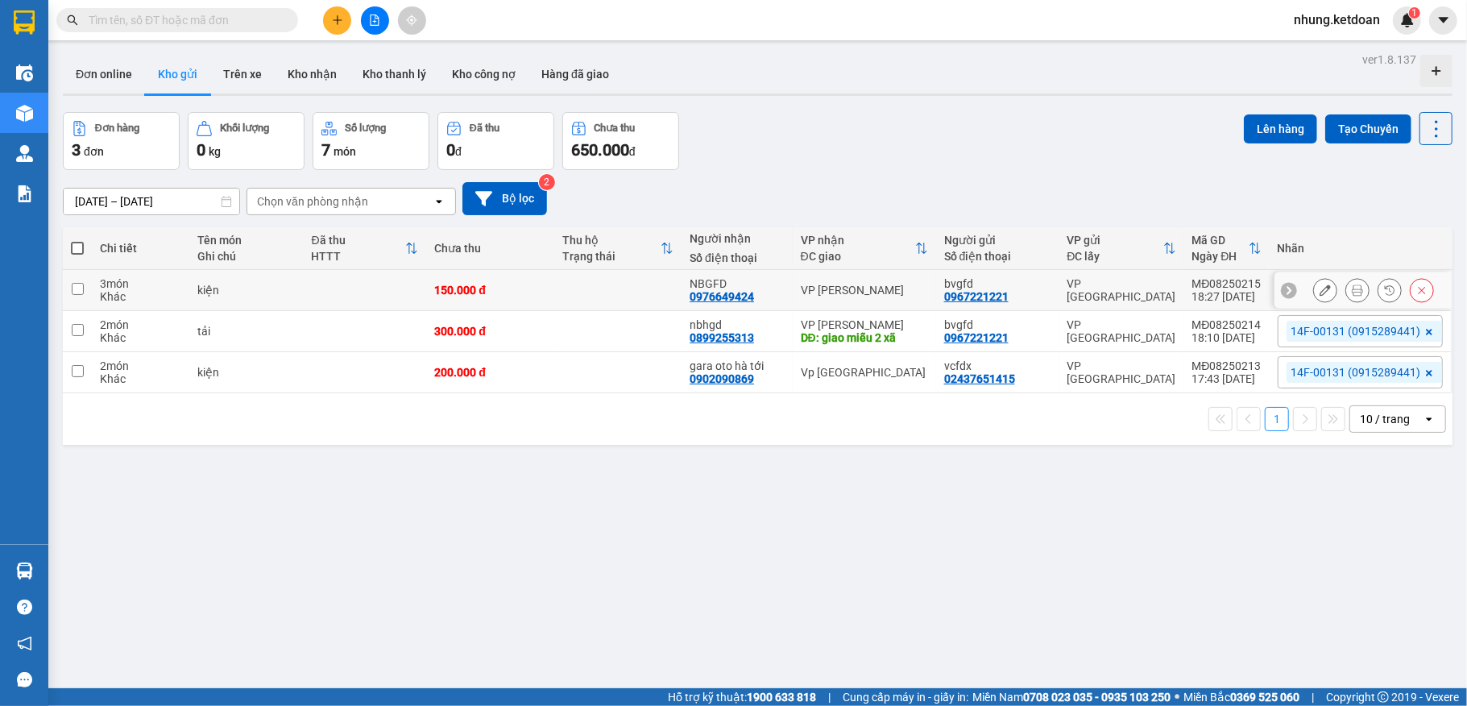
click at [337, 282] on td at bounding box center [365, 290] width 123 height 41
checkbox input "true"
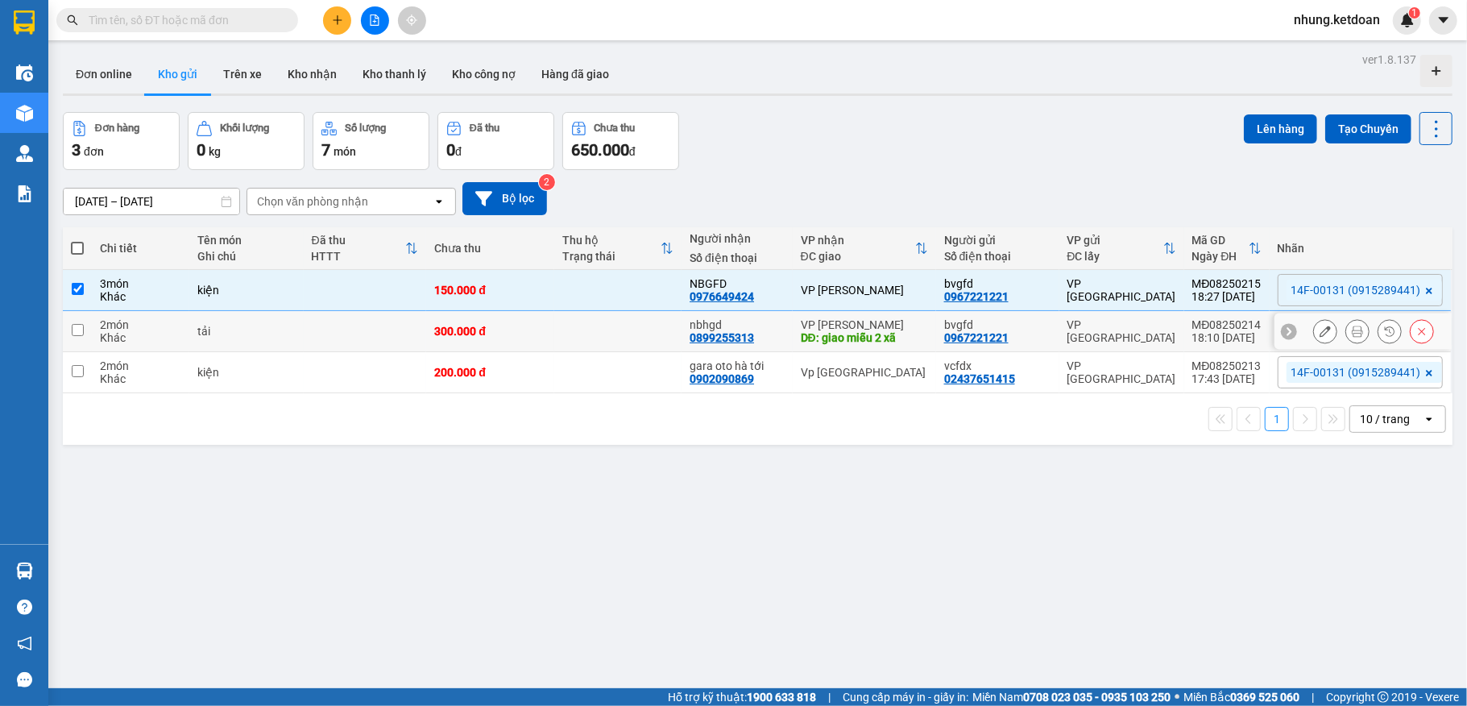
click at [313, 332] on td at bounding box center [365, 331] width 123 height 41
checkbox input "true"
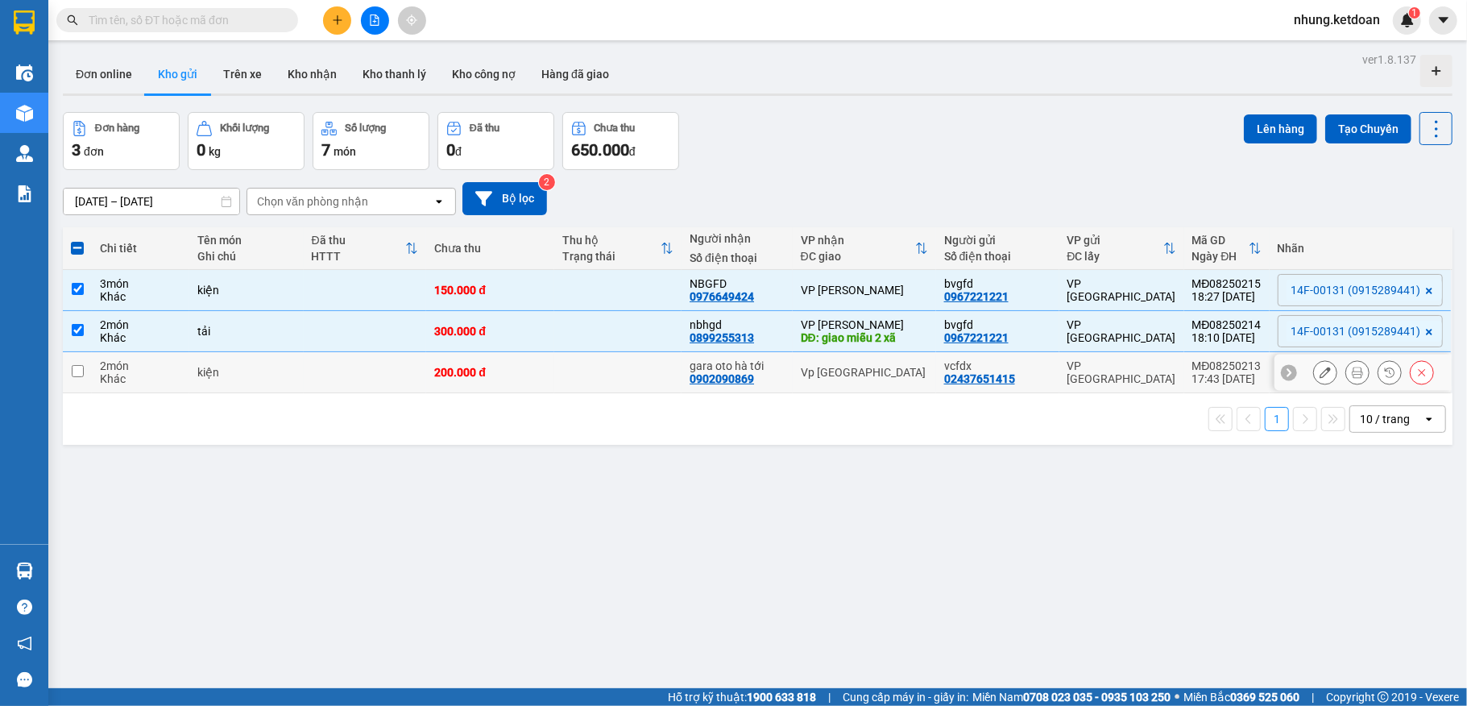
click at [284, 384] on td "kiện" at bounding box center [246, 372] width 114 height 41
checkbox input "true"
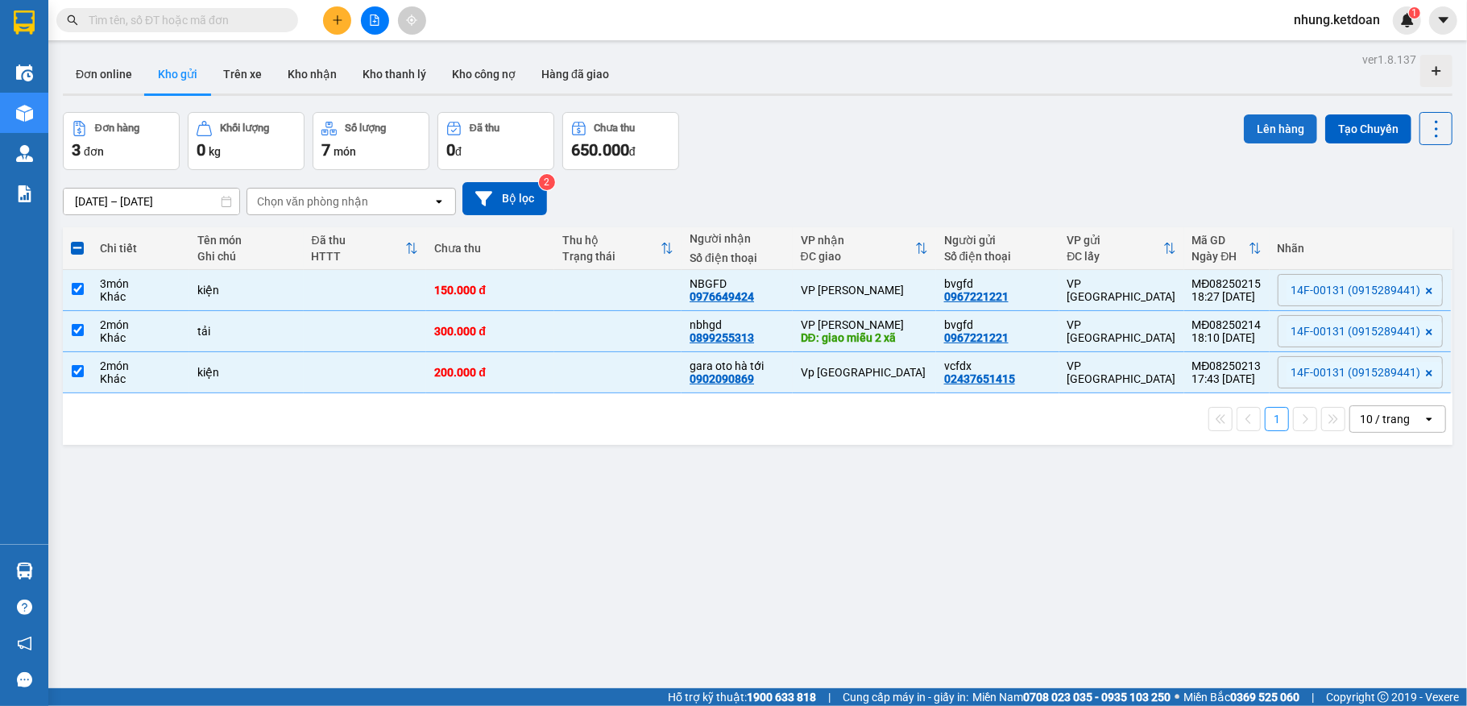
click at [1262, 140] on button "Lên hàng" at bounding box center [1280, 128] width 73 height 29
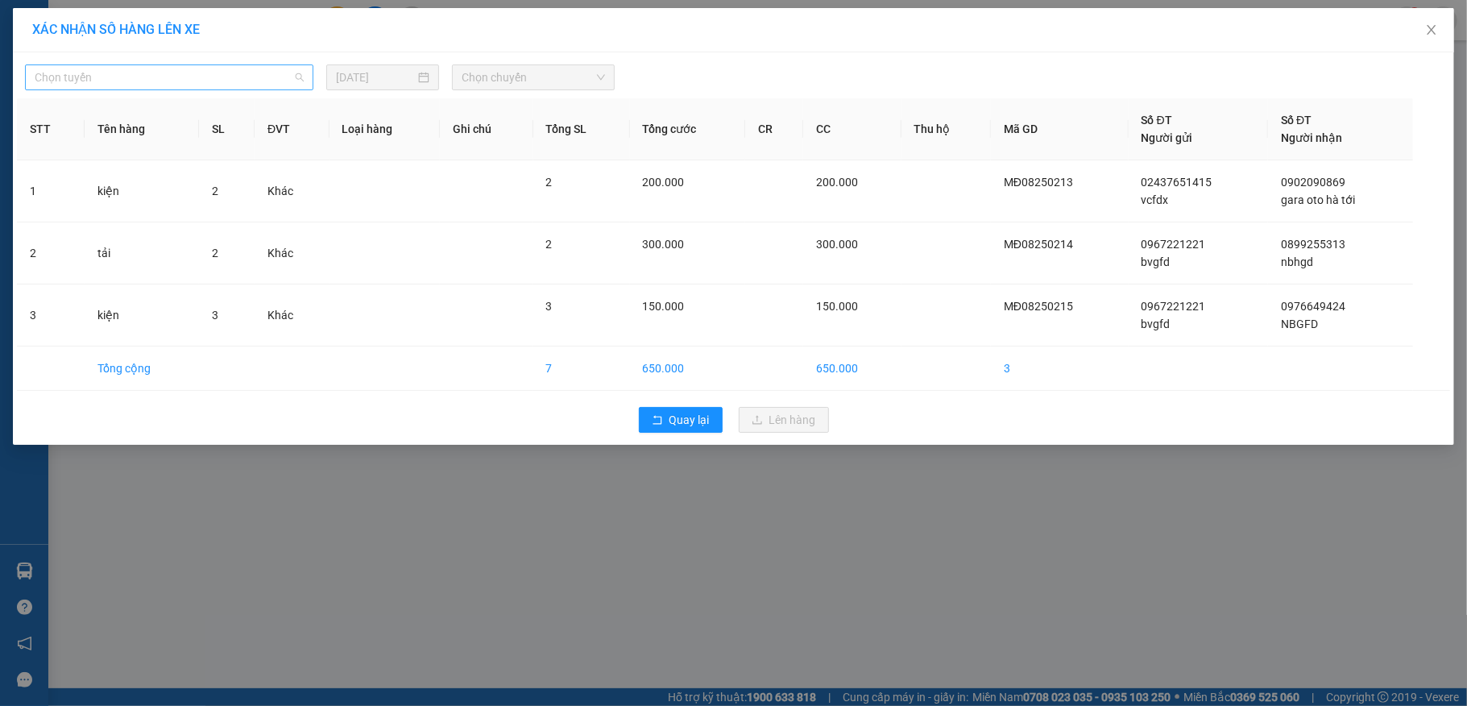
click at [130, 69] on span "Chọn tuyến" at bounding box center [169, 77] width 269 height 24
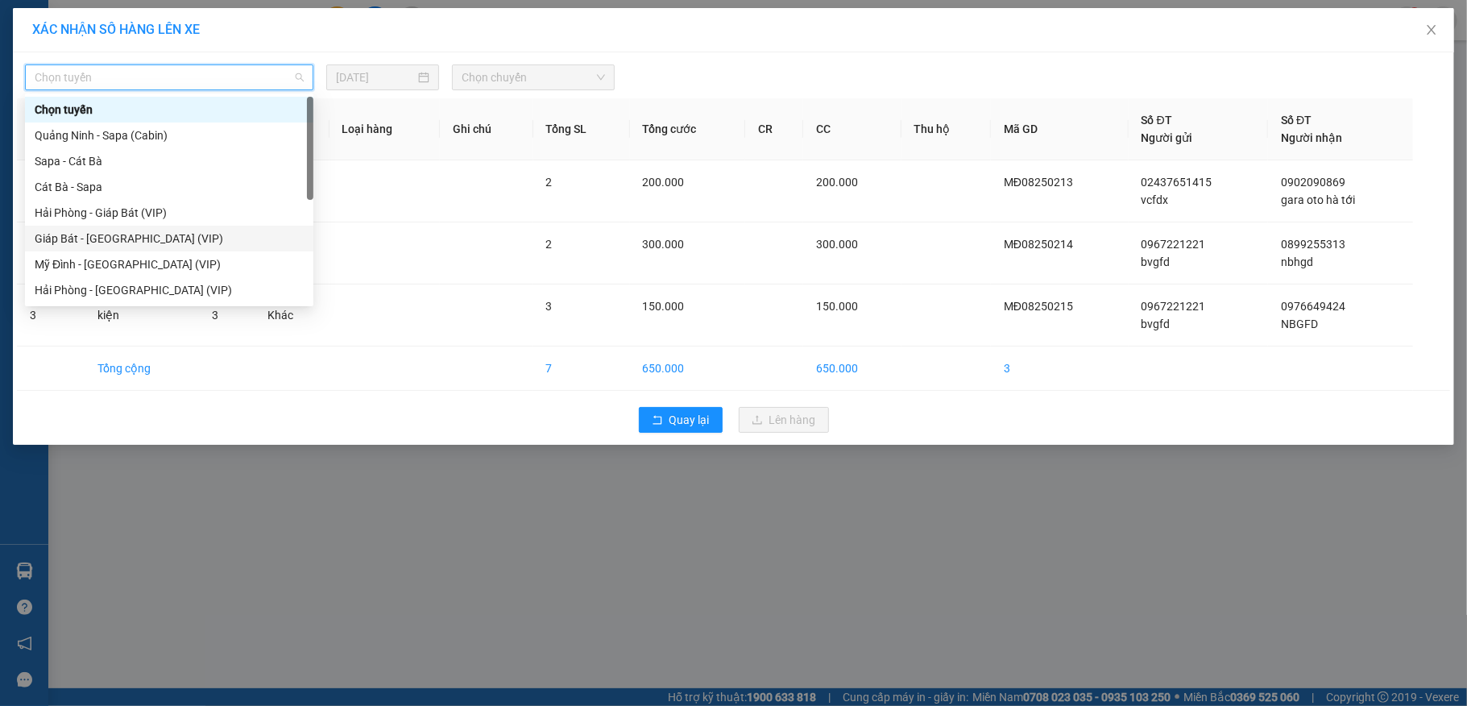
click at [102, 249] on div "Giáp Bát - [GEOGRAPHIC_DATA] (VIP)" at bounding box center [169, 239] width 288 height 26
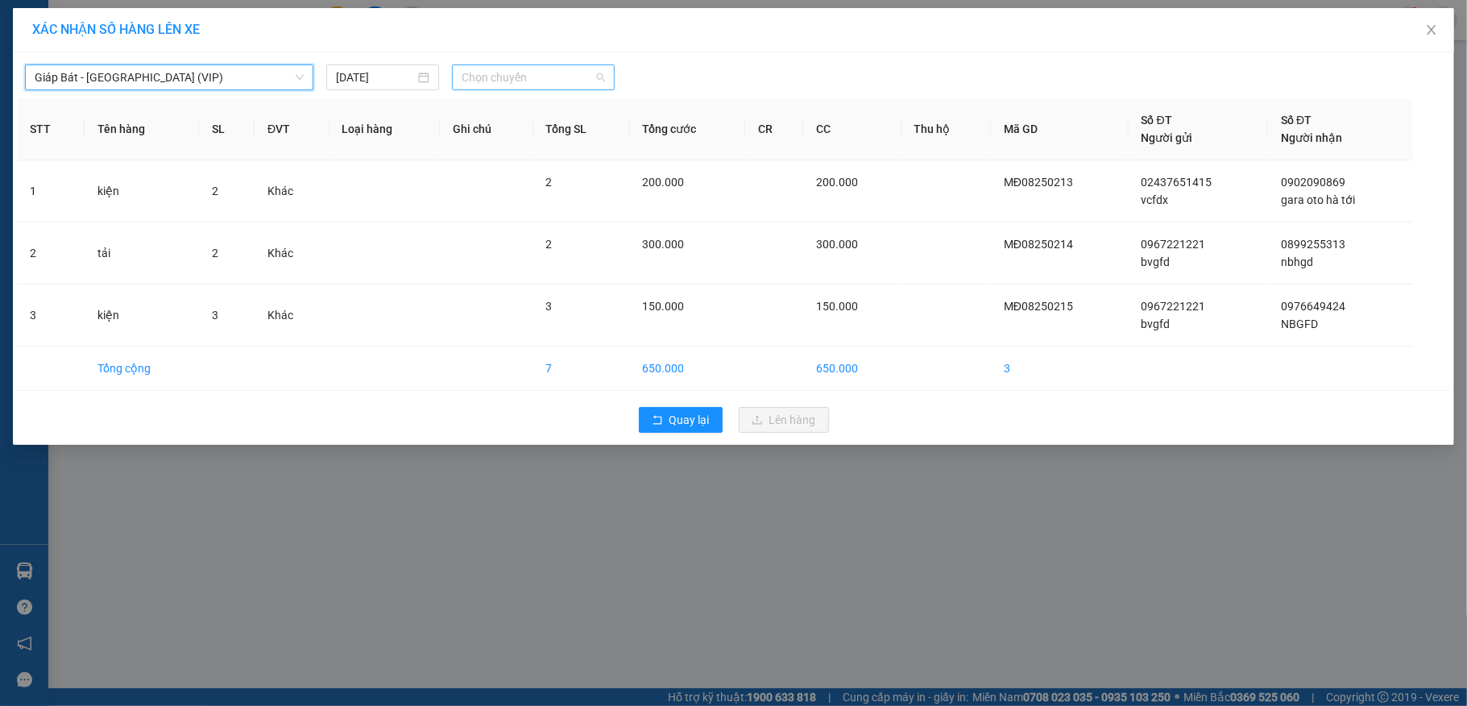
click at [528, 89] on span "Chọn chuyến" at bounding box center [533, 77] width 143 height 24
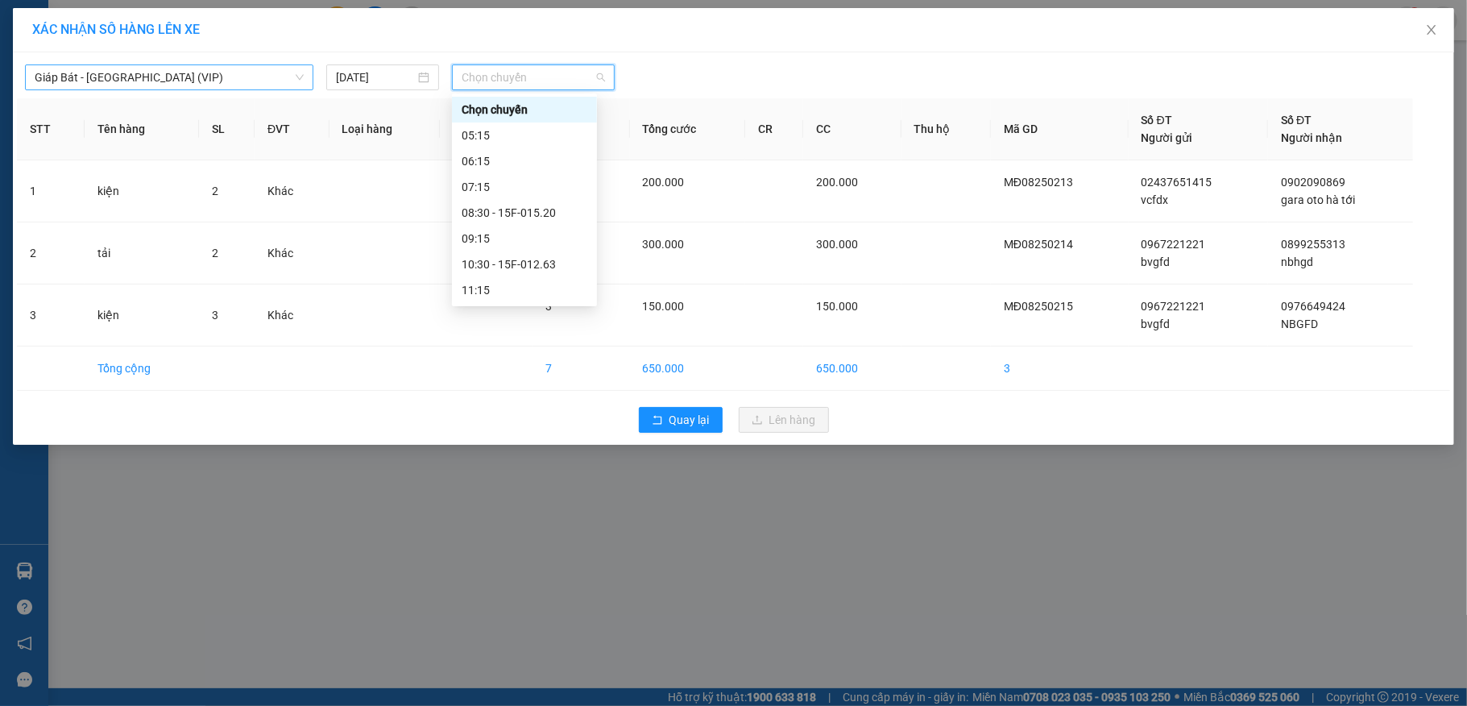
click at [208, 77] on span "Giáp Bát - [GEOGRAPHIC_DATA] (VIP)" at bounding box center [169, 77] width 269 height 24
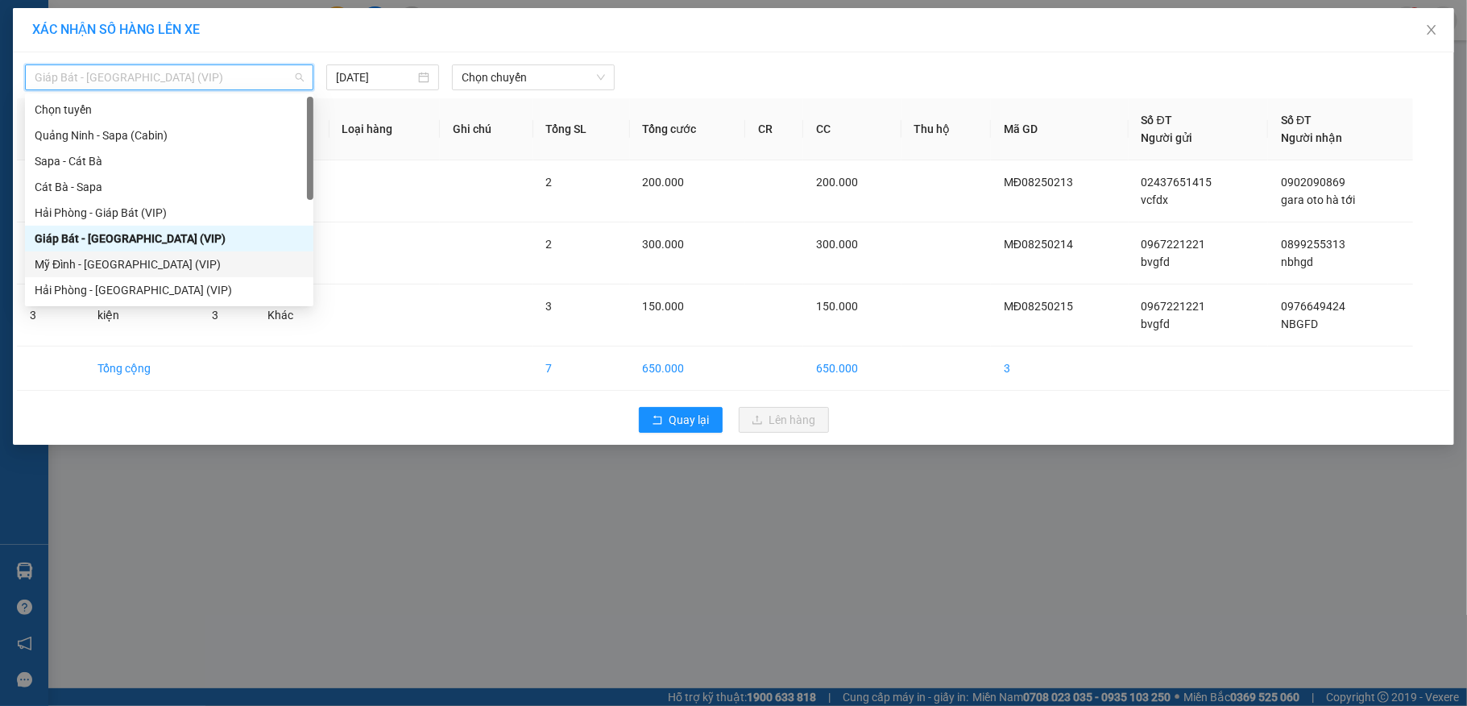
click at [68, 255] on div "Mỹ Đình - [GEOGRAPHIC_DATA] (VIP)" at bounding box center [169, 264] width 269 height 18
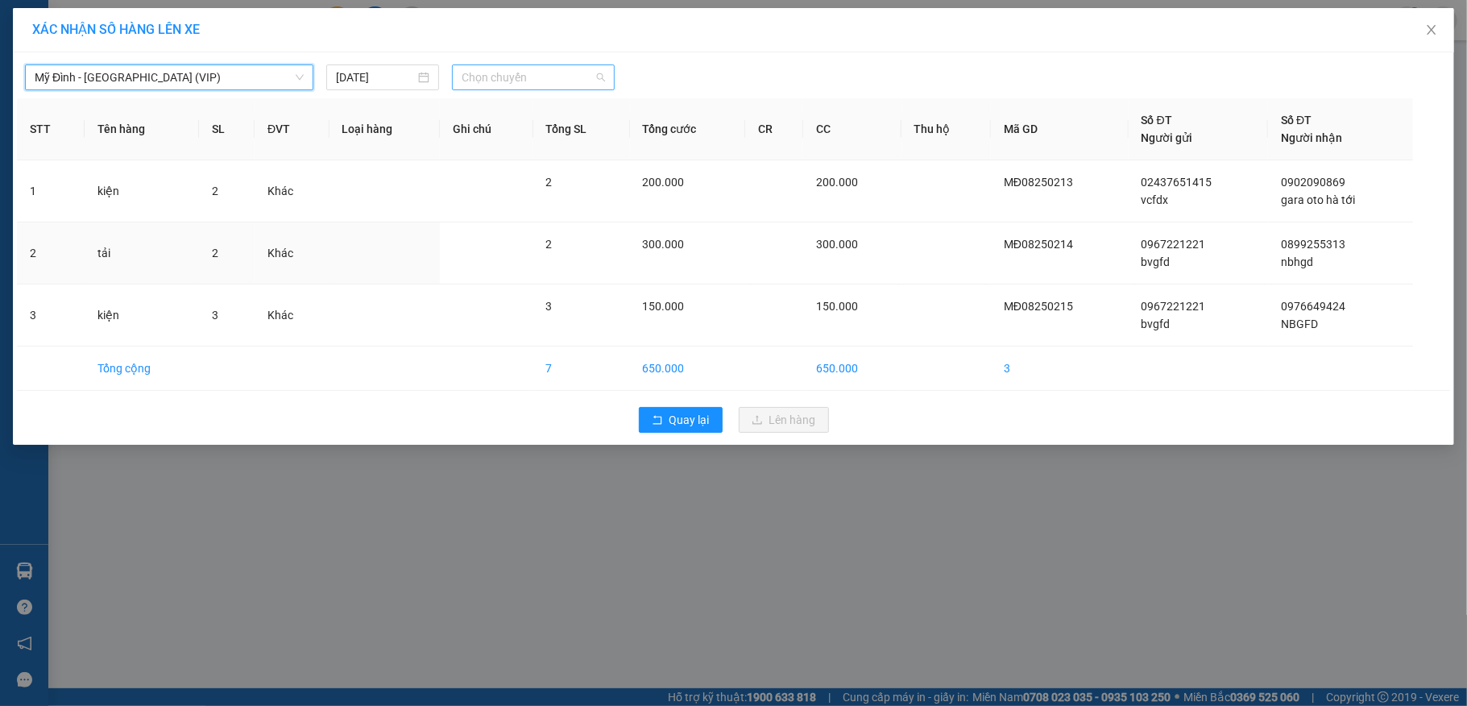
click at [501, 77] on span "Chọn chuyến" at bounding box center [533, 77] width 143 height 24
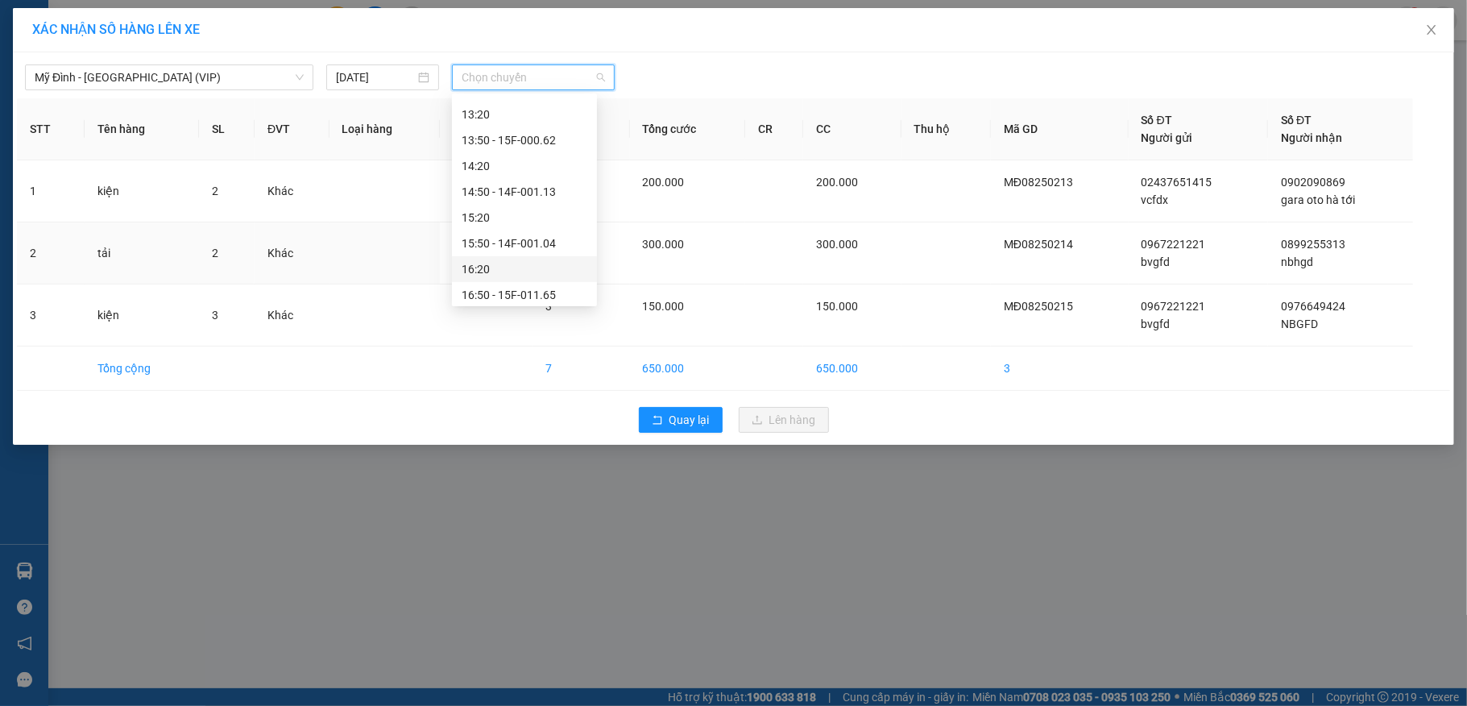
scroll to position [567, 0]
click at [507, 255] on div "18:30" at bounding box center [525, 264] width 126 height 18
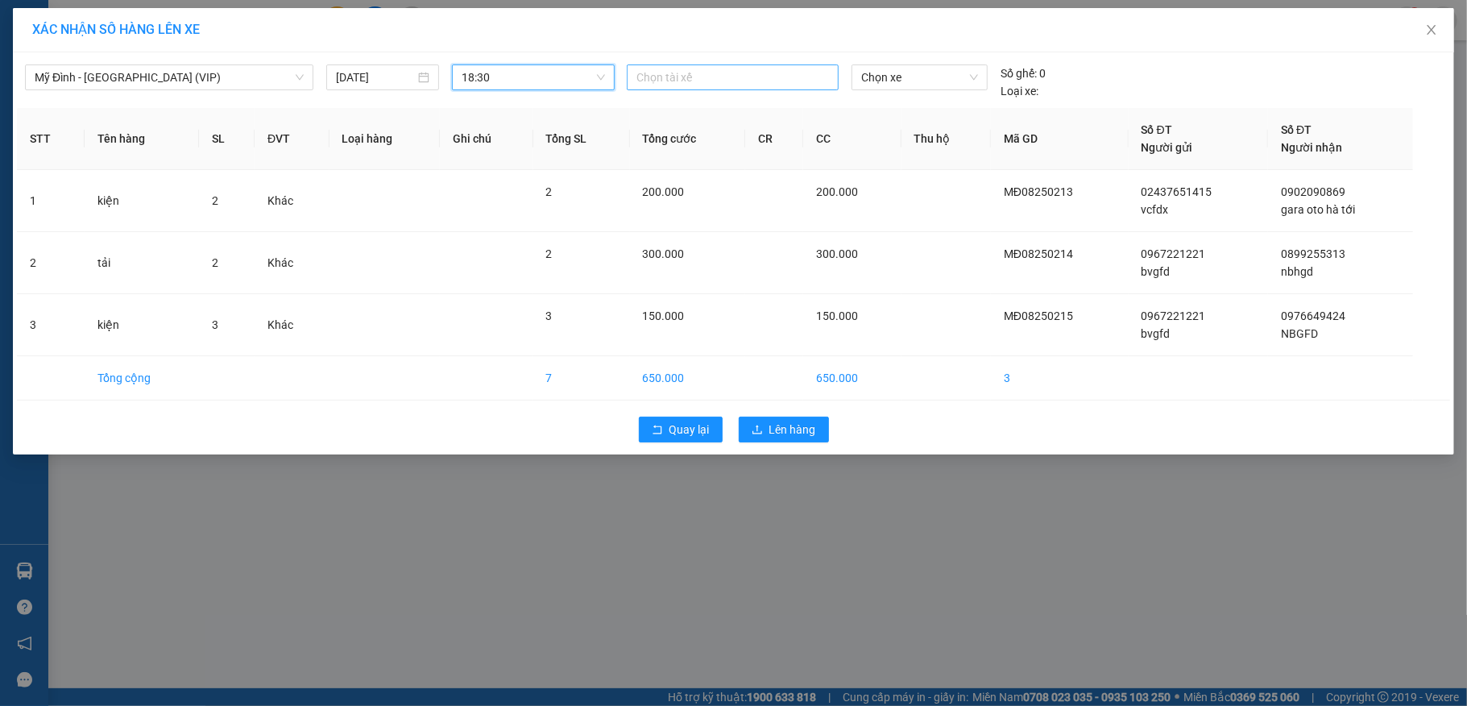
click at [681, 75] on div at bounding box center [733, 77] width 204 height 19
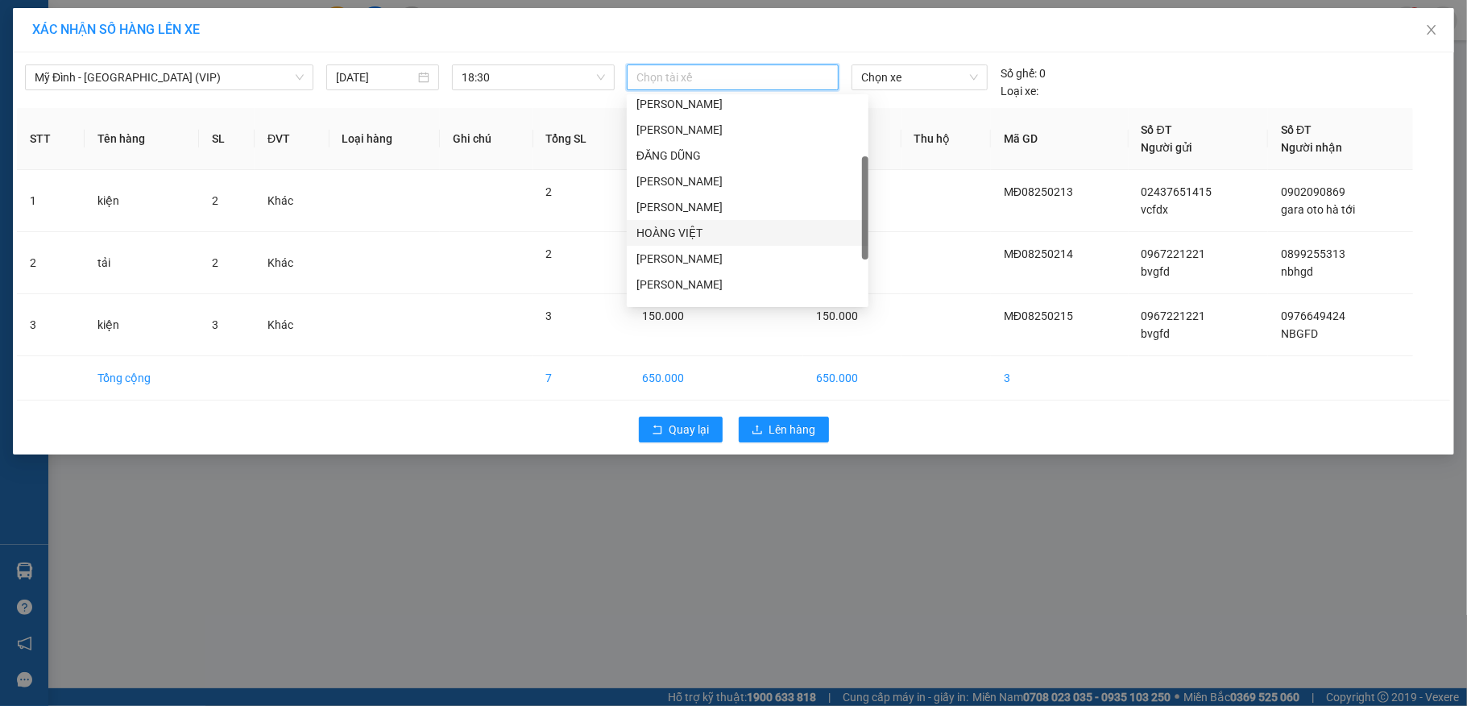
scroll to position [242, 0]
click at [725, 230] on div "[PERSON_NAME]" at bounding box center [747, 230] width 222 height 18
click at [909, 75] on span "Chọn xe" at bounding box center [920, 77] width 118 height 24
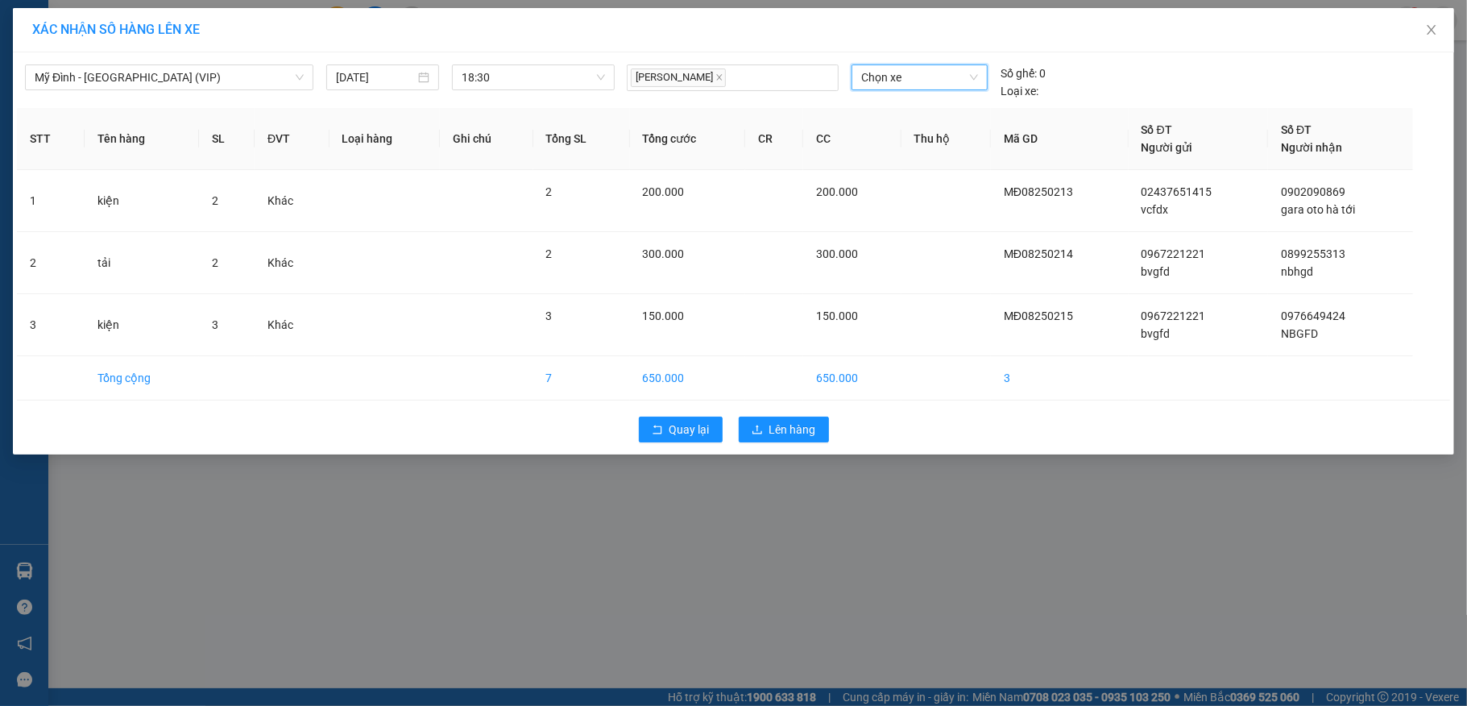
click at [909, 75] on span "Chọn xe" at bounding box center [920, 77] width 118 height 24
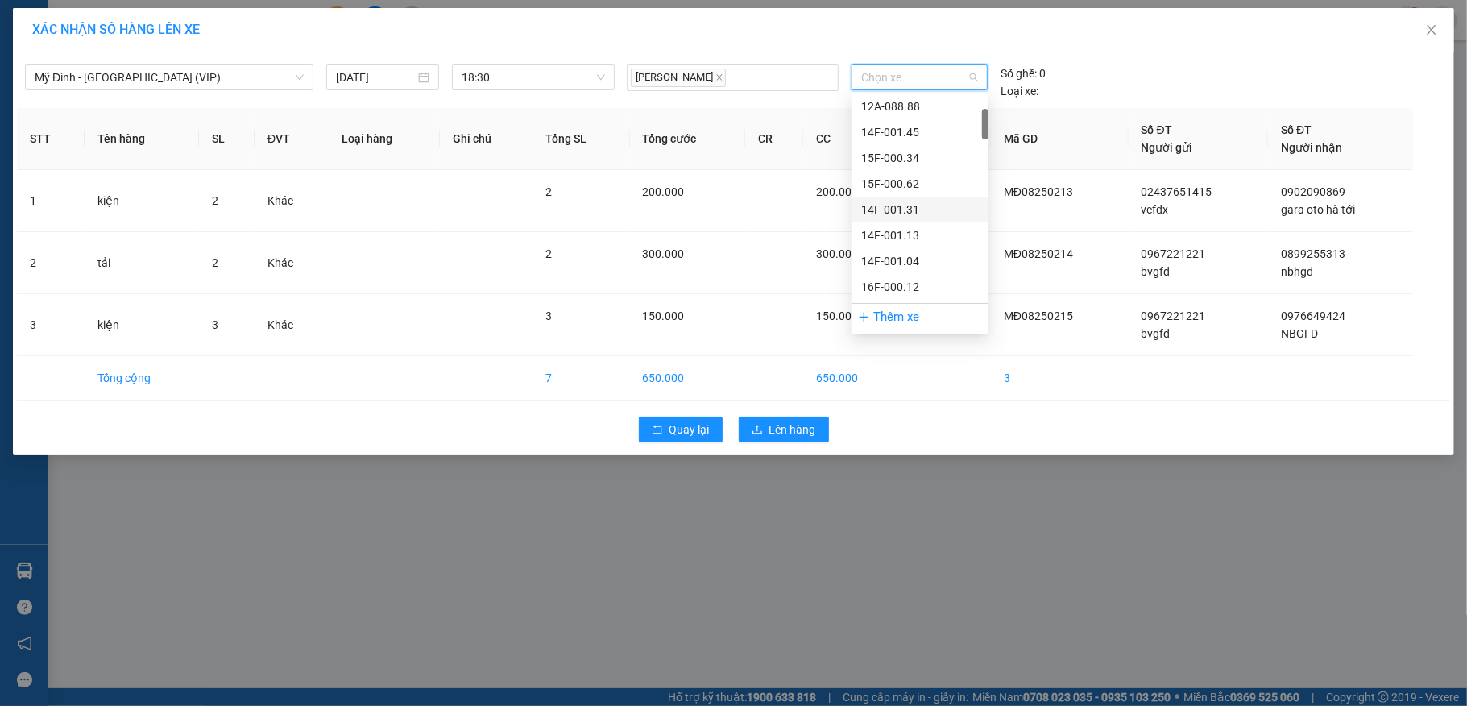
click at [916, 213] on div "14F-001.31" at bounding box center [920, 210] width 118 height 18
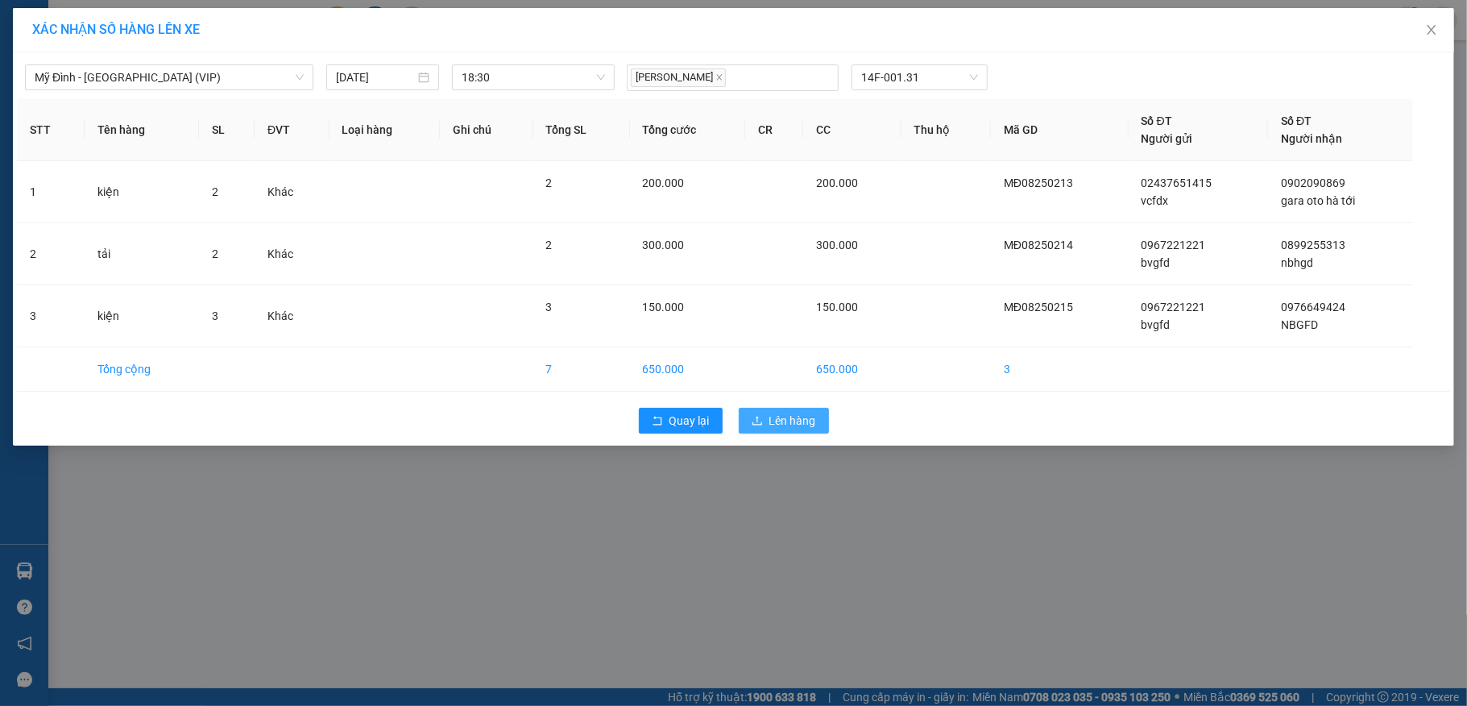
click at [764, 425] on button "Lên hàng" at bounding box center [784, 421] width 90 height 26
